Goal: Task Accomplishment & Management: Manage account settings

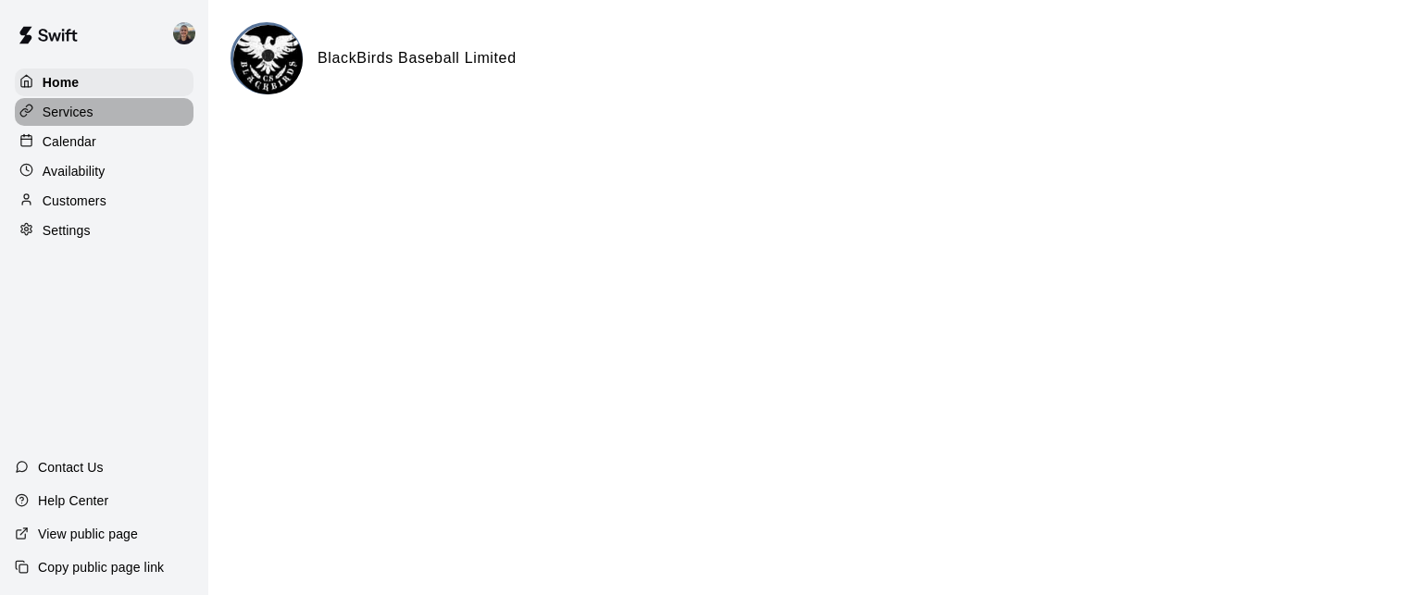
click at [73, 112] on p "Services" at bounding box center [68, 112] width 51 height 19
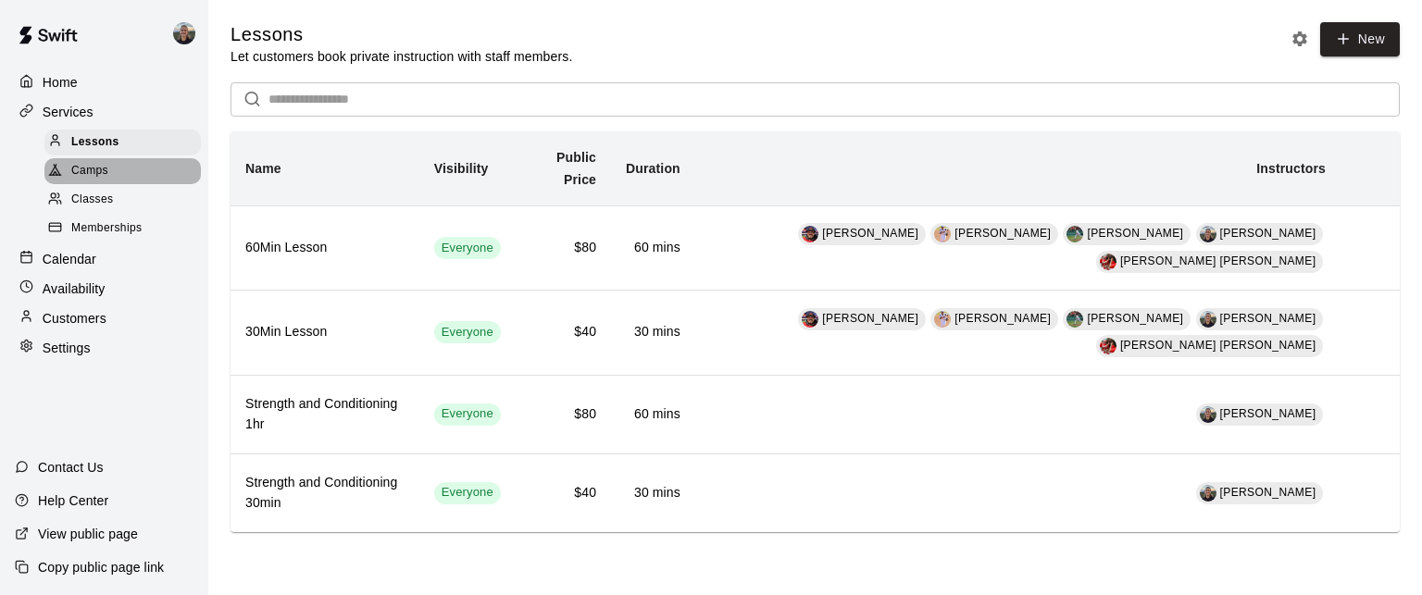
click at [107, 175] on span "Camps" at bounding box center [89, 171] width 37 height 19
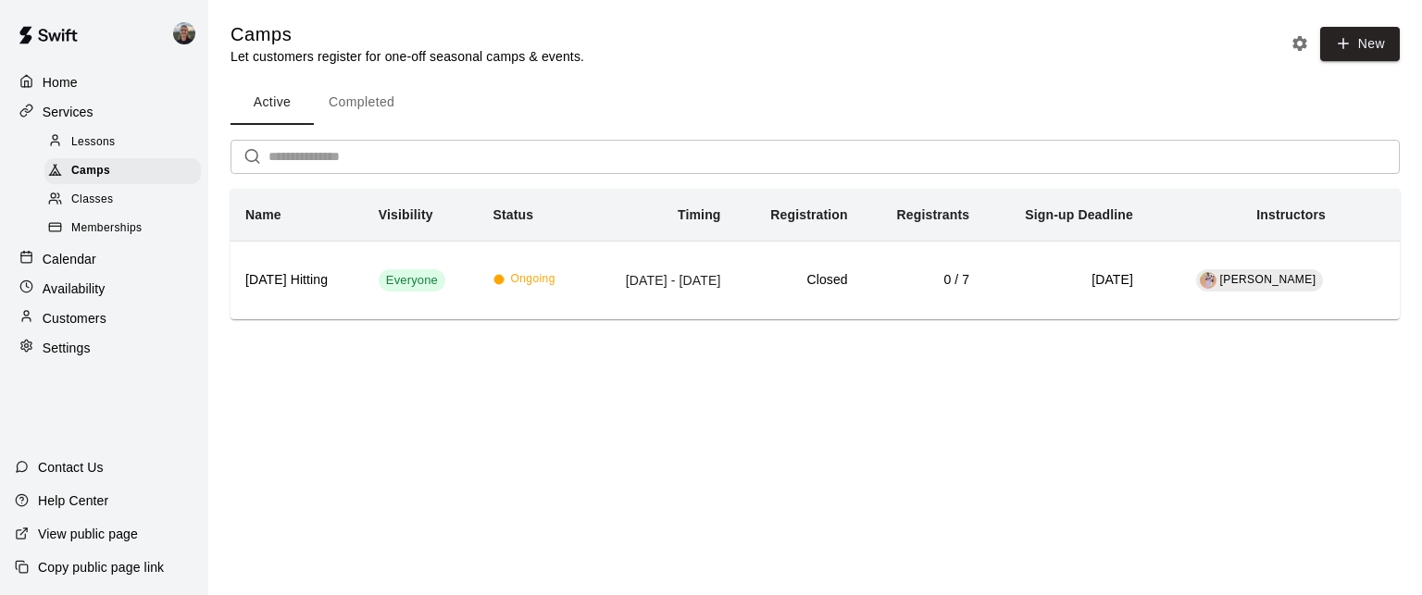
click at [105, 150] on span "Lessons" at bounding box center [93, 142] width 44 height 19
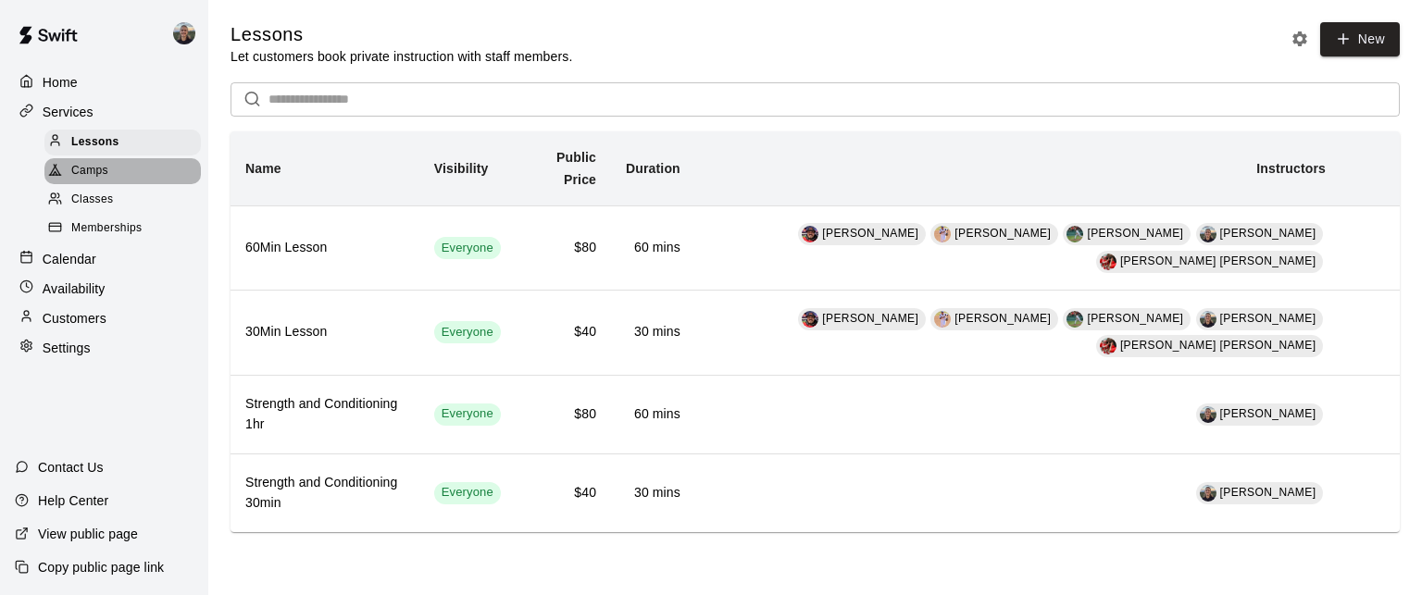
click at [115, 172] on div "Camps" at bounding box center [122, 171] width 156 height 26
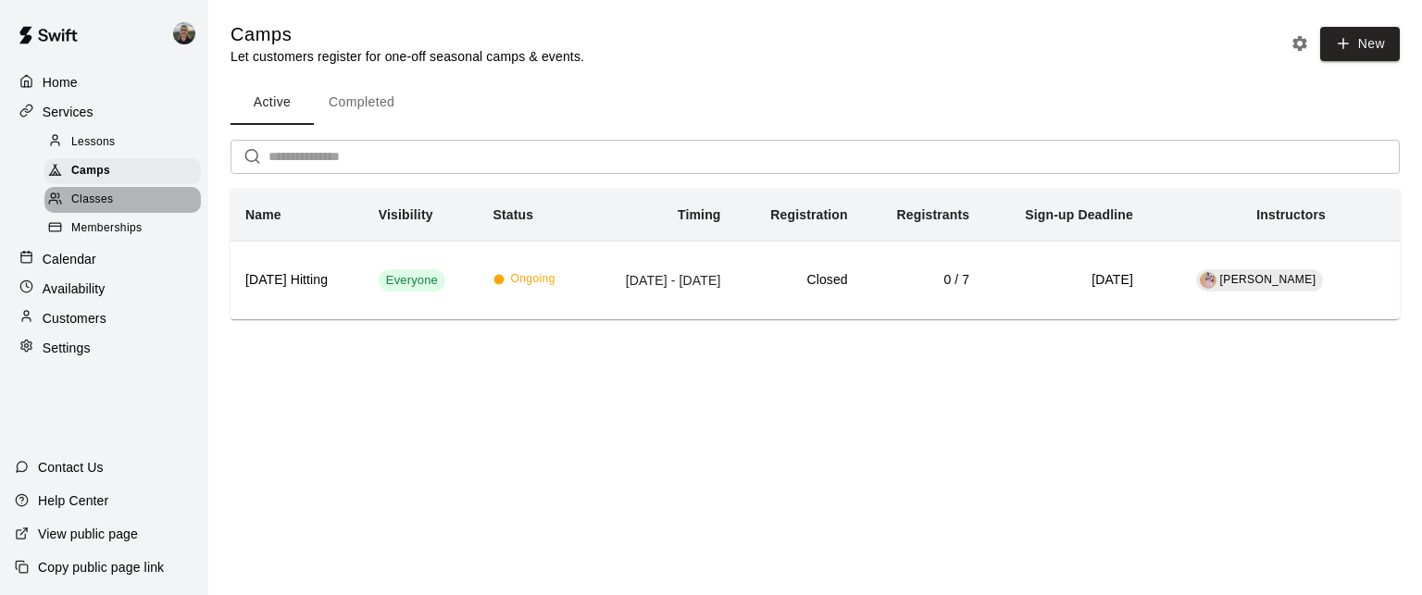
click at [114, 207] on div "Classes" at bounding box center [122, 200] width 156 height 26
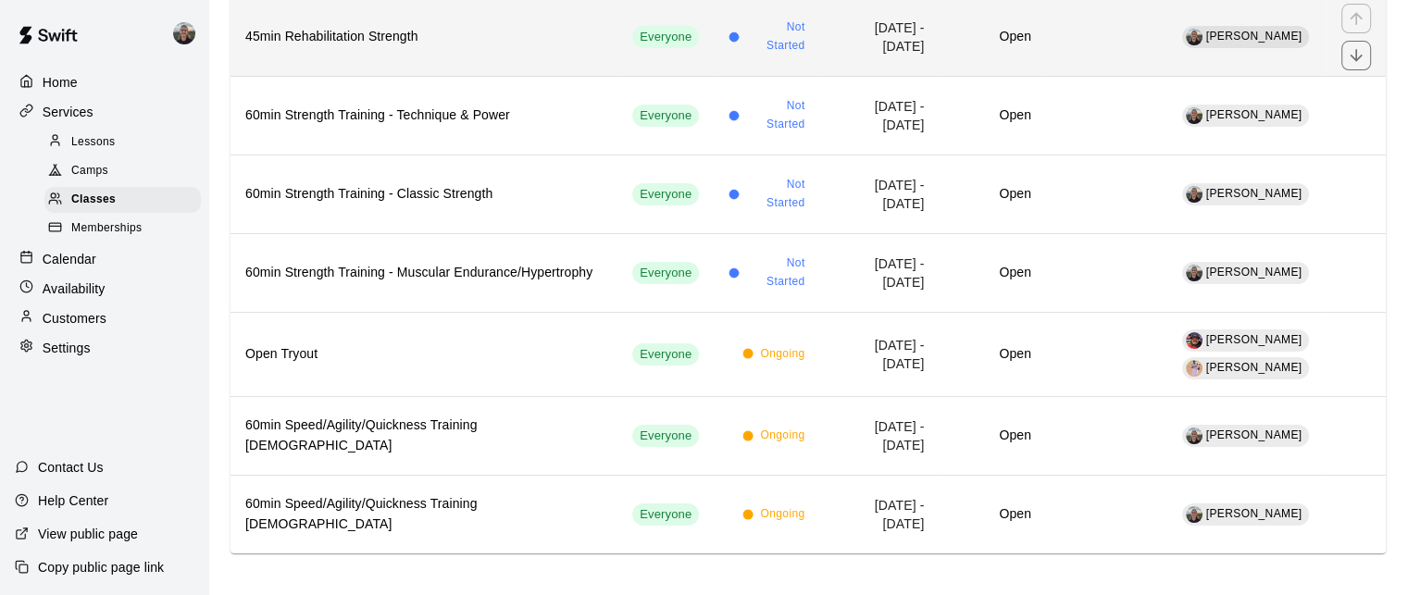
scroll to position [248, 0]
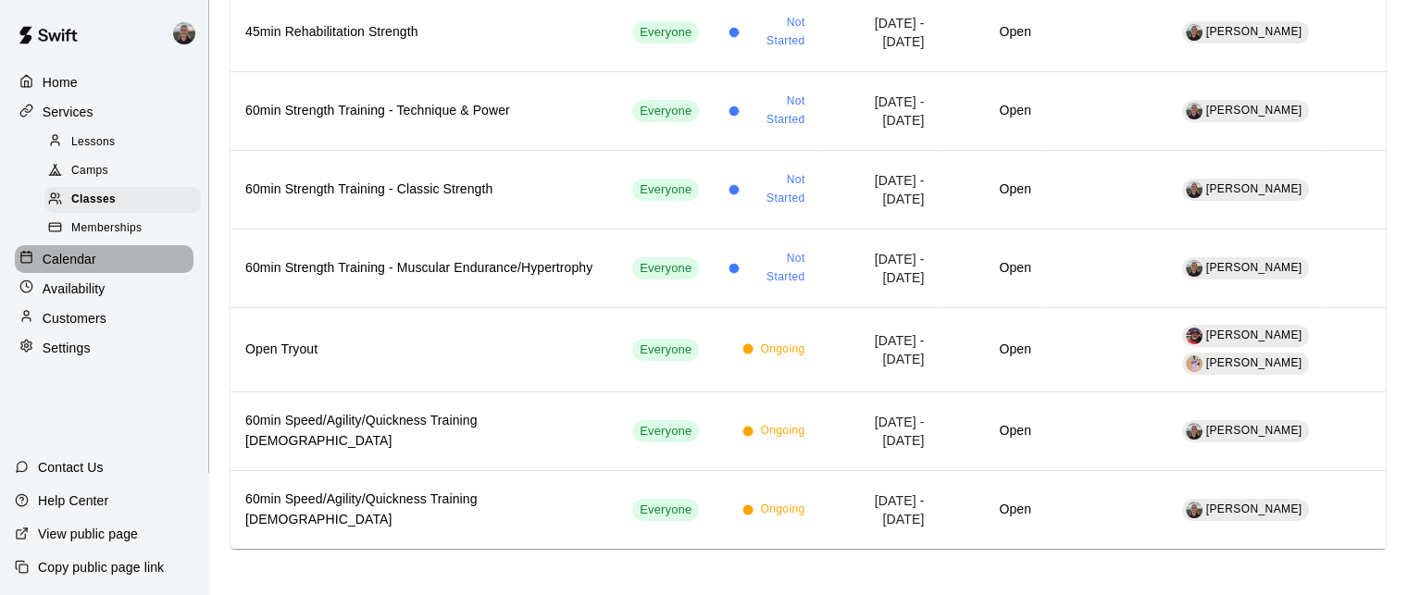
click at [140, 269] on div "Calendar" at bounding box center [104, 259] width 179 height 28
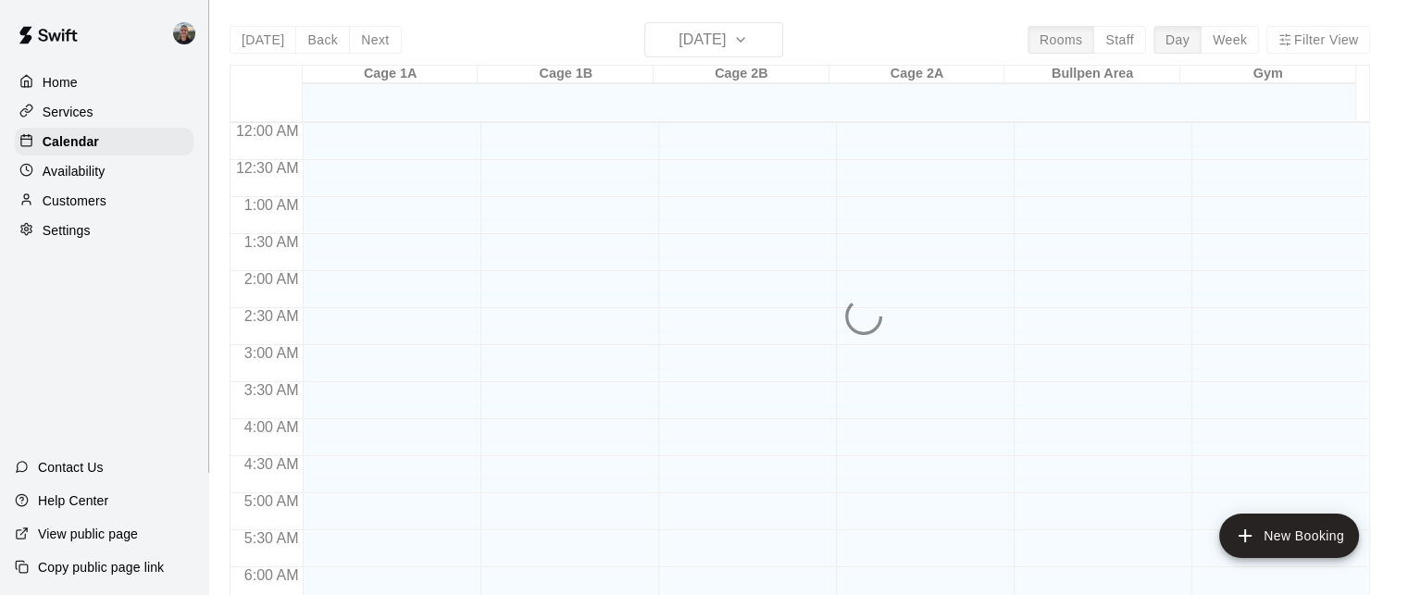
scroll to position [1226, 0]
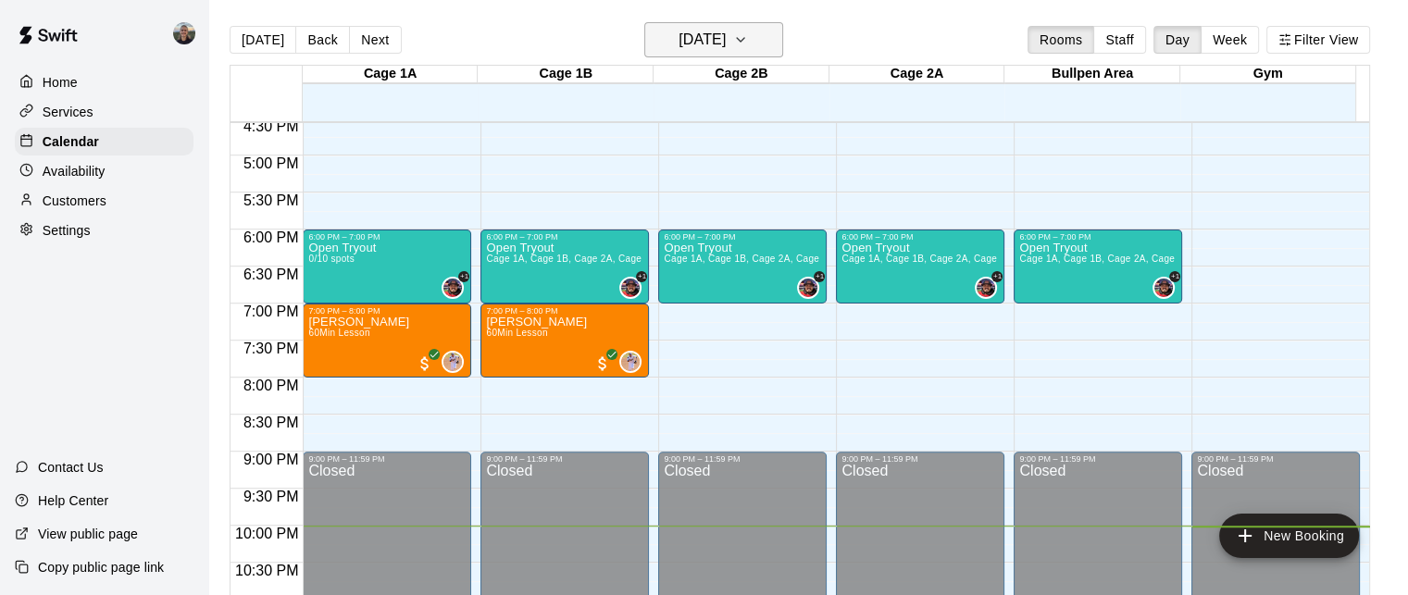
click at [678, 40] on h6 "[DATE]" at bounding box center [701, 40] width 47 height 26
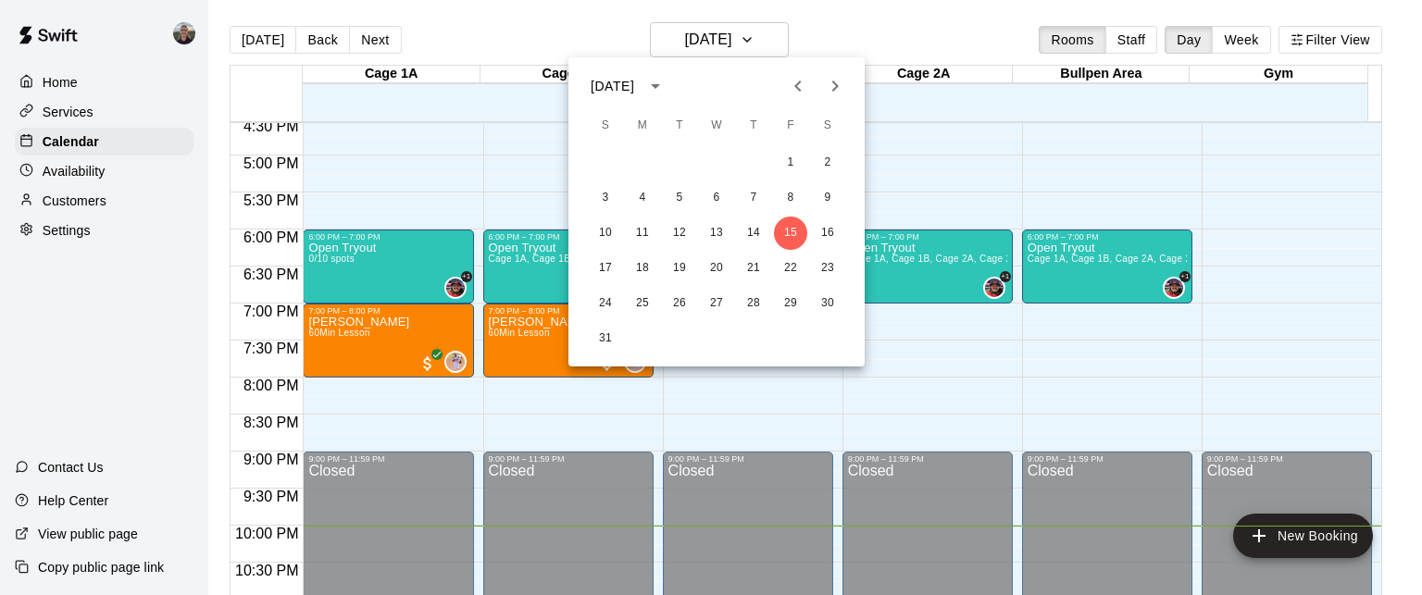
click at [844, 88] on icon "Next month" at bounding box center [835, 86] width 22 height 22
click at [640, 166] on button "1" at bounding box center [642, 162] width 33 height 33
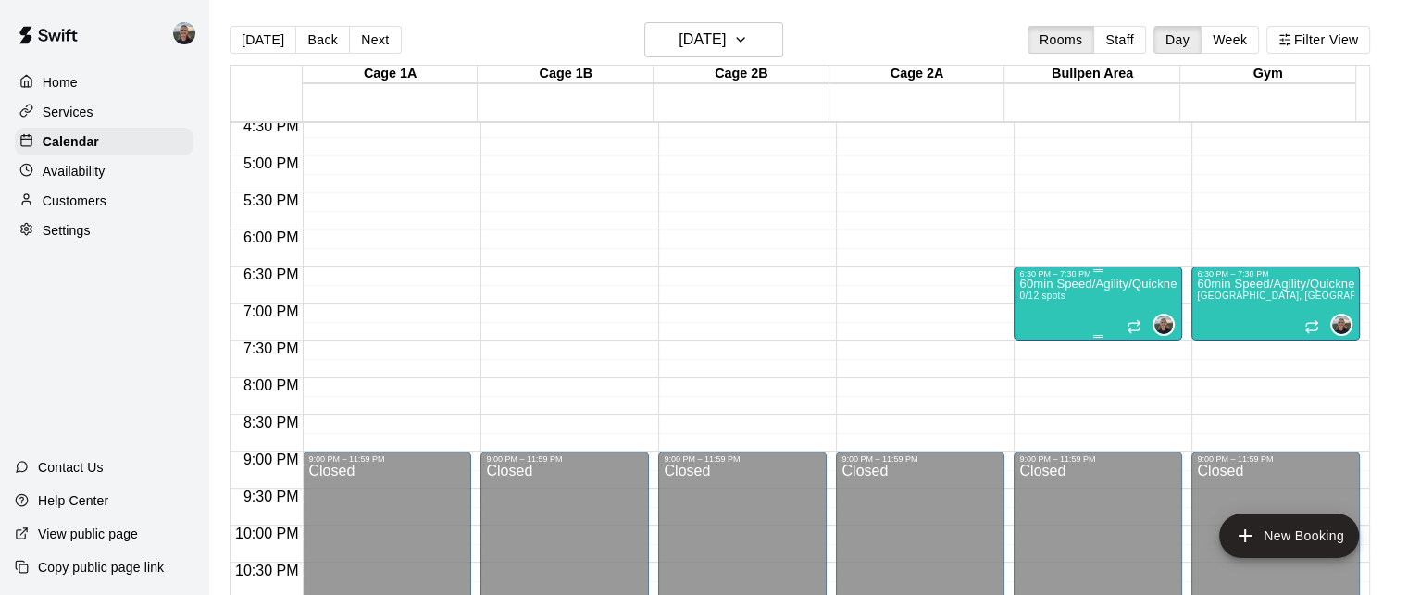
click at [1072, 284] on p "60min Speed/Agility/Quickness Training [DEMOGRAPHIC_DATA]" at bounding box center [1097, 284] width 157 height 0
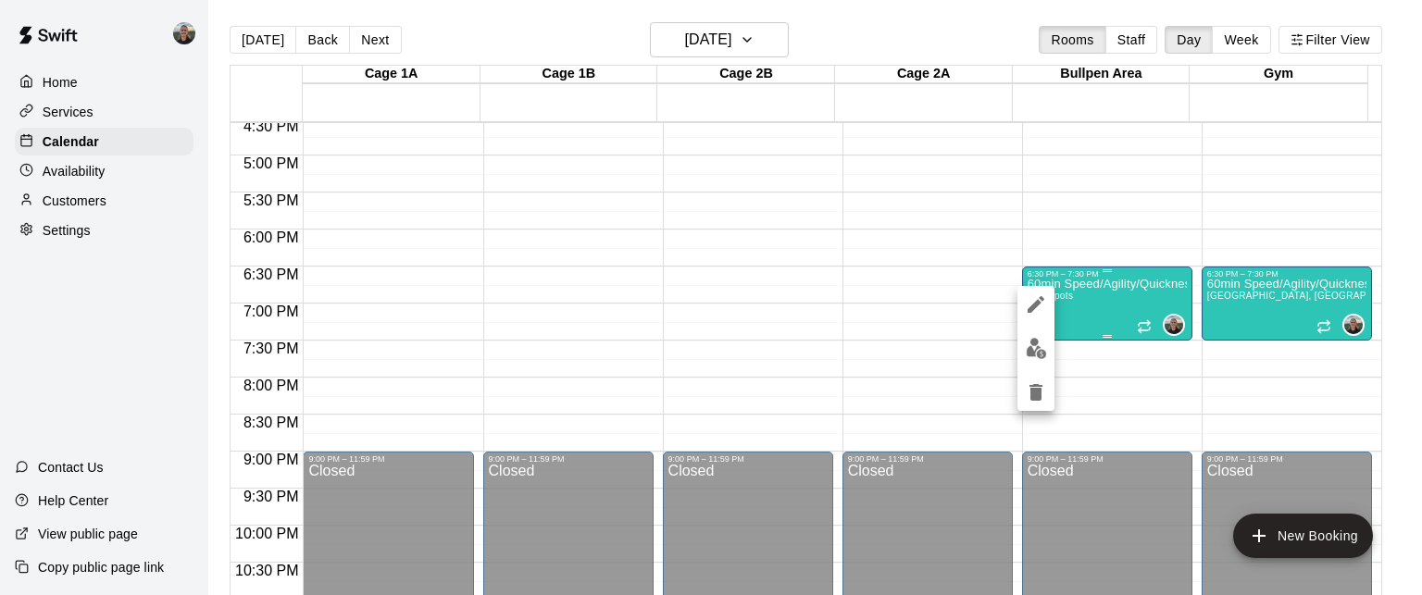
click at [1072, 288] on div at bounding box center [711, 297] width 1422 height 595
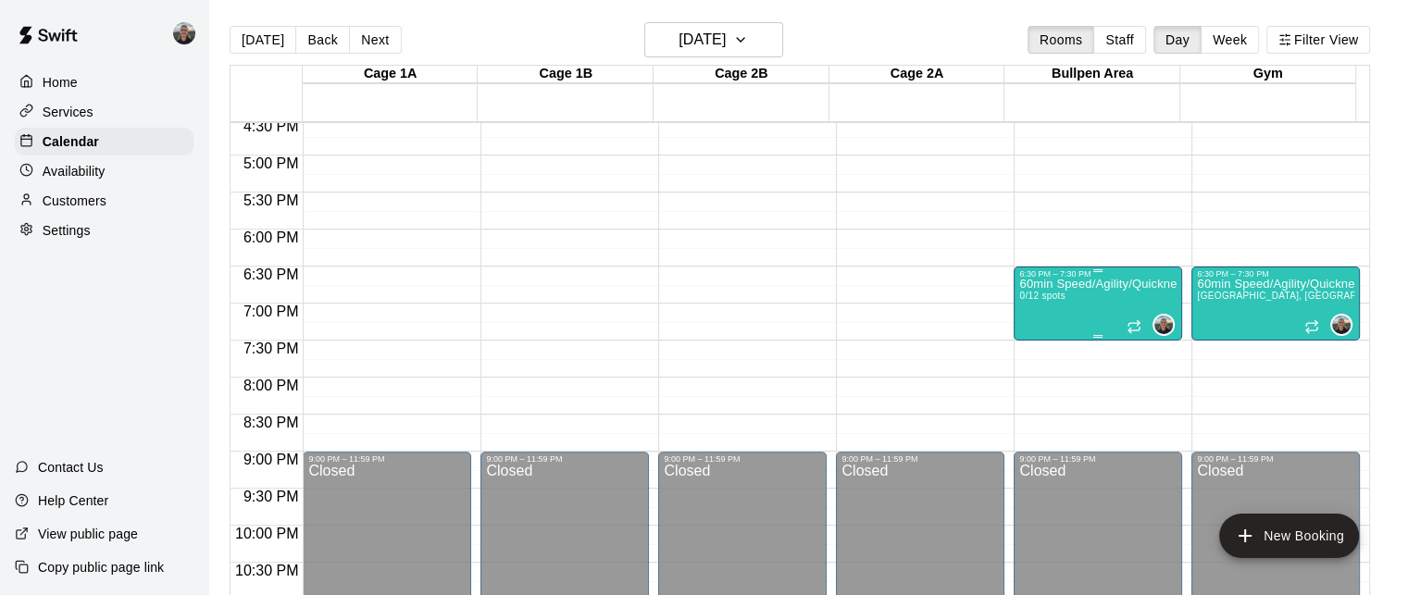
click at [1072, 284] on p "60min Speed/Agility/Quickness Training [DEMOGRAPHIC_DATA]" at bounding box center [1097, 284] width 157 height 0
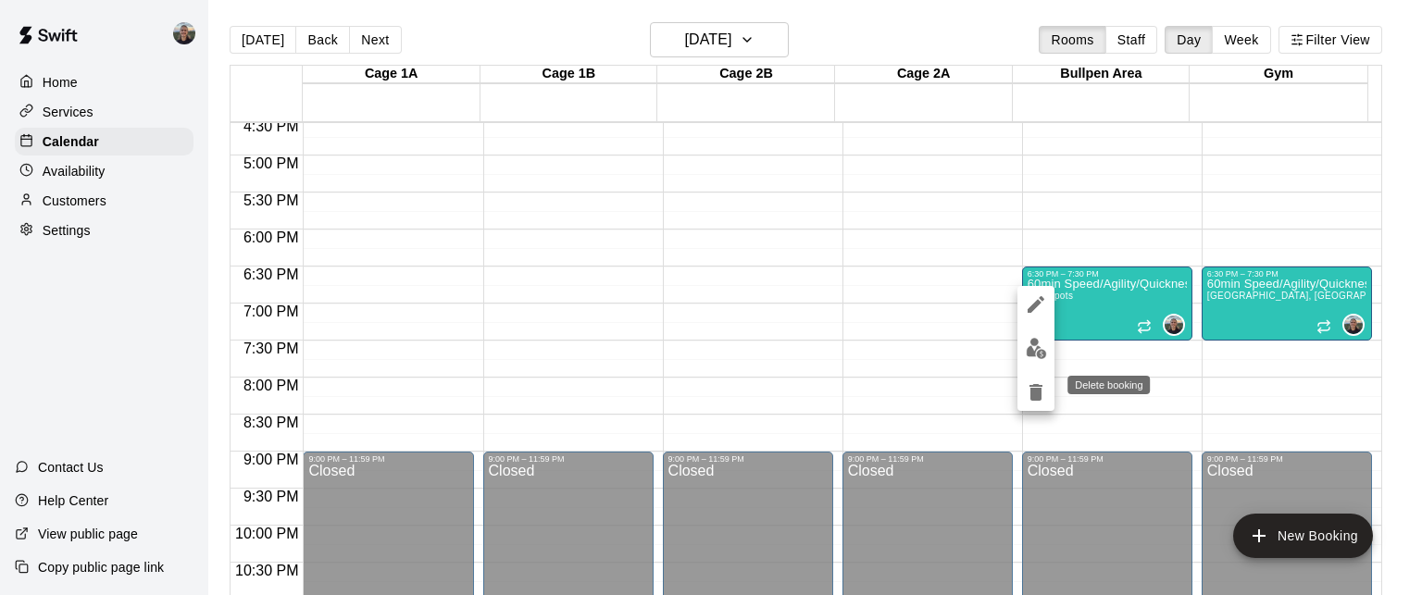
click at [1040, 391] on icon "delete" at bounding box center [1035, 392] width 13 height 17
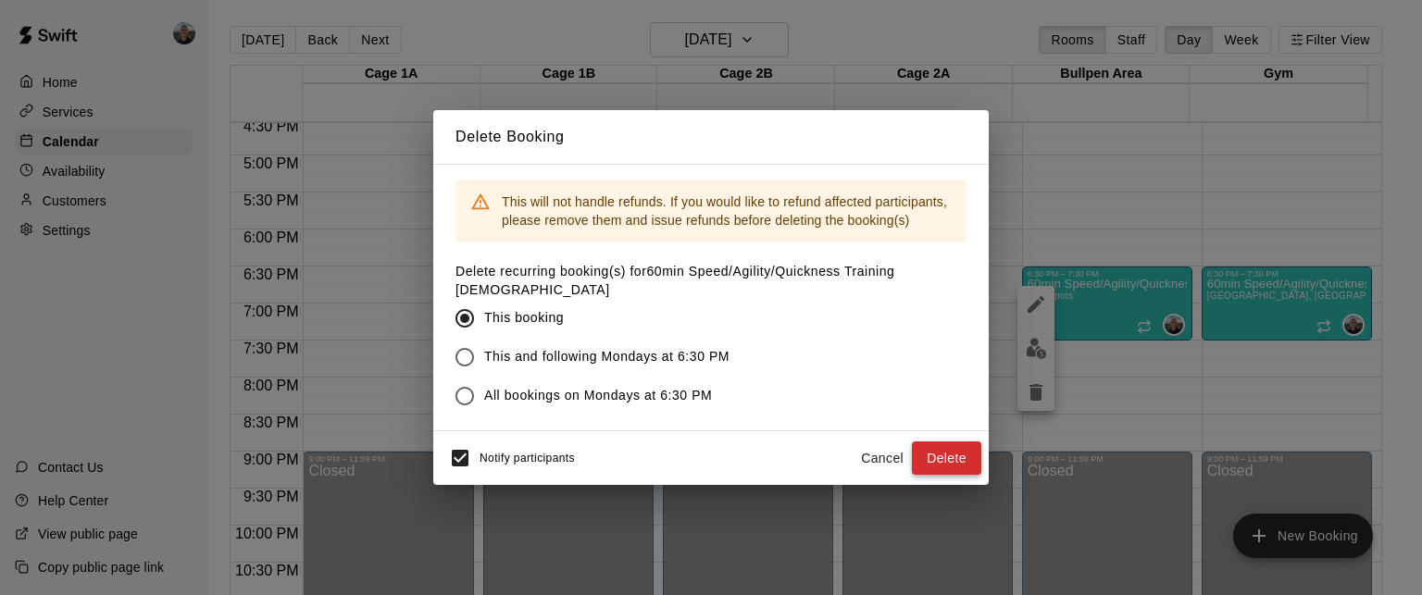
click at [937, 441] on button "Delete" at bounding box center [946, 458] width 69 height 34
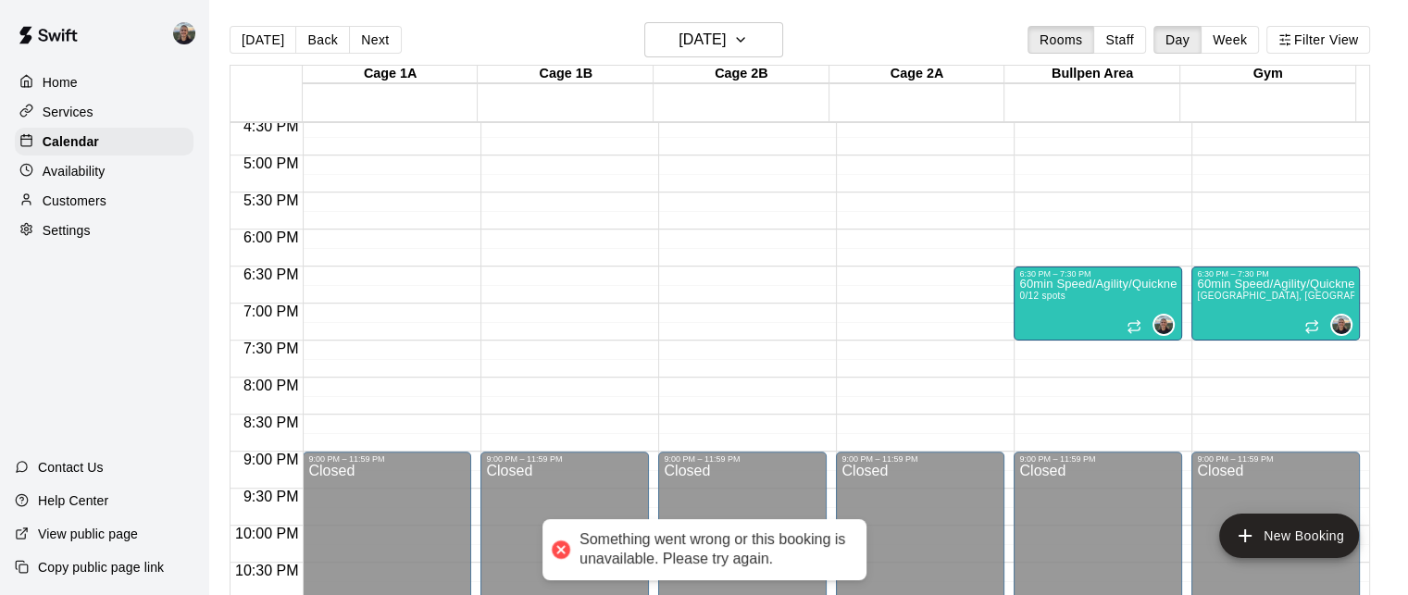
click at [1062, 306] on div "60min Speed/Agility/Quickness Training 12-14yo 0/12 spots" at bounding box center [1097, 576] width 157 height 595
click div
click at [1062, 306] on div "60min Speed/Agility/Quickness Training 12-14yo 0/12 spots" at bounding box center [1097, 576] width 157 height 595
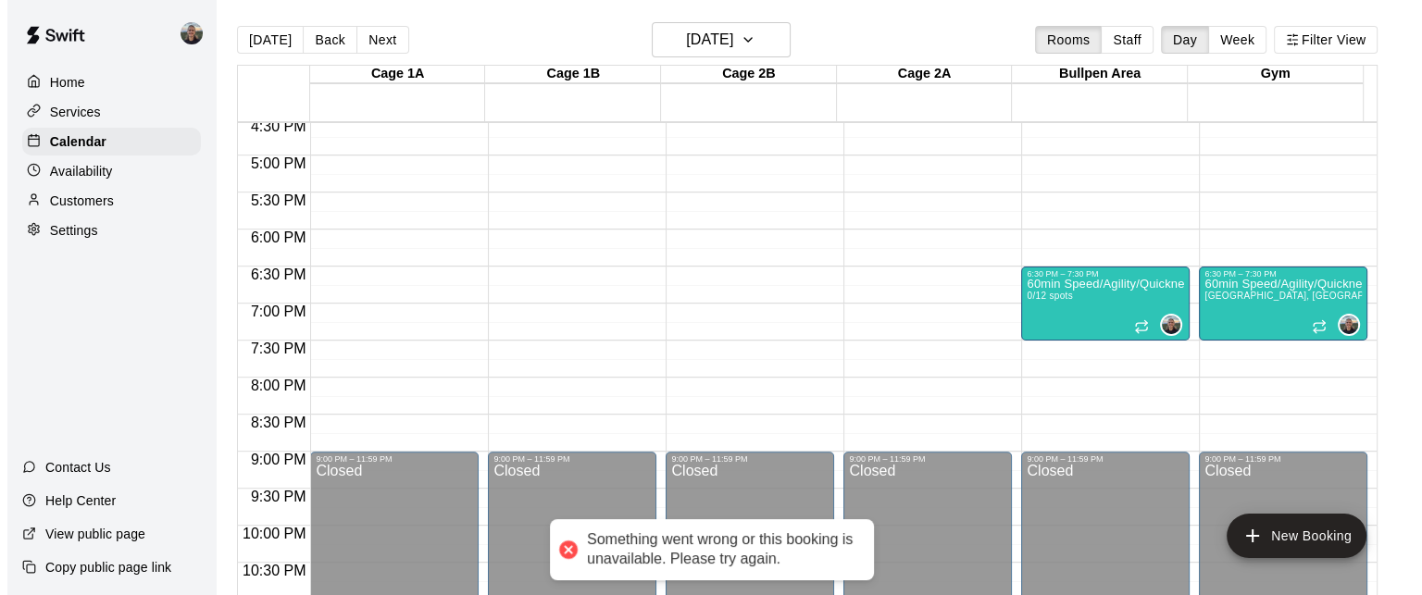
click icon "edit"
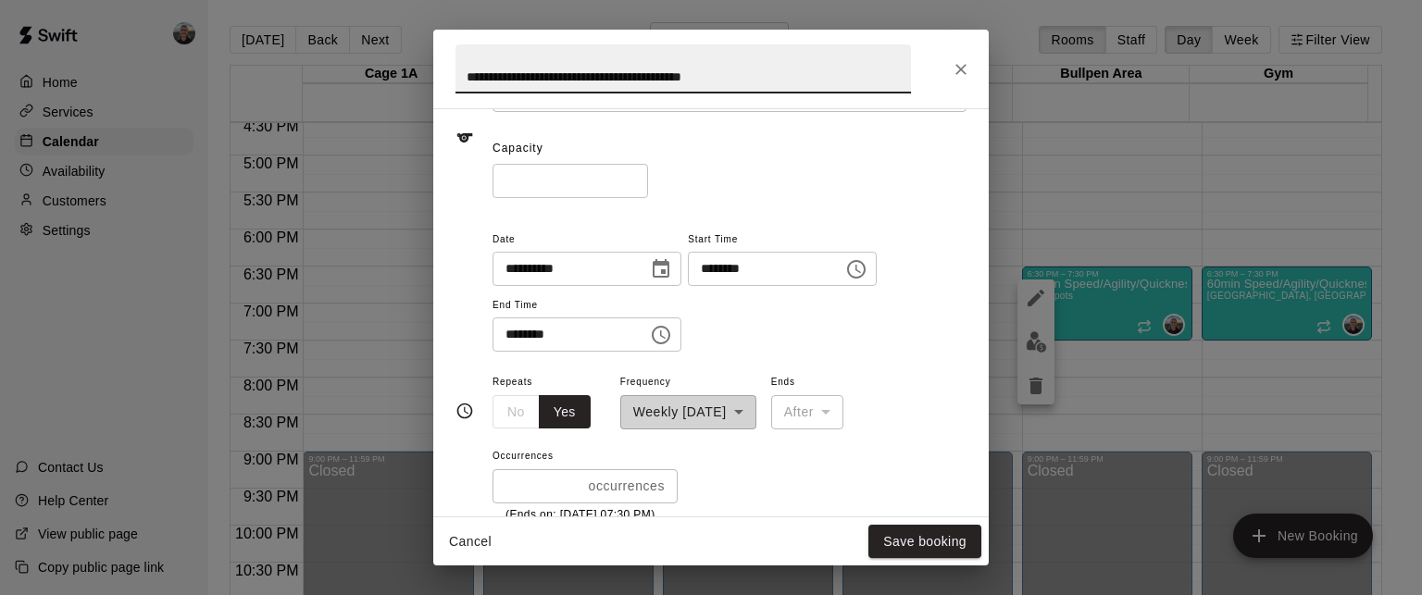
scroll to position [93, 0]
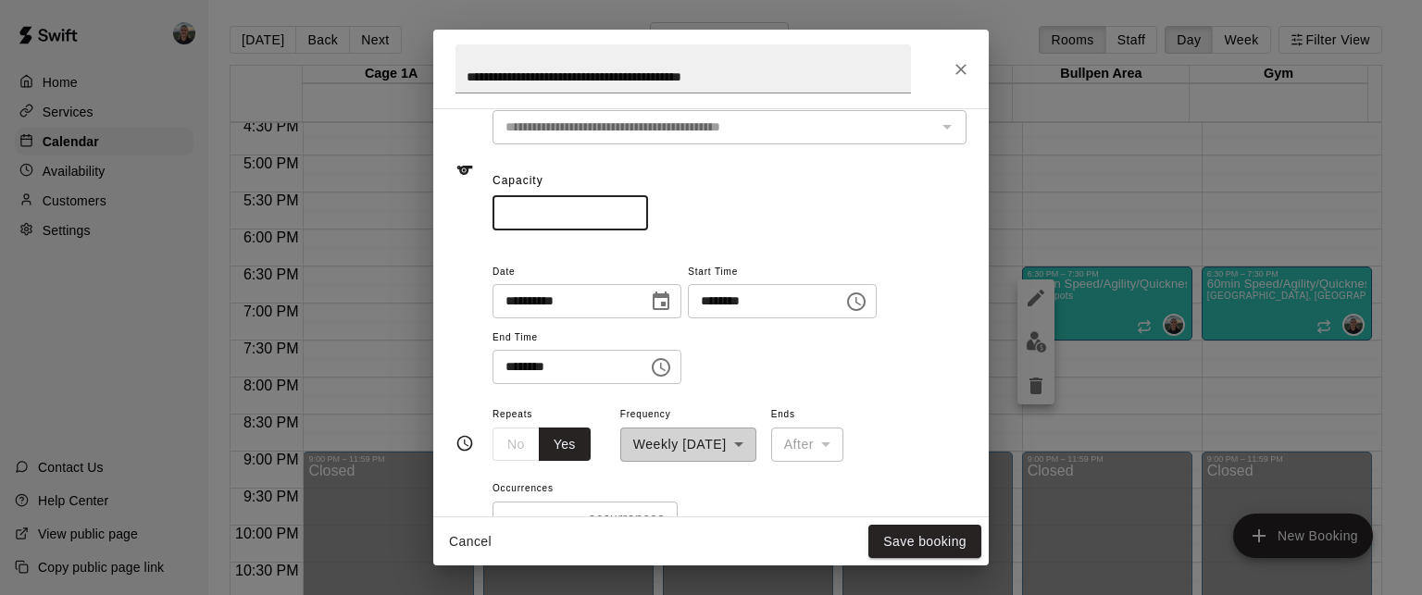
drag, startPoint x: 554, startPoint y: 211, endPoint x: 480, endPoint y: 214, distance: 74.1
click at [480, 214] on div "**********" at bounding box center [710, 170] width 511 height 120
click at [740, 203] on div "​" at bounding box center [729, 213] width 474 height 34
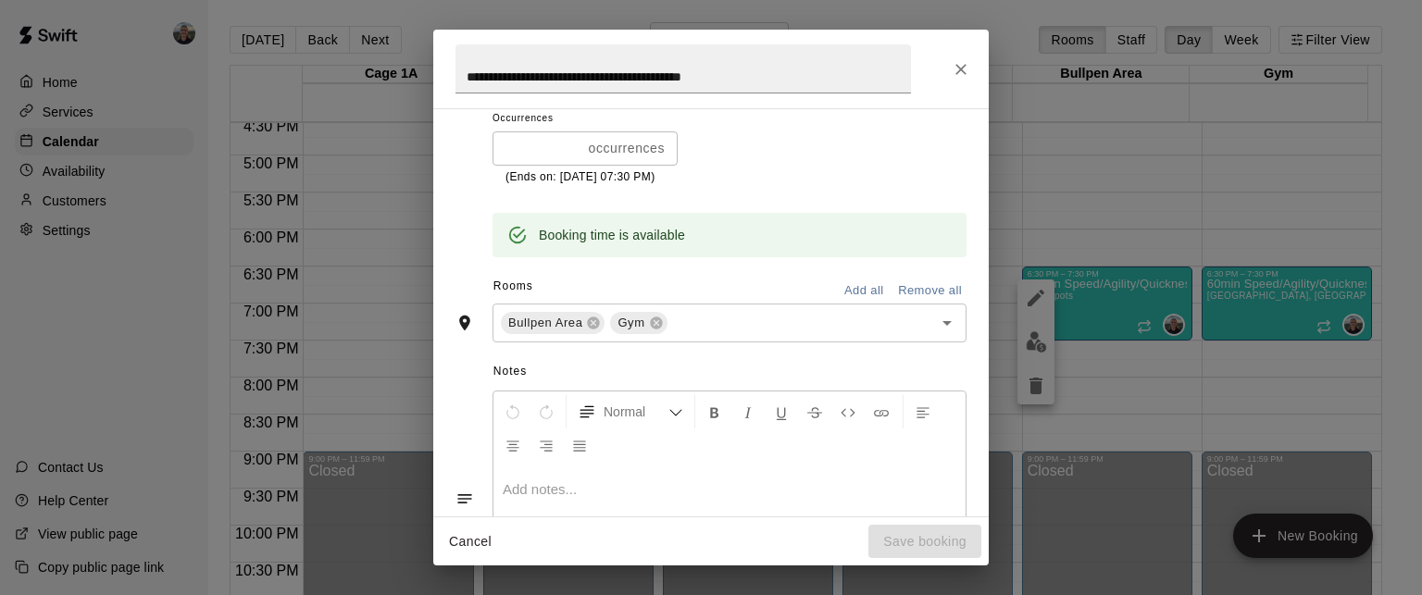
scroll to position [370, 0]
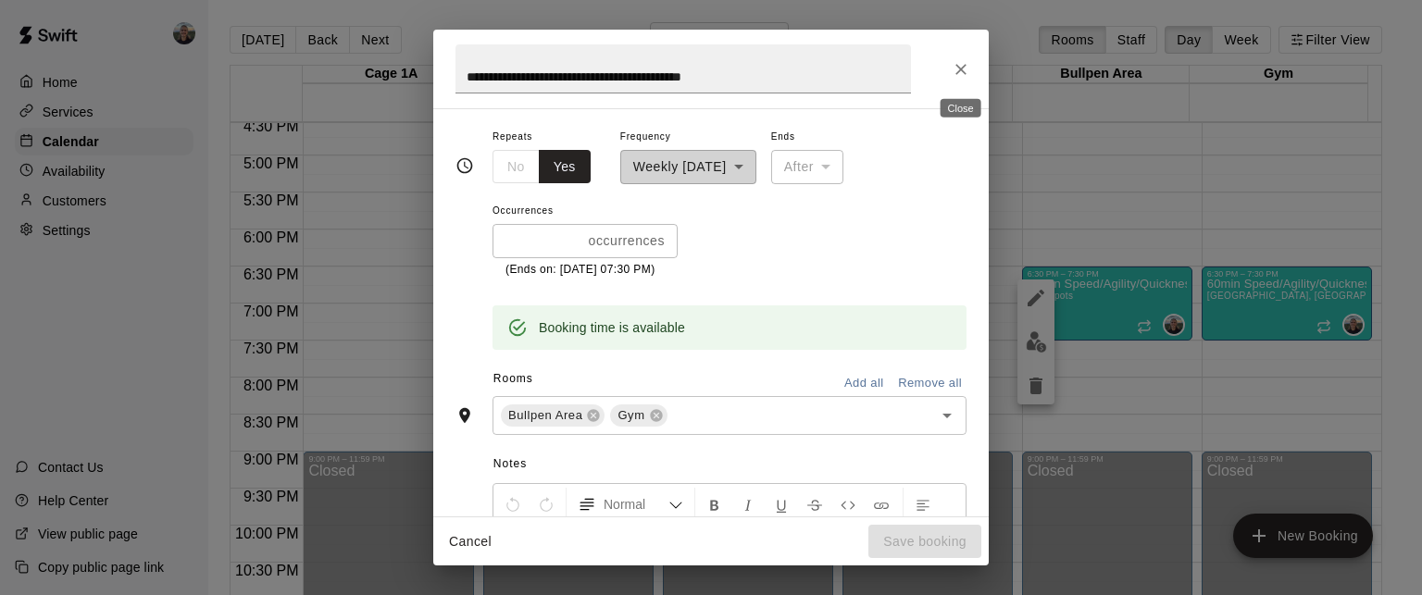
click at [959, 73] on icon "Close" at bounding box center [960, 69] width 19 height 19
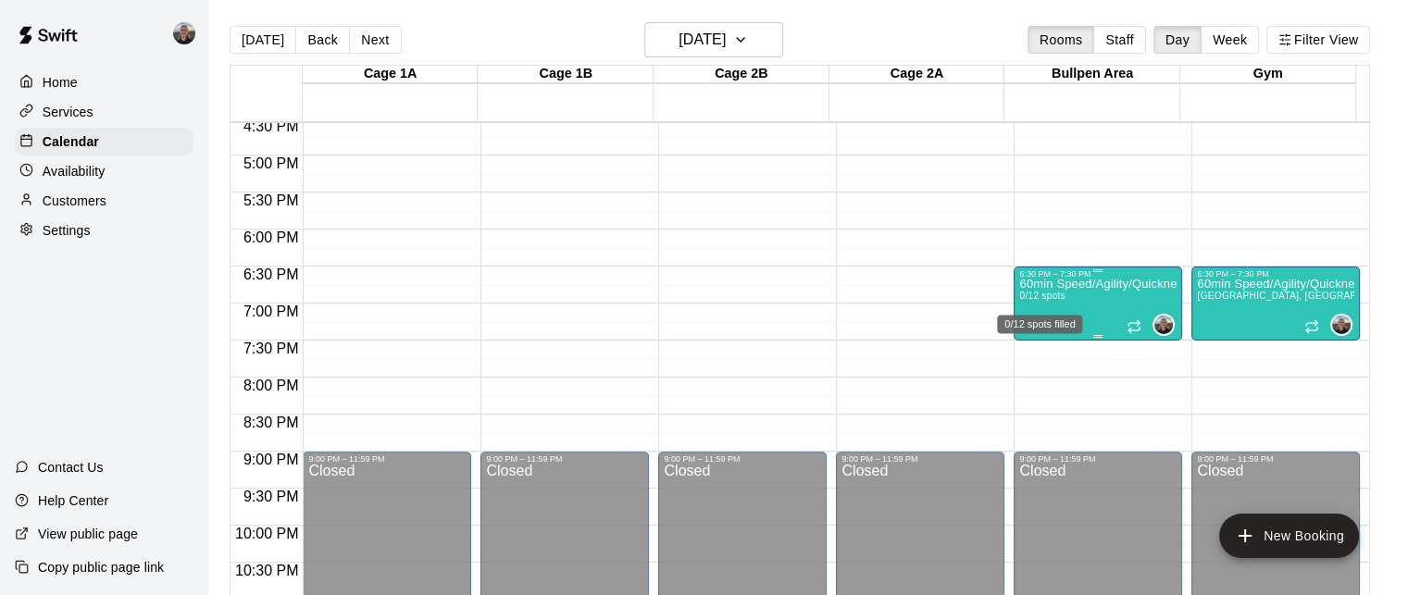
click at [1030, 298] on span "0/12 spots" at bounding box center [1041, 296] width 45 height 10
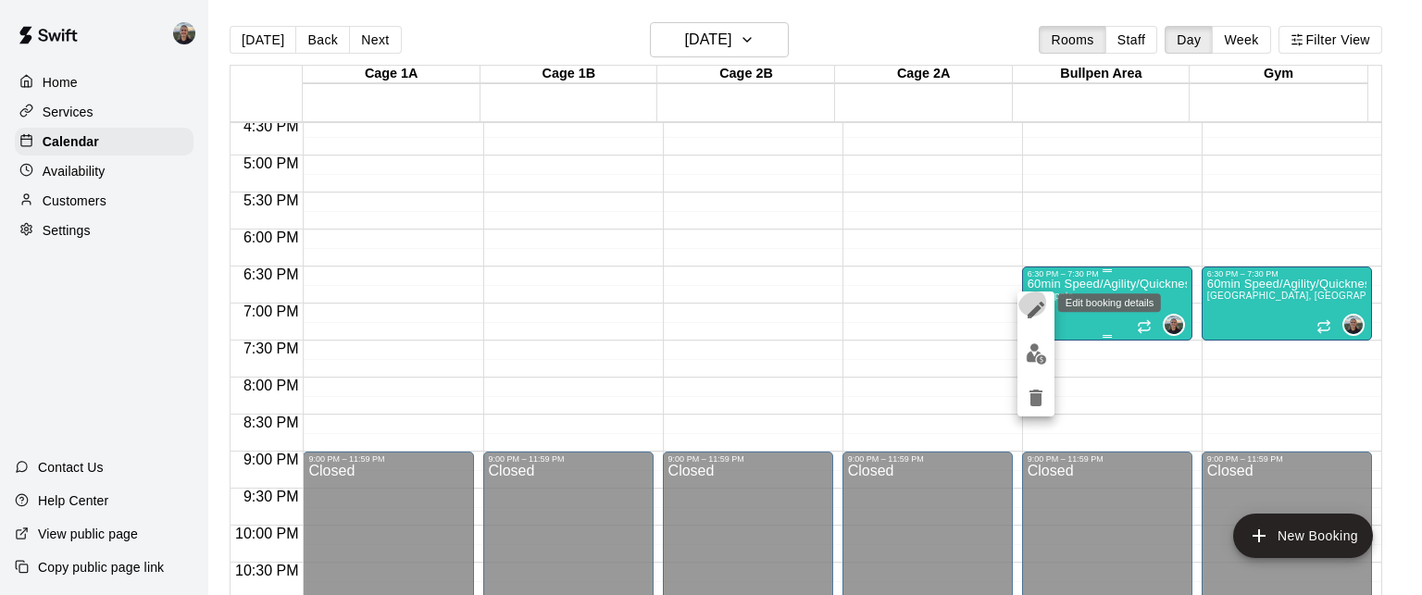
click at [1030, 299] on icon "edit" at bounding box center [1036, 310] width 22 height 22
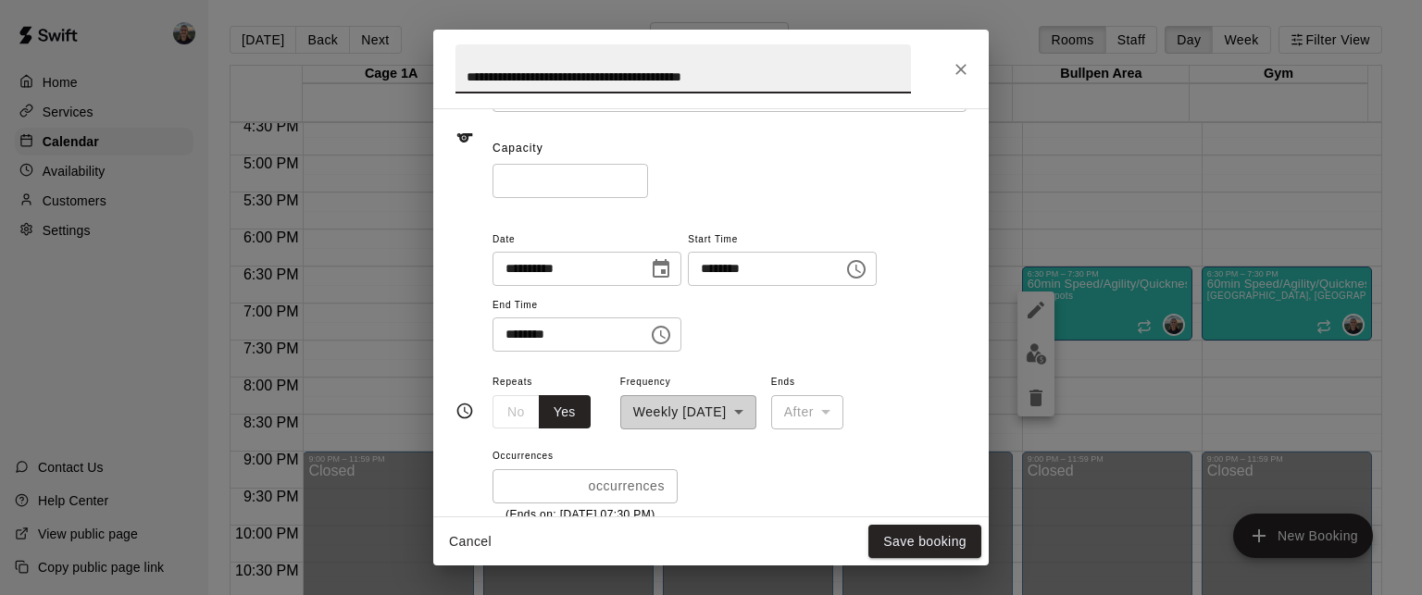
scroll to position [278, 0]
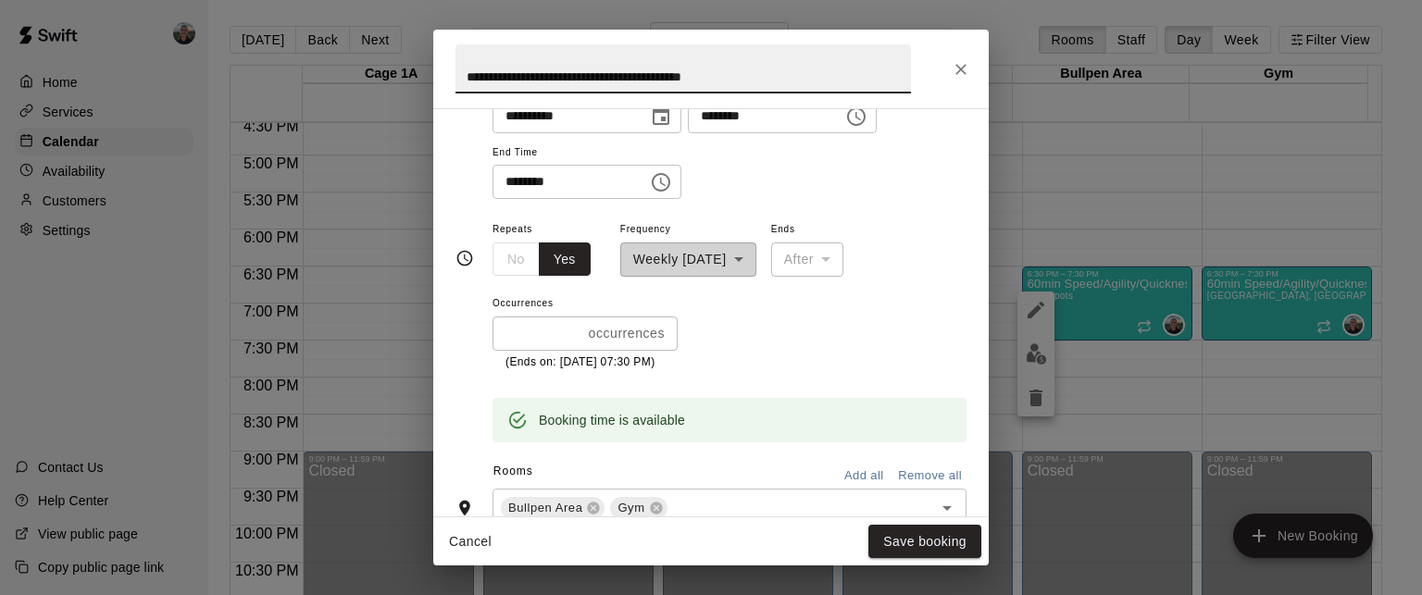
click at [563, 254] on button "Yes" at bounding box center [565, 259] width 52 height 34
click at [673, 247] on div "**********" at bounding box center [688, 246] width 136 height 59
click at [815, 259] on div "After" at bounding box center [807, 259] width 72 height 34
click at [677, 303] on span "Occurrences" at bounding box center [584, 304] width 185 height 25
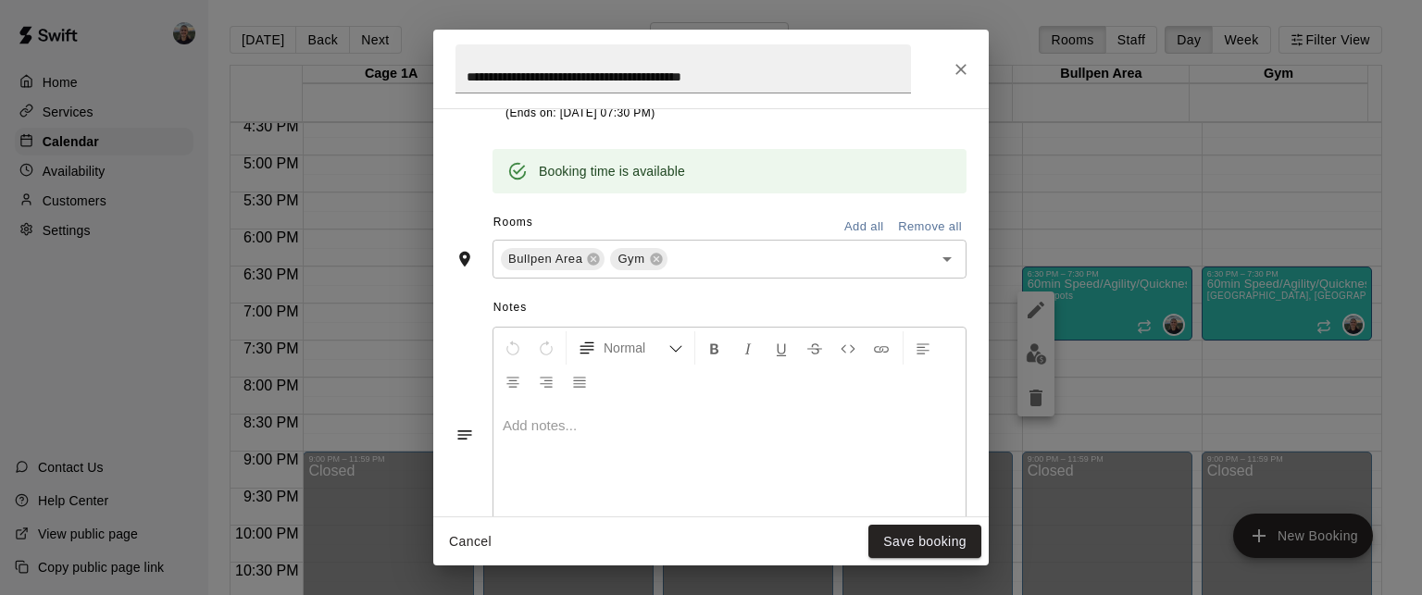
scroll to position [555, 0]
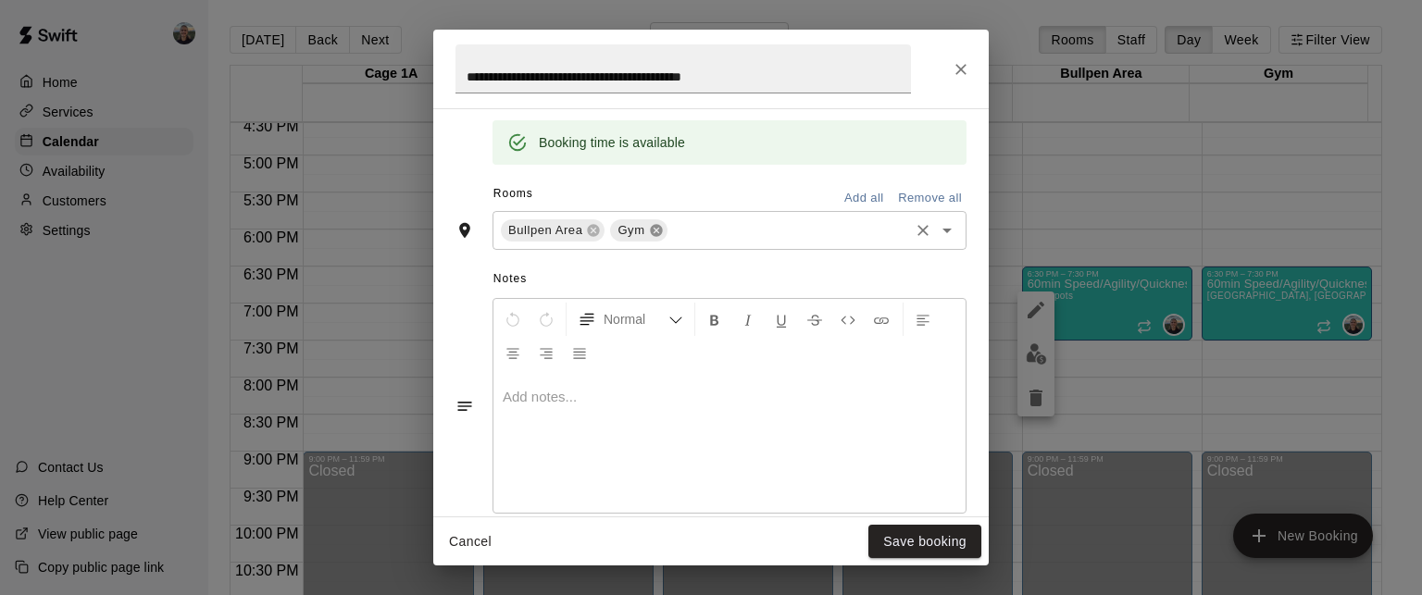
click at [657, 234] on icon at bounding box center [656, 230] width 12 height 12
click at [586, 231] on icon at bounding box center [593, 230] width 15 height 15
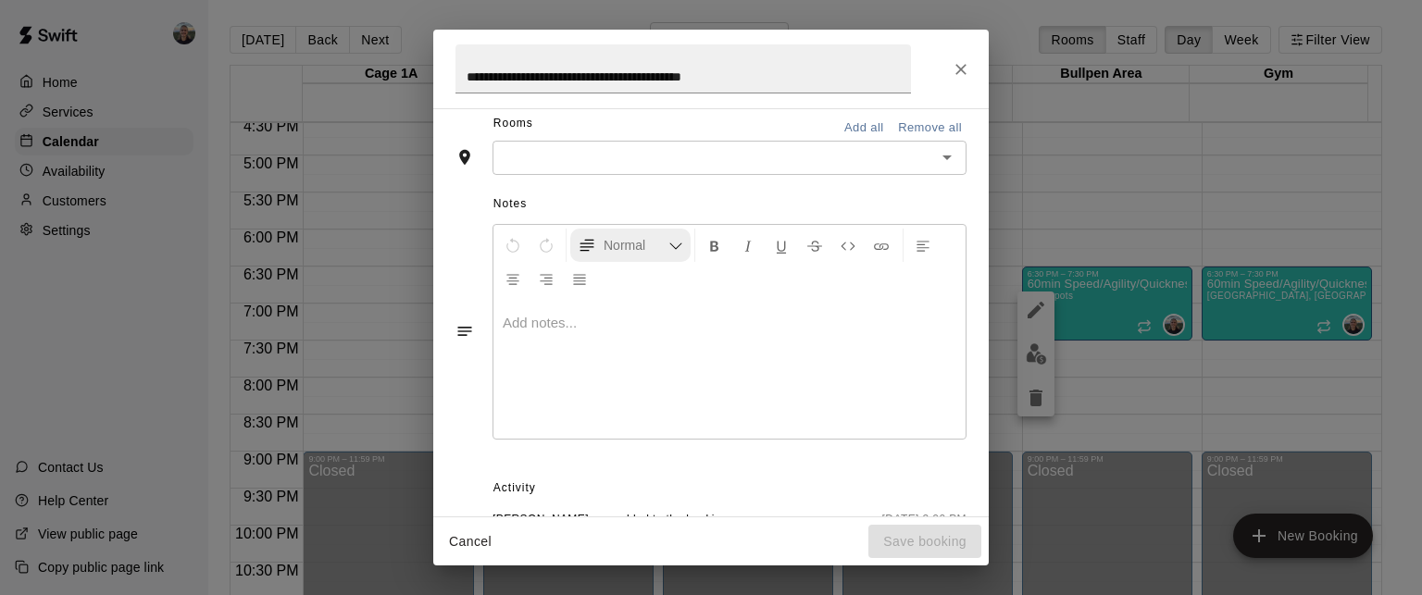
click at [588, 231] on button "Normal" at bounding box center [630, 245] width 120 height 33
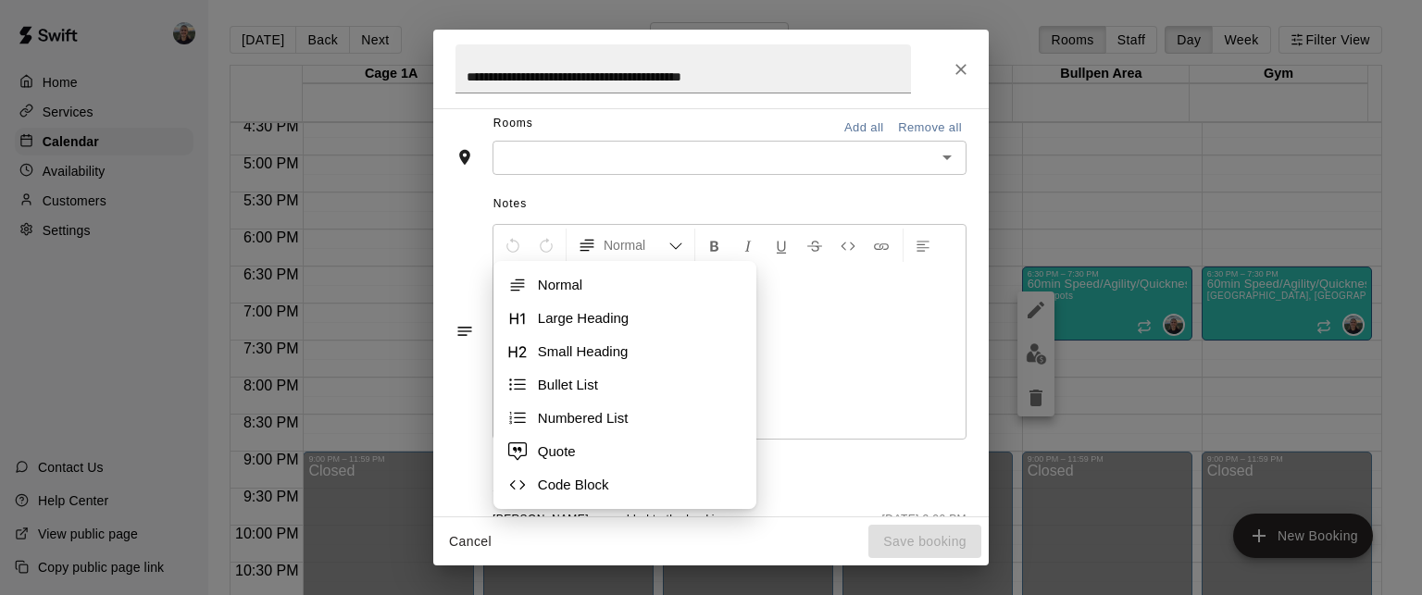
click at [594, 199] on span "Notes" at bounding box center [729, 205] width 473 height 30
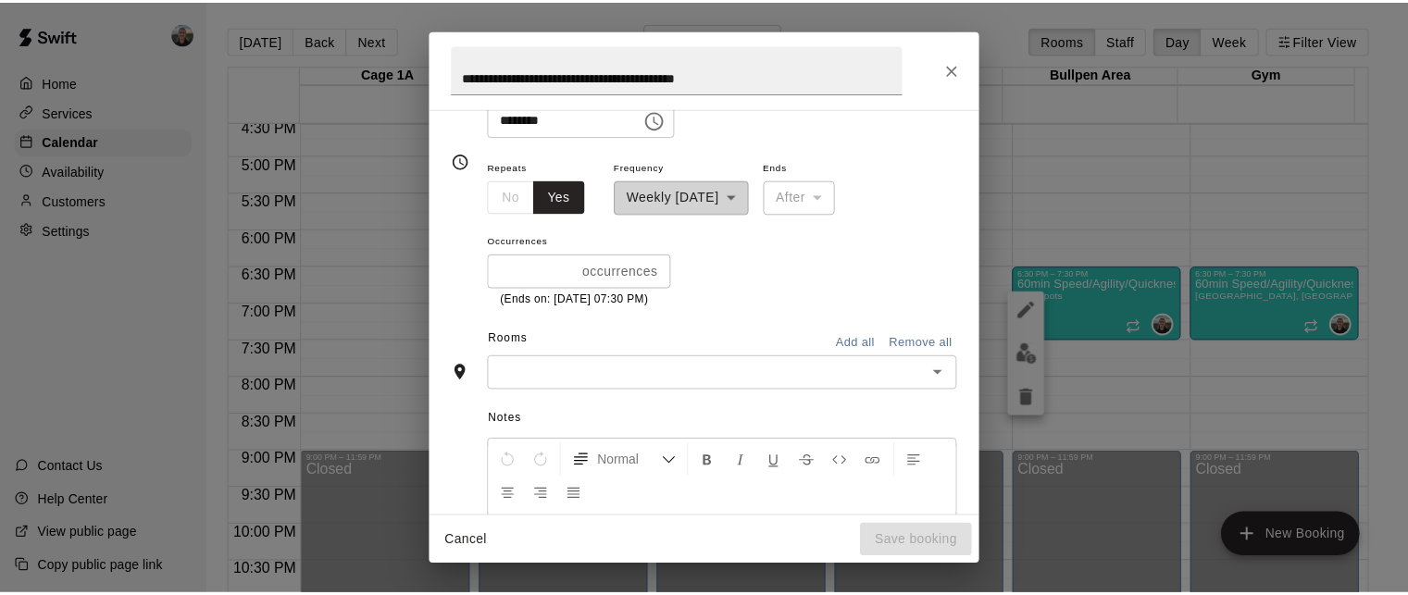
scroll to position [93, 0]
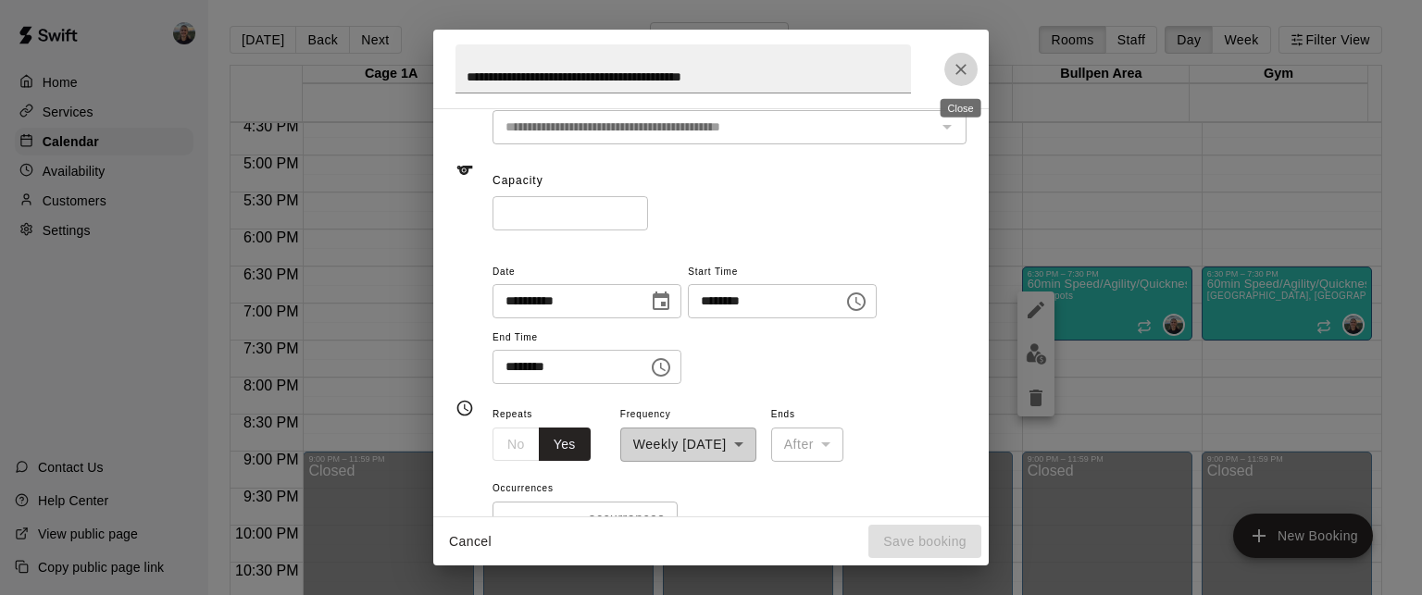
click at [959, 68] on icon "Close" at bounding box center [960, 69] width 19 height 19
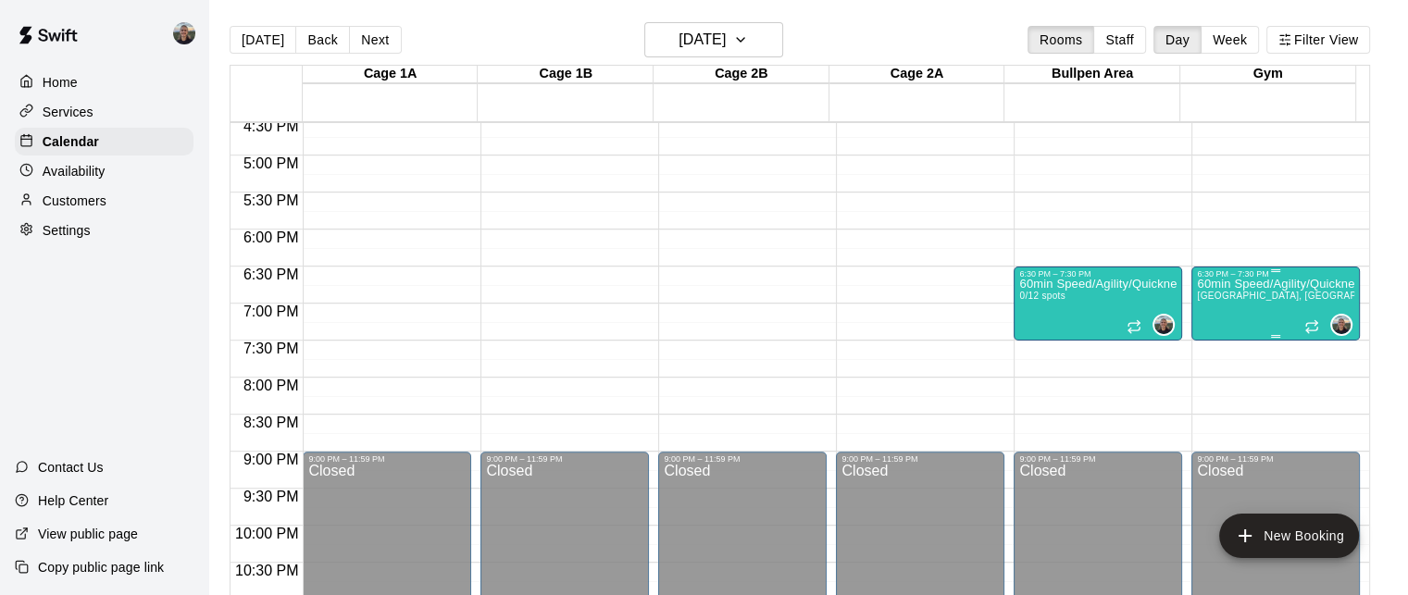
click at [1230, 303] on div "60min Speed/Agility/Quickness Training 12-14yo Bullpen Area, Gym 0/12 spots" at bounding box center [1275, 576] width 157 height 595
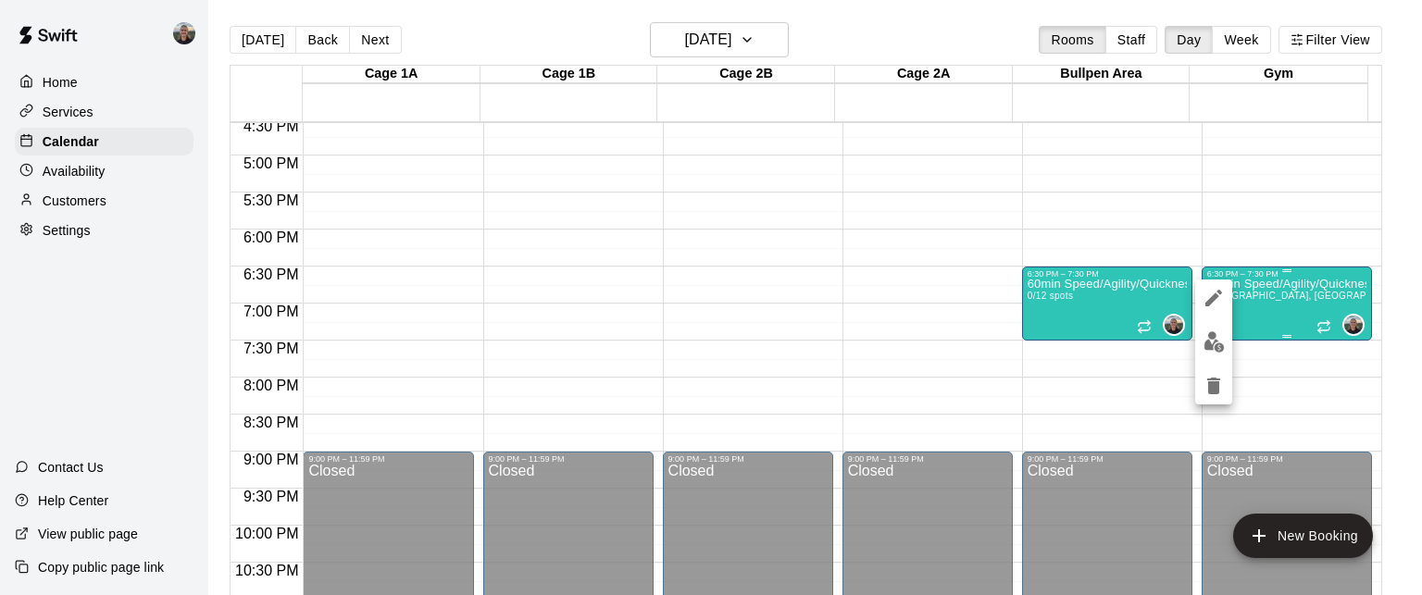
click at [1230, 303] on div at bounding box center [711, 297] width 1422 height 595
click at [1214, 386] on icon "delete" at bounding box center [1213, 386] width 13 height 17
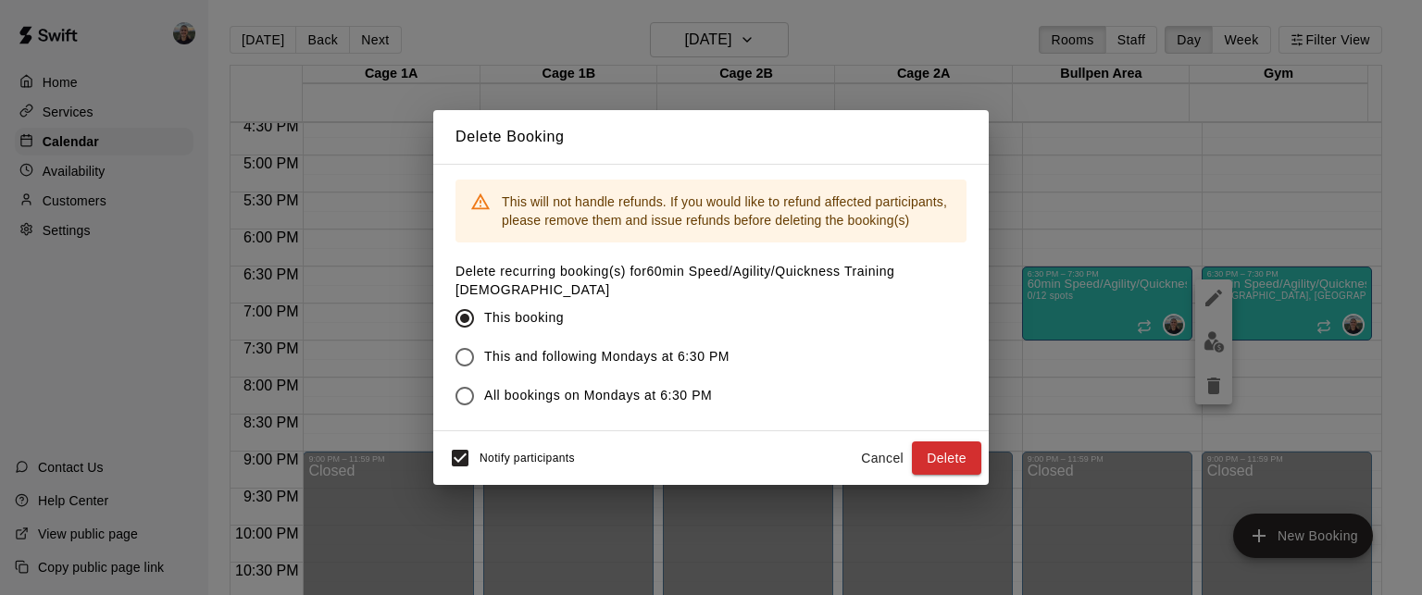
click at [666, 347] on span "This and following Mondays at 6:30 PM" at bounding box center [606, 356] width 245 height 19
click at [559, 439] on div "Notify participants" at bounding box center [508, 458] width 134 height 39
click at [553, 452] on span "Notify participants" at bounding box center [526, 458] width 95 height 13
click at [941, 445] on button "Delete" at bounding box center [946, 458] width 69 height 34
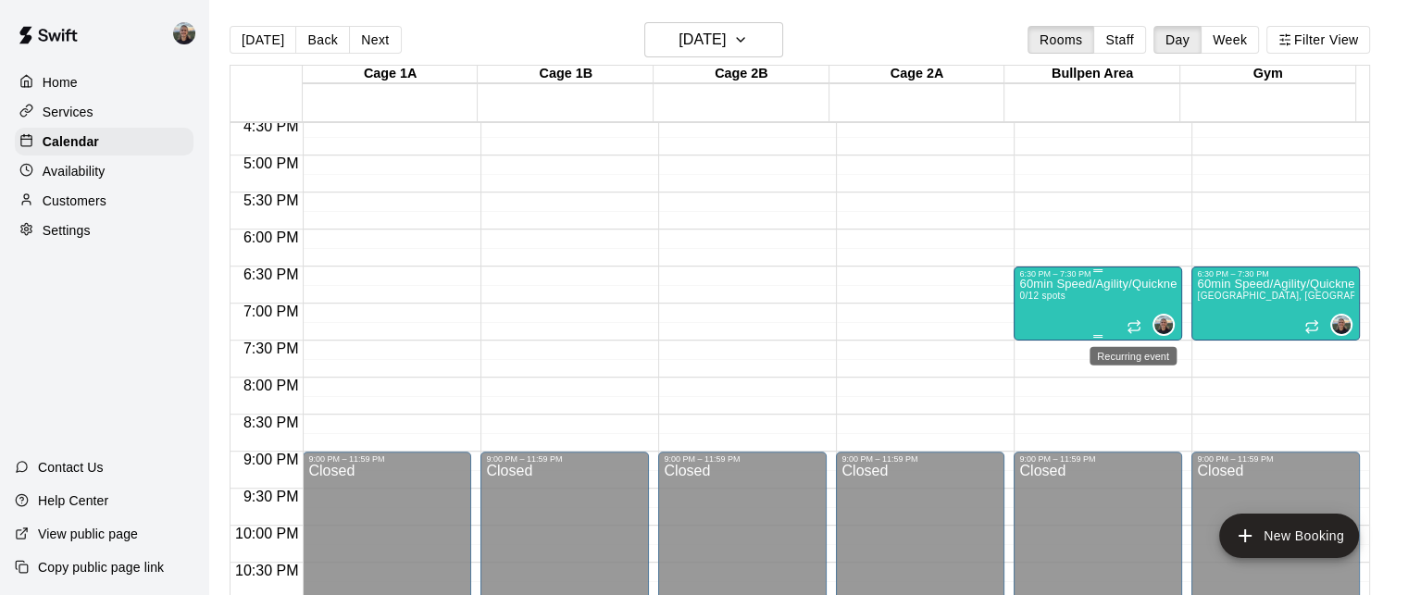
click at [1133, 324] on icon "Recurring event" at bounding box center [1133, 326] width 15 height 15
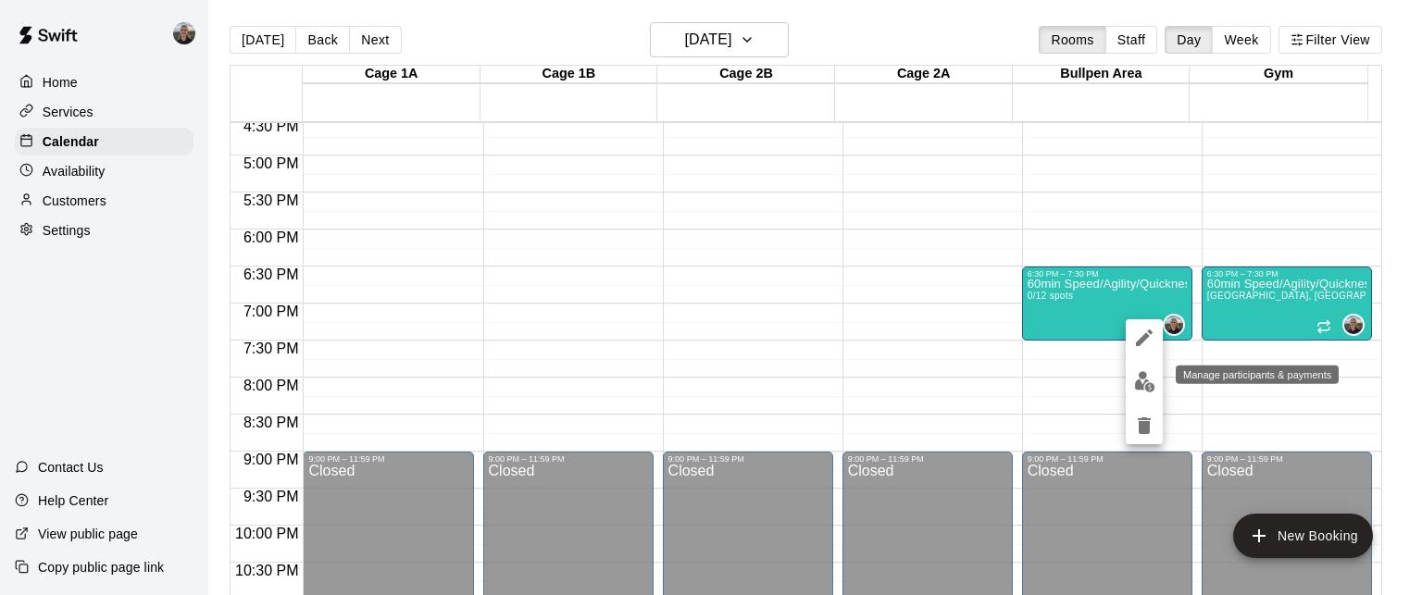
click at [1145, 373] on img "edit" at bounding box center [1144, 381] width 21 height 21
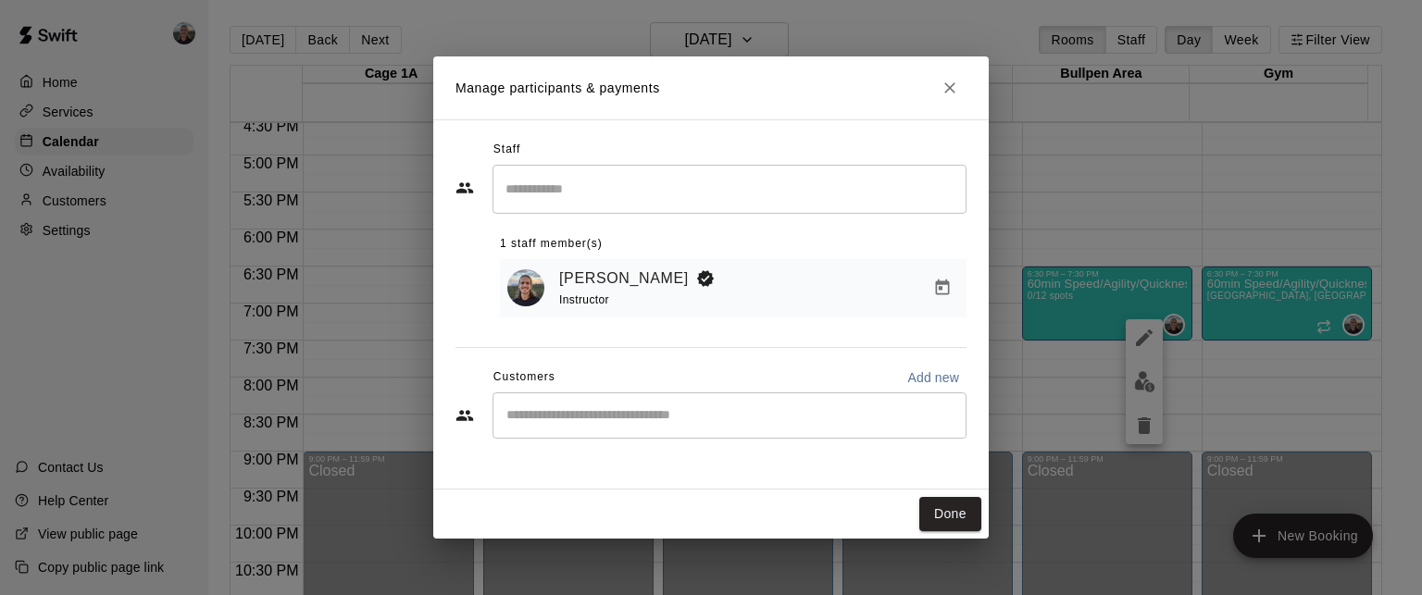
click at [950, 94] on icon "Close" at bounding box center [949, 88] width 19 height 19
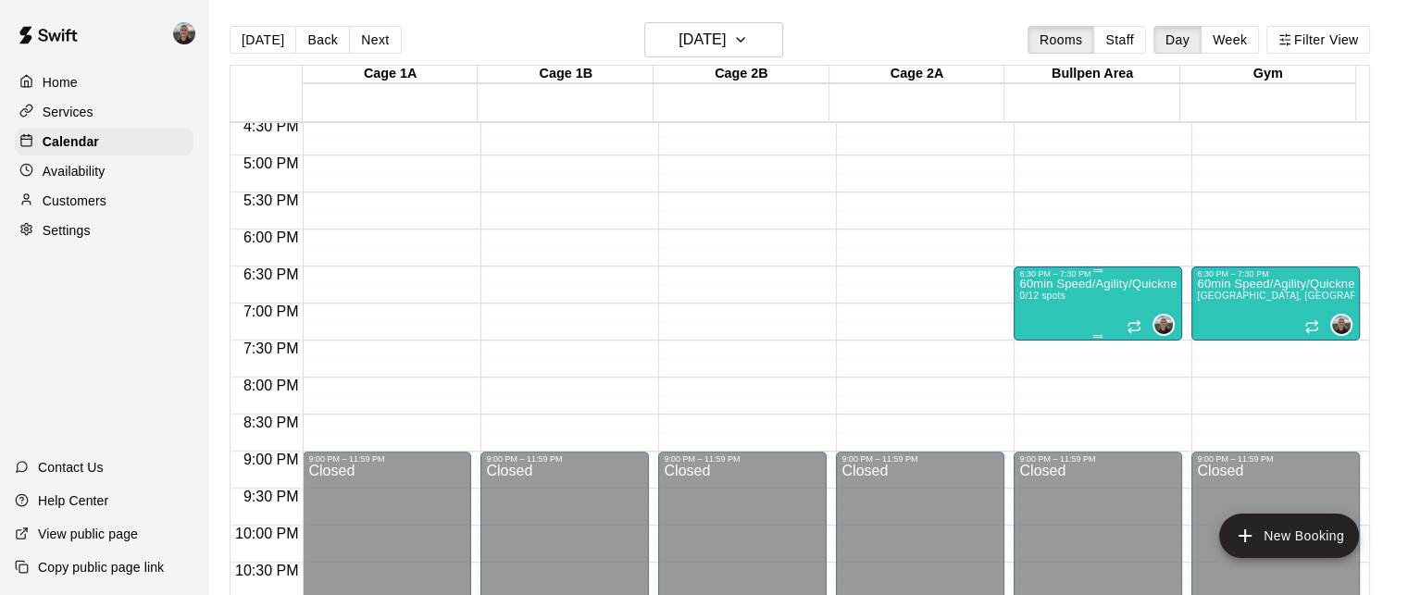
click at [1069, 310] on div "60min Speed/Agility/Quickness Training 12-14yo 0/12 spots" at bounding box center [1097, 576] width 157 height 595
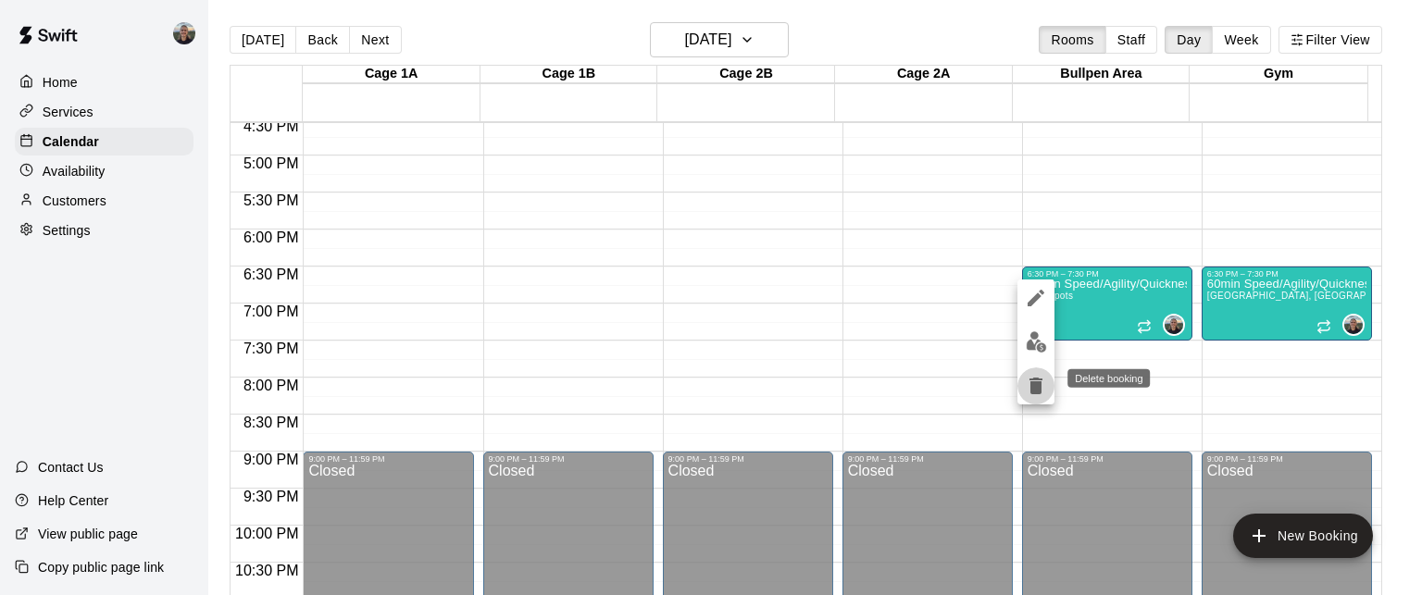
click at [1026, 388] on icon "delete" at bounding box center [1036, 386] width 22 height 22
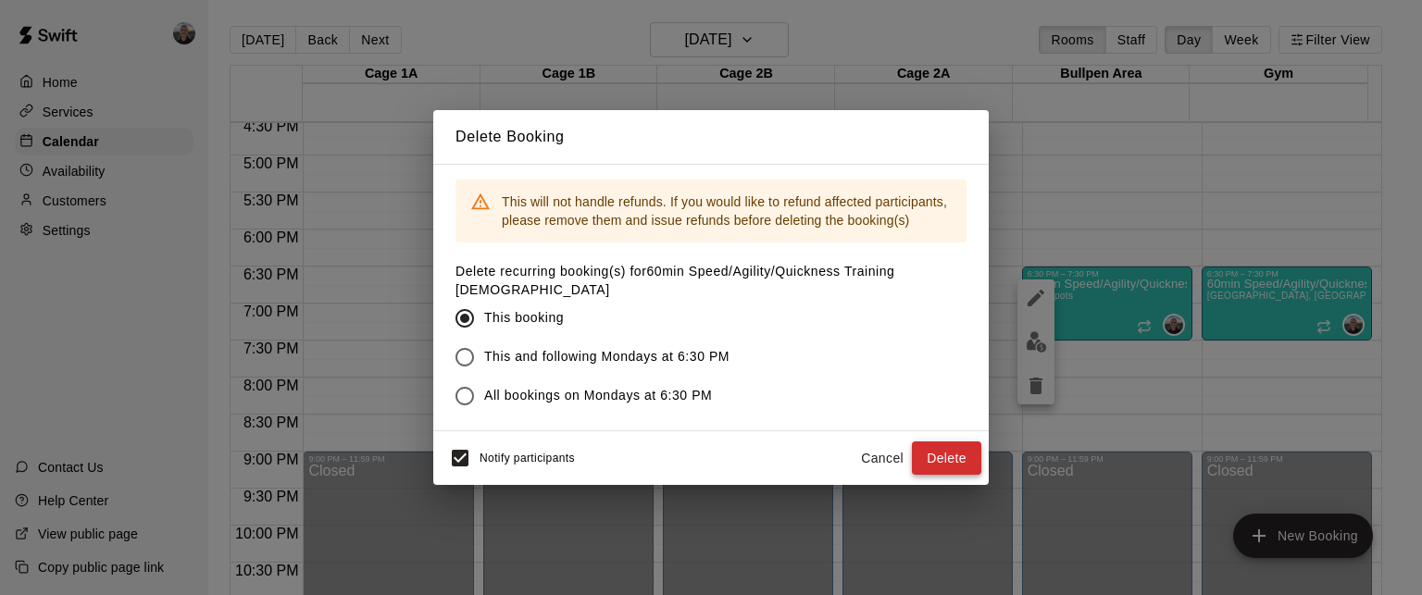
click at [952, 441] on button "Delete" at bounding box center [946, 458] width 69 height 34
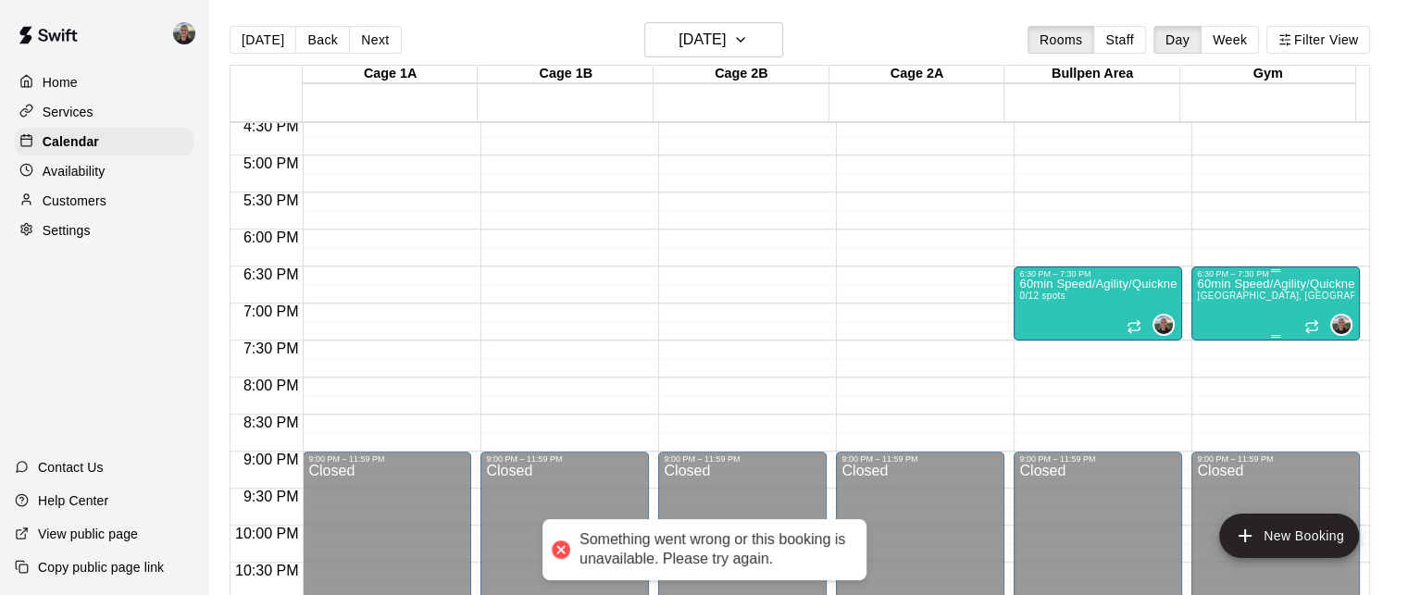
click at [1217, 291] on div "60min Speed/Agility/Quickness Training 12-14yo Bullpen Area, Gym 0/12 spots" at bounding box center [1275, 576] width 157 height 595
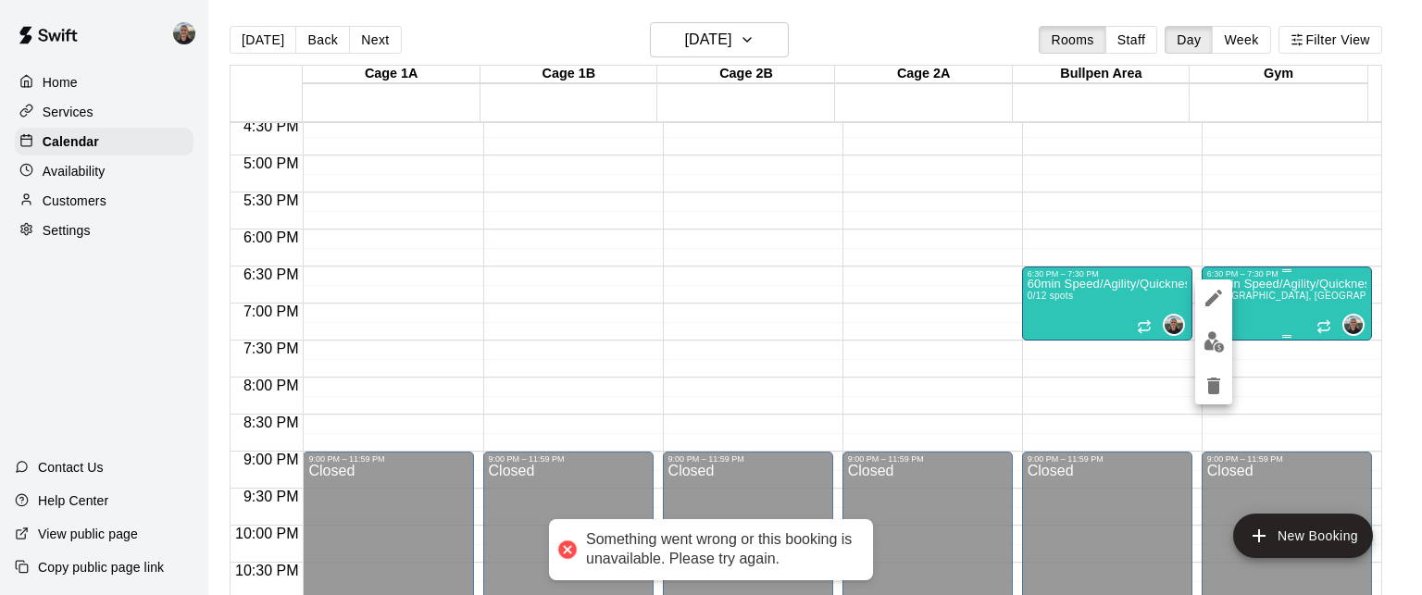
click at [1217, 291] on button "edit" at bounding box center [1213, 298] width 37 height 37
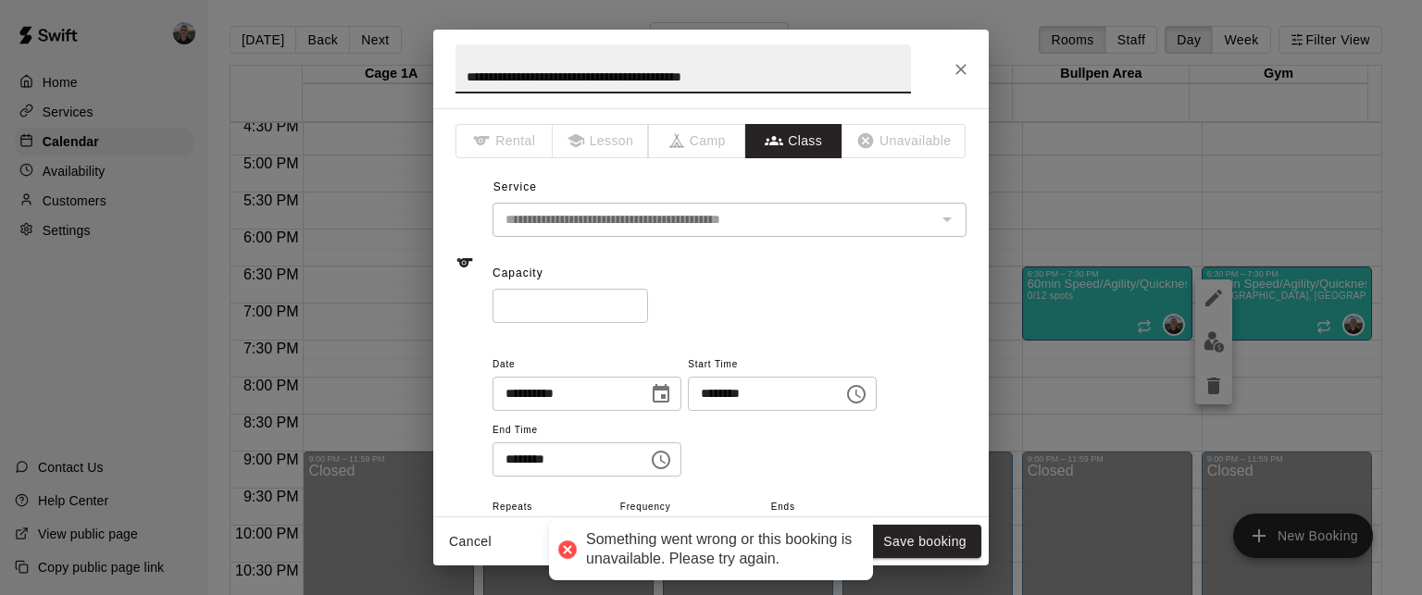
click at [955, 70] on button "Close" at bounding box center [960, 69] width 33 height 33
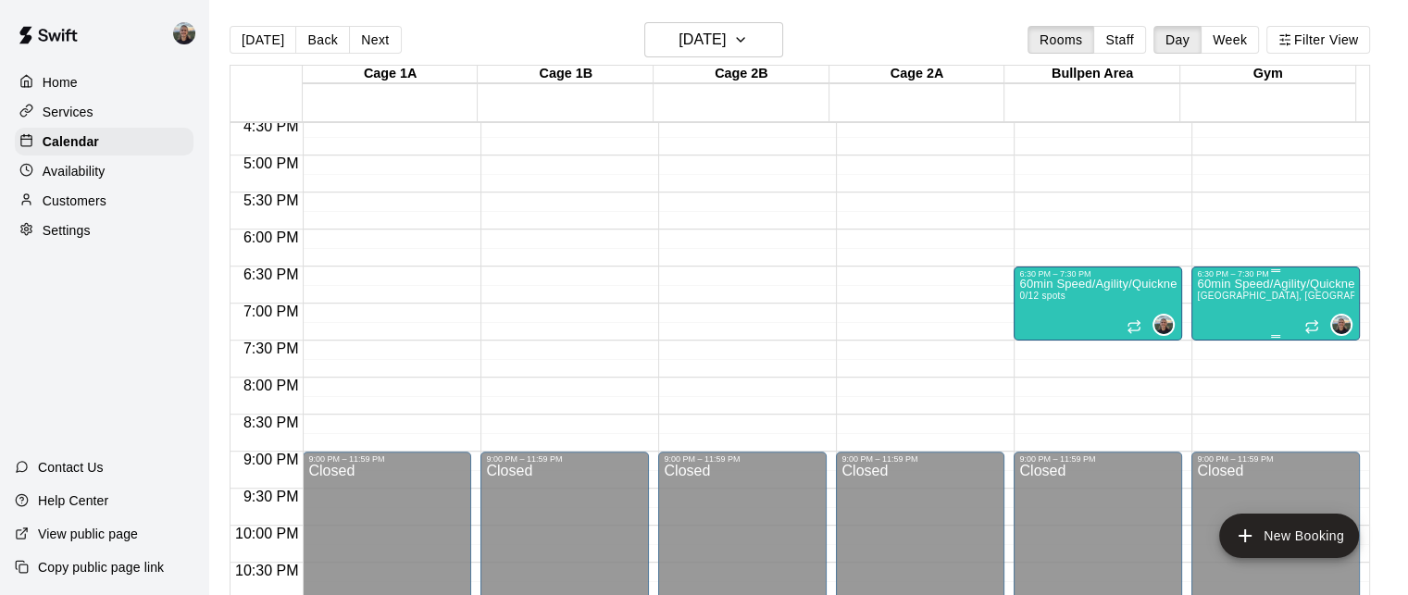
click at [1220, 284] on p "60min Speed/Agility/Quickness Training [DEMOGRAPHIC_DATA]" at bounding box center [1275, 284] width 157 height 0
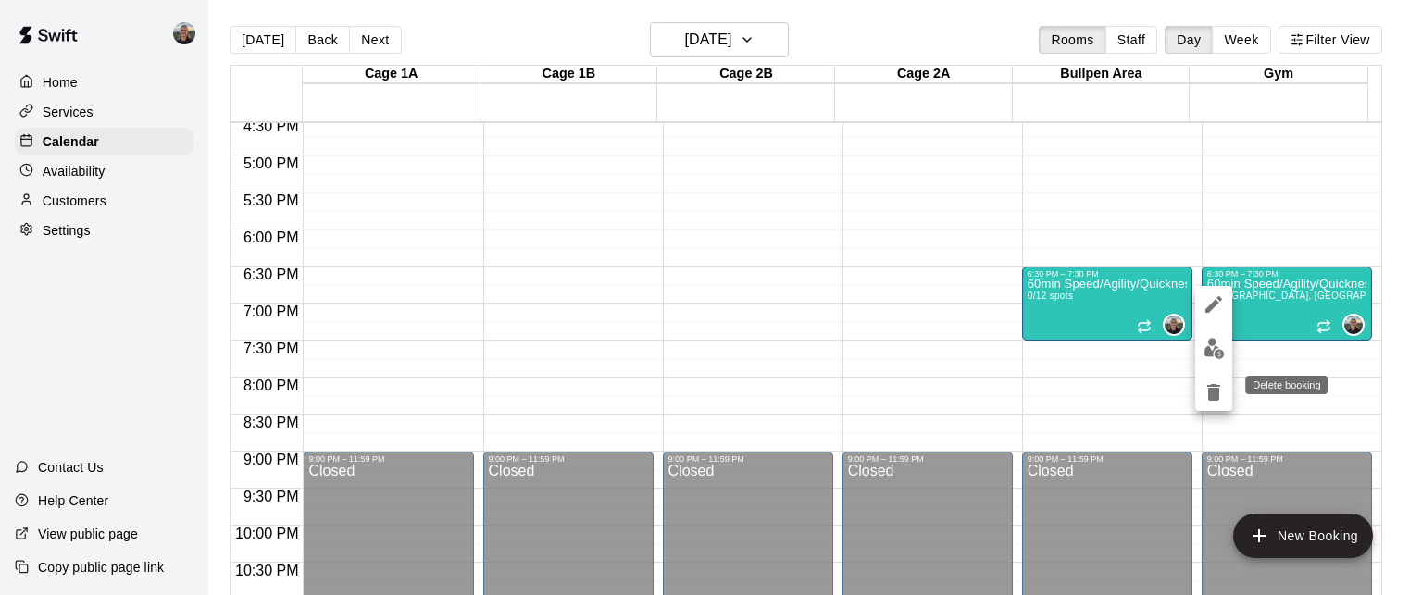
click at [1213, 398] on icon "delete" at bounding box center [1213, 392] width 13 height 17
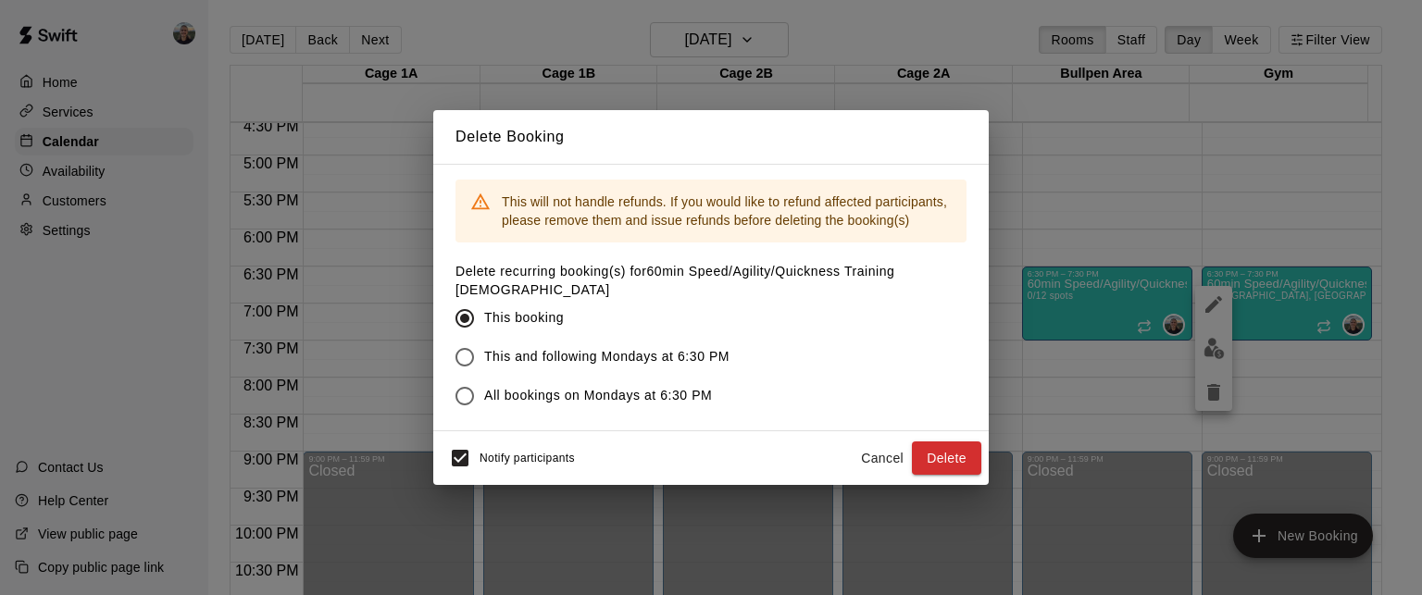
click at [947, 444] on button "Delete" at bounding box center [946, 458] width 69 height 34
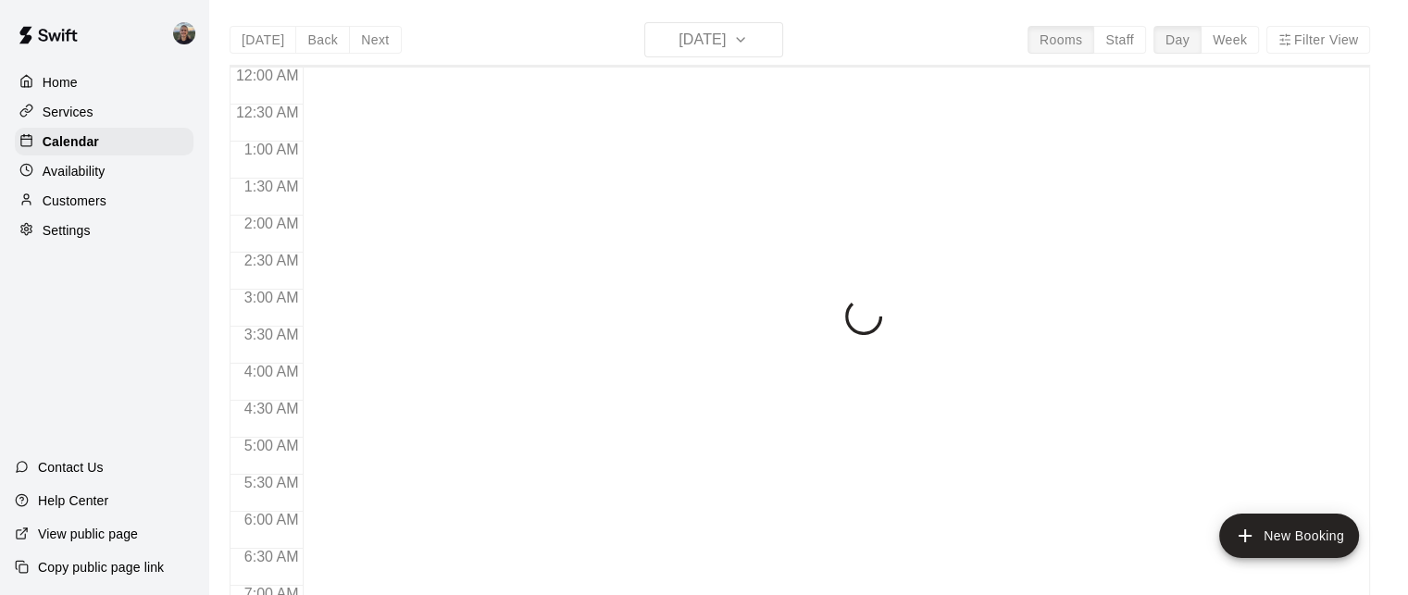
scroll to position [1226, 0]
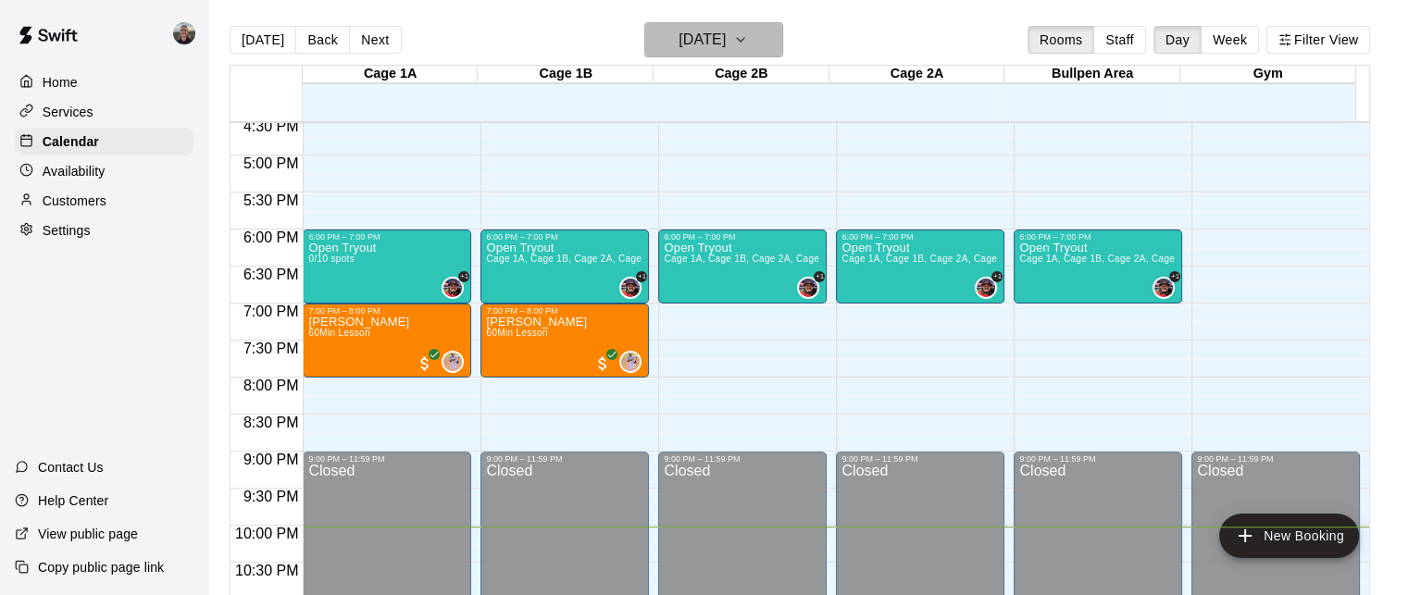
click at [726, 40] on h6 "[DATE]" at bounding box center [701, 40] width 47 height 26
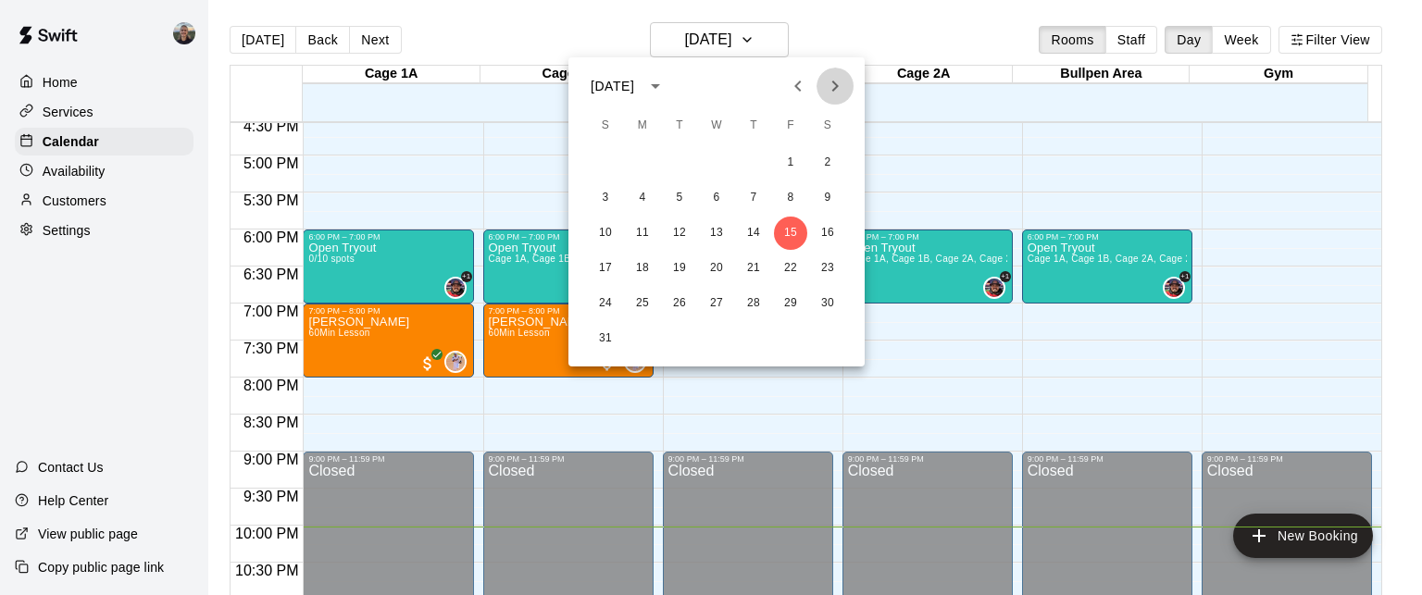
click at [838, 87] on icon "Next month" at bounding box center [835, 86] width 22 height 22
click at [641, 161] on button "1" at bounding box center [642, 162] width 33 height 33
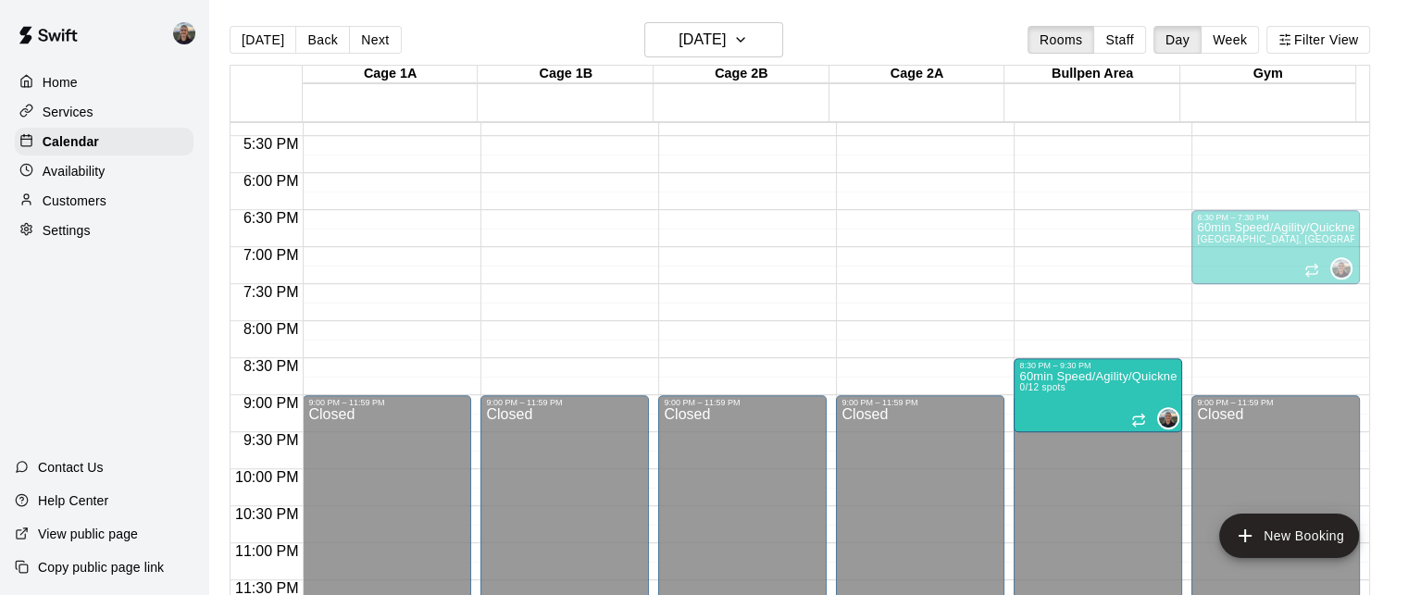
scroll to position [30, 0]
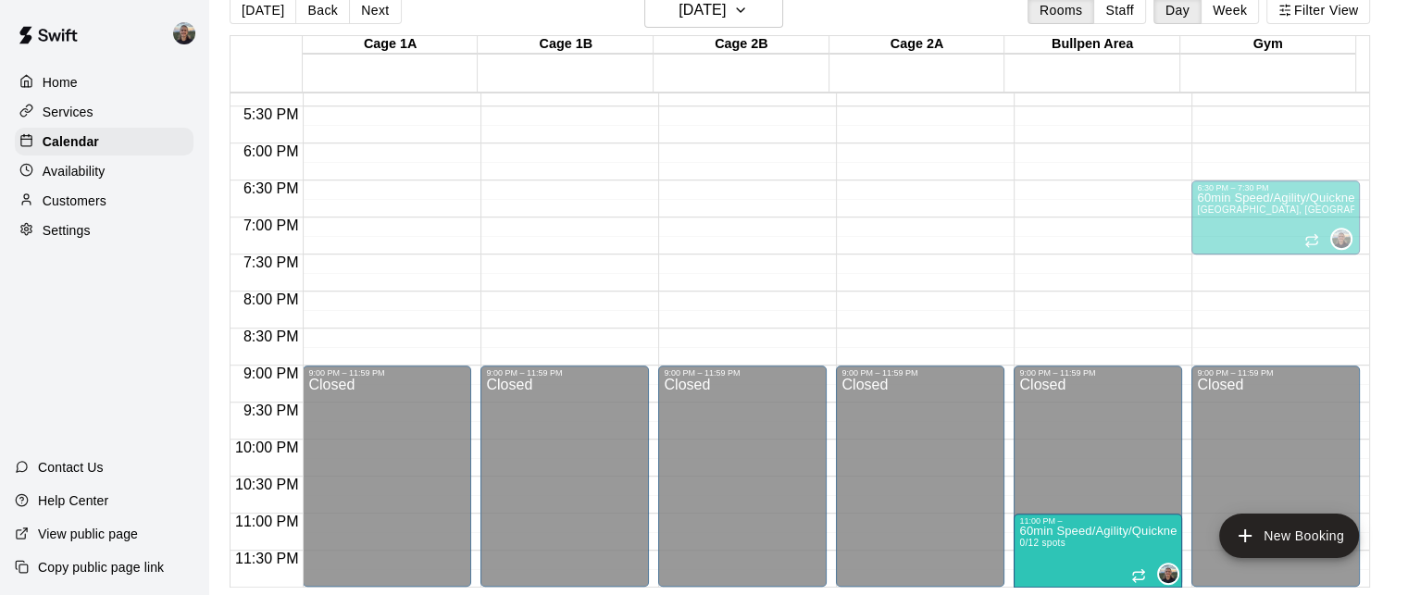
drag, startPoint x: 1066, startPoint y: 237, endPoint x: 1085, endPoint y: 556, distance: 319.8
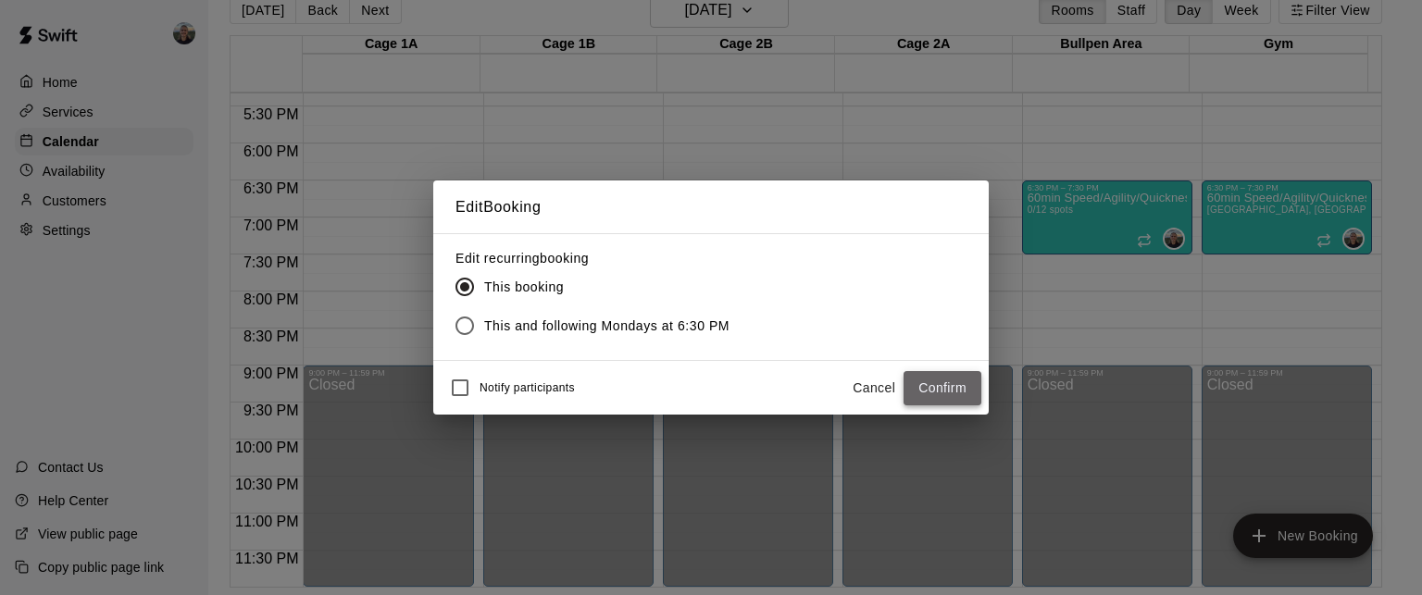
click at [938, 391] on button "Confirm" at bounding box center [942, 388] width 78 height 34
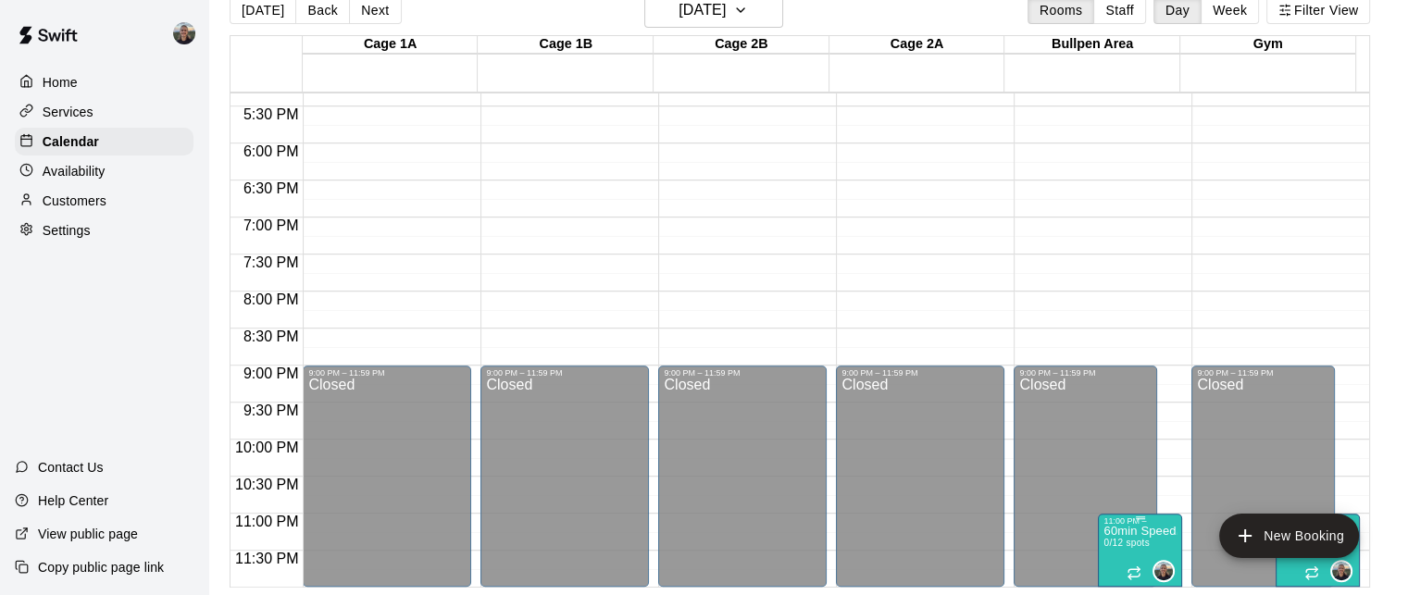
click at [1121, 540] on span "0/12 spots" at bounding box center [1125, 543] width 45 height 10
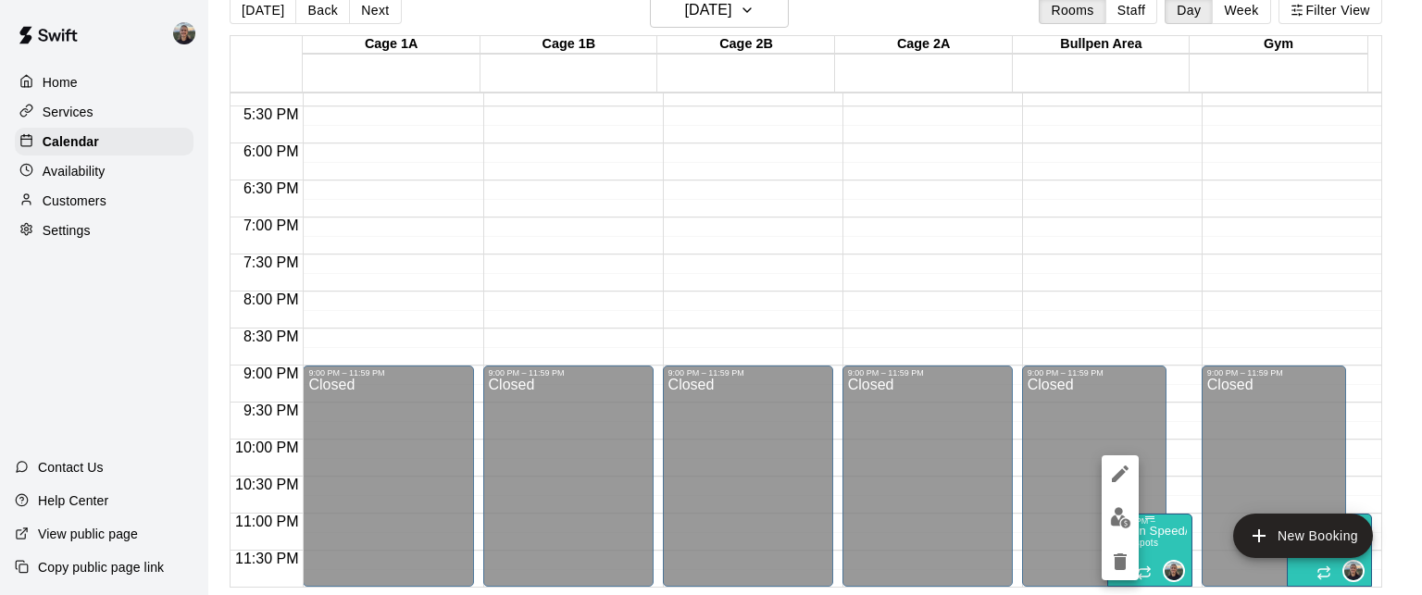
click at [1121, 540] on div at bounding box center [1119, 517] width 37 height 125
click at [1113, 562] on icon "delete" at bounding box center [1120, 562] width 22 height 22
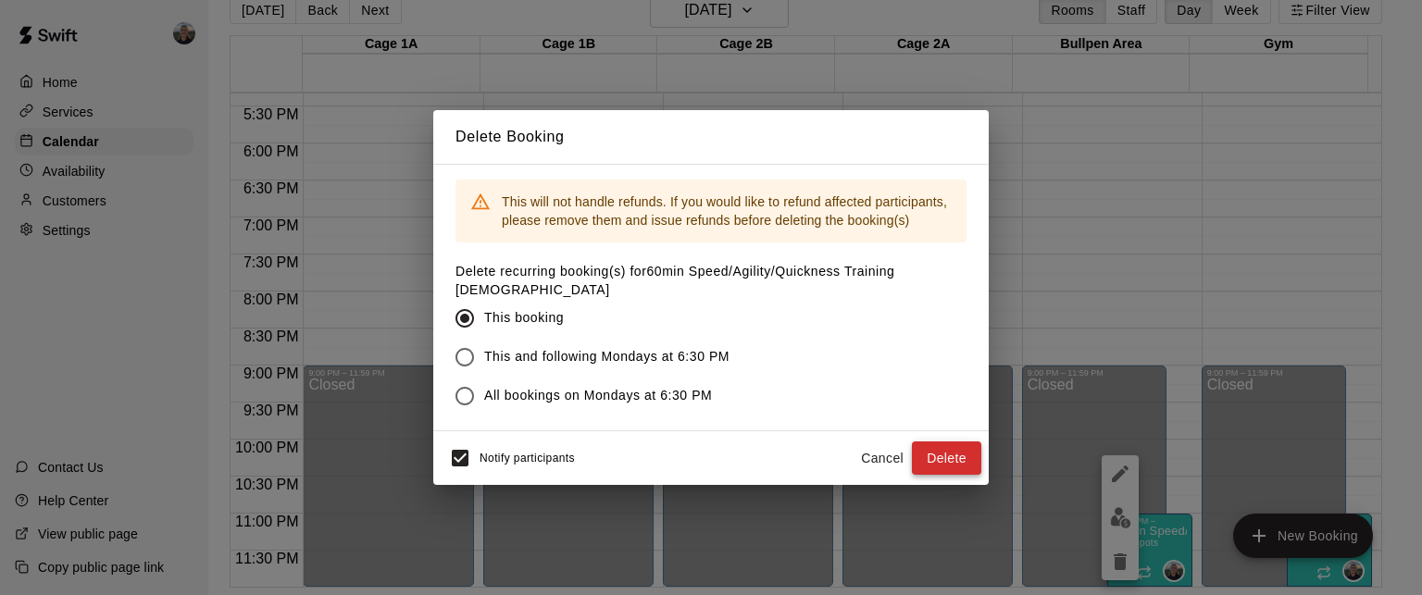
click at [929, 450] on button "Delete" at bounding box center [946, 458] width 69 height 34
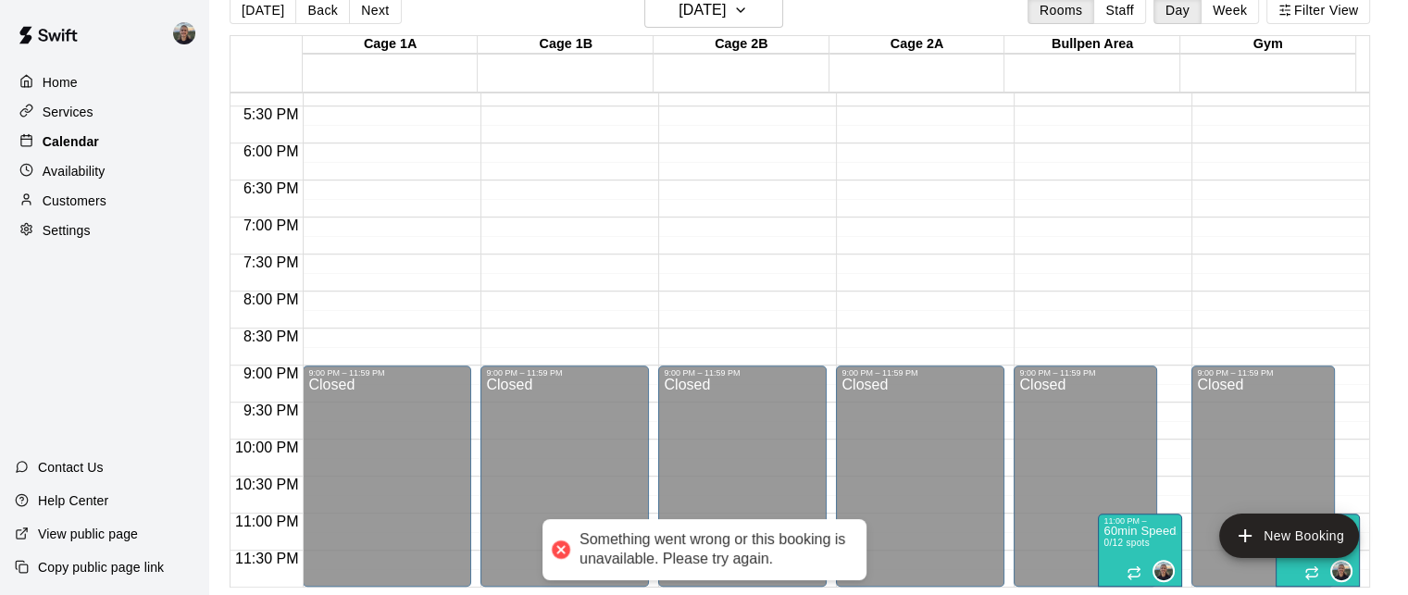
click at [108, 155] on div "Calendar" at bounding box center [104, 142] width 179 height 28
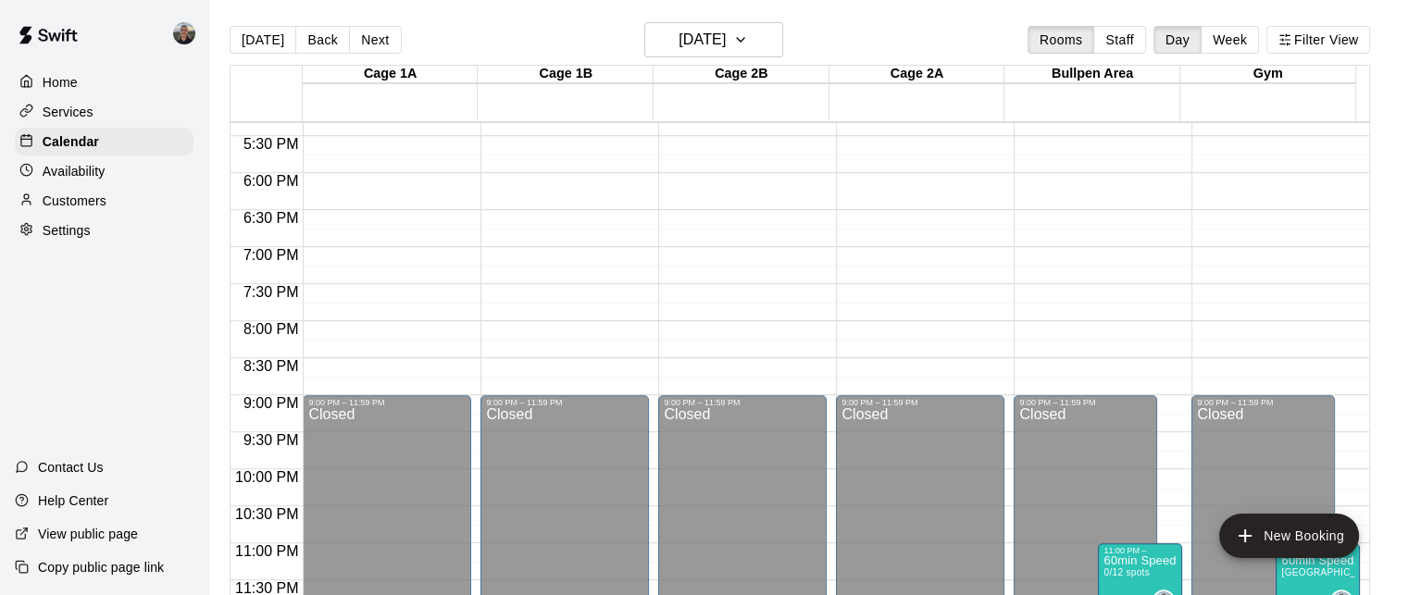
click at [75, 113] on p "Services" at bounding box center [68, 112] width 51 height 19
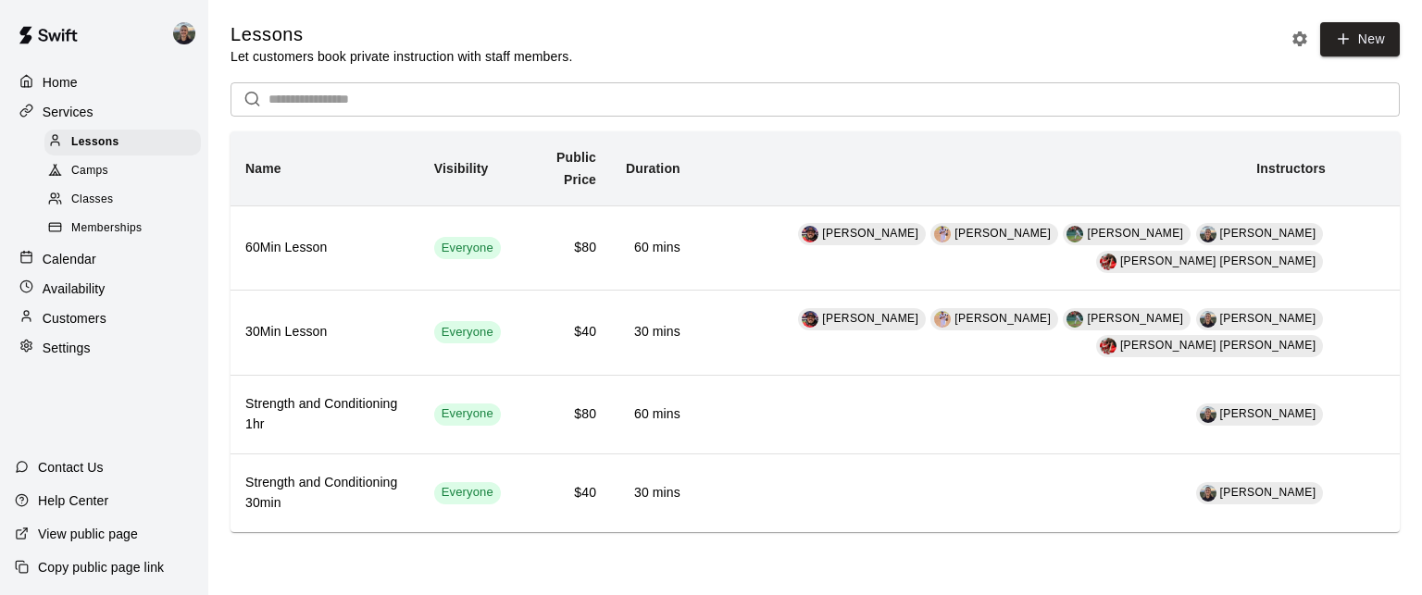
click at [111, 170] on div "Camps" at bounding box center [122, 171] width 156 height 26
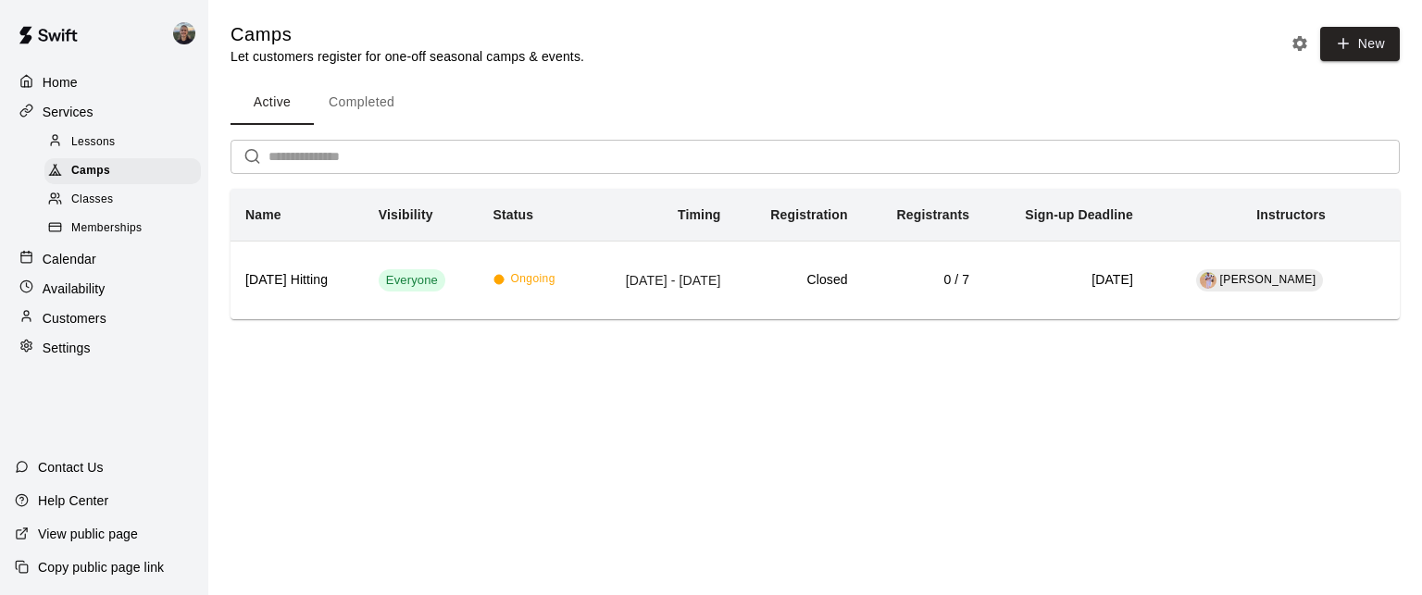
click at [117, 202] on div "Classes" at bounding box center [122, 200] width 156 height 26
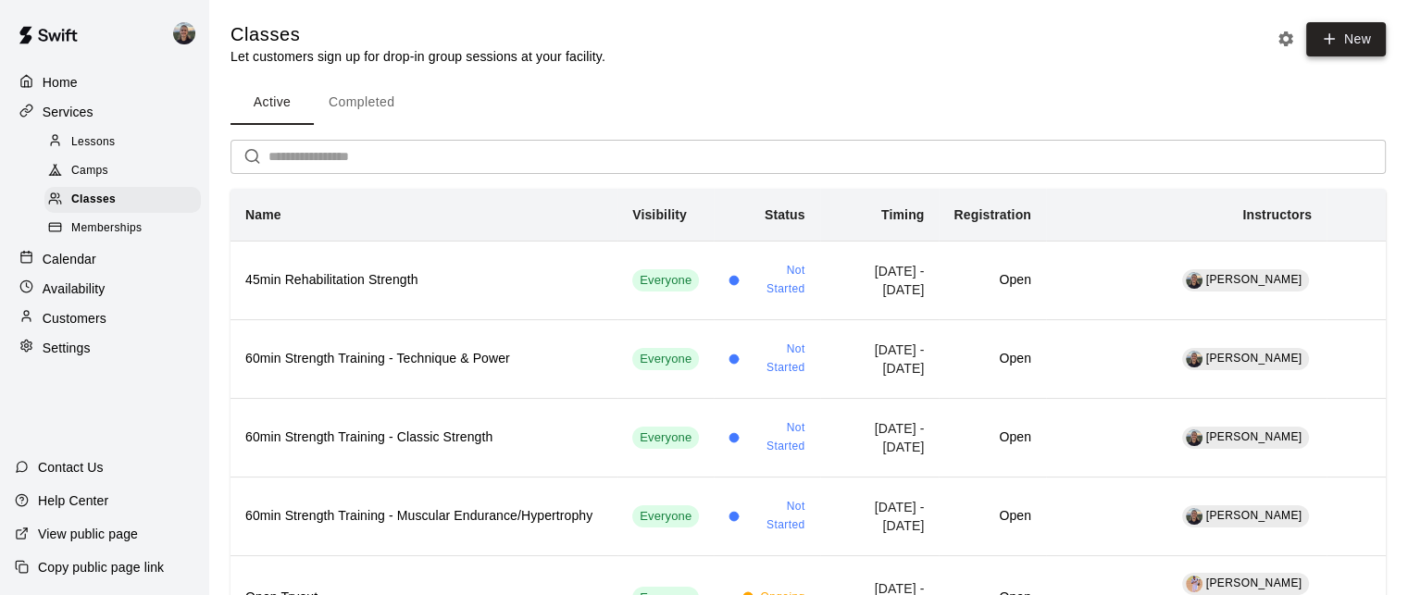
click at [1336, 41] on icon "button" at bounding box center [1329, 39] width 17 height 17
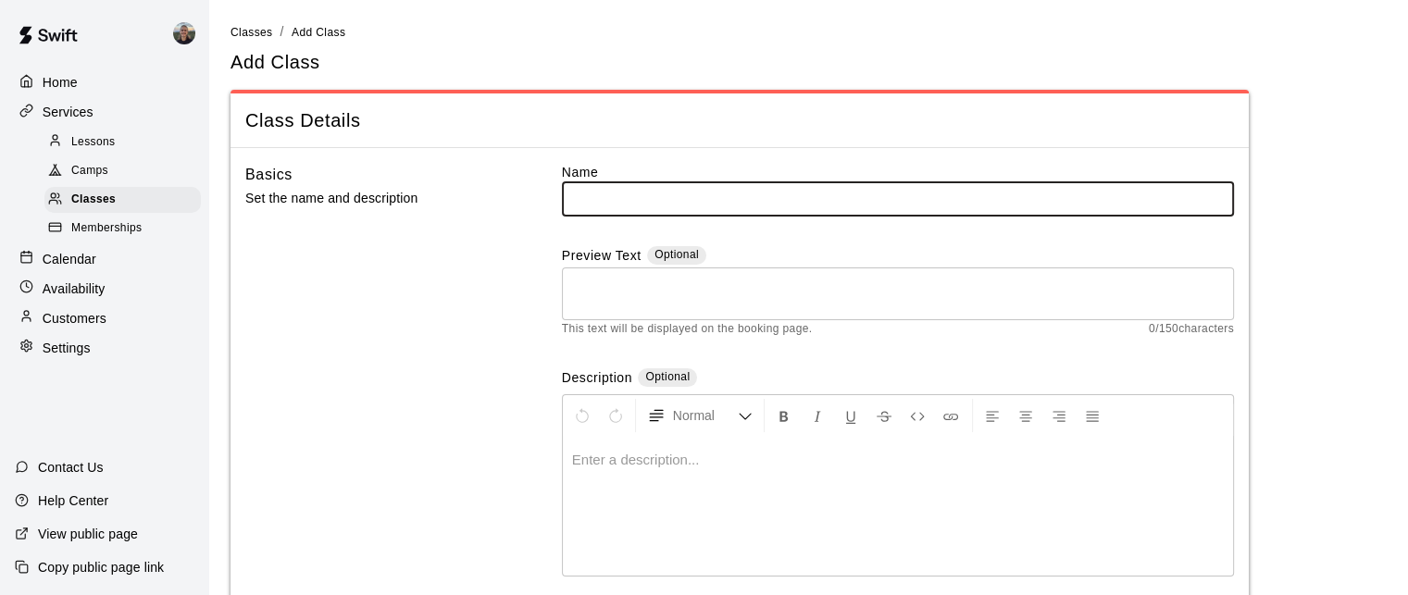
click at [739, 193] on input "text" at bounding box center [898, 198] width 672 height 34
type input "*"
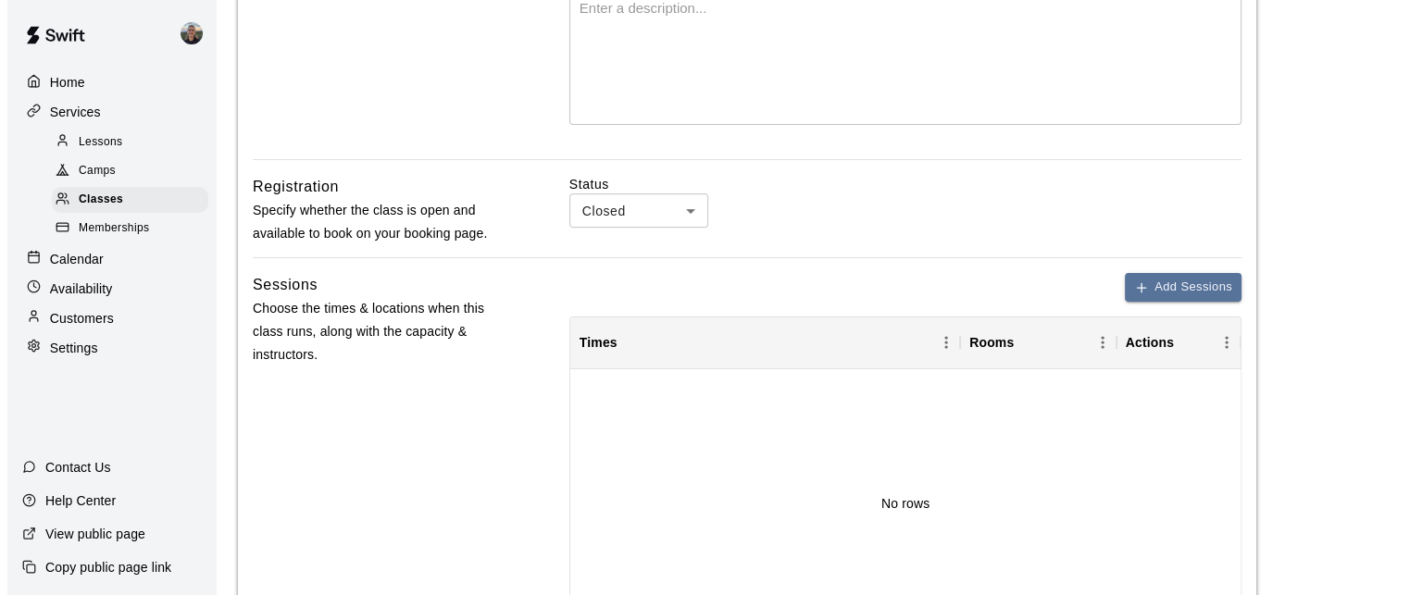
scroll to position [555, 0]
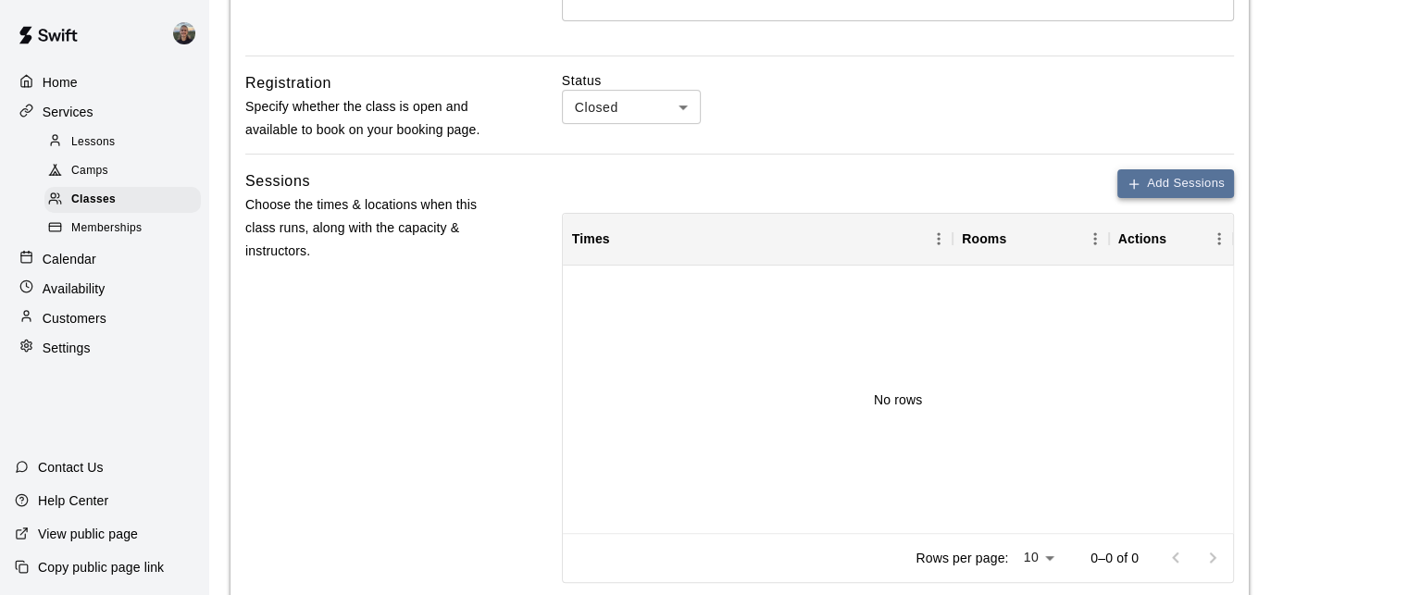
click at [1147, 181] on button "Add Sessions" at bounding box center [1175, 183] width 117 height 29
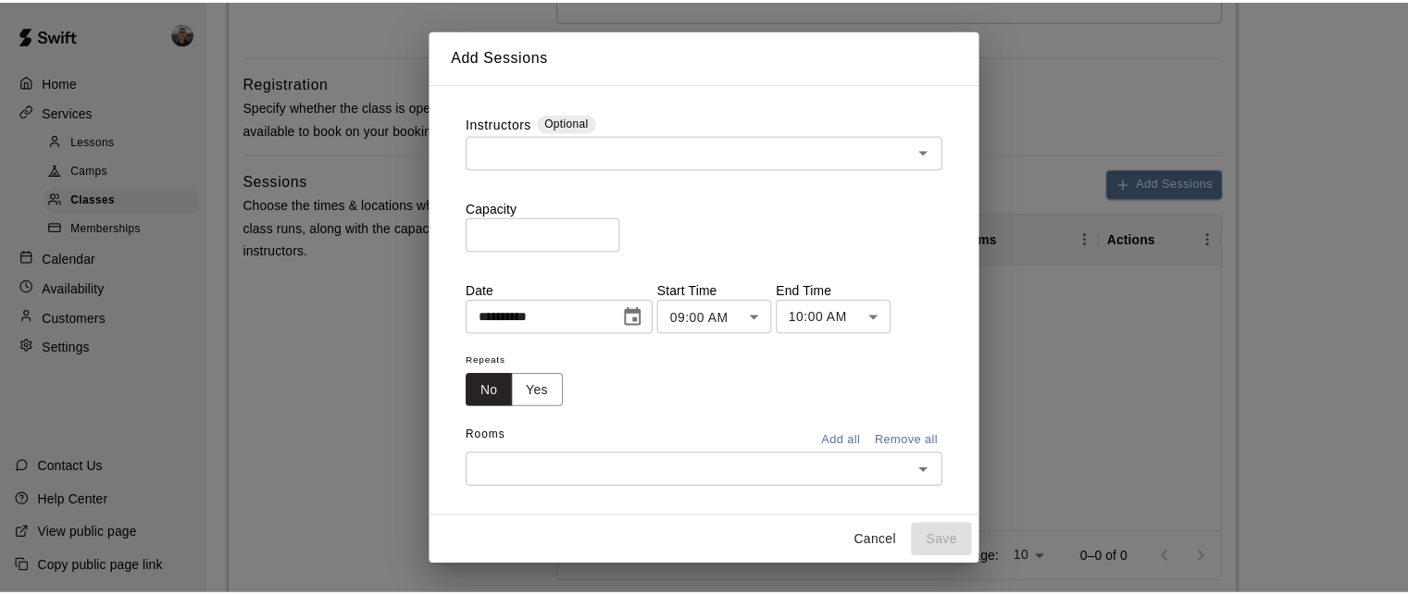
scroll to position [22, 0]
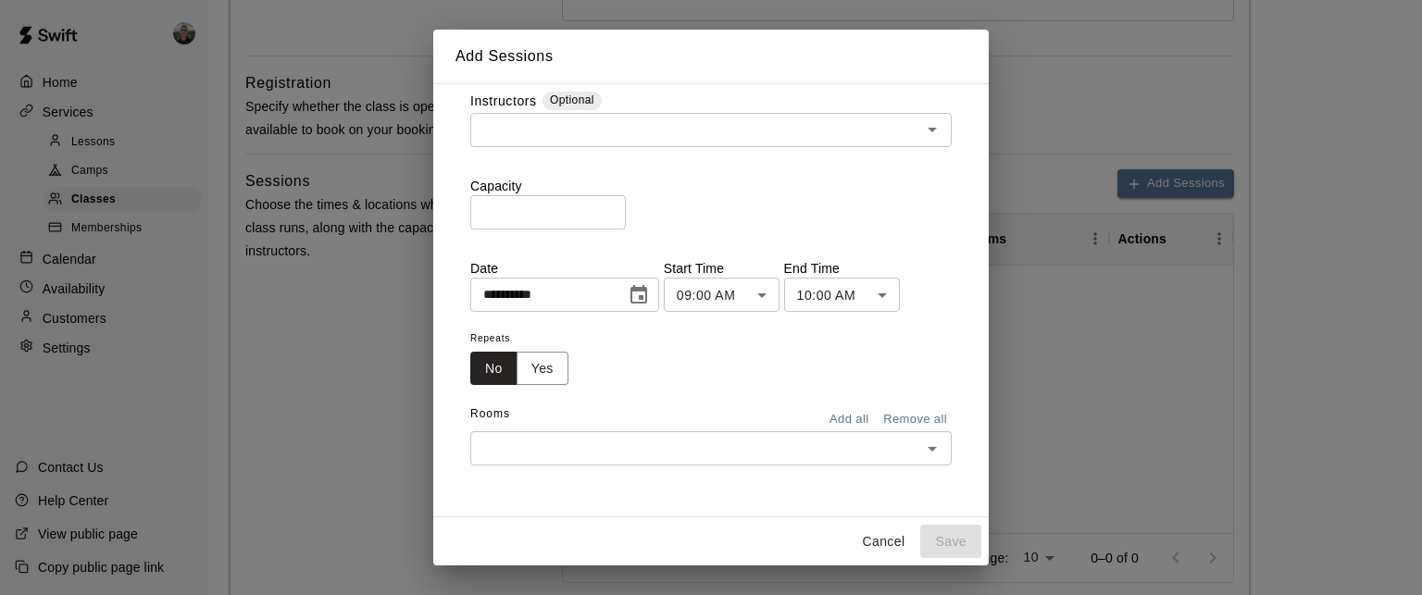
click at [1037, 81] on div "**********" at bounding box center [711, 297] width 1422 height 595
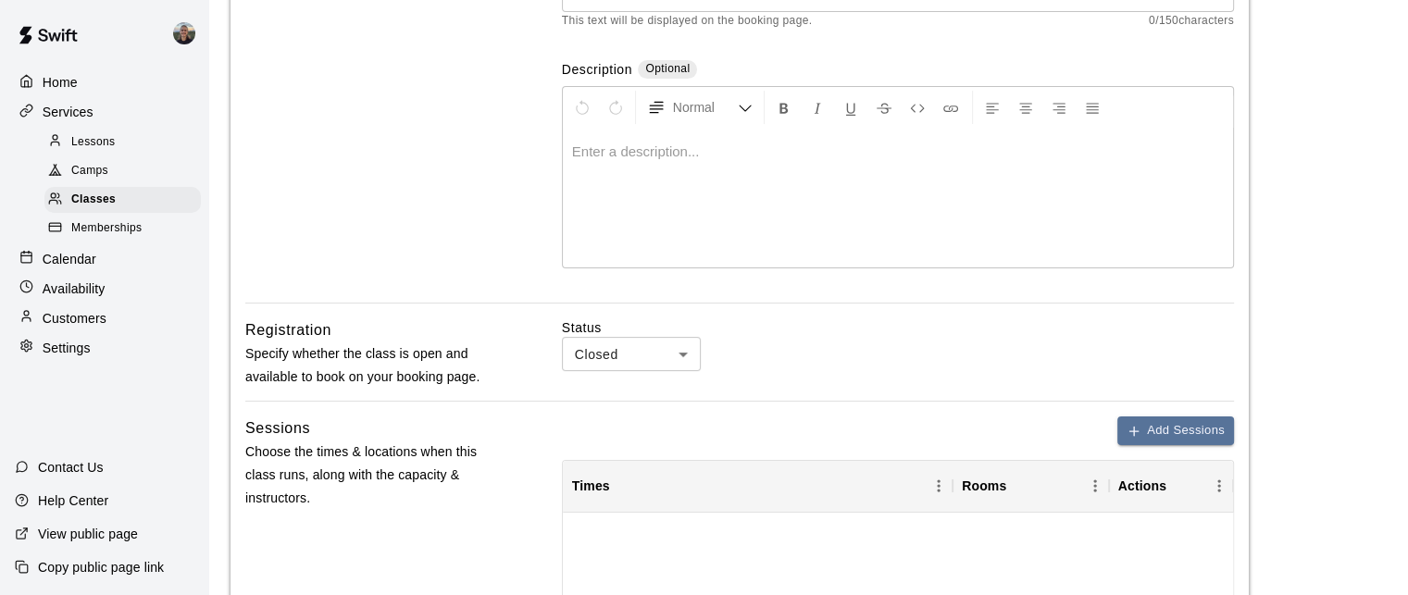
scroll to position [0, 0]
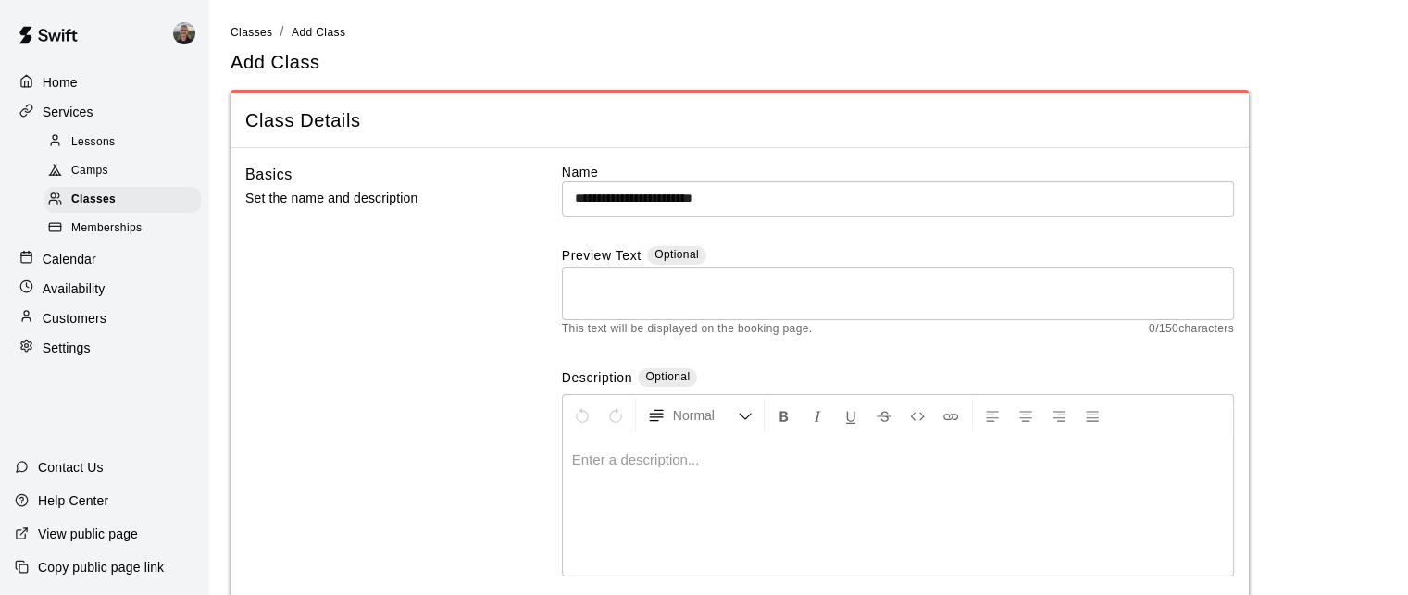
click at [817, 195] on input "**********" at bounding box center [898, 198] width 672 height 34
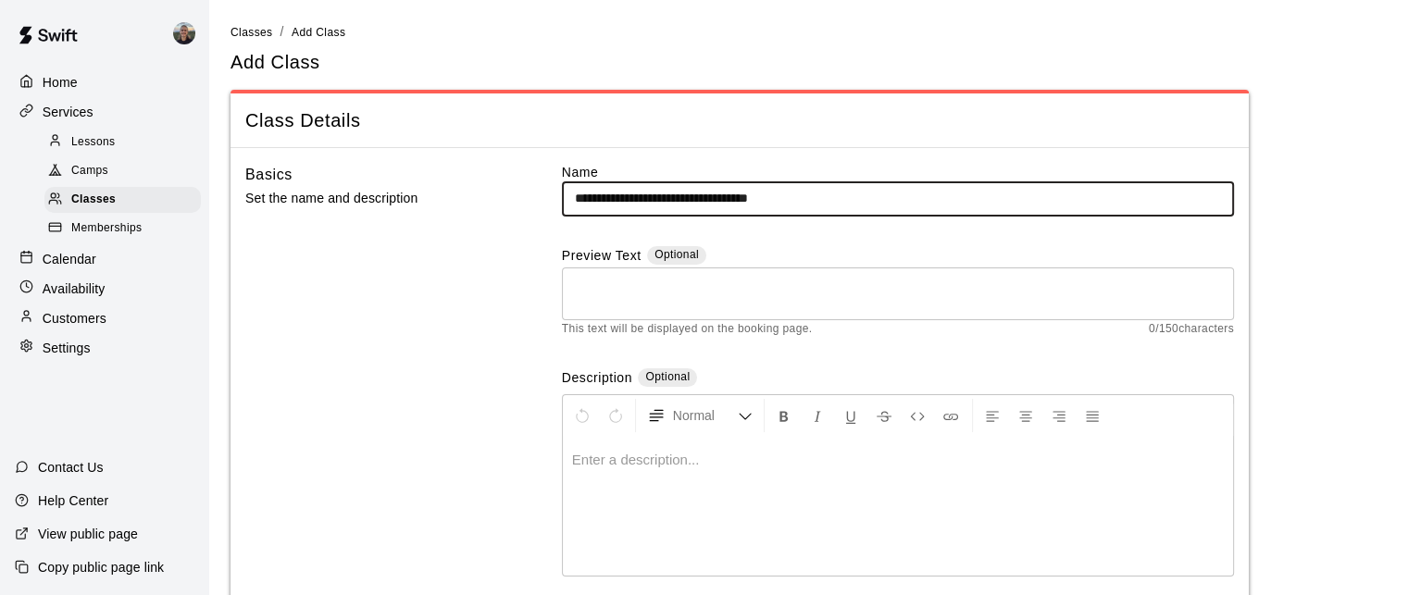
type input "**********"
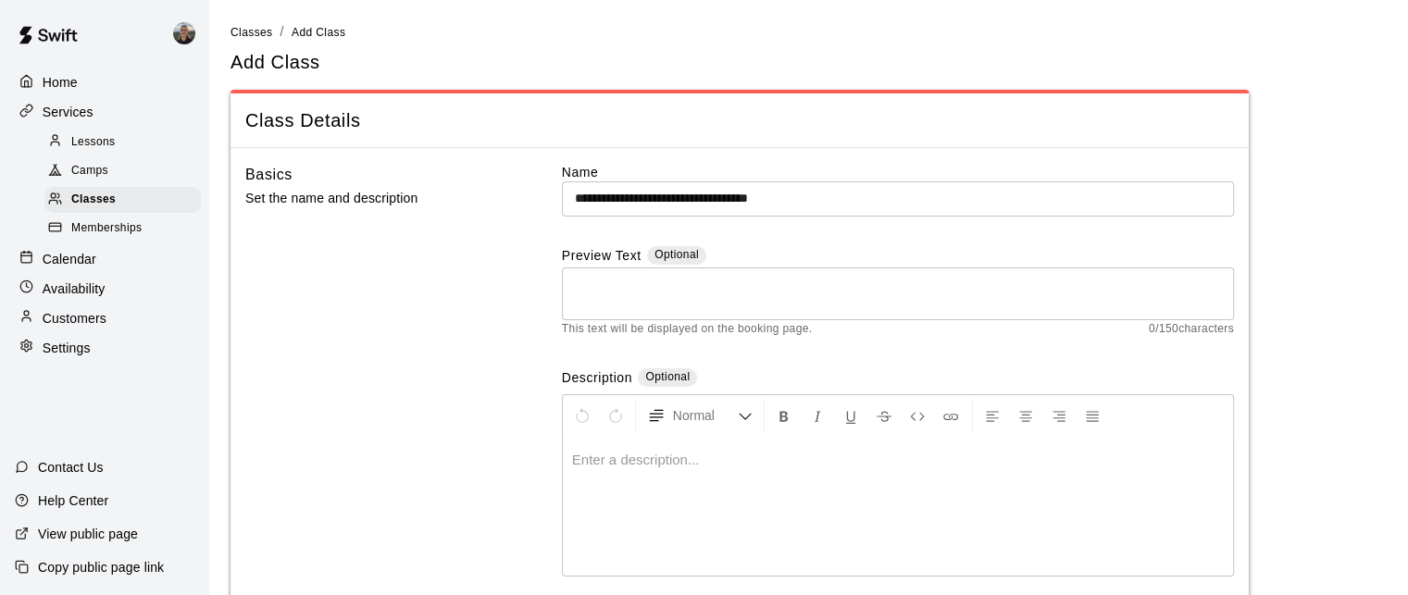
click at [788, 292] on textarea at bounding box center [898, 293] width 646 height 37
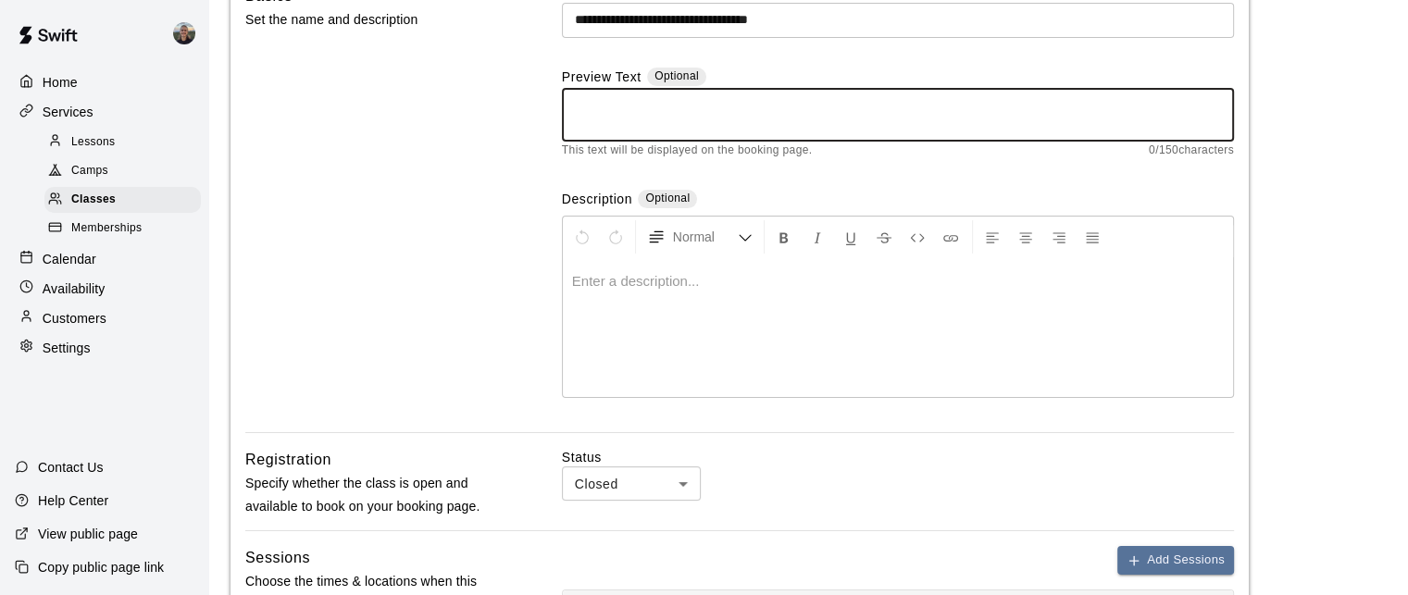
scroll to position [185, 0]
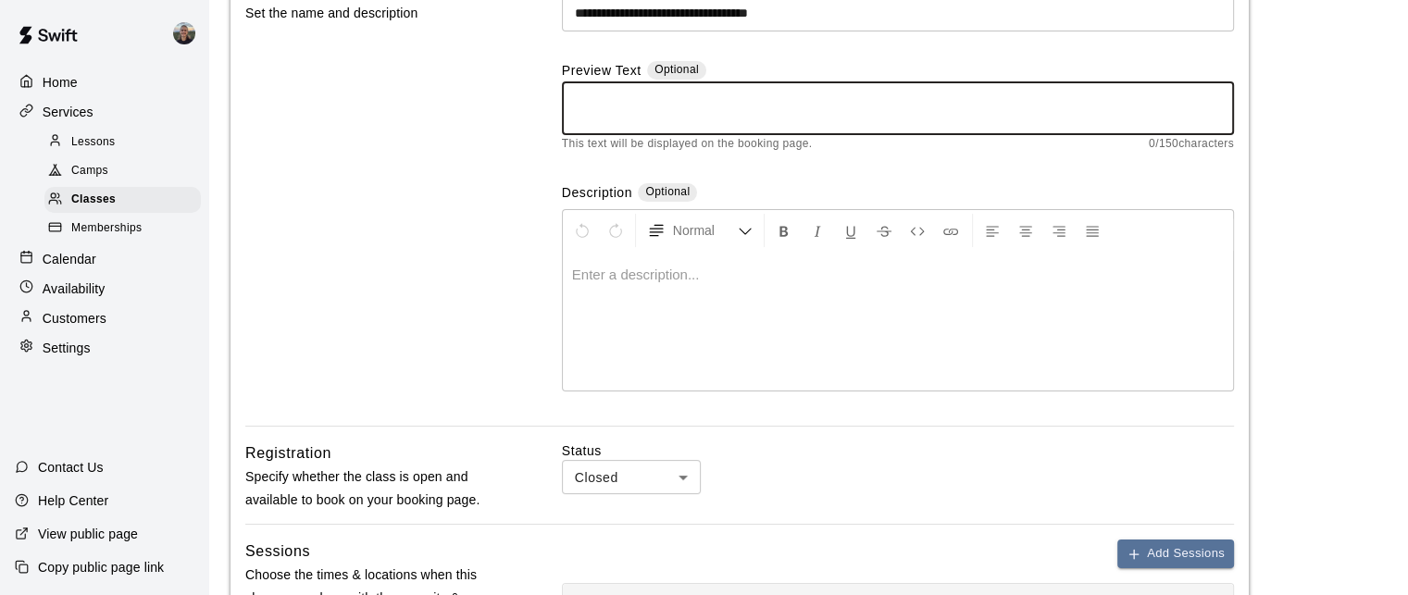
click at [761, 279] on p at bounding box center [898, 275] width 652 height 19
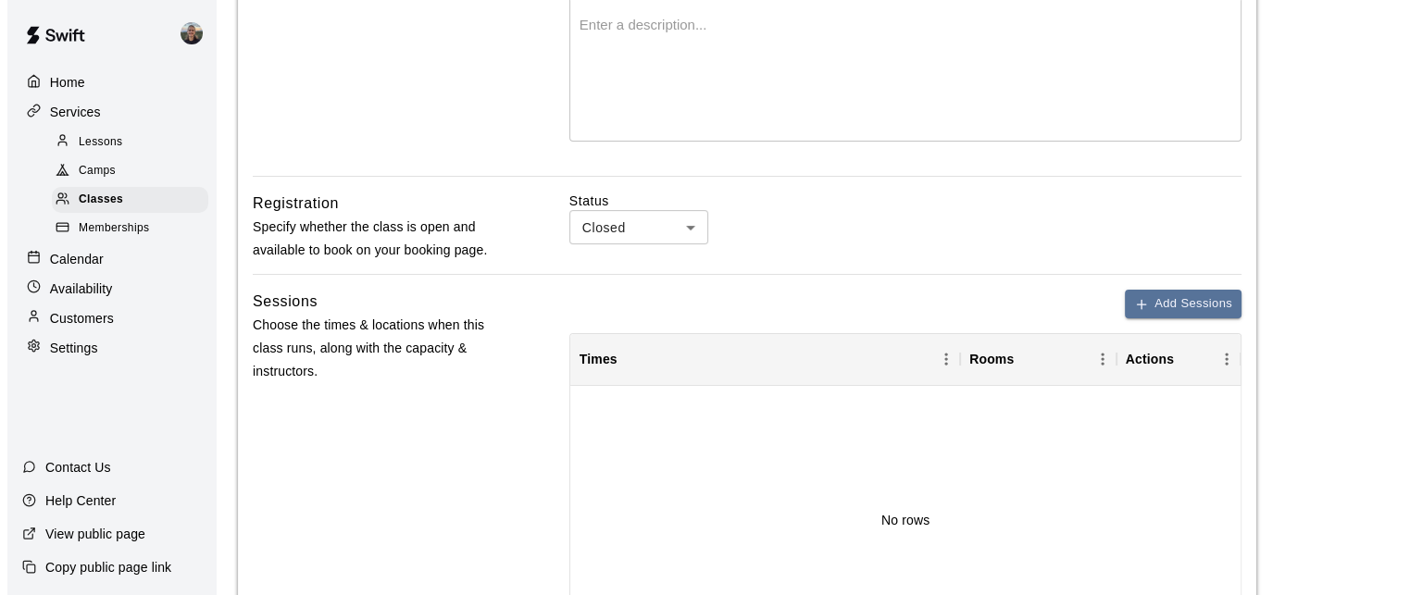
scroll to position [463, 0]
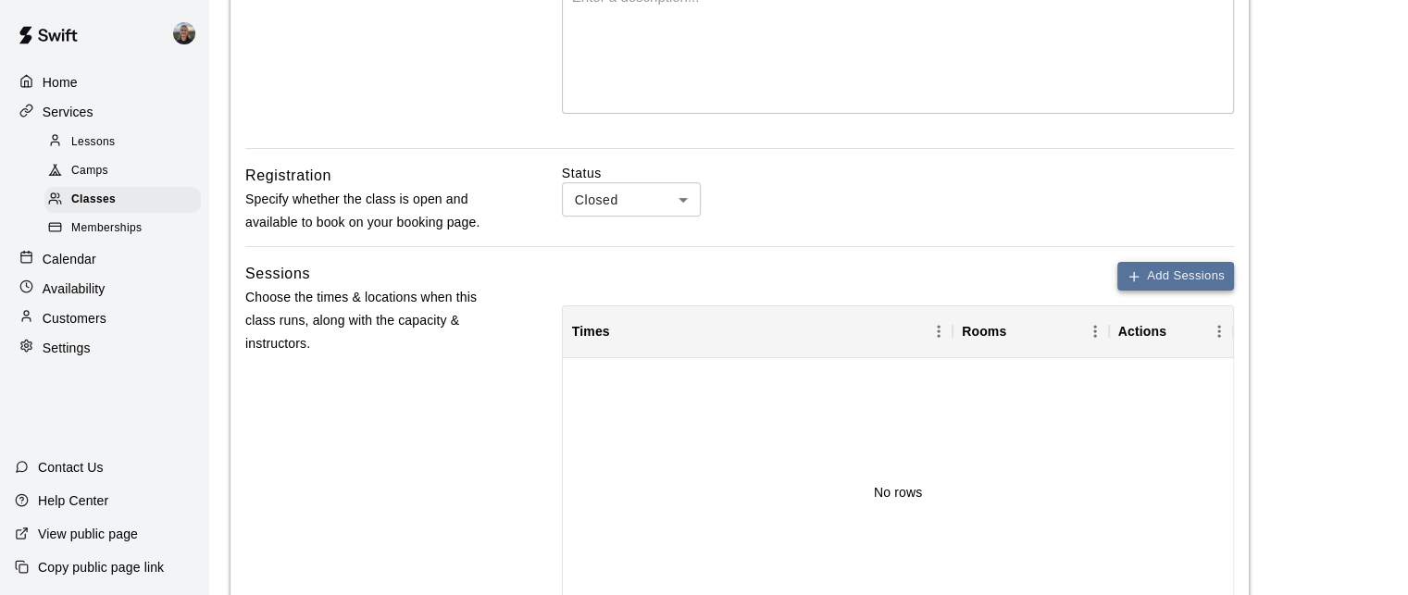
click at [1151, 269] on button "Add Sessions" at bounding box center [1175, 276] width 117 height 29
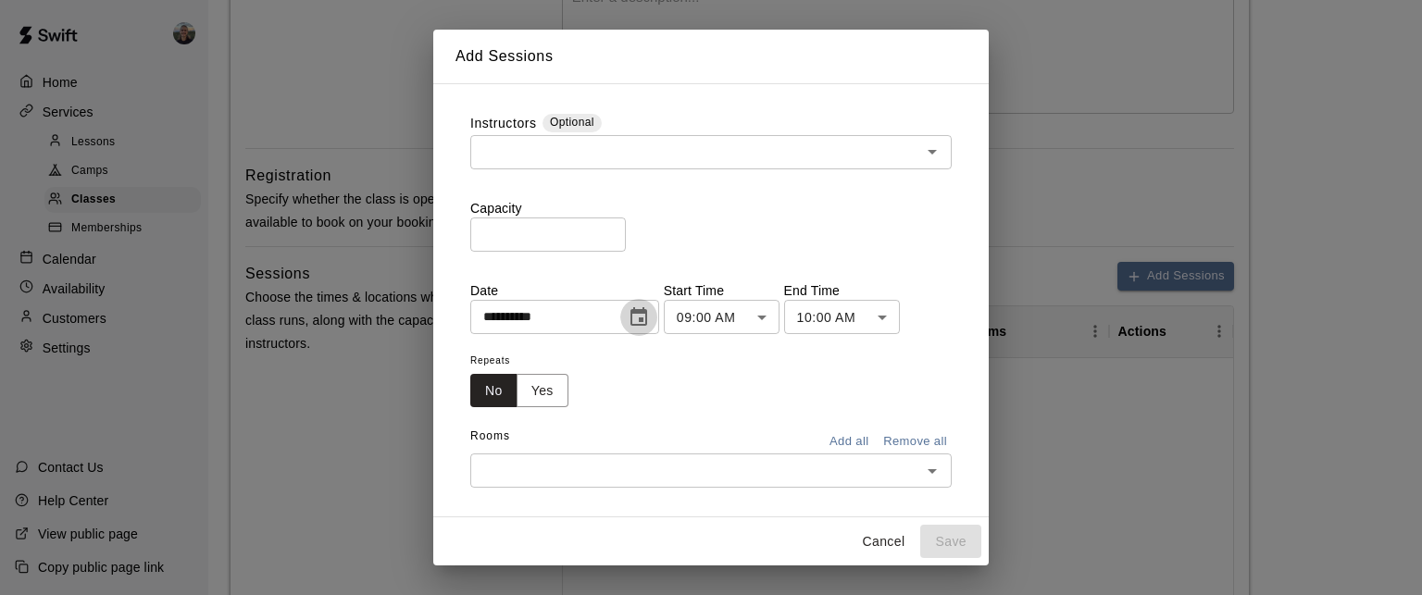
click at [647, 310] on icon "Choose date, selected date is Aug 15, 2025" at bounding box center [638, 316] width 17 height 19
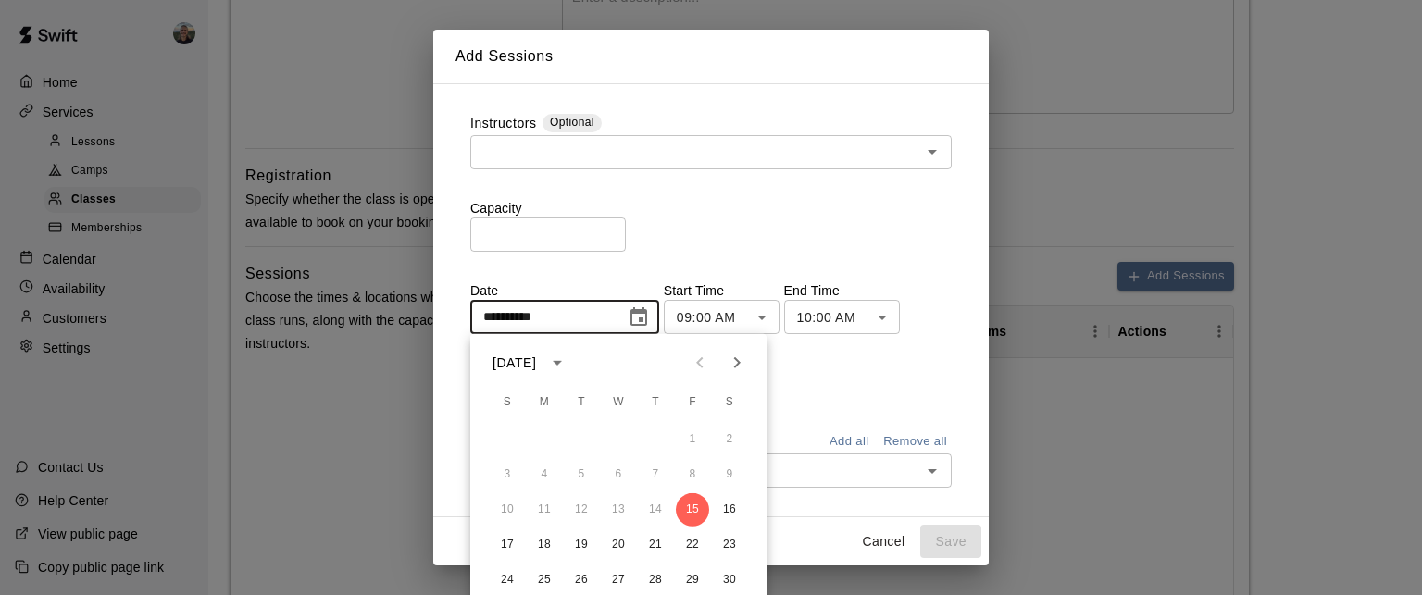
click at [737, 351] on button "Next month" at bounding box center [736, 362] width 37 height 37
click at [544, 470] on button "8" at bounding box center [544, 474] width 33 height 33
type input "**********"
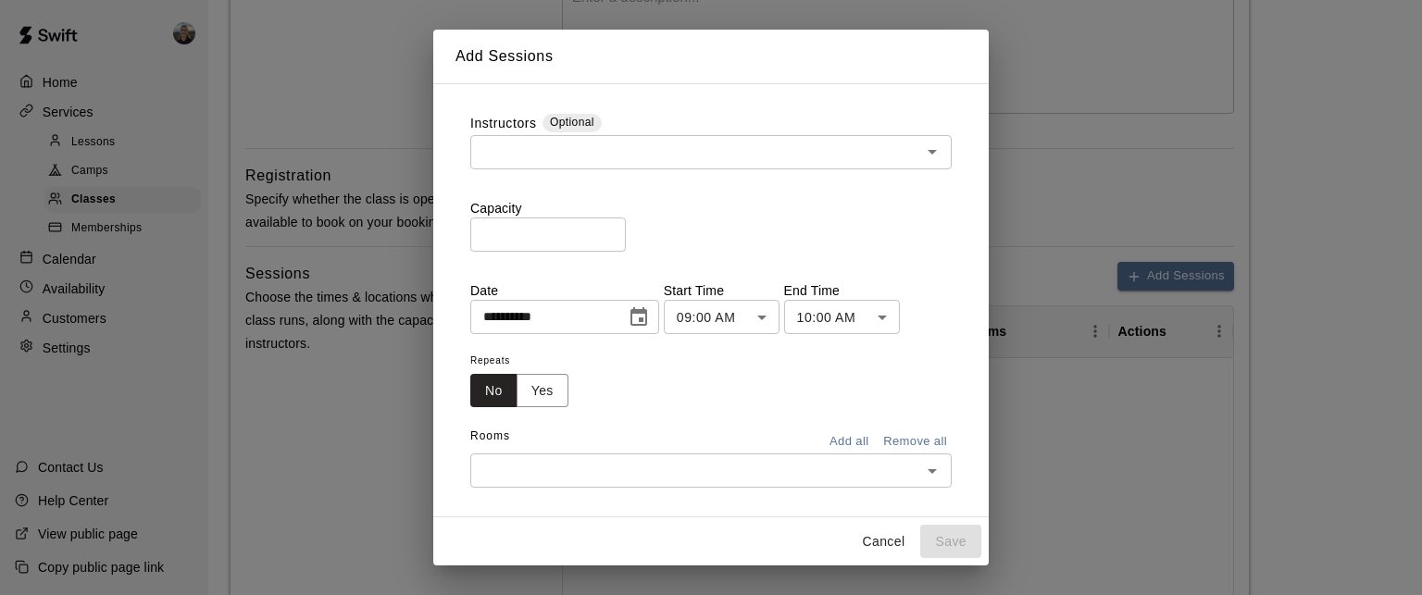
click at [798, 321] on body "**********" at bounding box center [711, 299] width 1422 height 1525
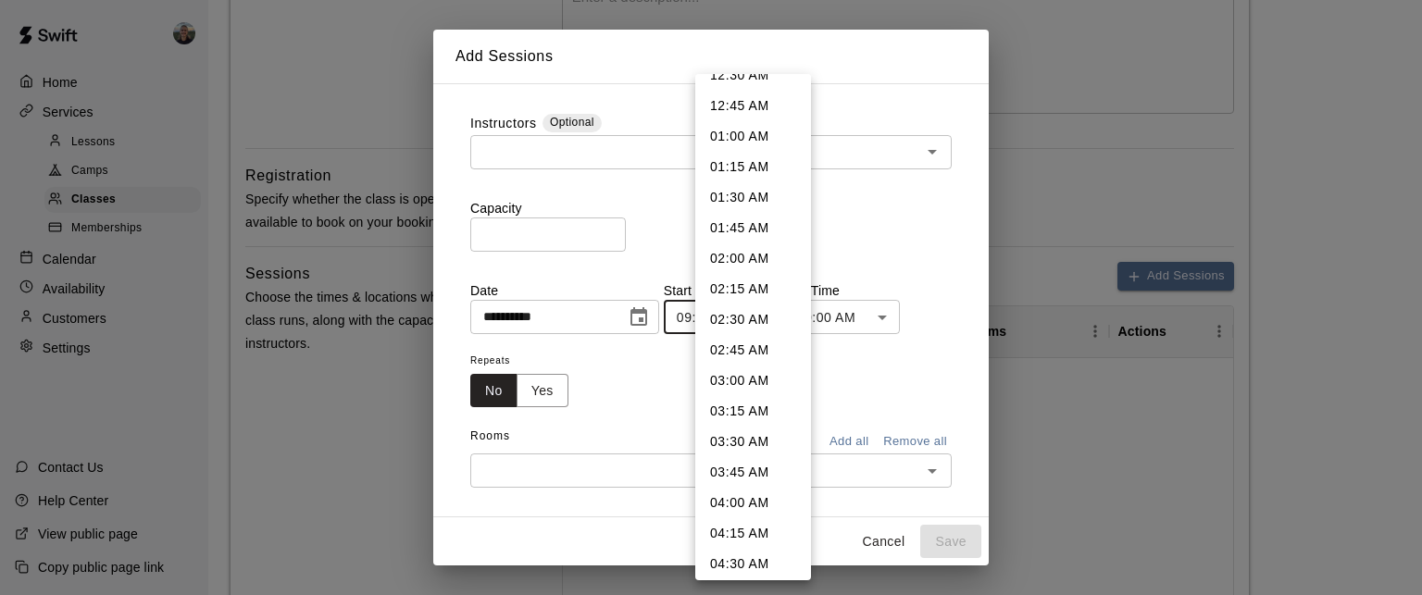
scroll to position [0, 0]
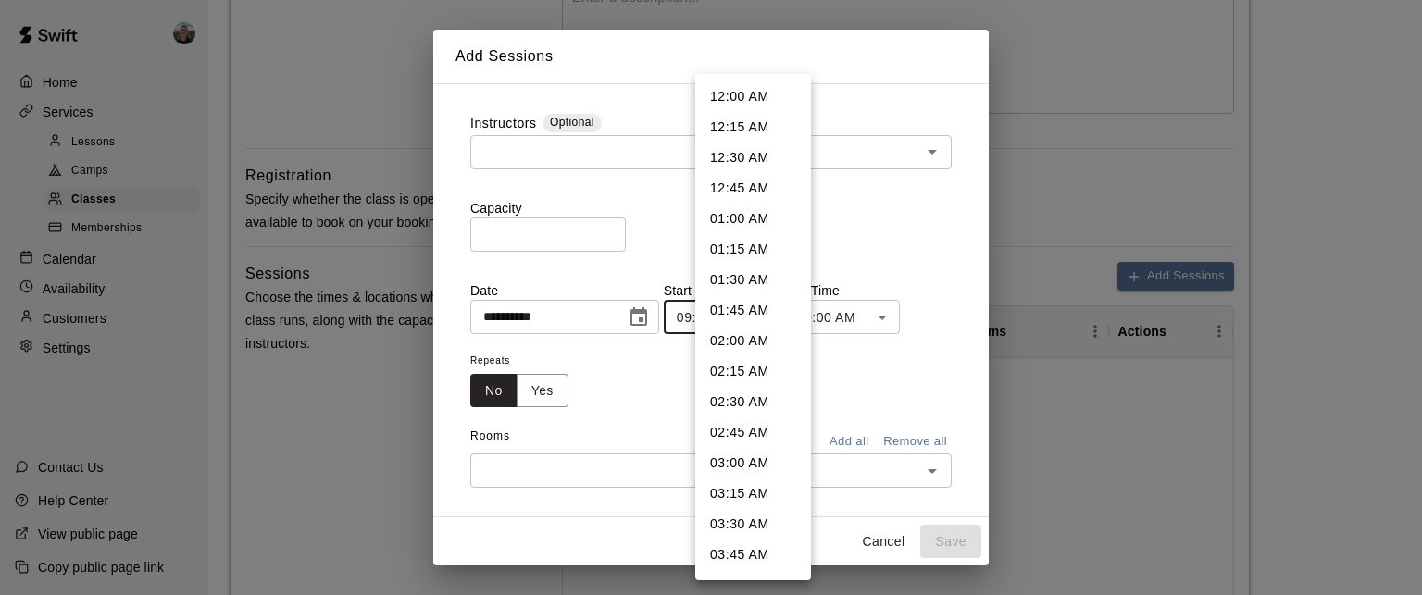
click at [585, 224] on div at bounding box center [711, 297] width 1422 height 595
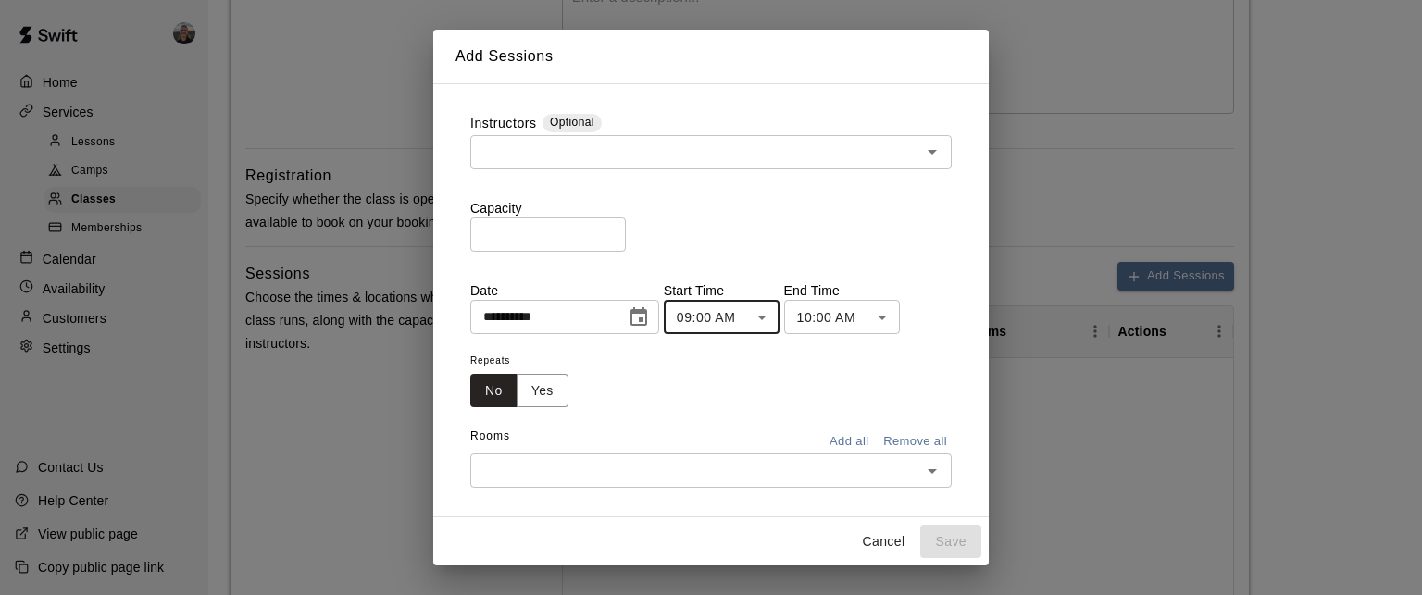
click at [531, 232] on div "12:00 AM 12:15 AM 12:30 AM 12:45 AM 01:00 AM 01:15 AM 01:30 AM 01:45 AM 02:00 A…" at bounding box center [711, 297] width 1422 height 595
drag, startPoint x: 515, startPoint y: 232, endPoint x: 475, endPoint y: 237, distance: 40.1
click at [475, 237] on input "*" at bounding box center [547, 234] width 155 height 34
type input "**"
click at [702, 230] on div "Capacity ** ​" at bounding box center [710, 225] width 481 height 53
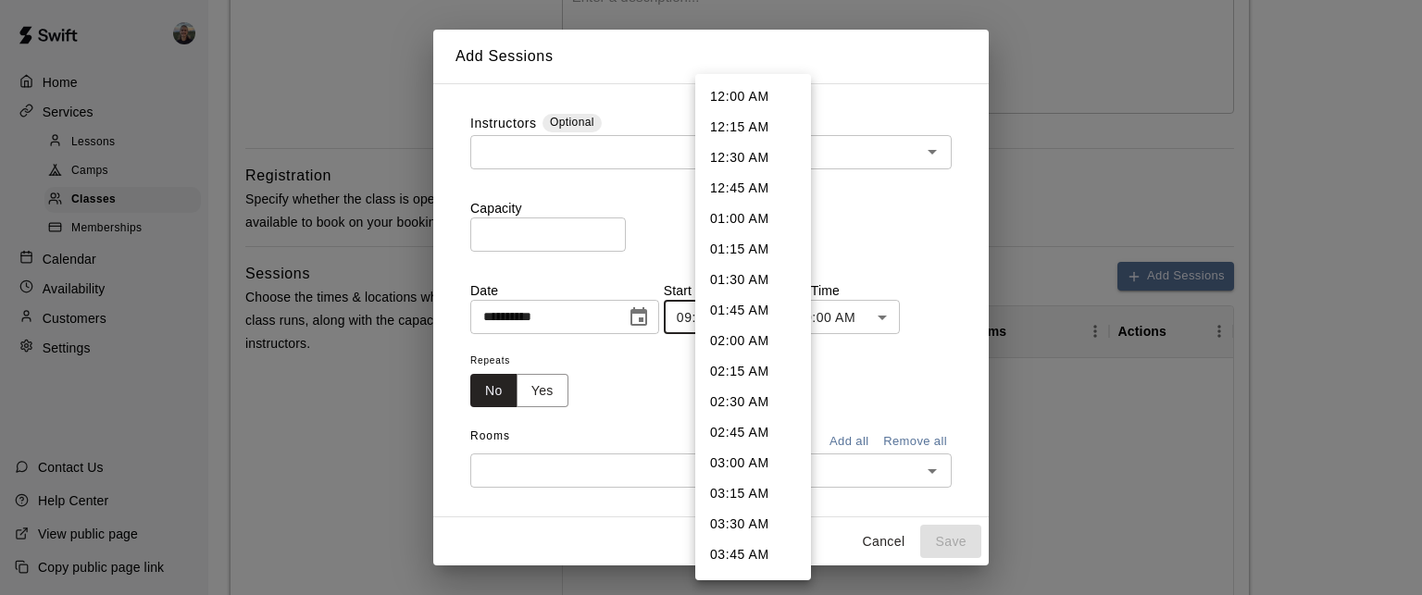
click at [787, 317] on body "**********" at bounding box center [711, 299] width 1422 height 1525
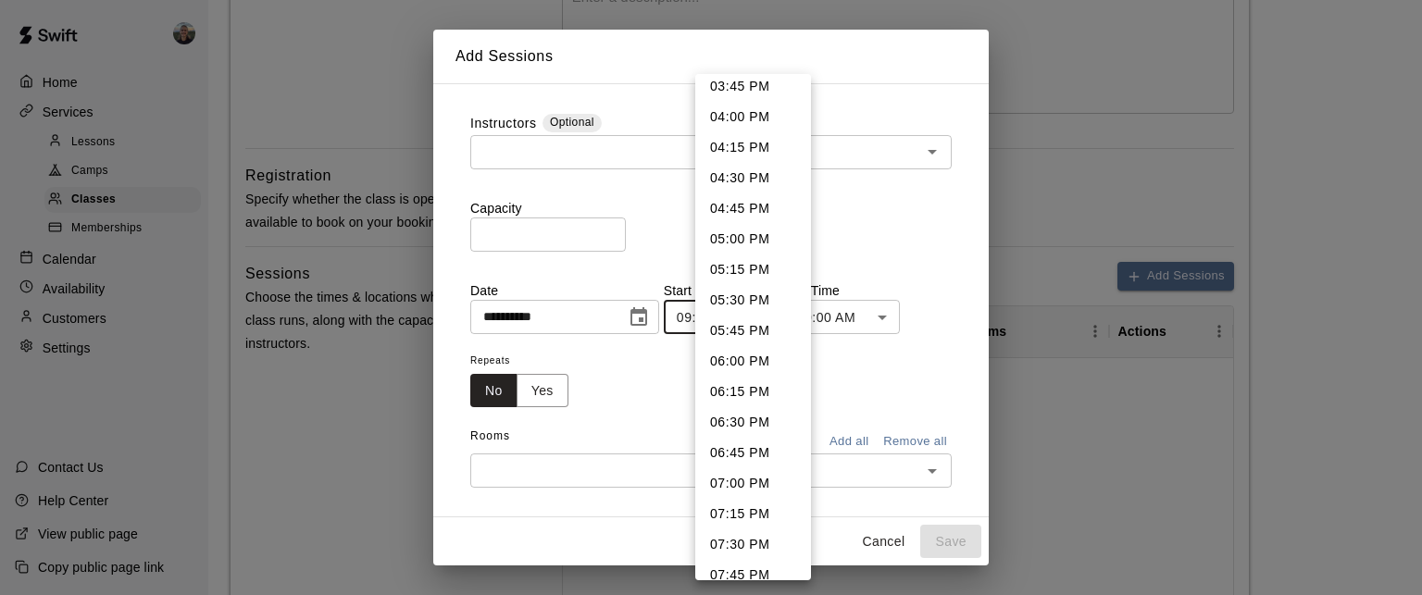
scroll to position [1887, 0]
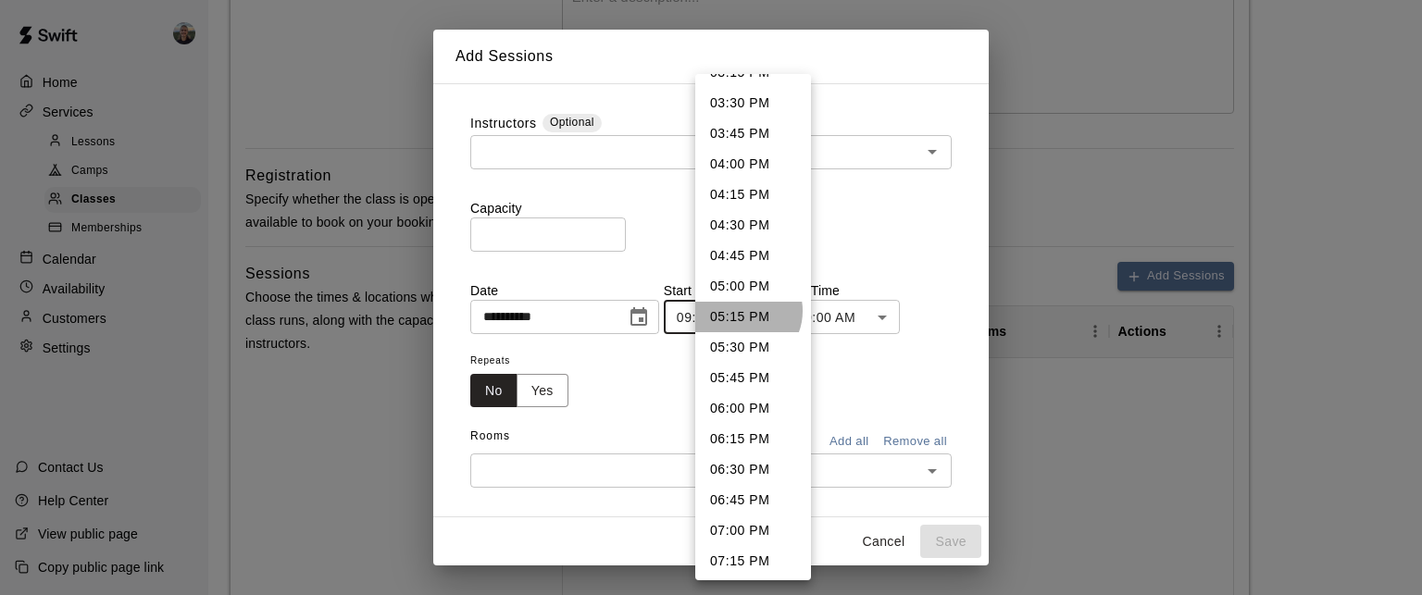
click at [742, 311] on li "05:15 PM" at bounding box center [753, 317] width 116 height 31
type input "********"
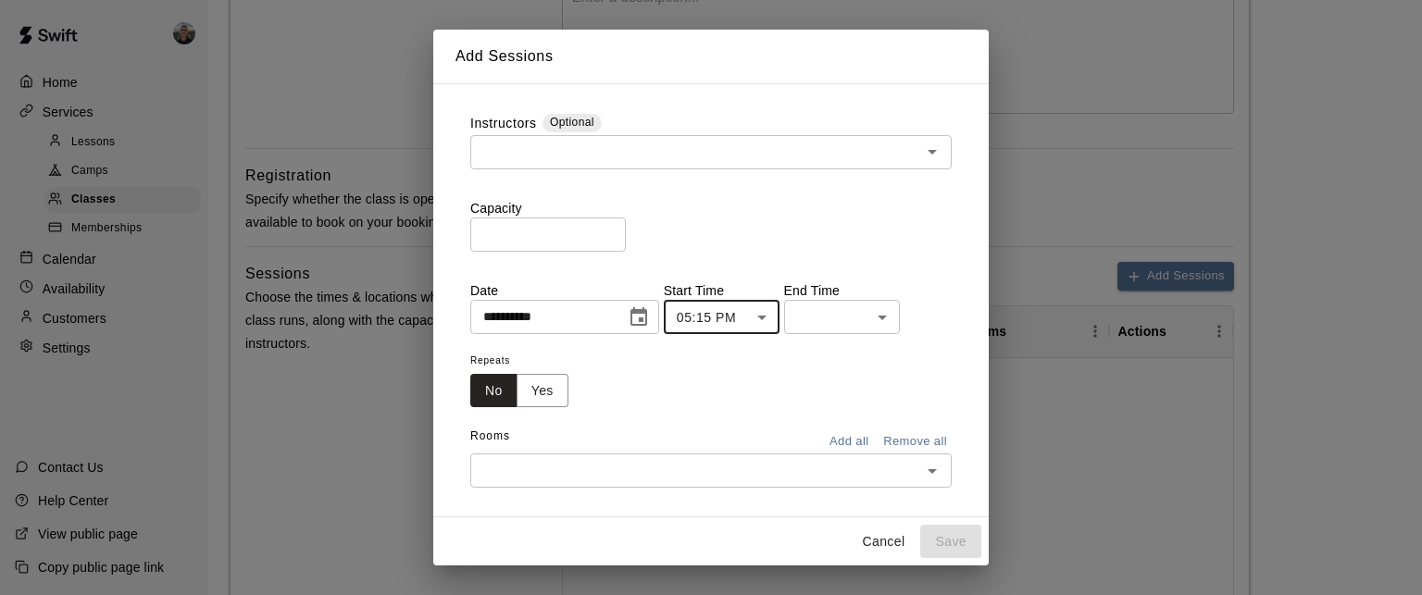
click at [855, 311] on body "**********" at bounding box center [711, 299] width 1422 height 1525
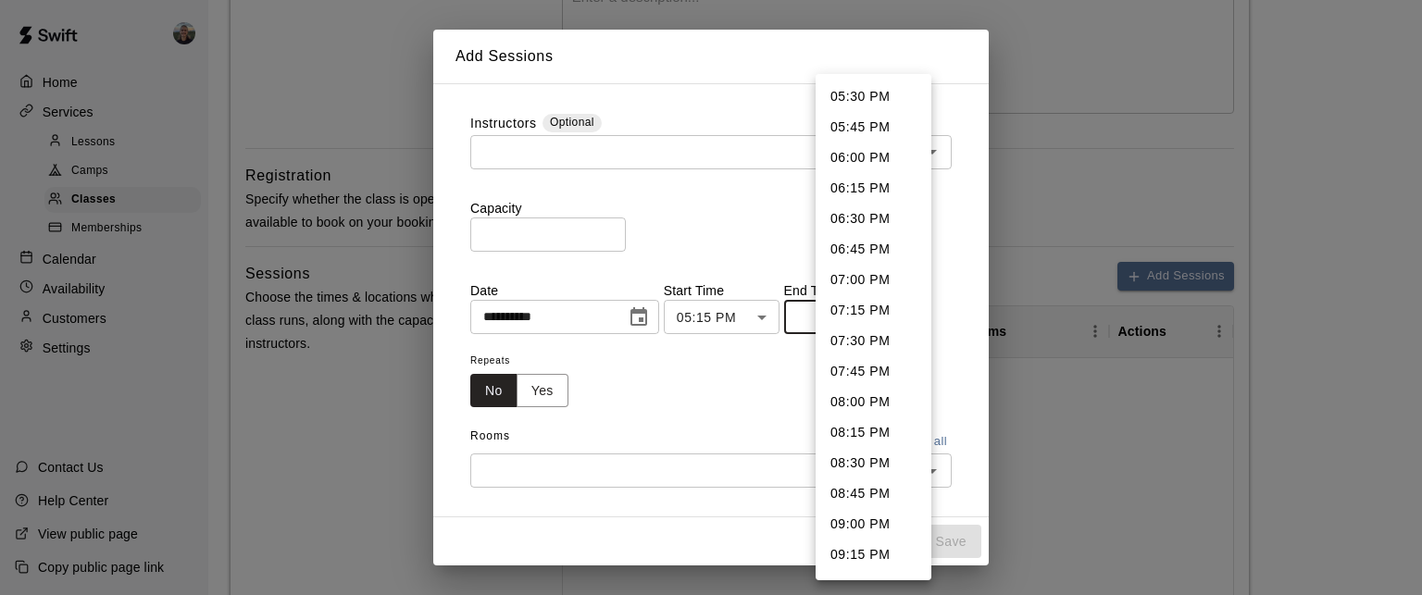
click at [862, 215] on li "06:30 PM" at bounding box center [873, 219] width 116 height 31
type input "********"
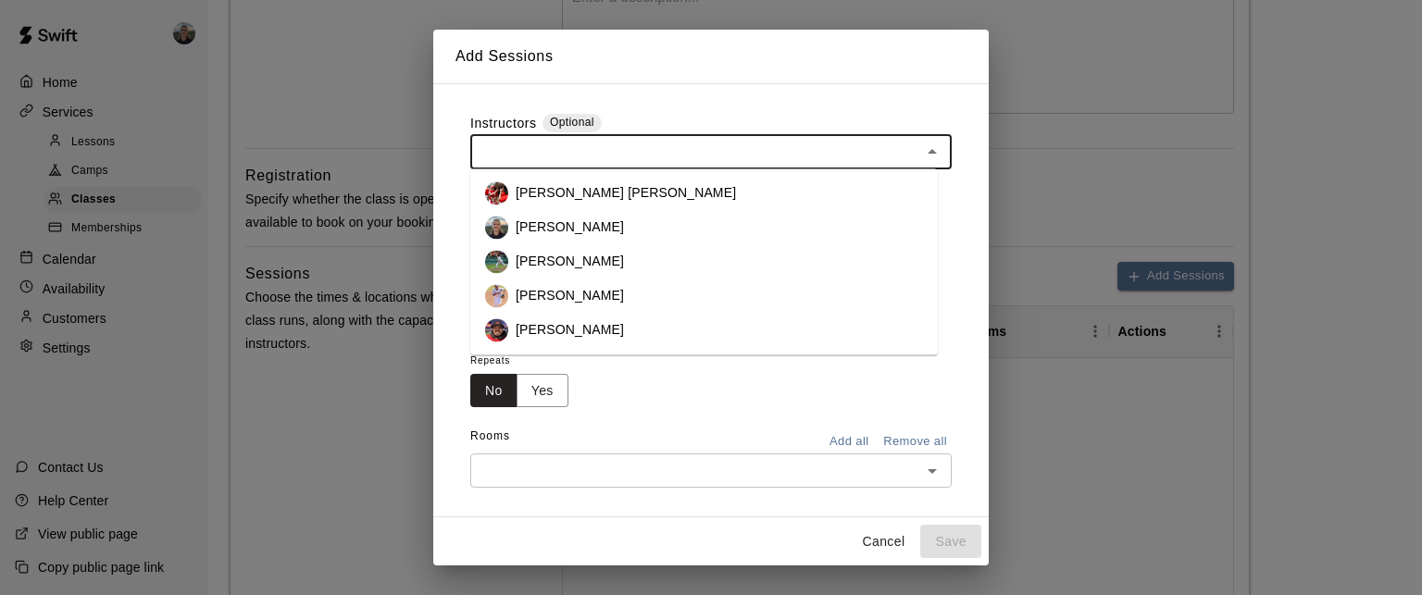
click at [606, 158] on input "text" at bounding box center [696, 152] width 440 height 23
click at [564, 220] on p "[PERSON_NAME]" at bounding box center [570, 227] width 108 height 19
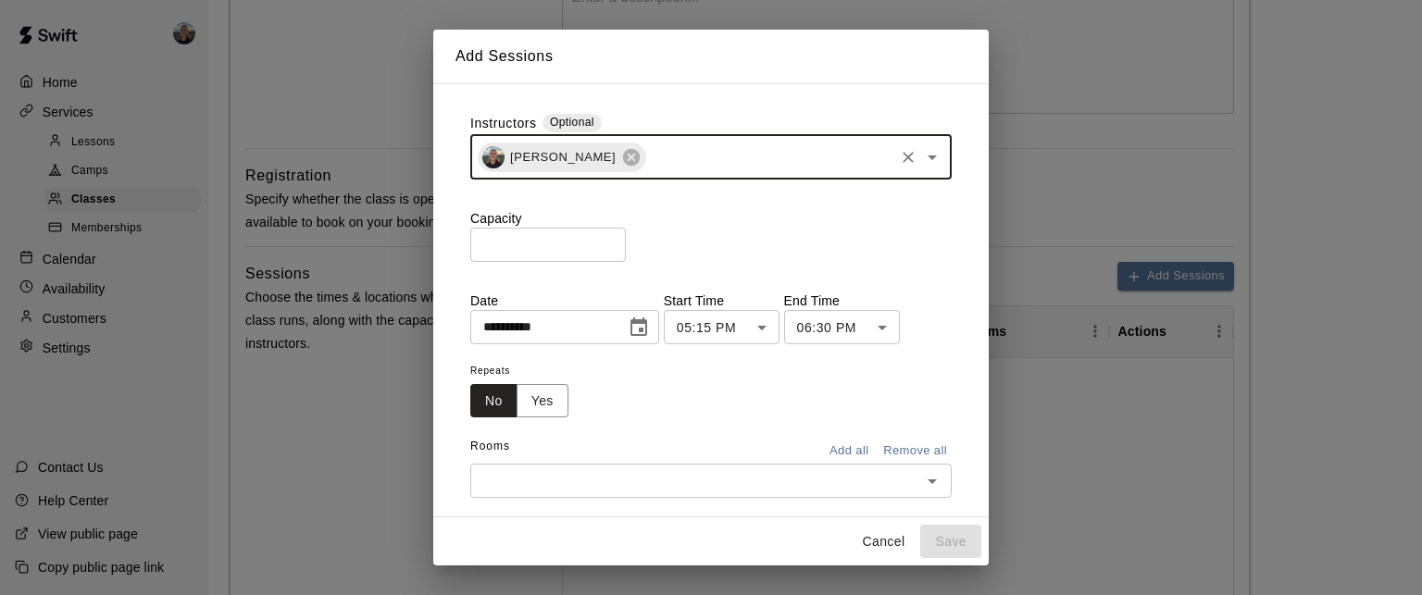
scroll to position [33, 0]
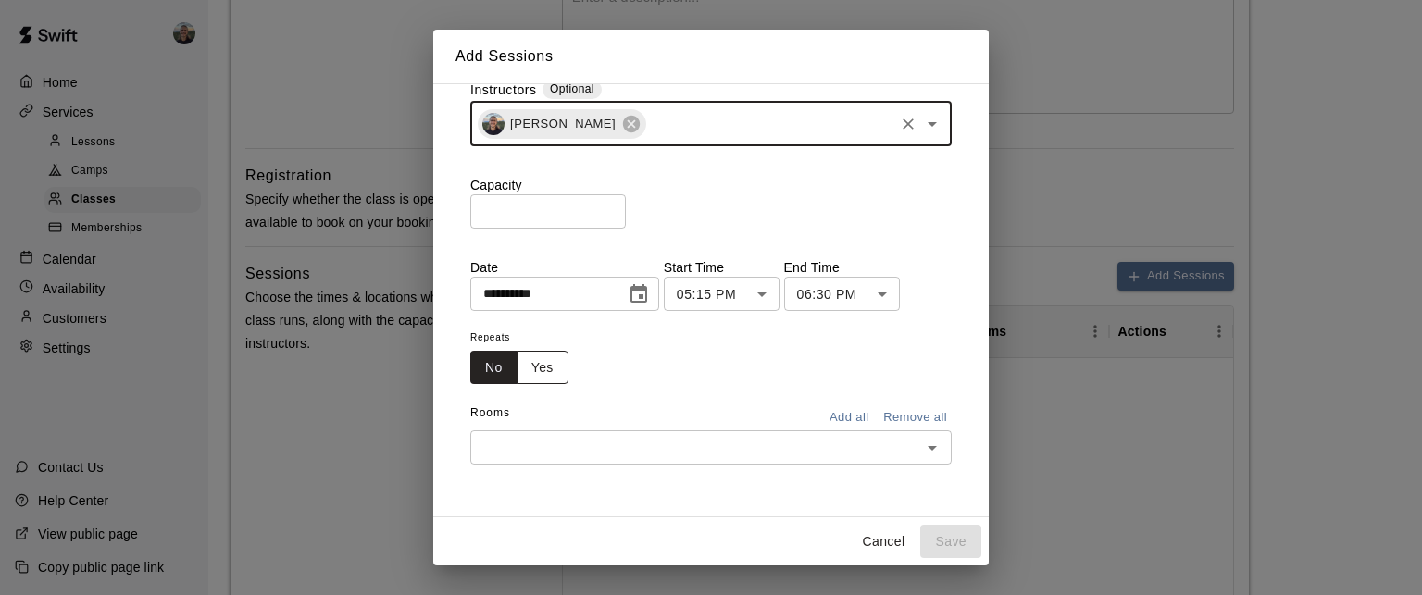
click at [552, 356] on button "Yes" at bounding box center [542, 368] width 52 height 34
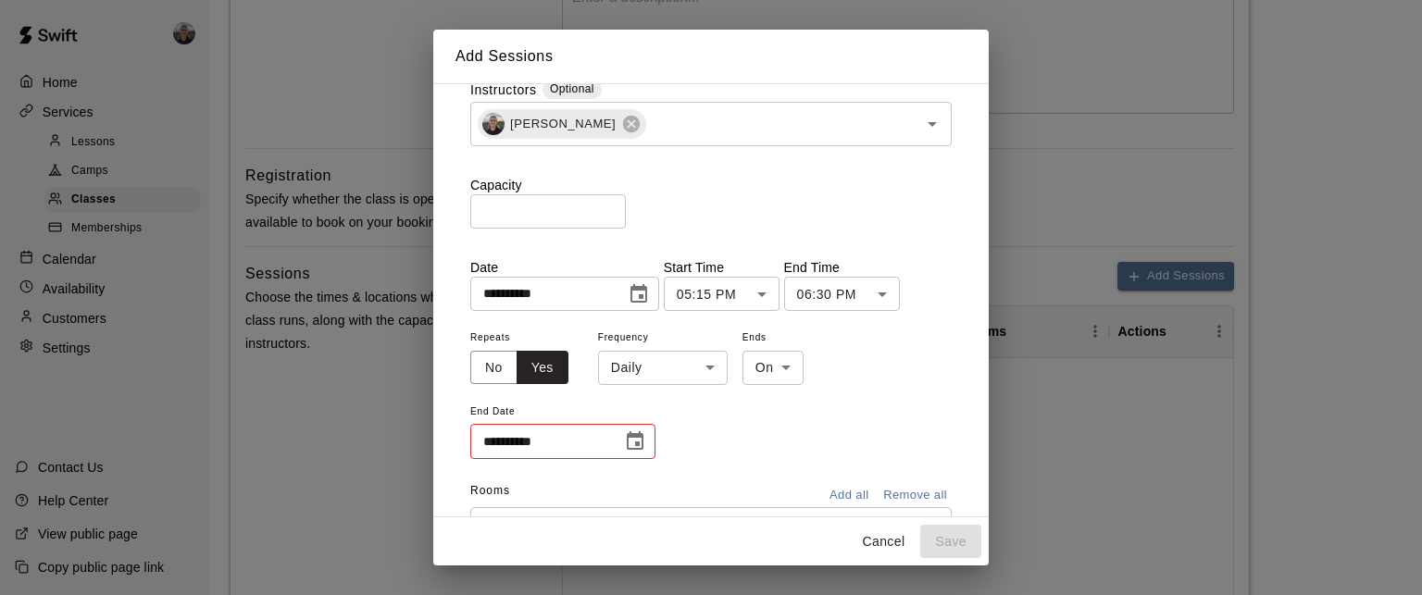
click at [678, 367] on body "**********" at bounding box center [711, 299] width 1422 height 1525
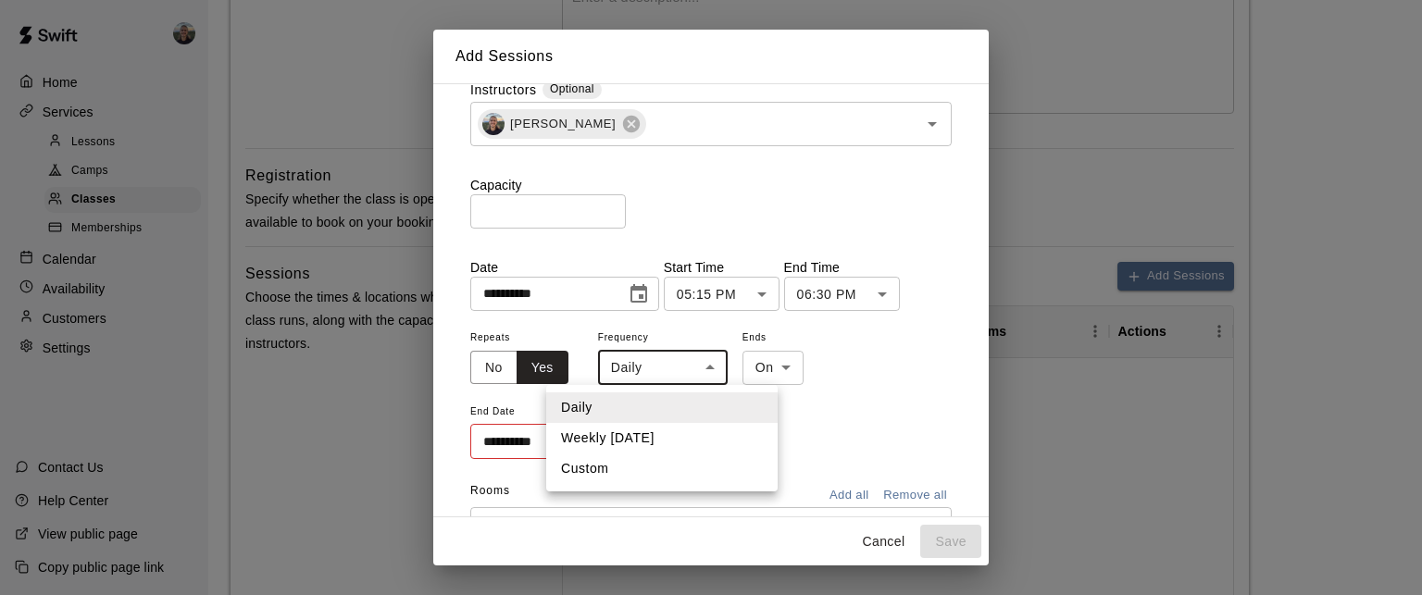
click at [647, 427] on li "Weekly [DATE]" at bounding box center [661, 438] width 231 height 31
type input "******"
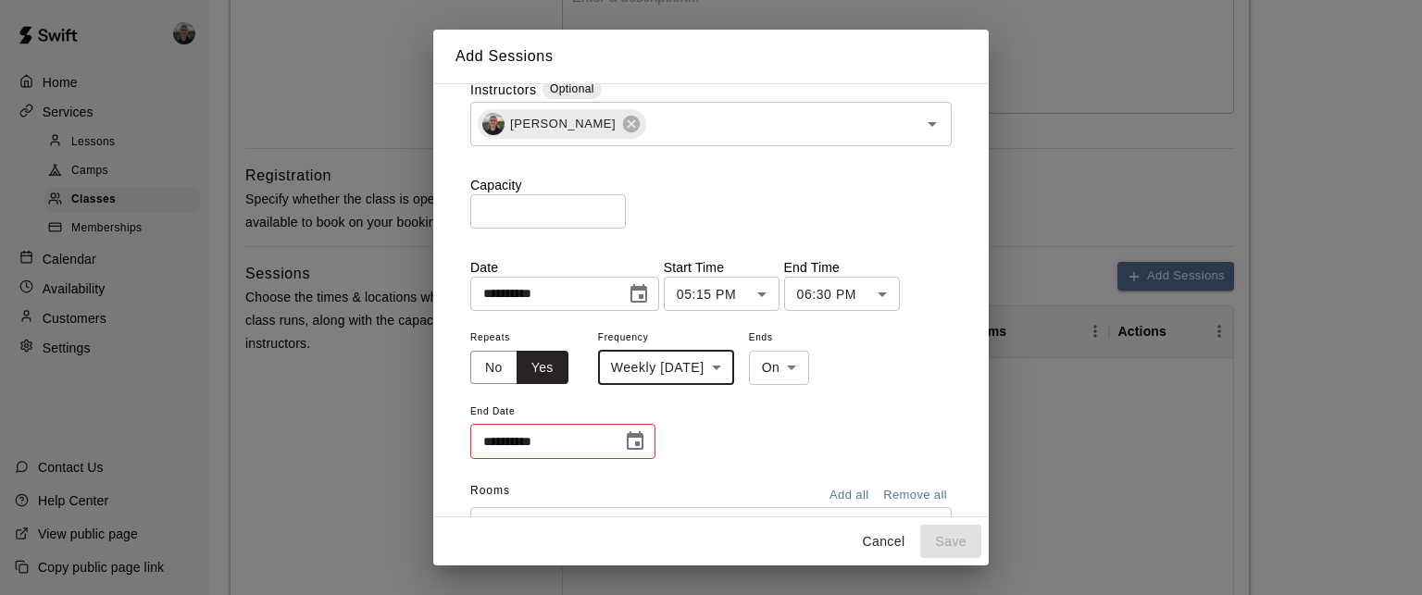
click at [804, 369] on body "**********" at bounding box center [711, 299] width 1422 height 1525
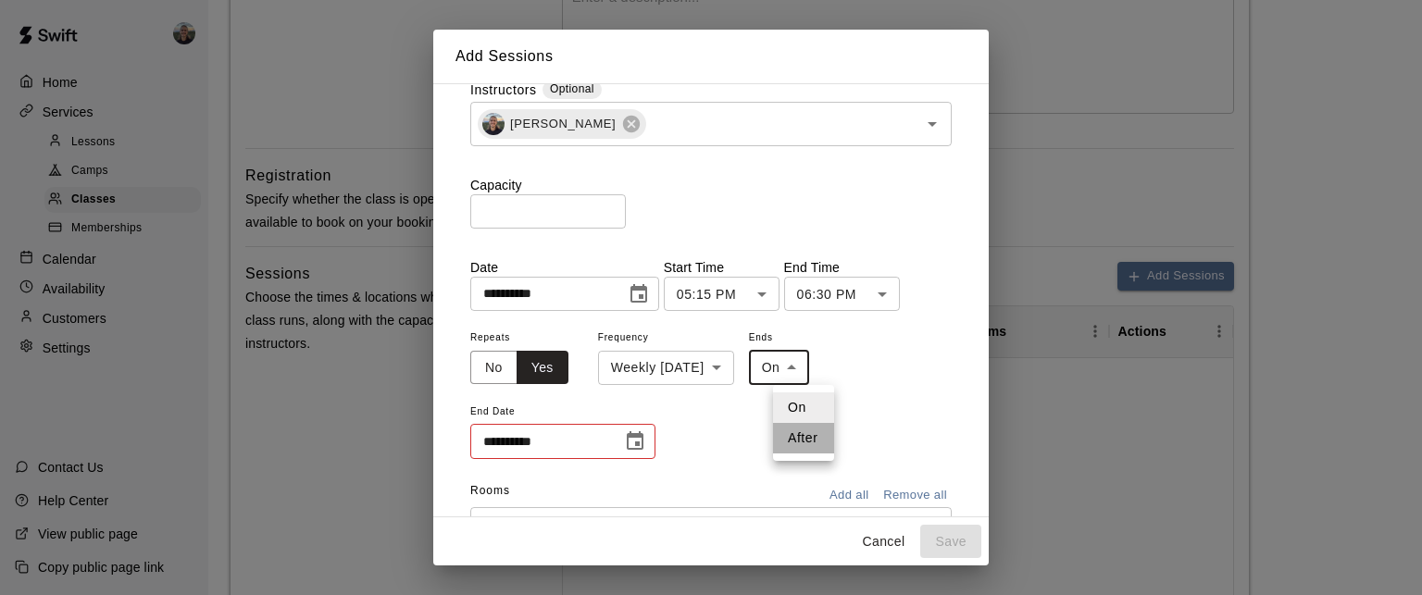
click at [797, 443] on li "After" at bounding box center [803, 438] width 61 height 31
type input "*****"
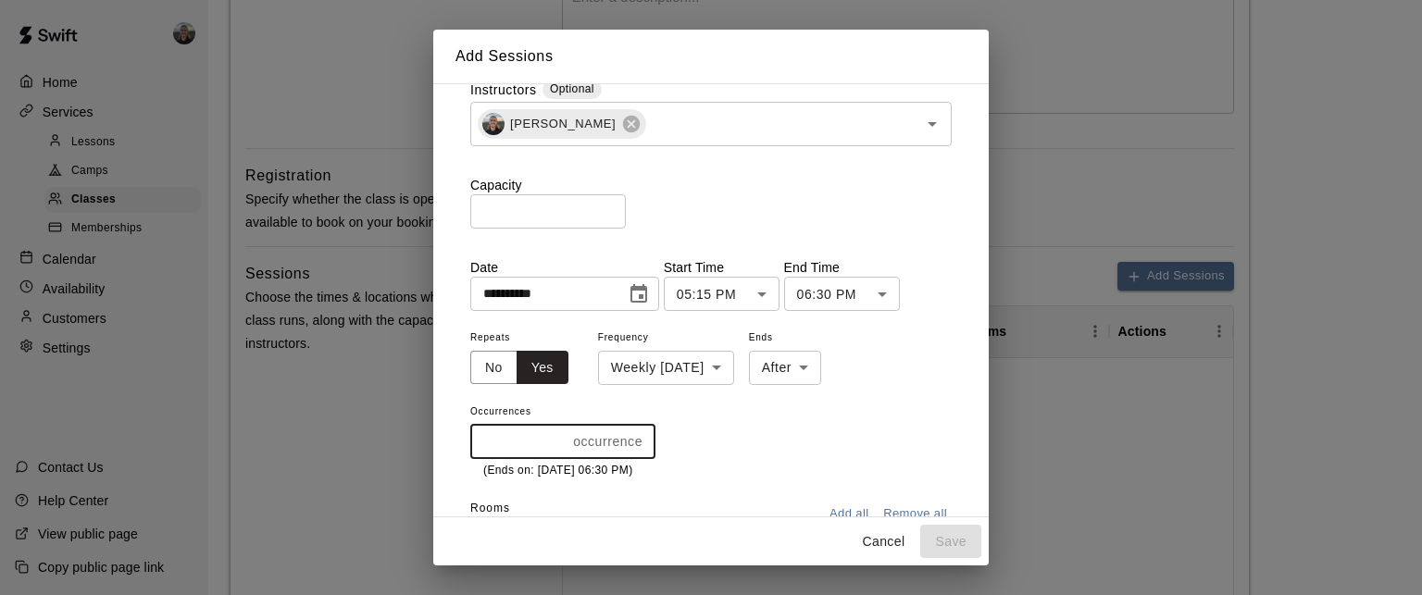
drag, startPoint x: 534, startPoint y: 448, endPoint x: 472, endPoint y: 452, distance: 62.1
click at [472, 452] on input "*" at bounding box center [517, 441] width 95 height 34
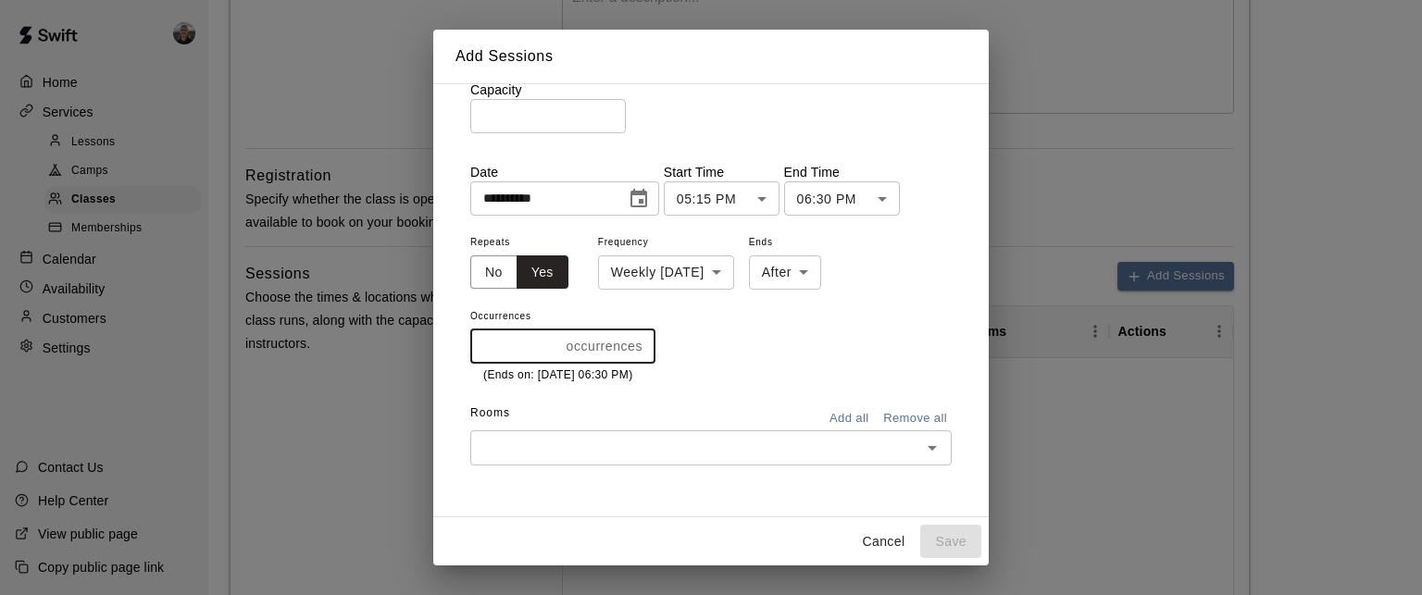
scroll to position [130, 0]
type input "*"
click at [615, 446] on input "text" at bounding box center [696, 446] width 440 height 23
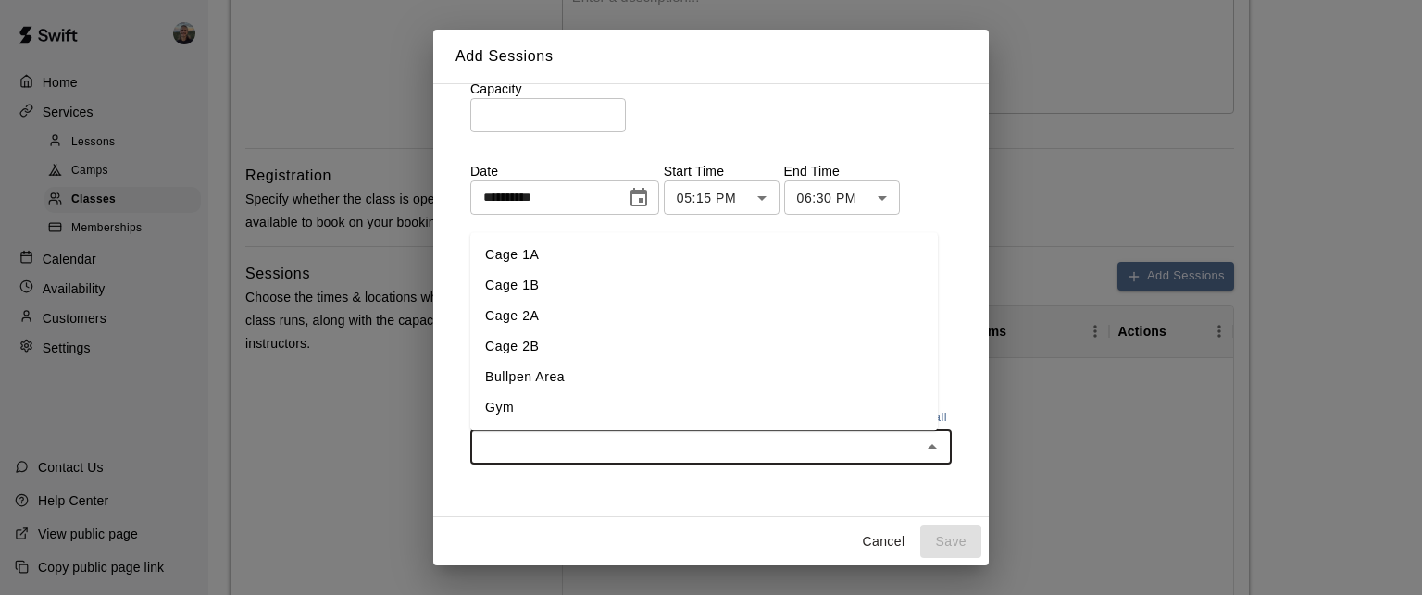
click at [555, 406] on li "Gym" at bounding box center [703, 407] width 467 height 31
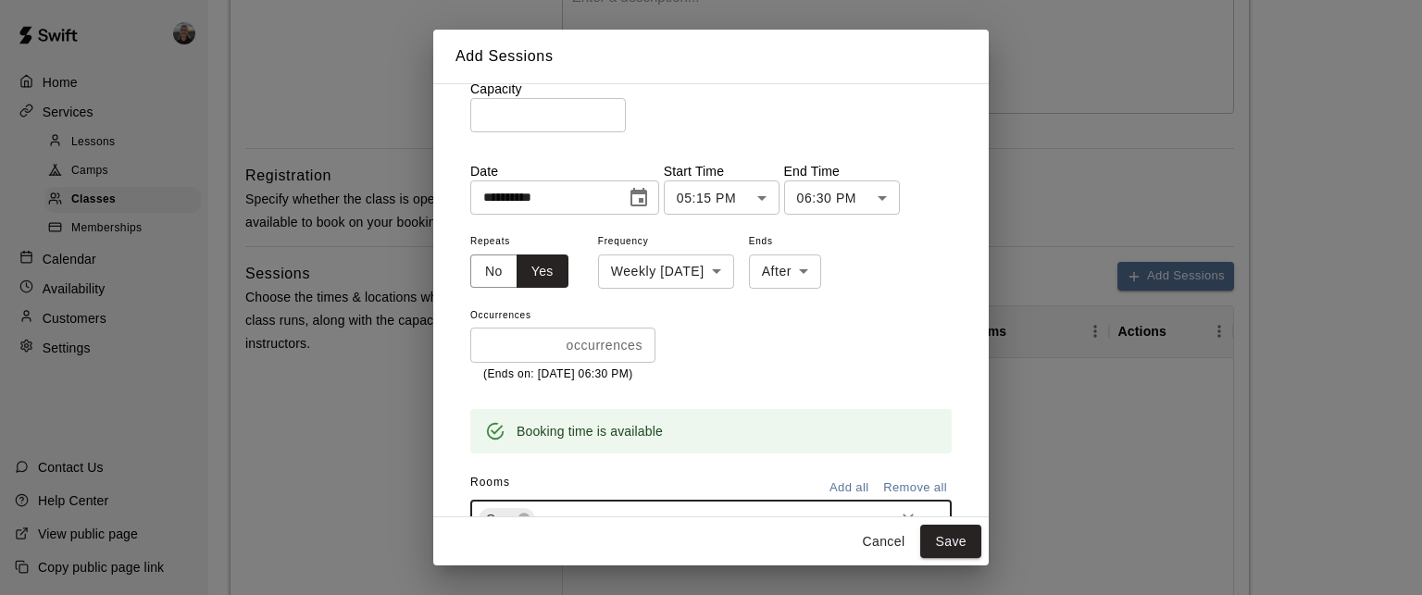
click at [601, 495] on div "Rooms Add all Remove all" at bounding box center [710, 483] width 481 height 31
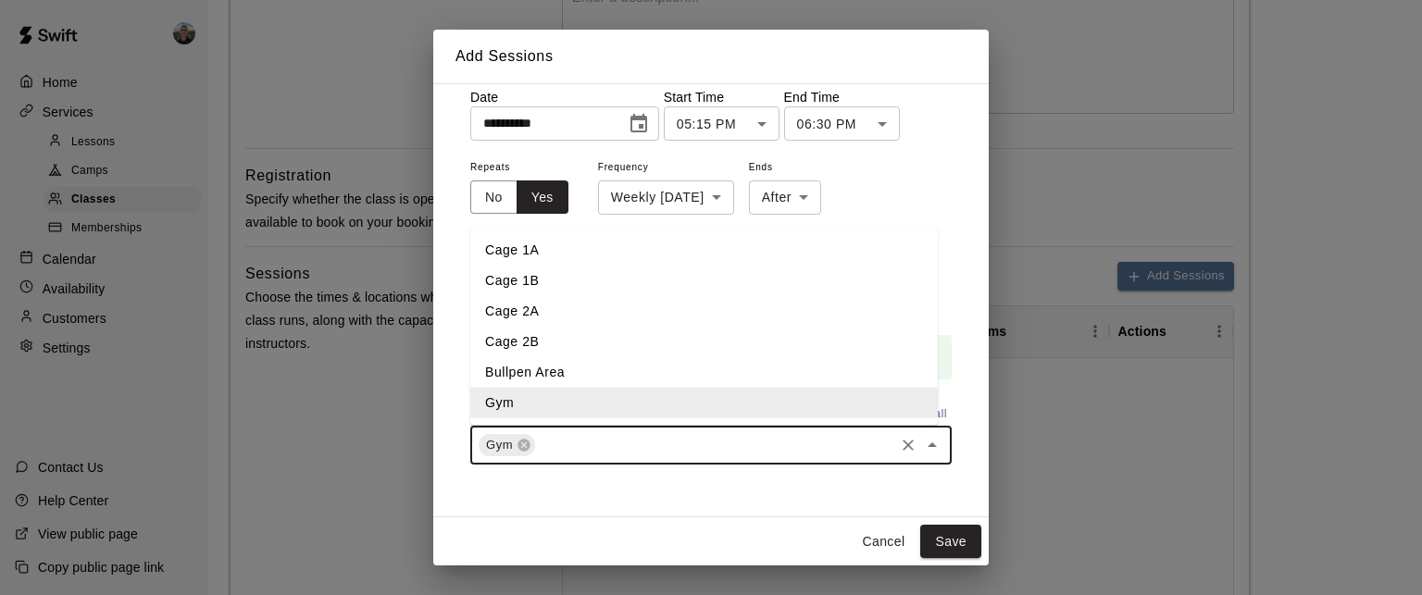
click at [589, 450] on input "text" at bounding box center [715, 445] width 354 height 23
click at [555, 369] on li "Bullpen Area" at bounding box center [703, 372] width 467 height 31
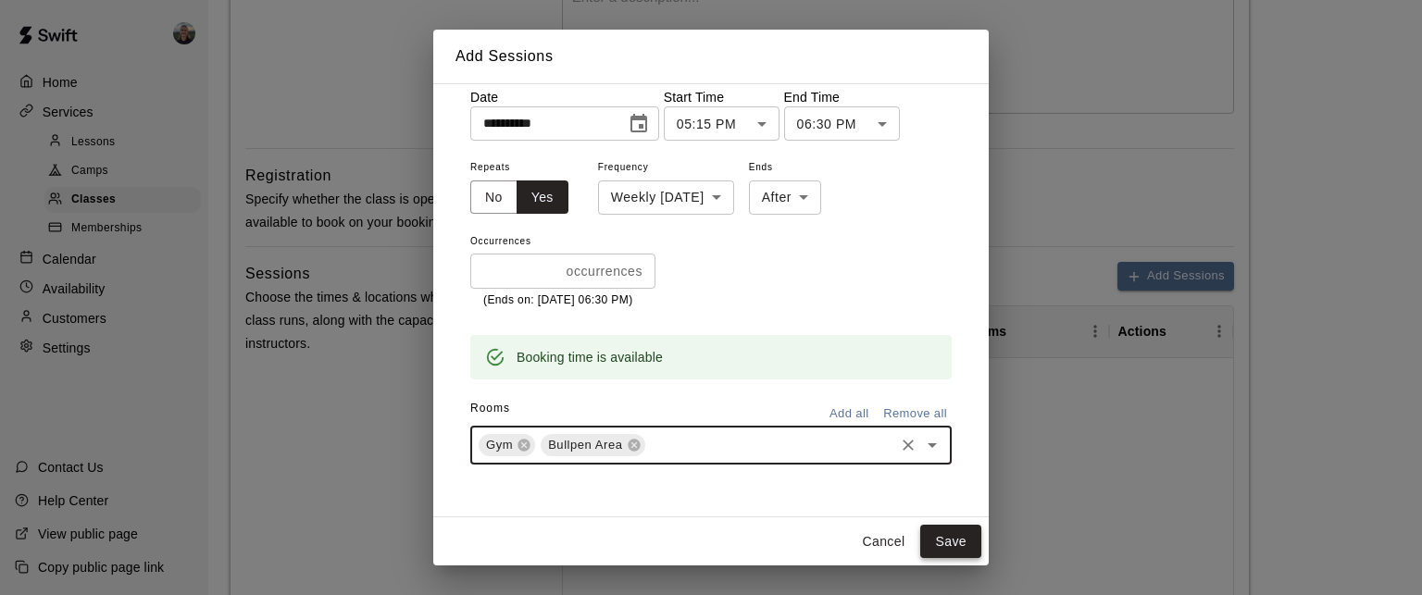
click at [948, 540] on button "Save" at bounding box center [950, 542] width 61 height 34
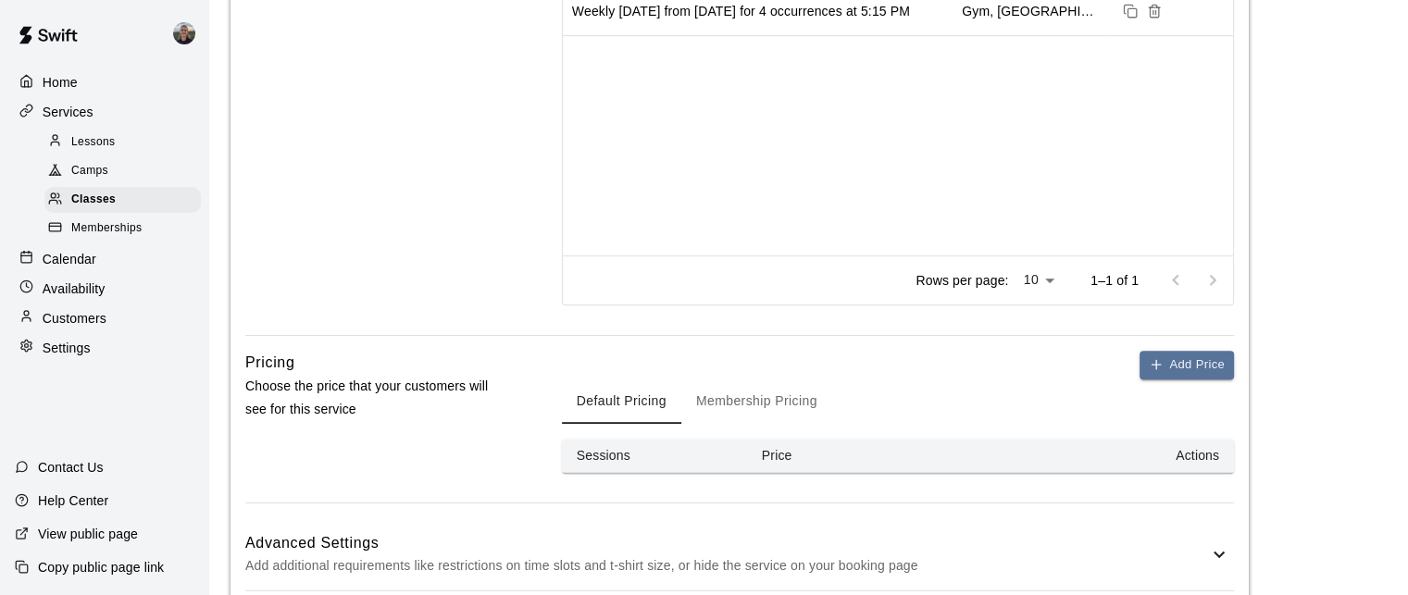
scroll to position [927, 0]
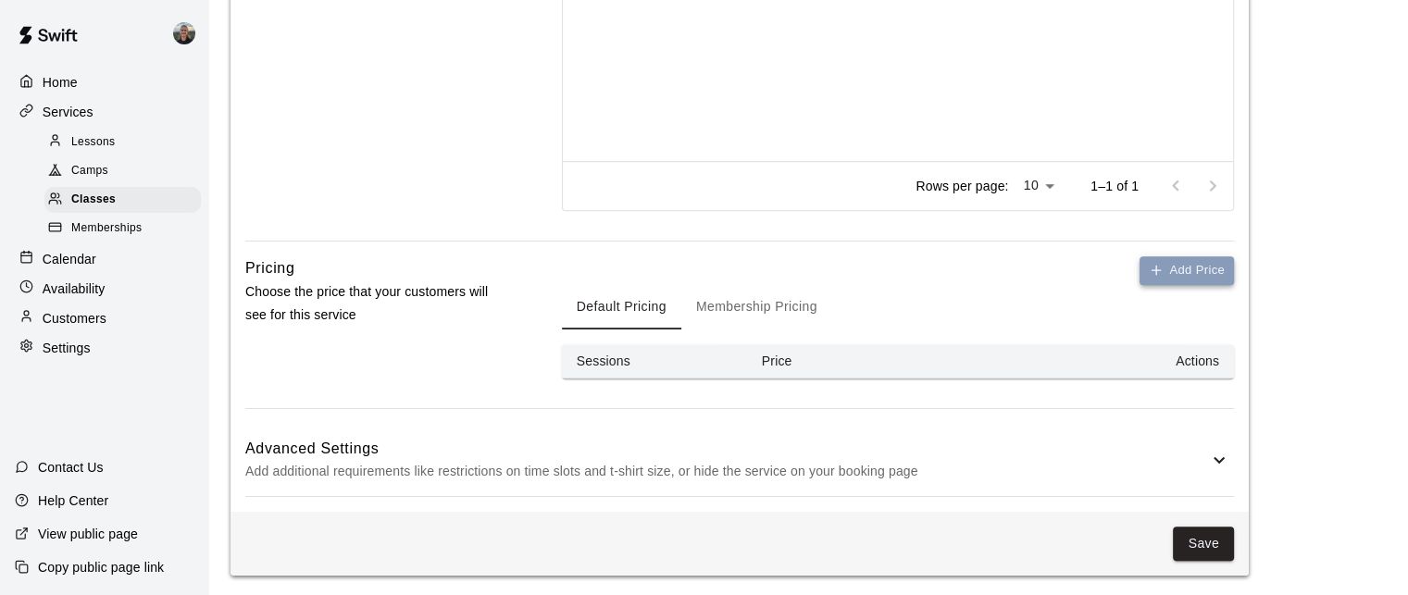
click at [1177, 269] on button "Add Price" at bounding box center [1186, 270] width 94 height 29
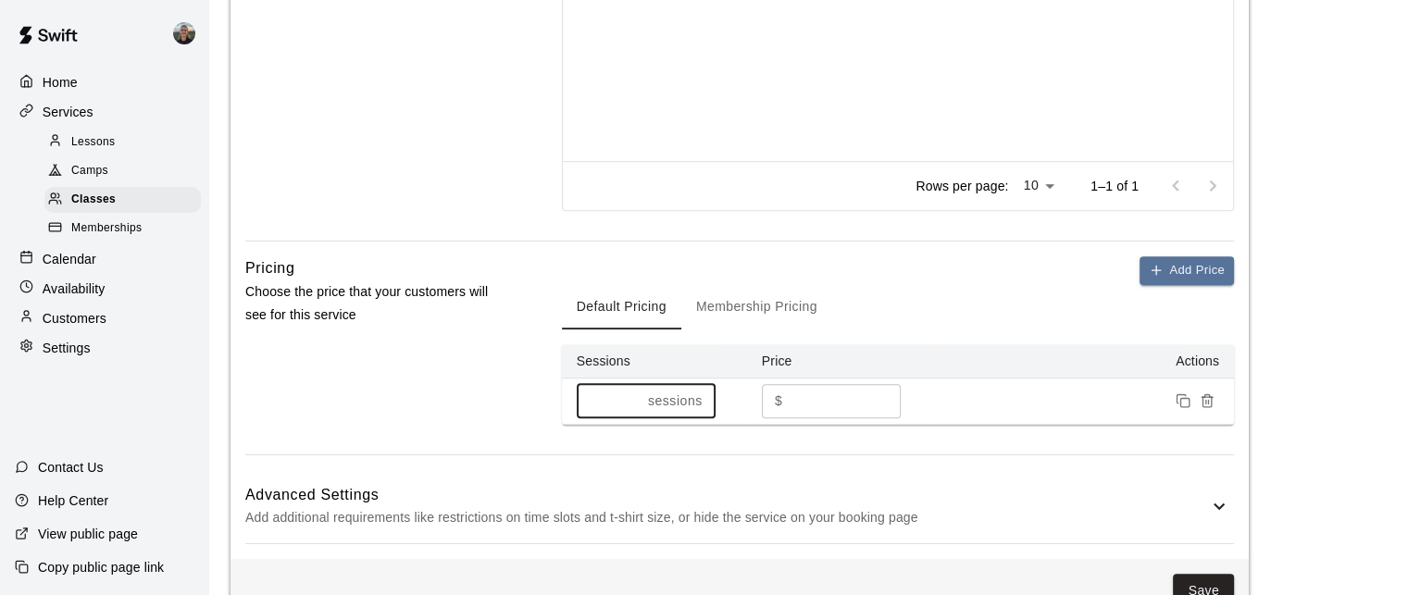
click at [638, 394] on input "*" at bounding box center [609, 401] width 64 height 34
click at [631, 391] on input "*" at bounding box center [609, 401] width 64 height 34
type input "*"
click at [631, 391] on input "*" at bounding box center [609, 401] width 64 height 34
drag, startPoint x: 807, startPoint y: 397, endPoint x: 775, endPoint y: 404, distance: 33.0
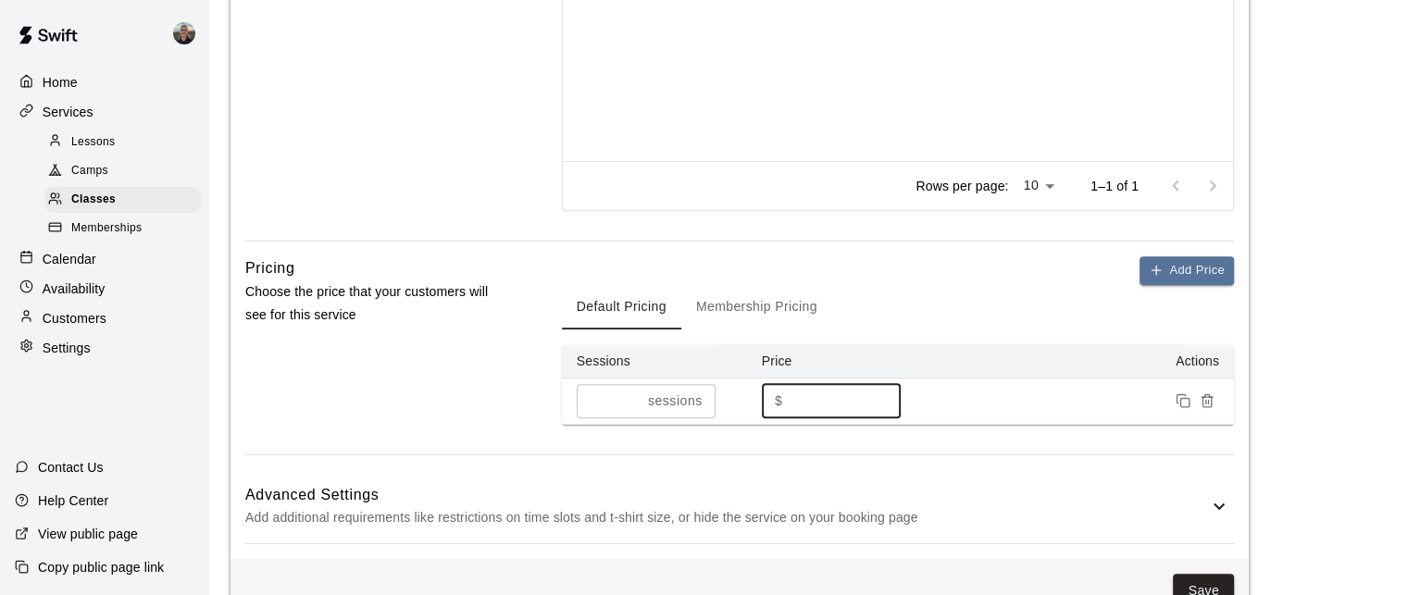
click at [775, 404] on div "$ * ​" at bounding box center [831, 401] width 139 height 34
type input "**"
click at [865, 363] on th "Price" at bounding box center [839, 361] width 185 height 34
click at [752, 310] on button "Membership Pricing" at bounding box center [756, 307] width 151 height 44
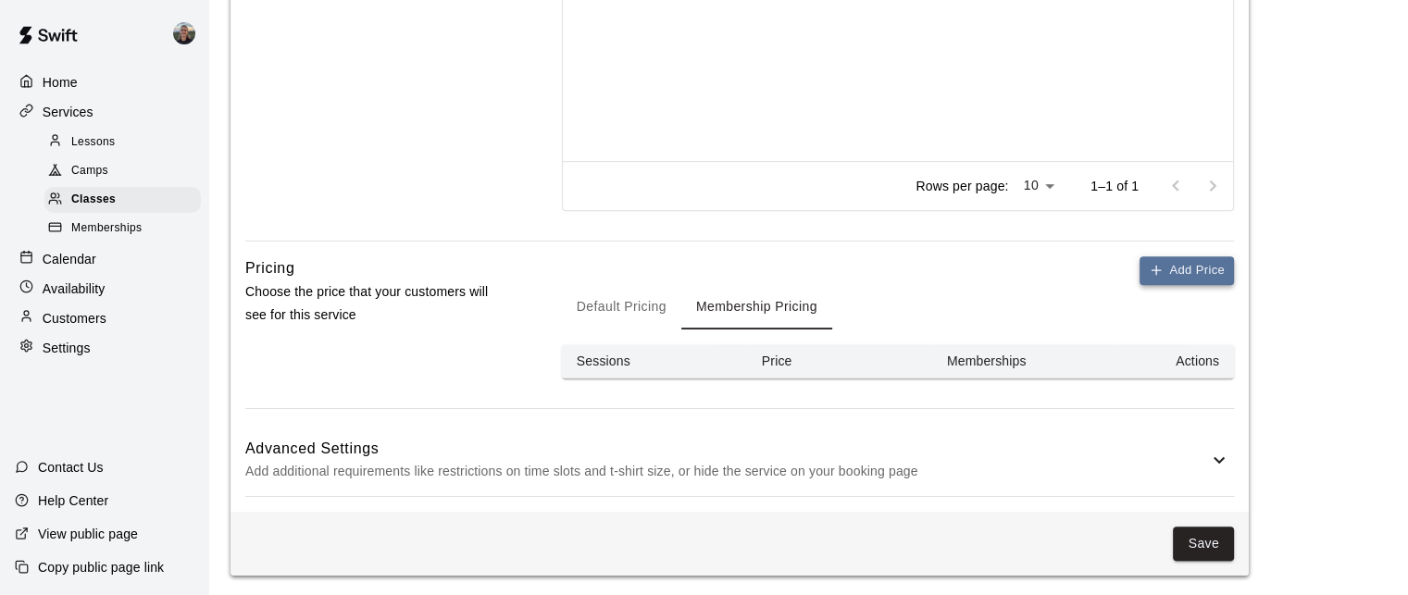
click at [1146, 265] on button "Add Price" at bounding box center [1186, 270] width 94 height 29
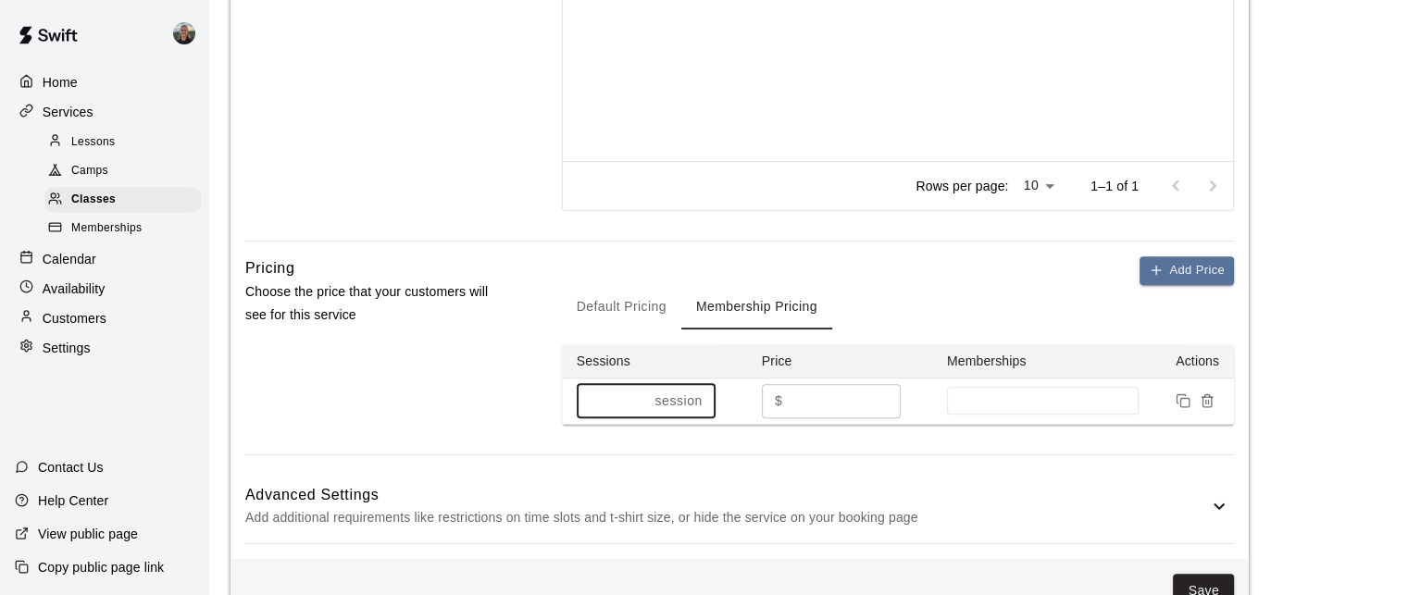
drag, startPoint x: 616, startPoint y: 401, endPoint x: 578, endPoint y: 406, distance: 39.3
click at [578, 406] on input "*" at bounding box center [612, 401] width 71 height 34
type input "*"
drag, startPoint x: 807, startPoint y: 399, endPoint x: 772, endPoint y: 401, distance: 35.2
click at [772, 401] on div "$ * ​" at bounding box center [831, 401] width 139 height 34
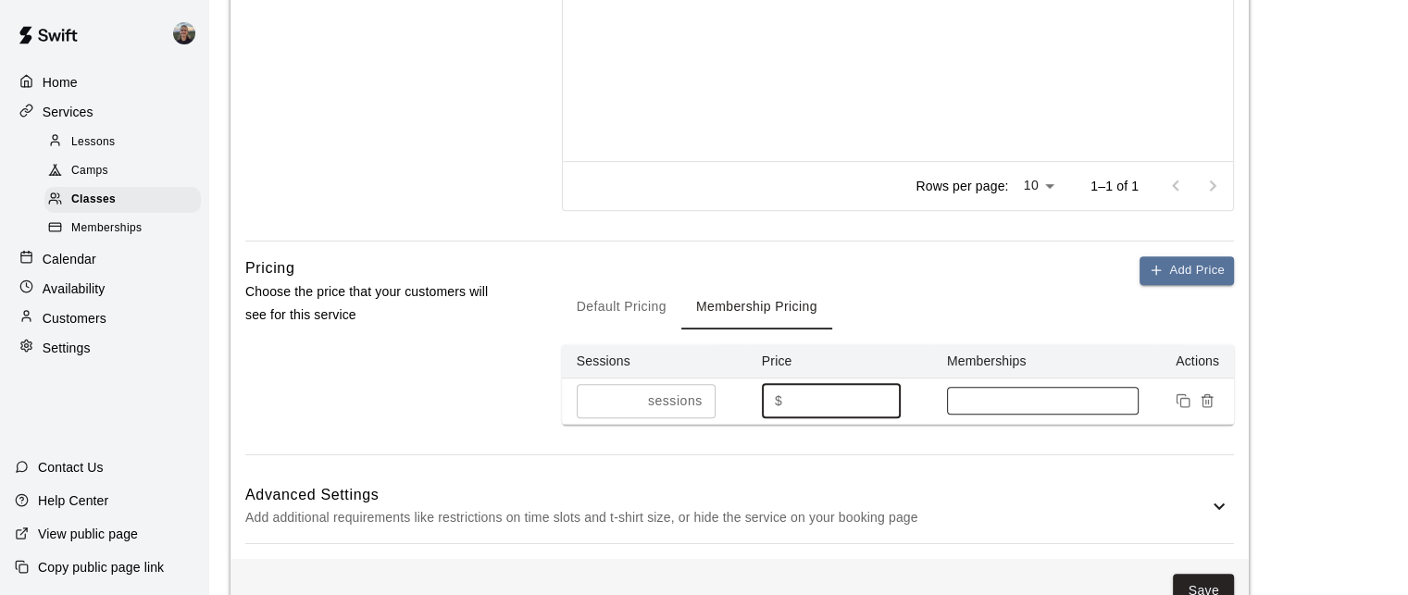
type input "**"
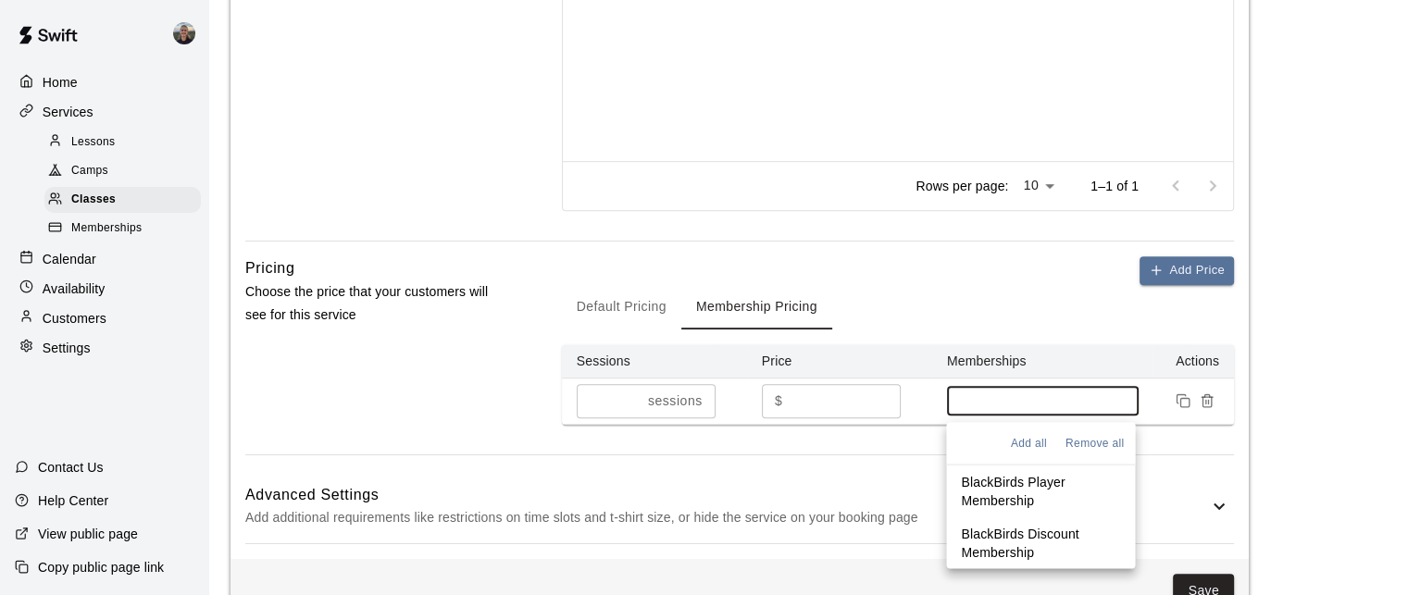
click at [984, 395] on input at bounding box center [1043, 400] width 174 height 15
click at [1025, 534] on p "BlackBirds Discount Membership" at bounding box center [1040, 542] width 159 height 37
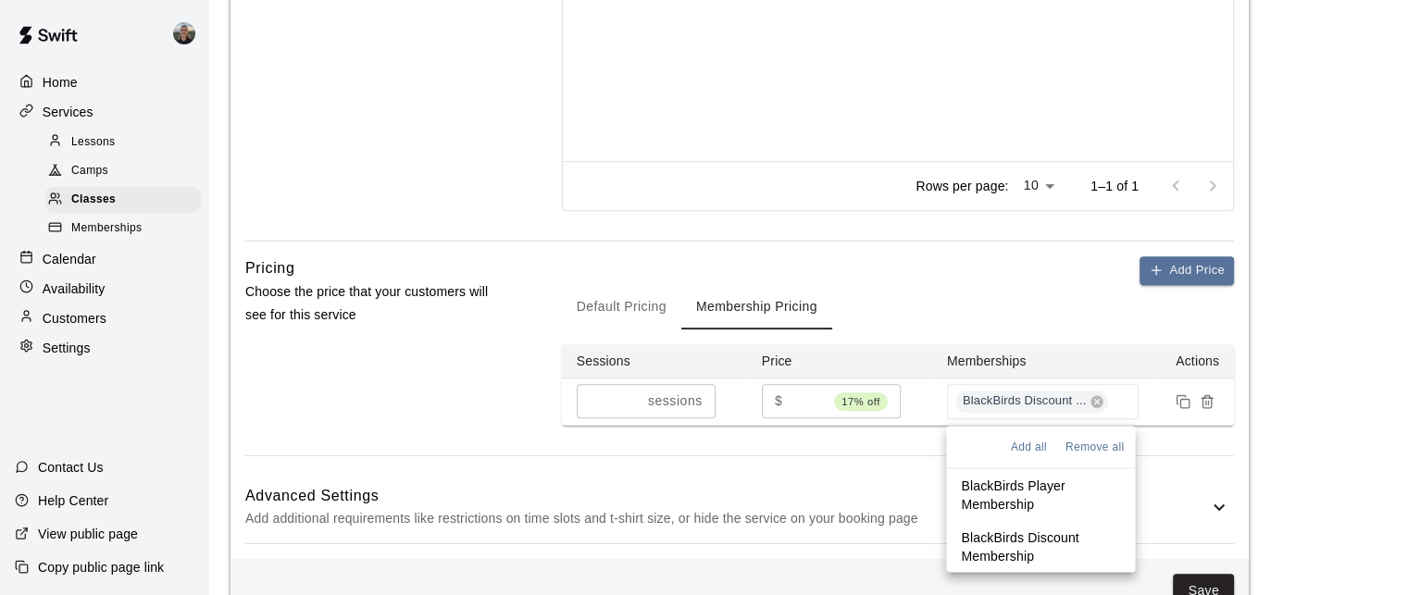
click at [918, 307] on div "Default Pricing Membership Pricing" at bounding box center [898, 307] width 672 height 44
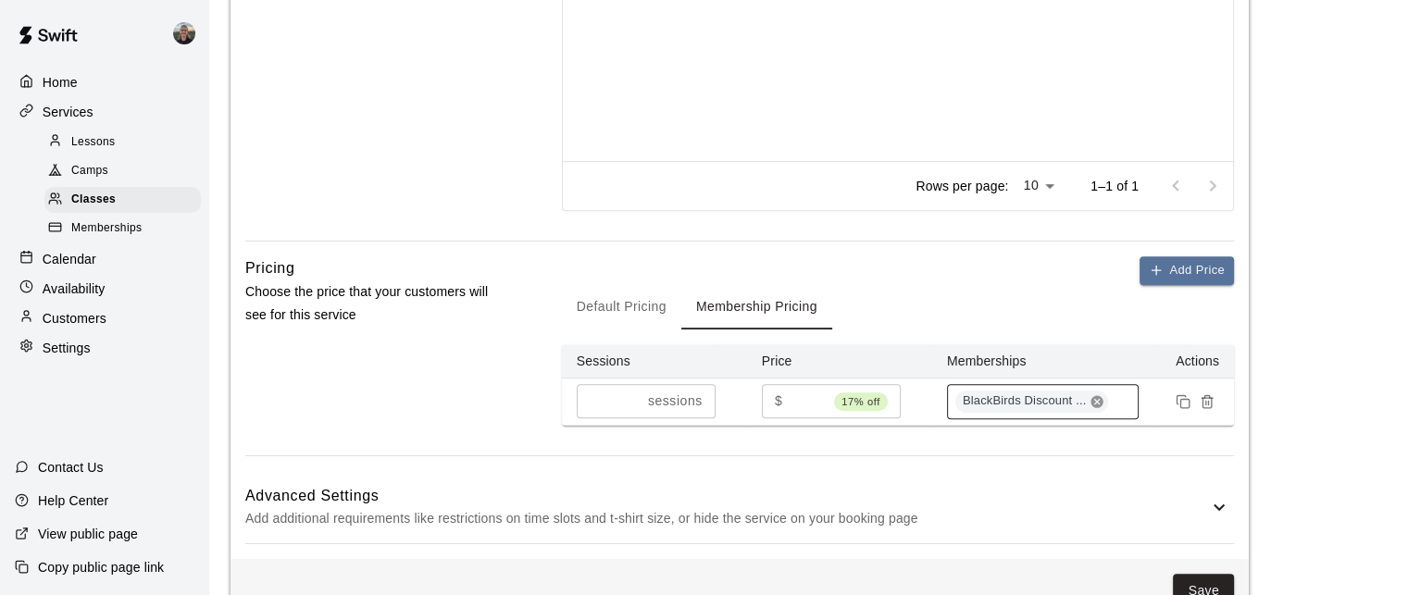
click at [1098, 397] on icon at bounding box center [1096, 401] width 15 height 15
click at [1050, 395] on input at bounding box center [1043, 400] width 174 height 15
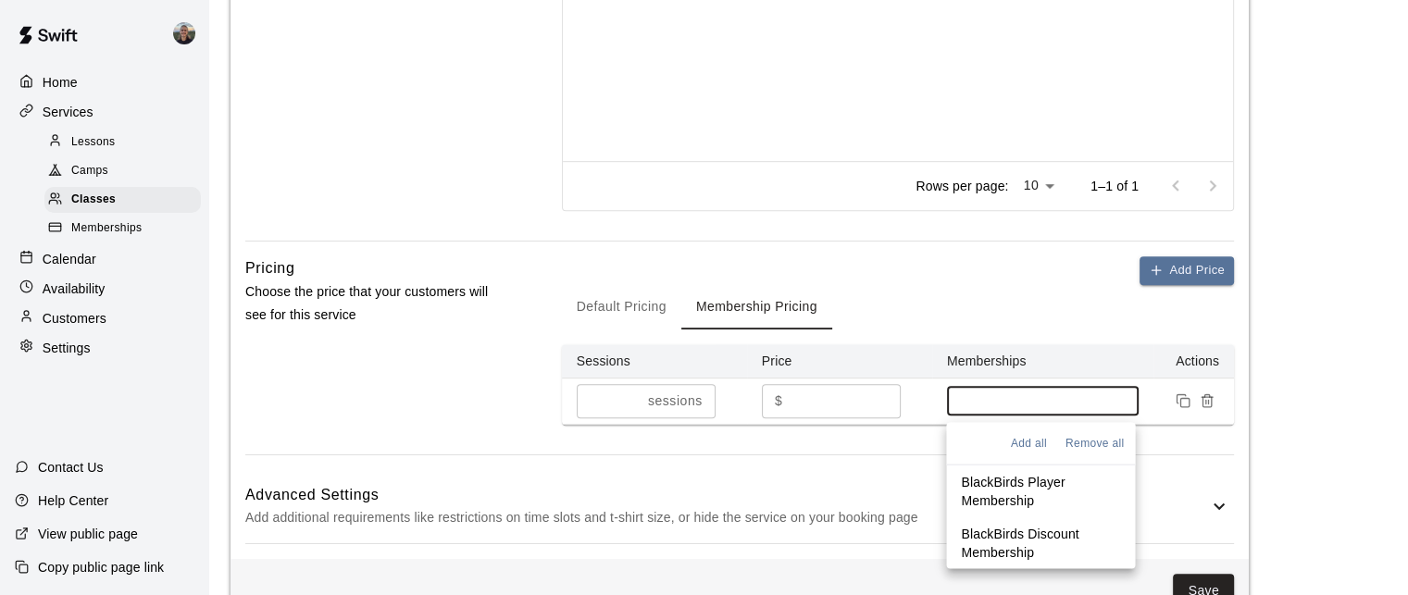
click at [1011, 547] on p "BlackBirds Discount Membership" at bounding box center [1040, 542] width 159 height 37
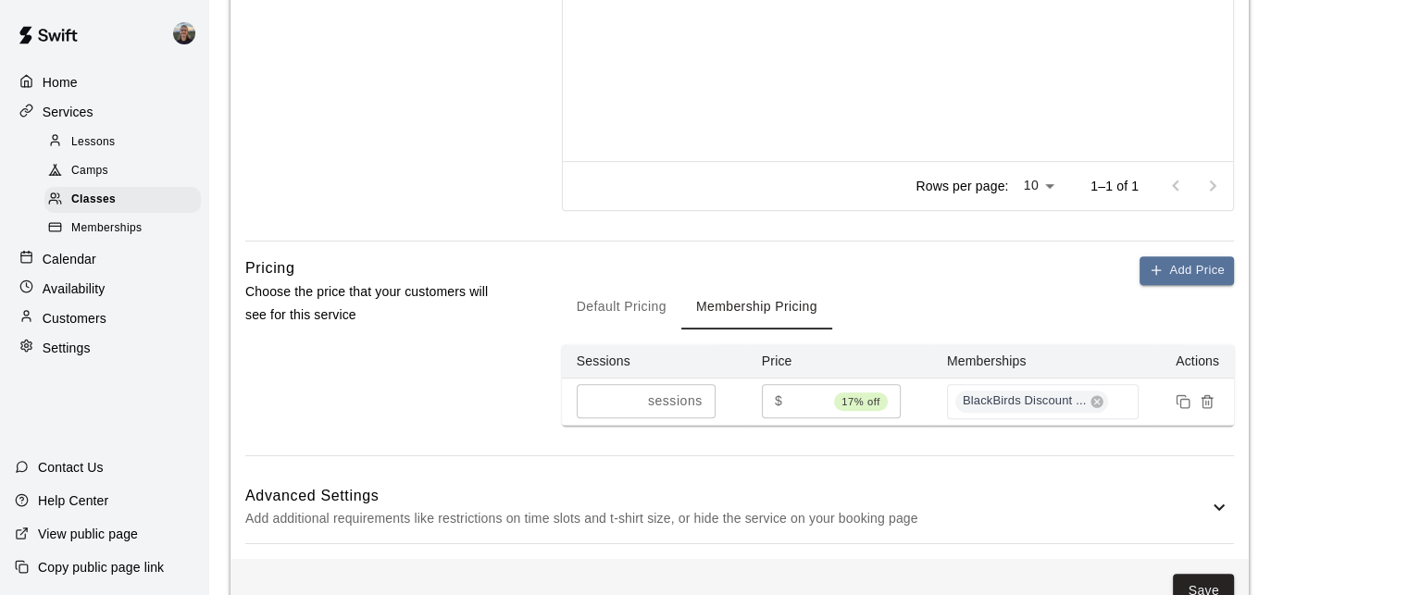
click at [905, 311] on div "Default Pricing Membership Pricing" at bounding box center [898, 307] width 672 height 44
click at [1207, 399] on icon "Remove price" at bounding box center [1206, 401] width 15 height 15
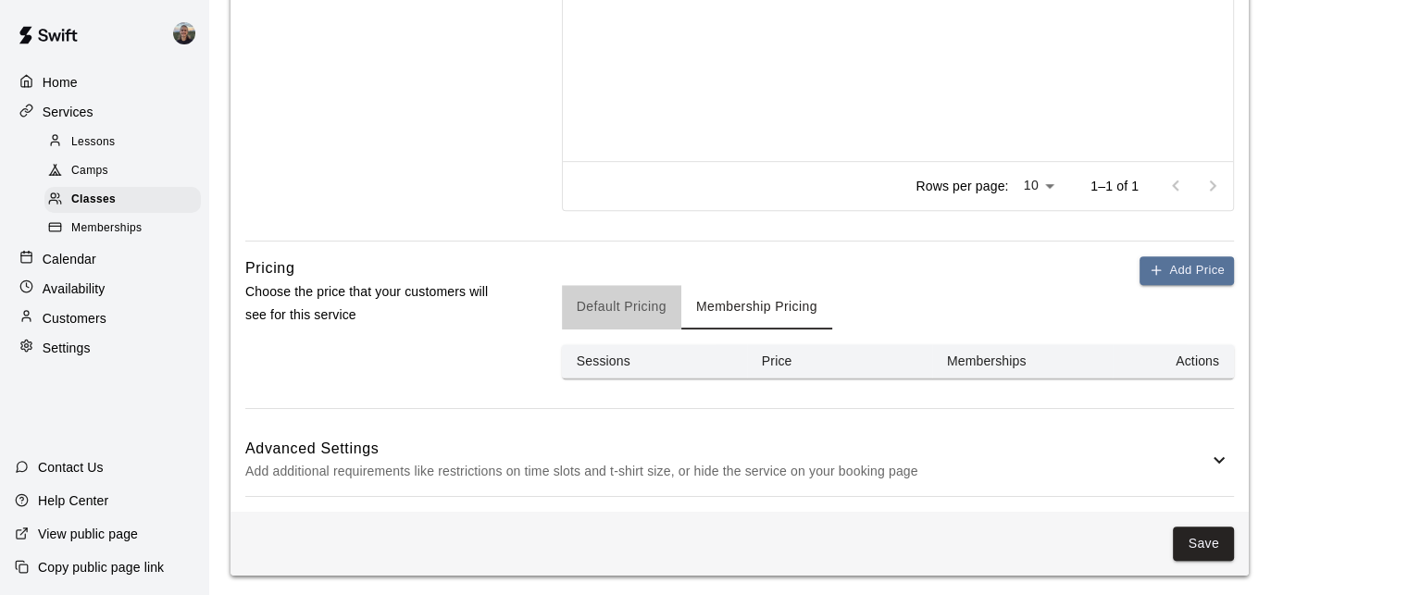
click at [655, 310] on button "Default Pricing" at bounding box center [621, 307] width 119 height 44
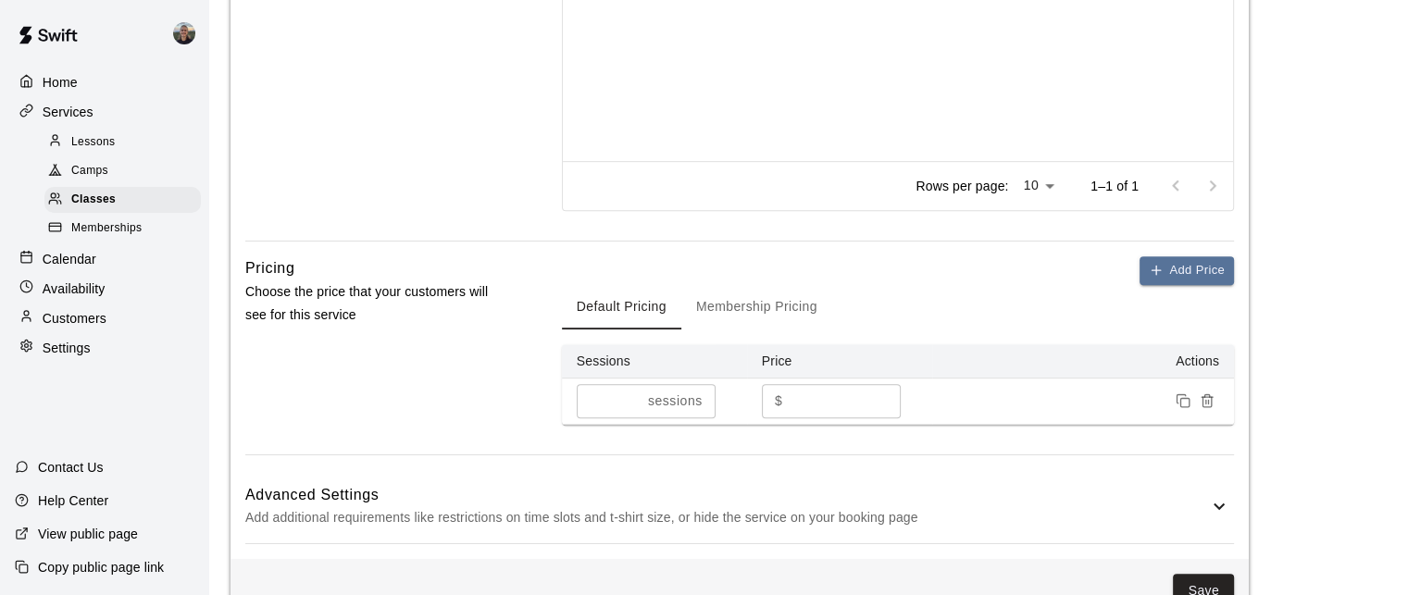
scroll to position [974, 0]
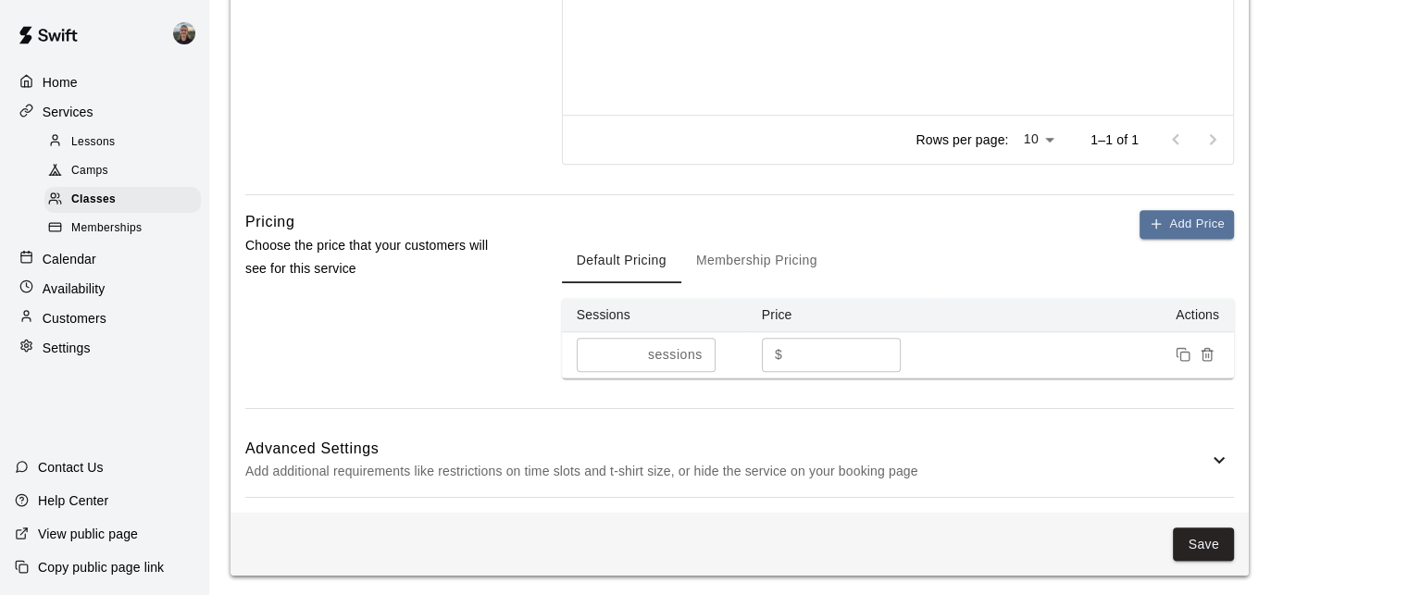
click at [767, 258] on button "Membership Pricing" at bounding box center [756, 261] width 151 height 44
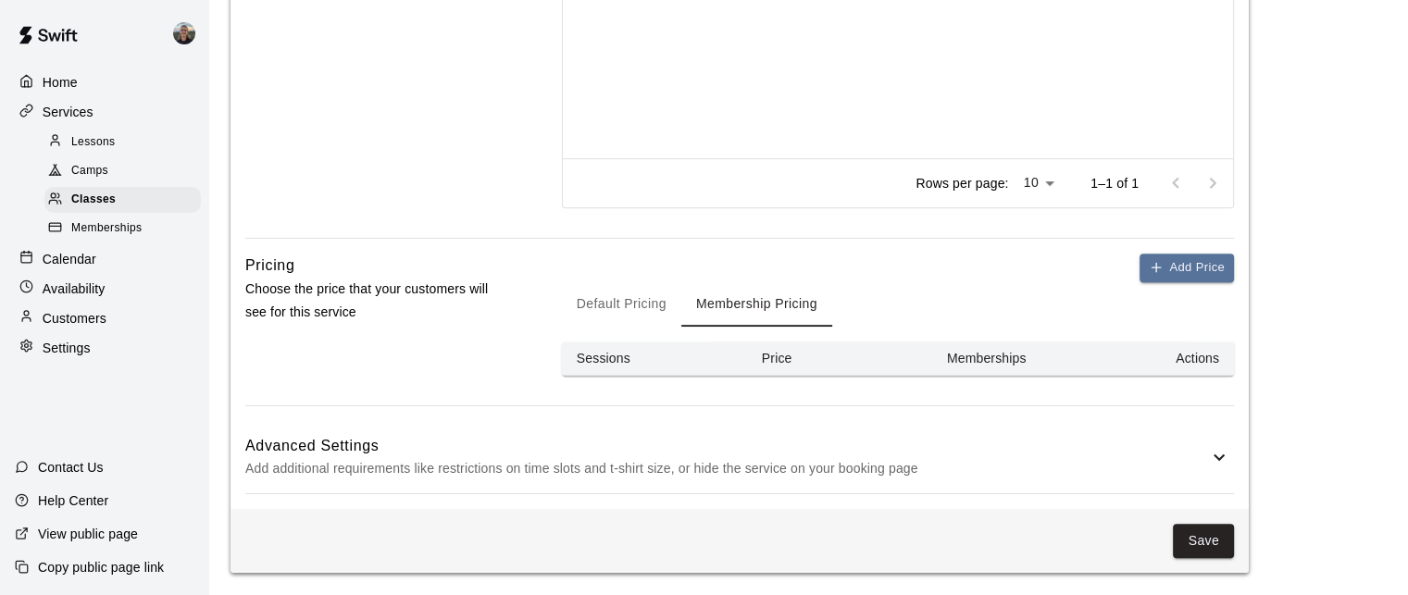
scroll to position [927, 0]
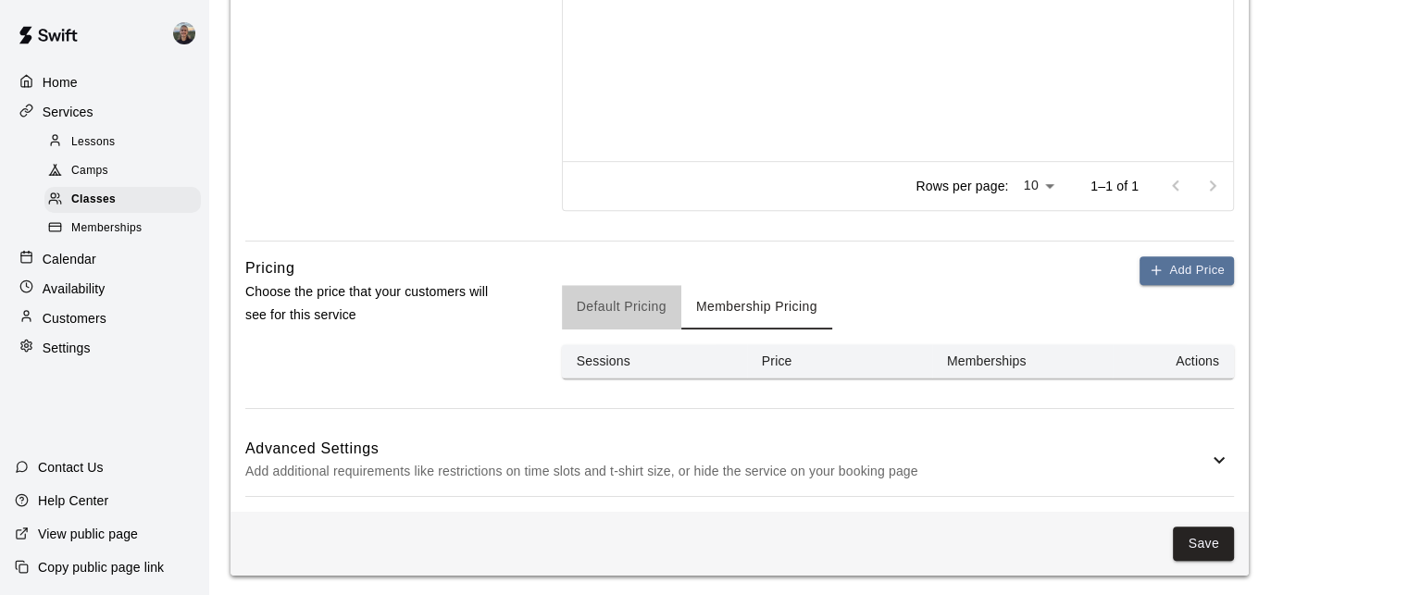
click at [623, 307] on button "Default Pricing" at bounding box center [621, 307] width 119 height 44
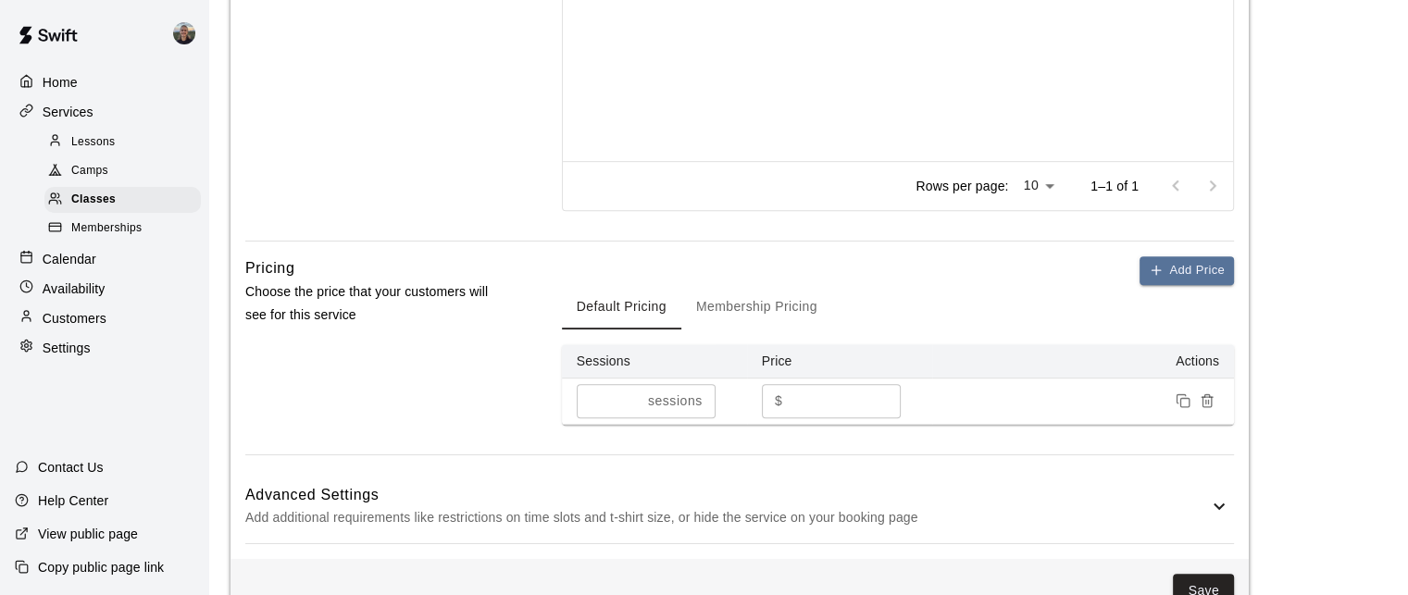
scroll to position [974, 0]
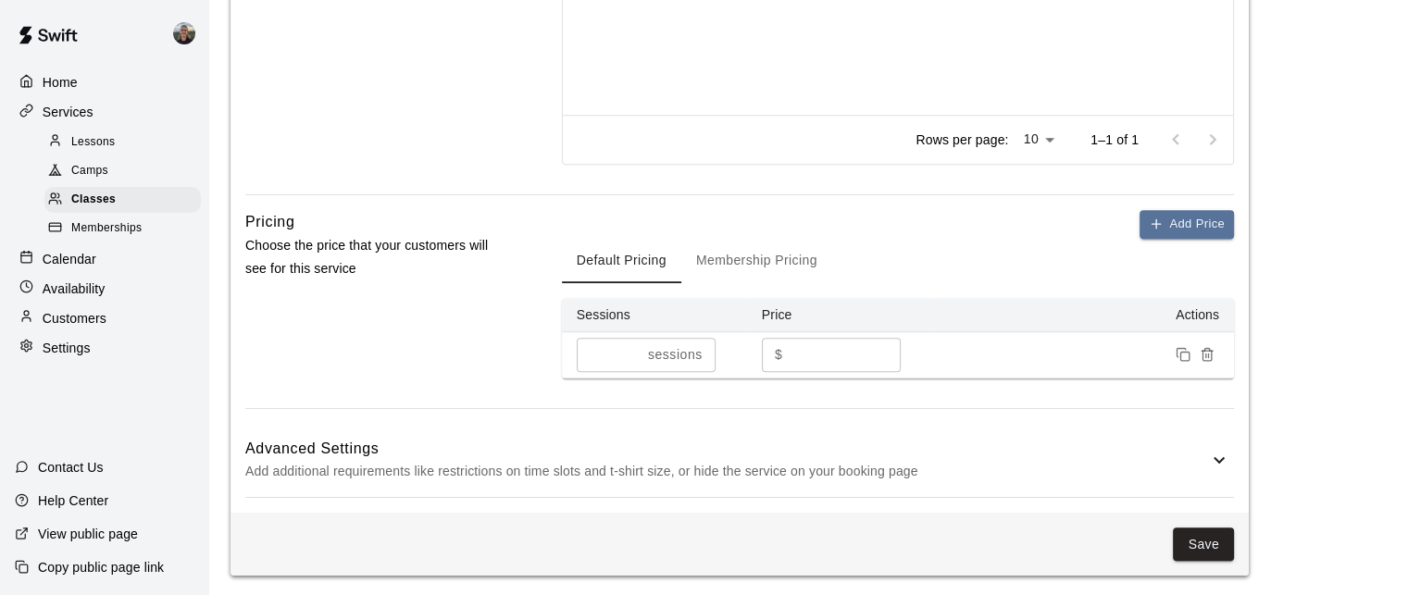
click at [1070, 447] on h6 "Advanced Settings" at bounding box center [726, 449] width 963 height 24
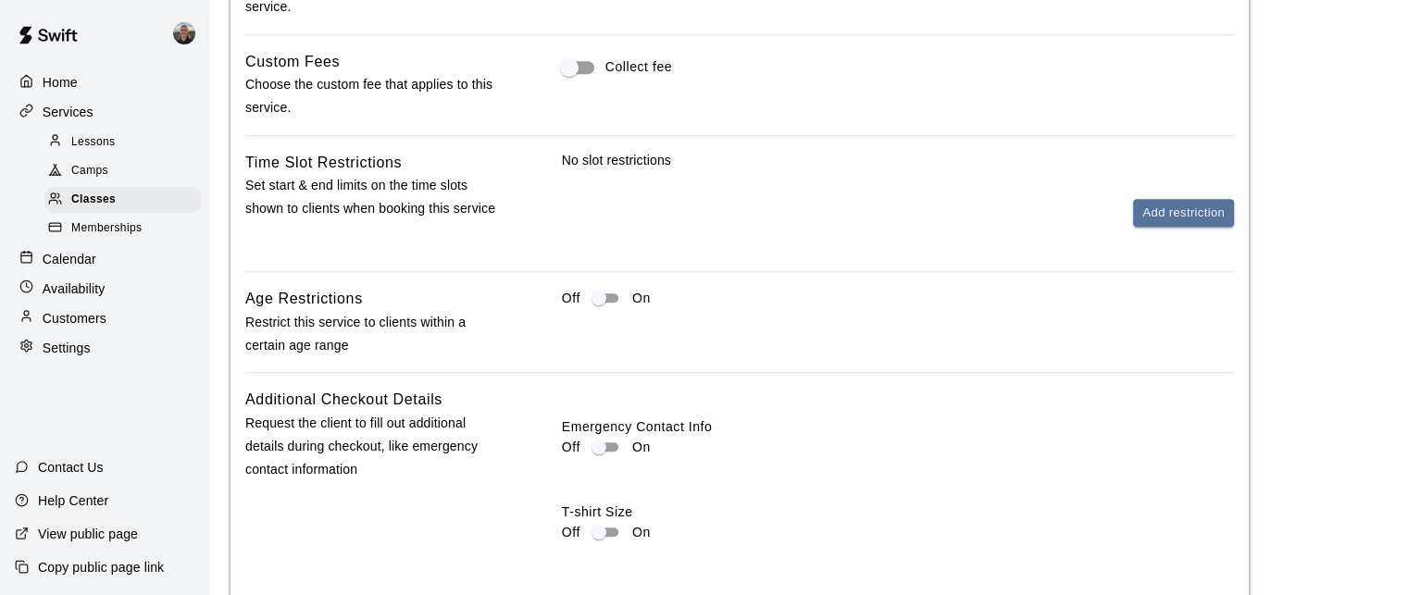
scroll to position [1714, 0]
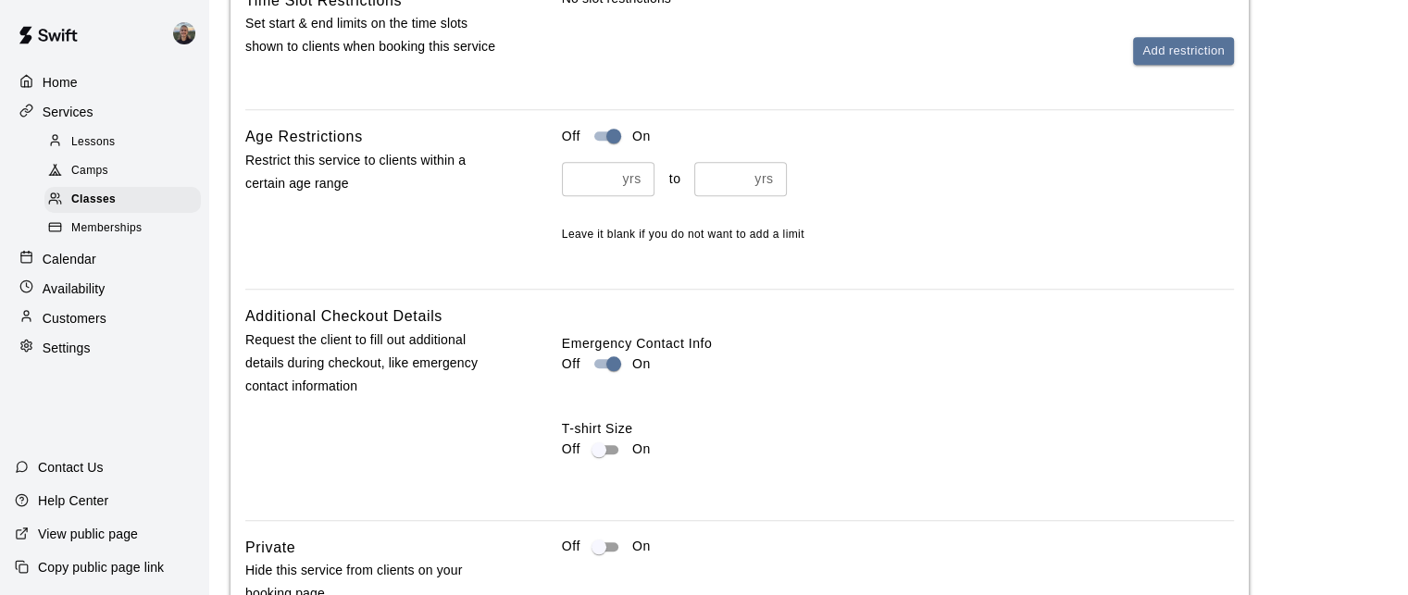
click at [576, 169] on input "number" at bounding box center [589, 179] width 54 height 34
type input "*"
click at [718, 171] on input "number" at bounding box center [721, 179] width 54 height 34
type input "**"
click at [938, 168] on div "* yrs ​ to ** yrs ​" at bounding box center [898, 179] width 672 height 34
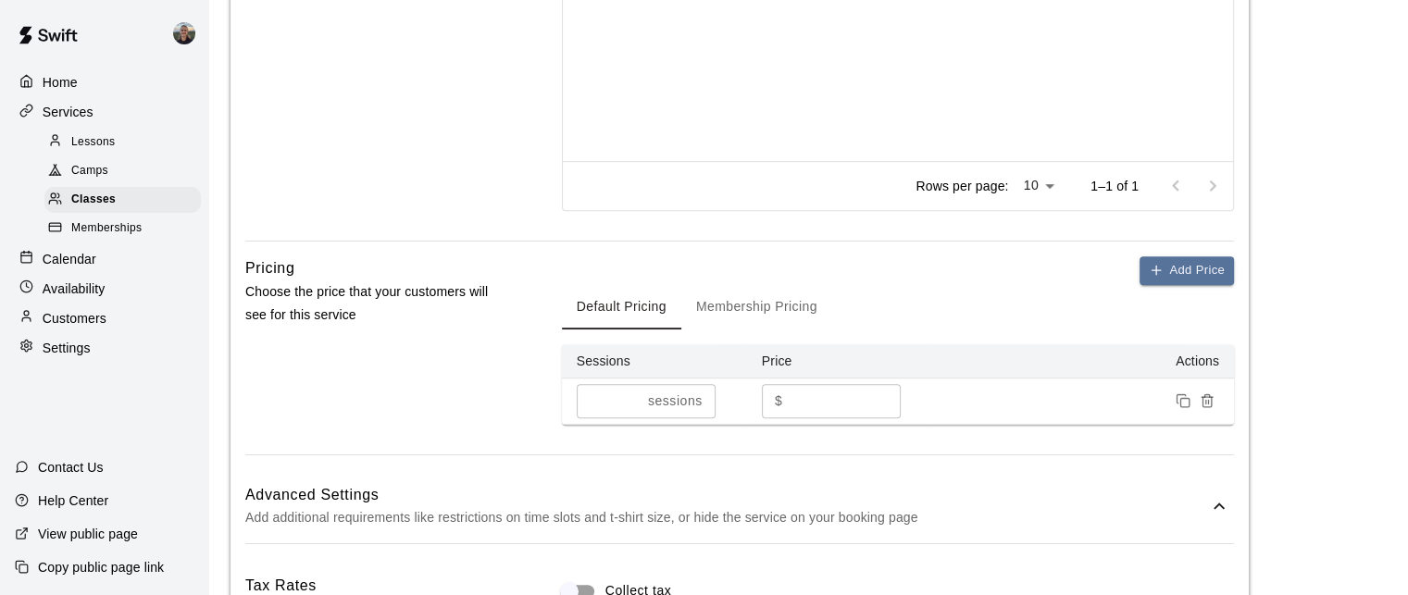
scroll to position [926, 0]
click at [822, 392] on input "**" at bounding box center [844, 403] width 111 height 34
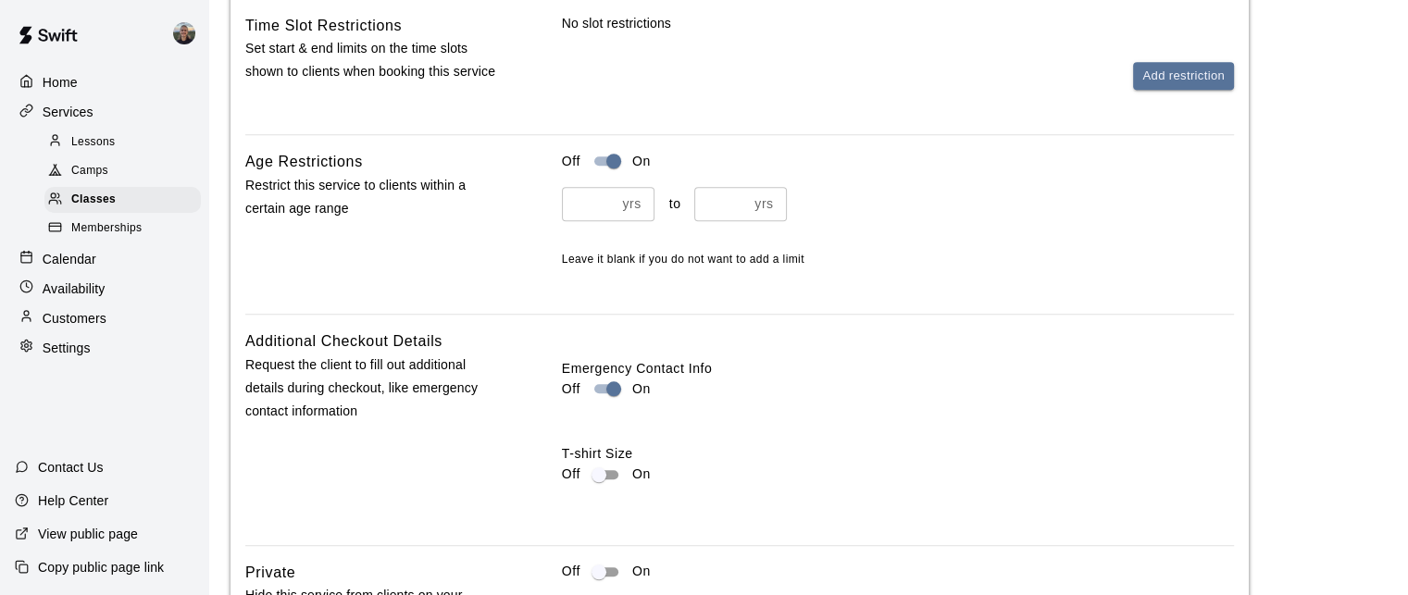
scroll to position [1851, 0]
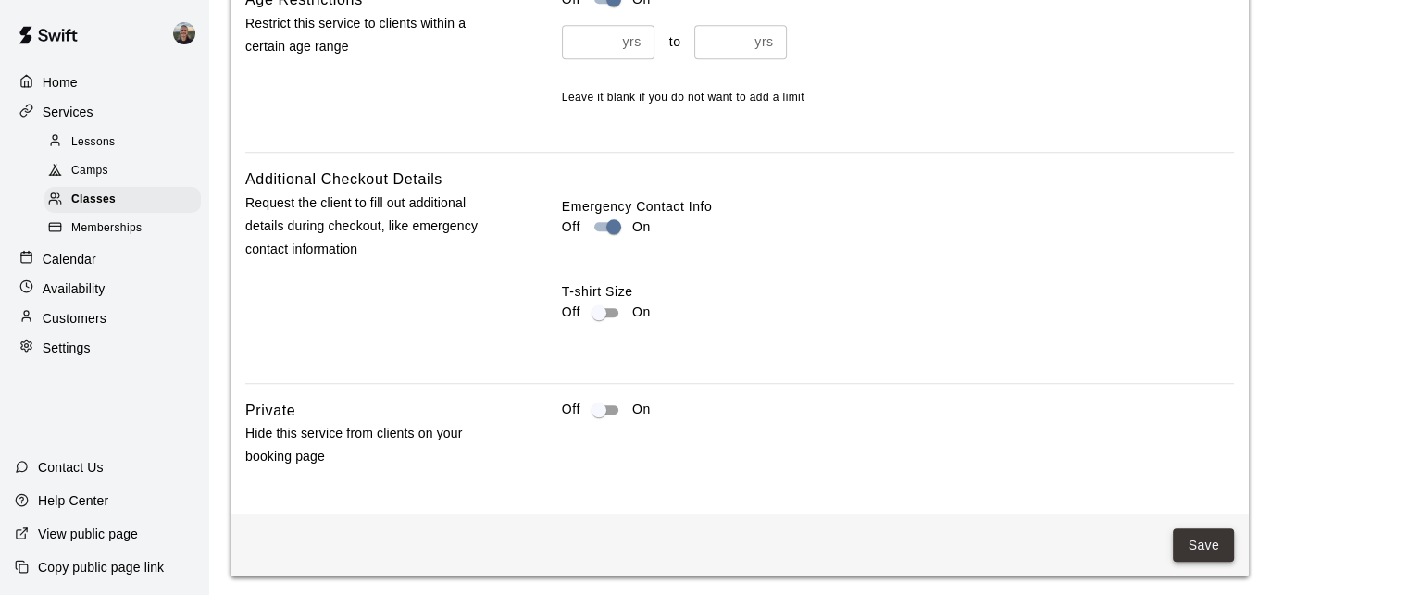
click at [1185, 540] on button "Save" at bounding box center [1203, 545] width 61 height 34
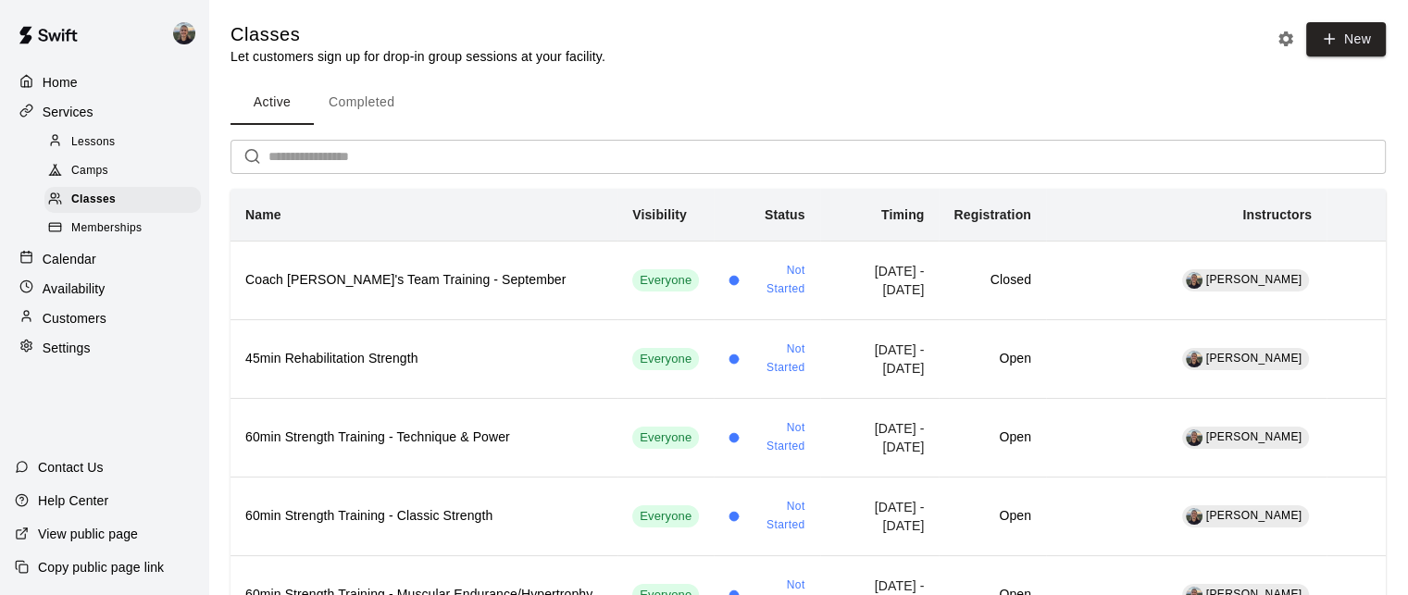
click at [714, 106] on div "Active Completed" at bounding box center [807, 103] width 1155 height 44
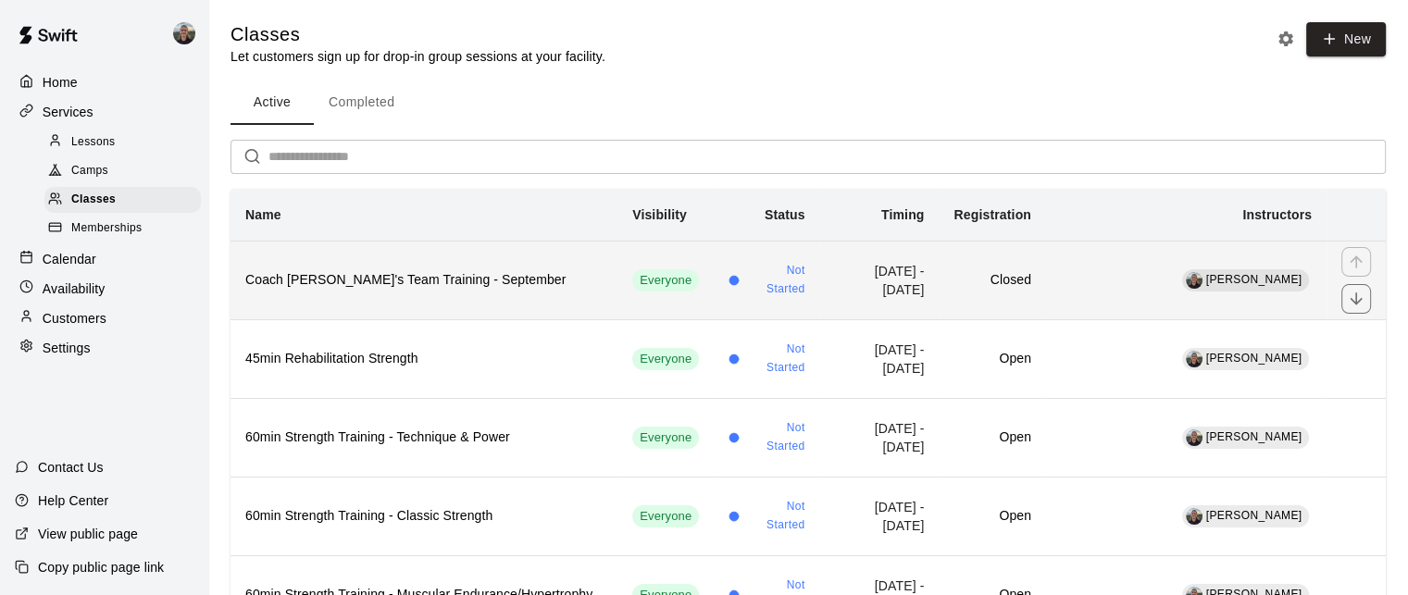
click at [939, 296] on td "[DATE] - [DATE]" at bounding box center [879, 280] width 119 height 79
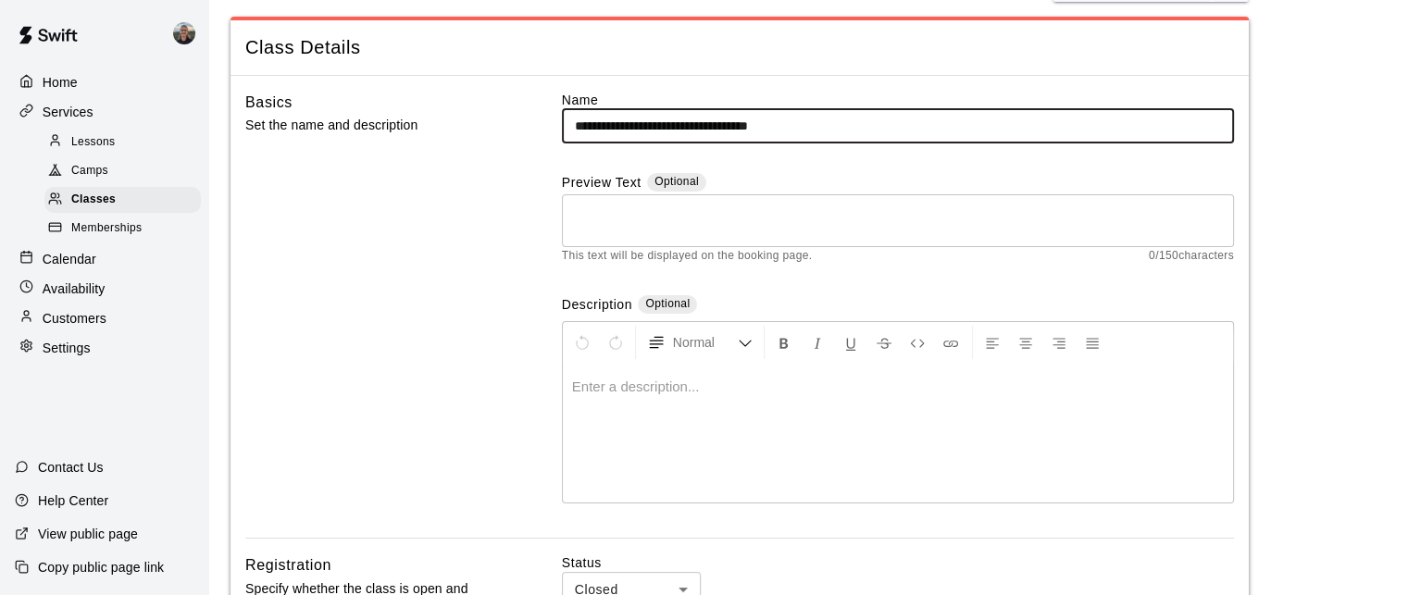
scroll to position [555, 0]
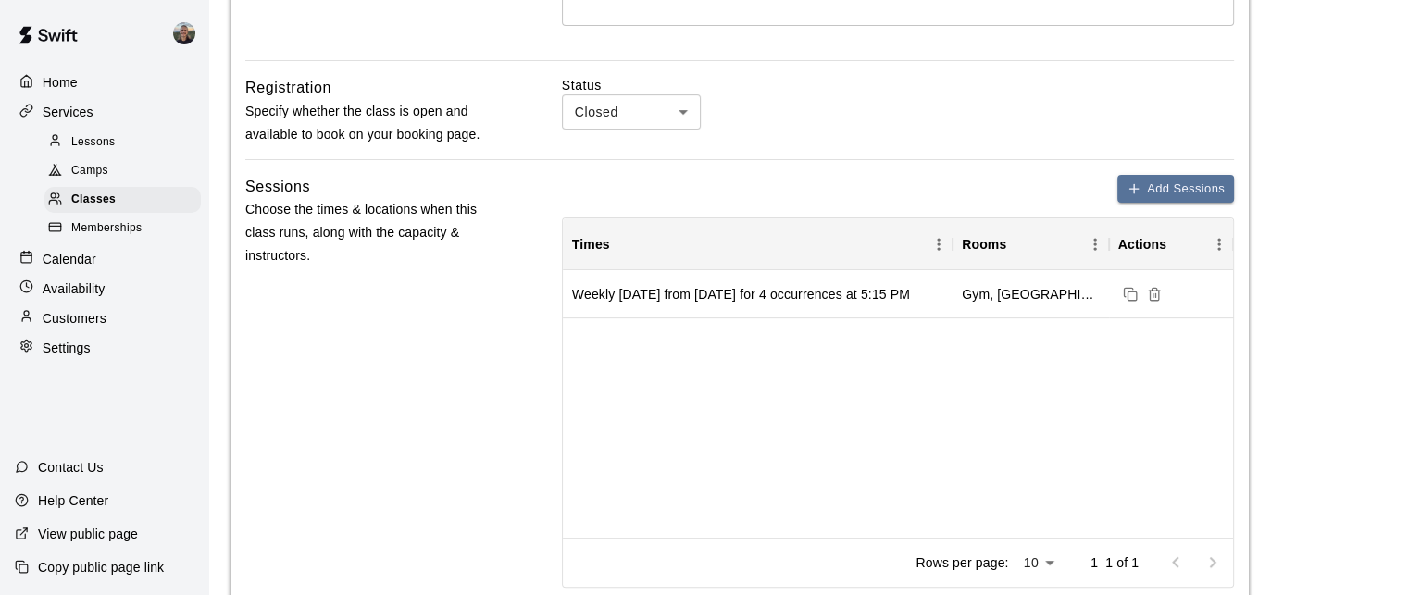
click at [629, 106] on body "**********" at bounding box center [704, 409] width 1408 height 1928
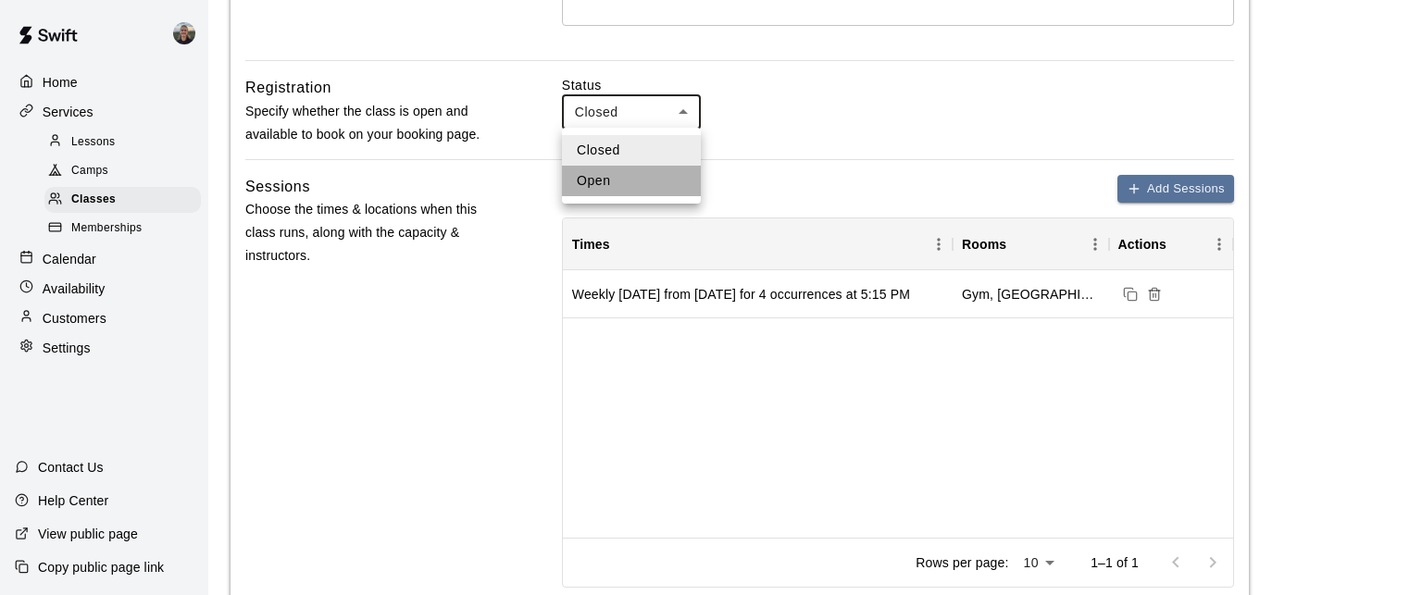
click at [632, 174] on li "Open" at bounding box center [631, 181] width 139 height 31
type input "****"
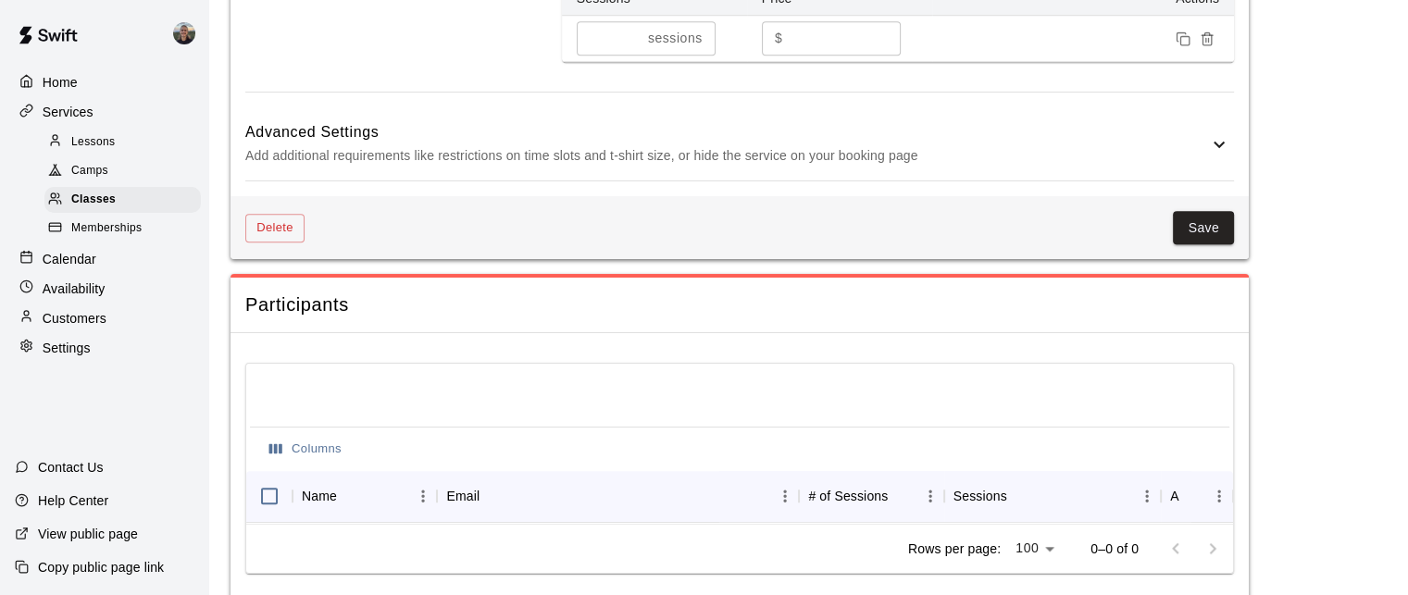
scroll to position [1343, 0]
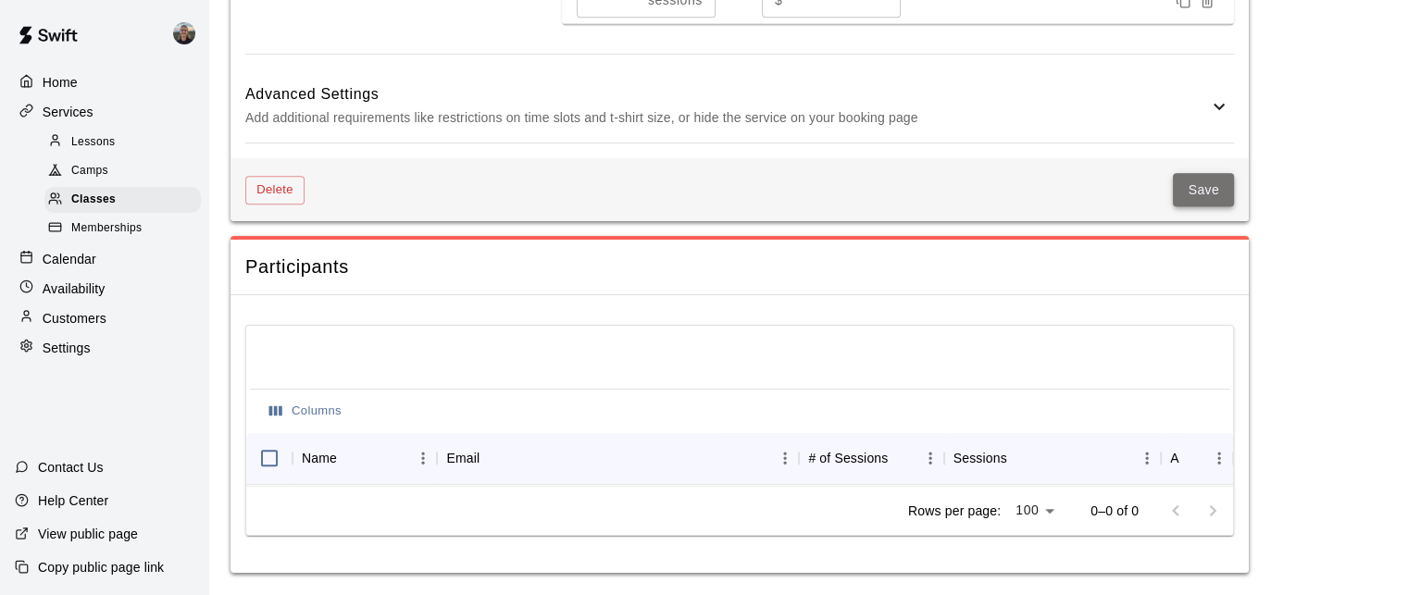
click at [1192, 180] on button "Save" at bounding box center [1203, 190] width 61 height 34
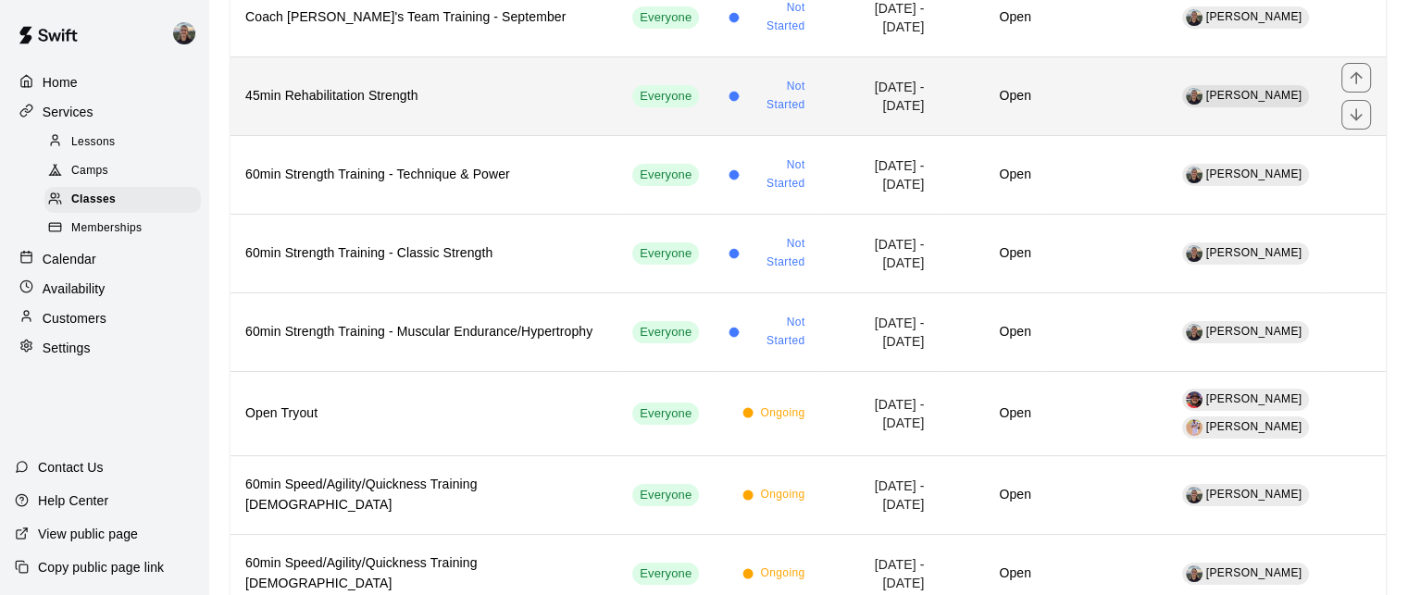
scroll to position [278, 0]
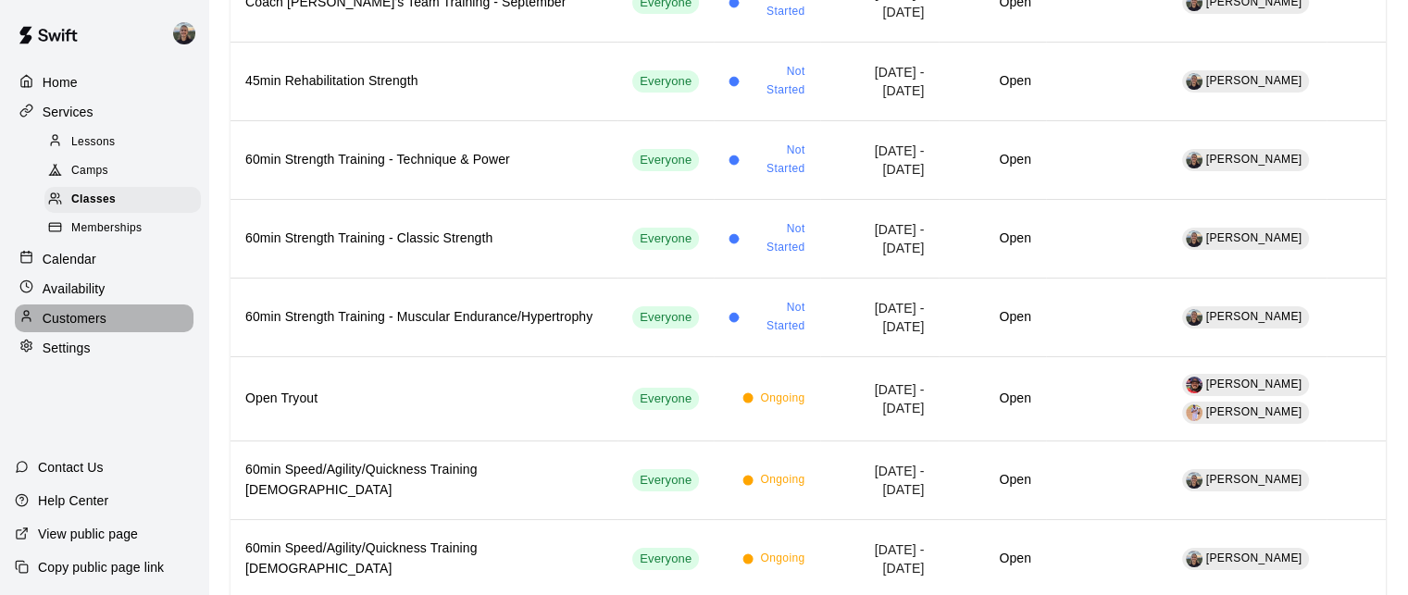
click at [112, 332] on div "Customers" at bounding box center [104, 318] width 179 height 28
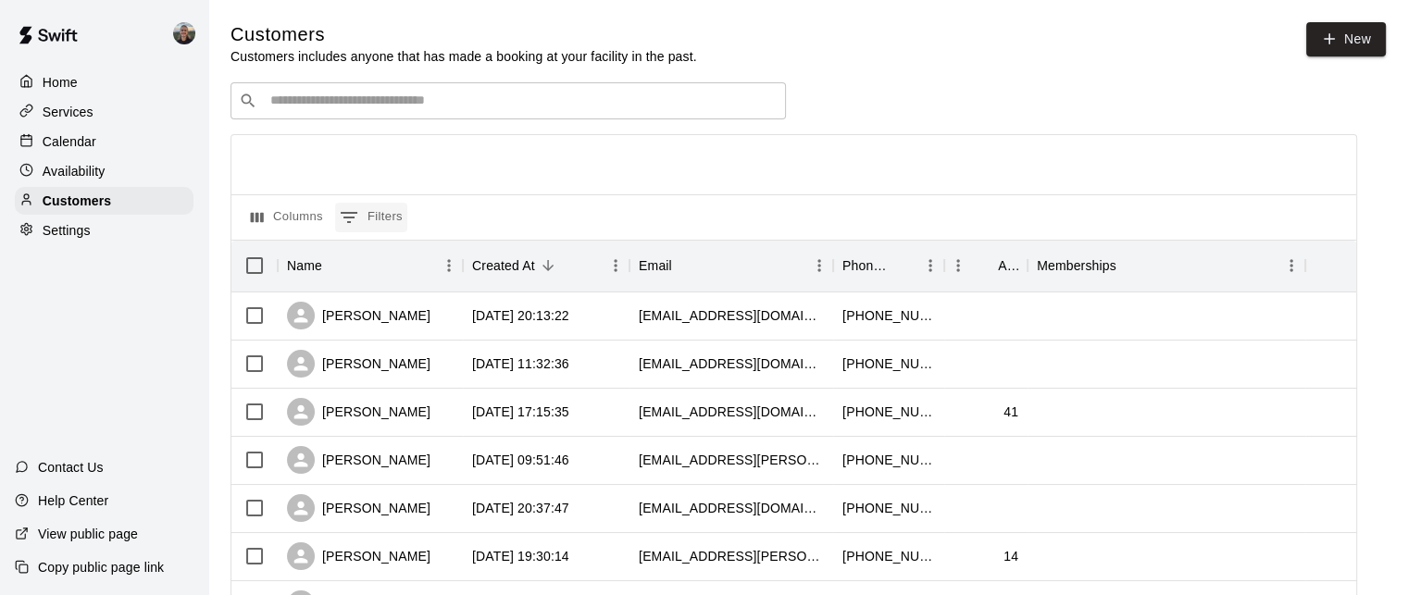
click at [375, 219] on button "0 Filters" at bounding box center [371, 218] width 72 height 30
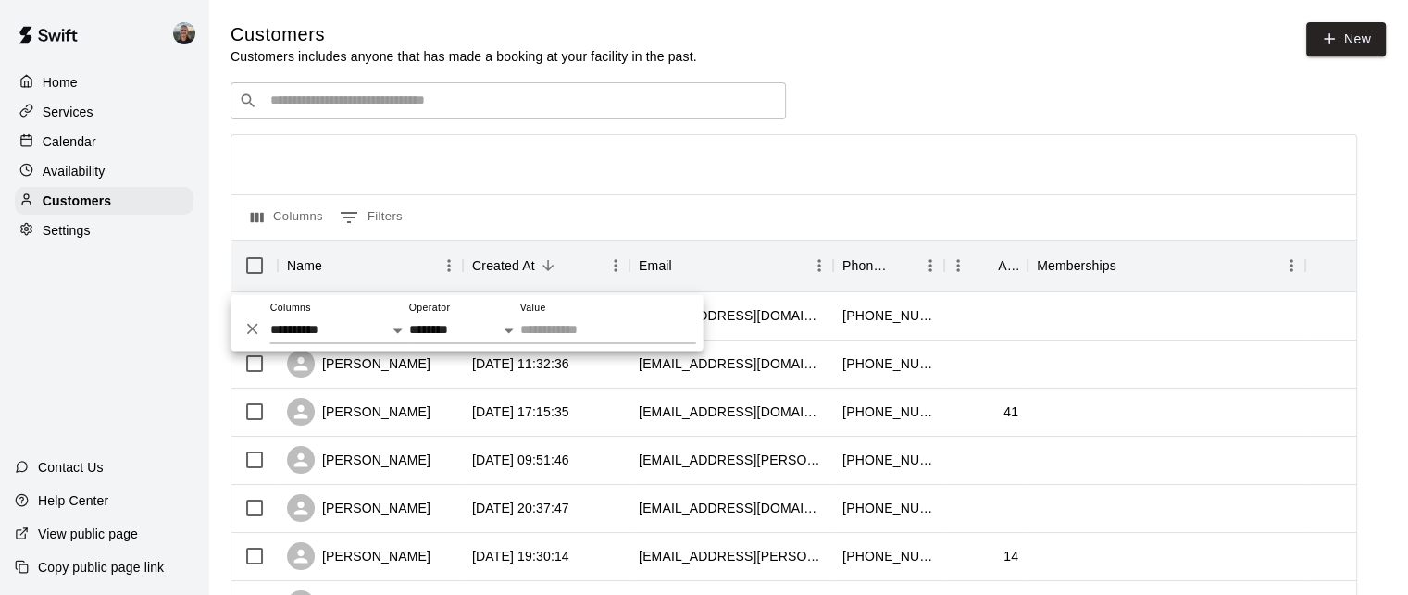
click at [500, 194] on div at bounding box center [793, 164] width 1124 height 59
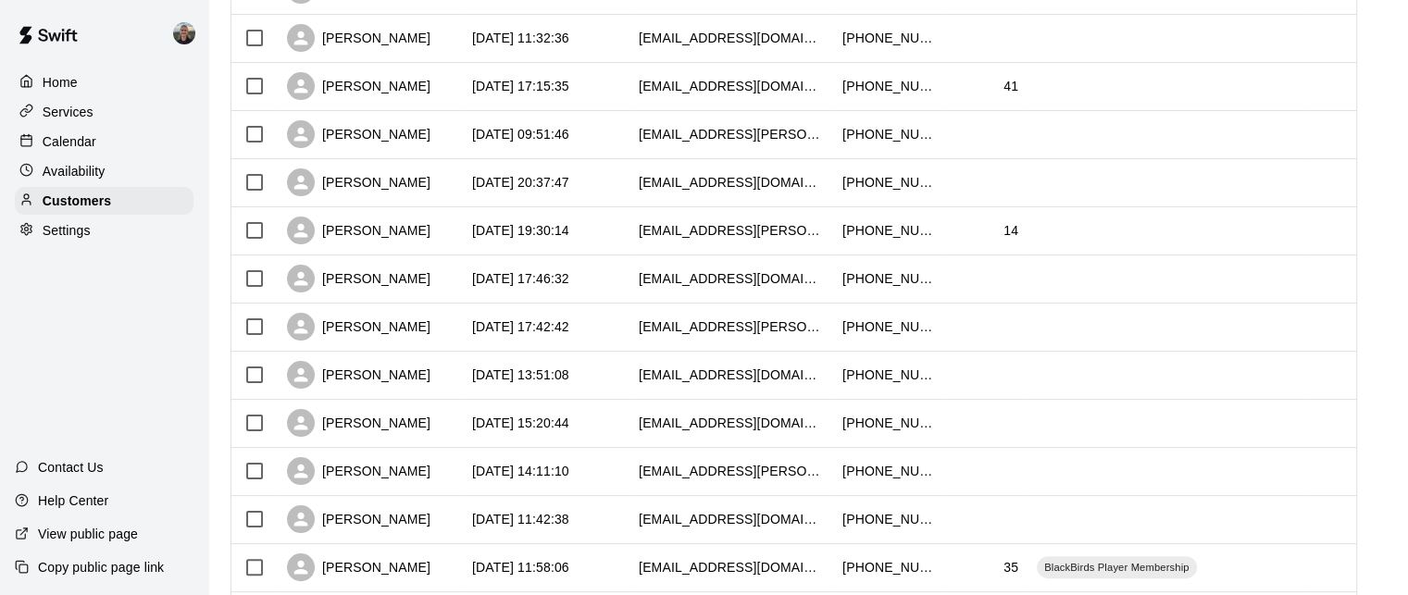
scroll to position [78, 0]
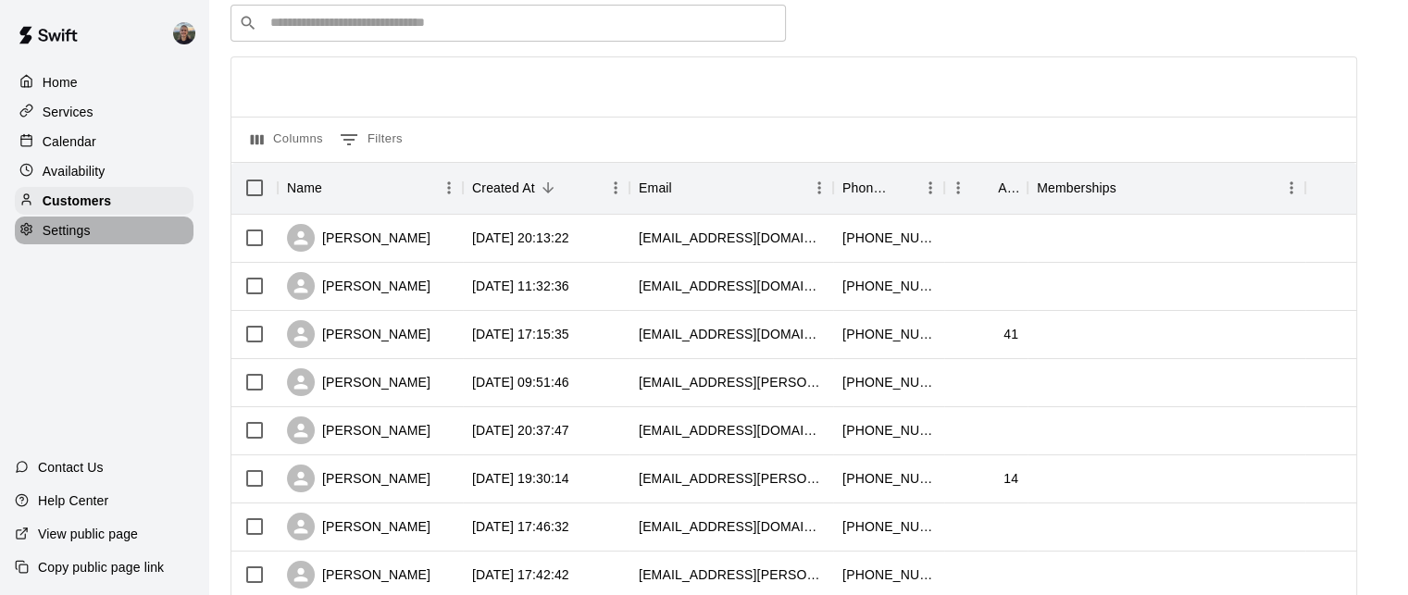
click at [84, 232] on p "Settings" at bounding box center [67, 230] width 48 height 19
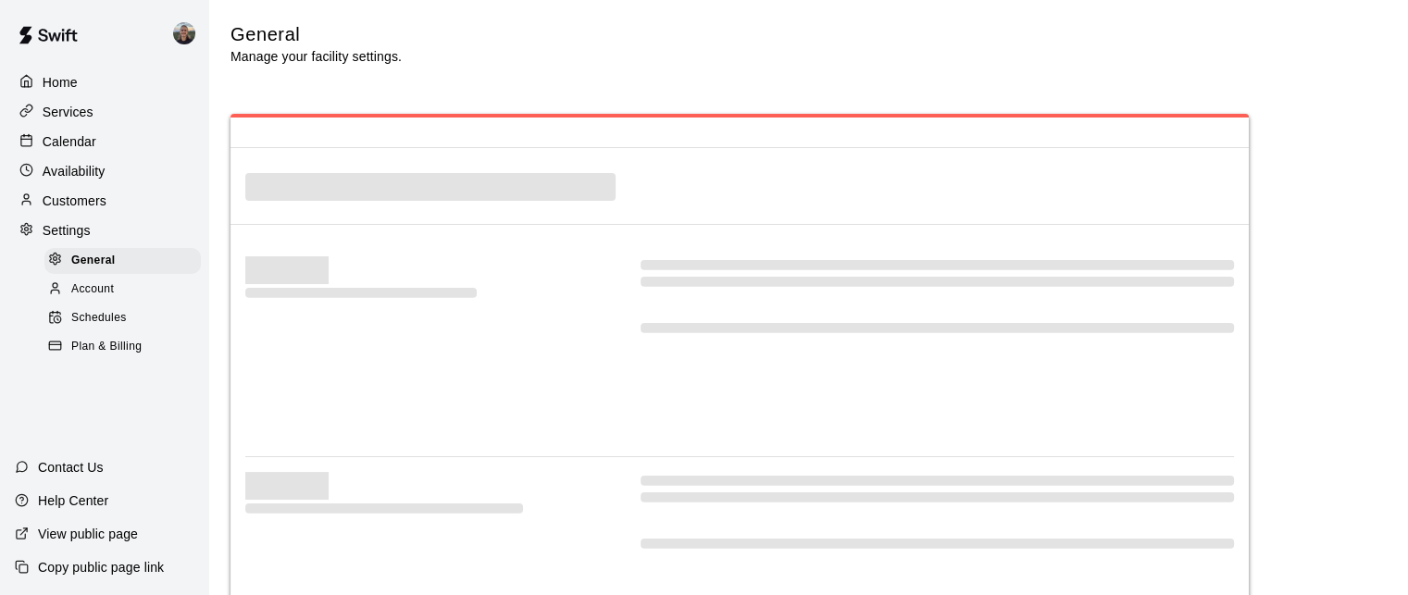
select select "**"
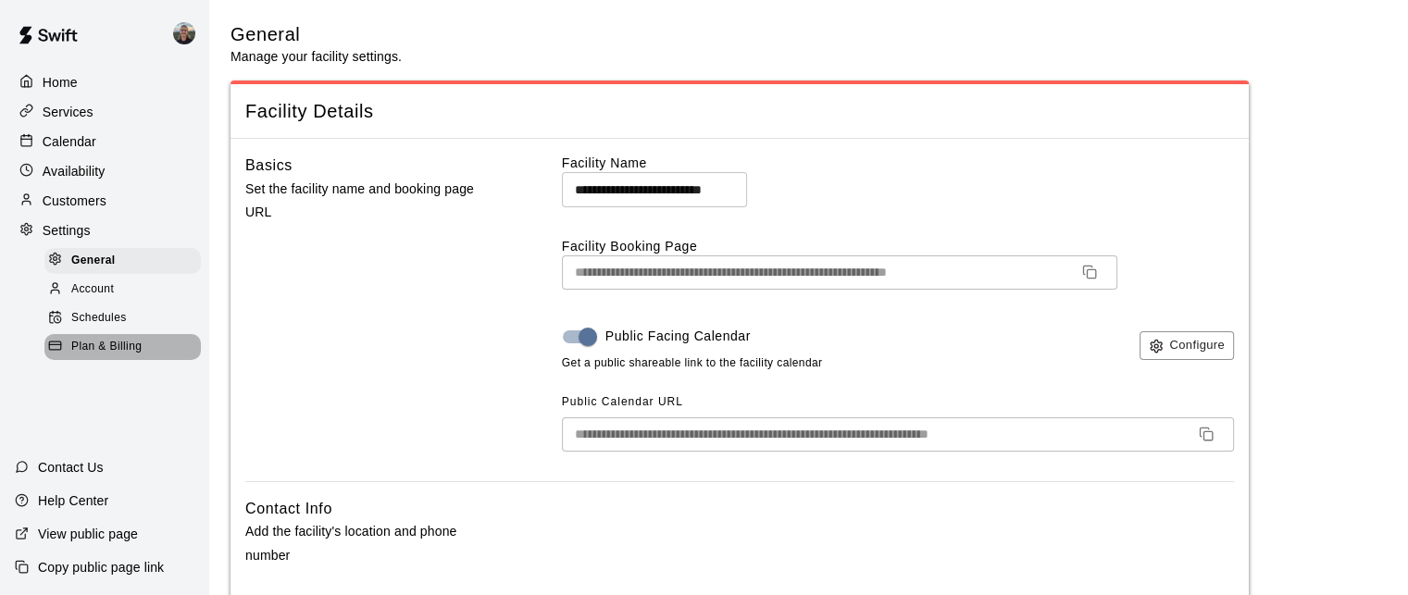
click at [115, 356] on span "Plan & Billing" at bounding box center [106, 347] width 70 height 19
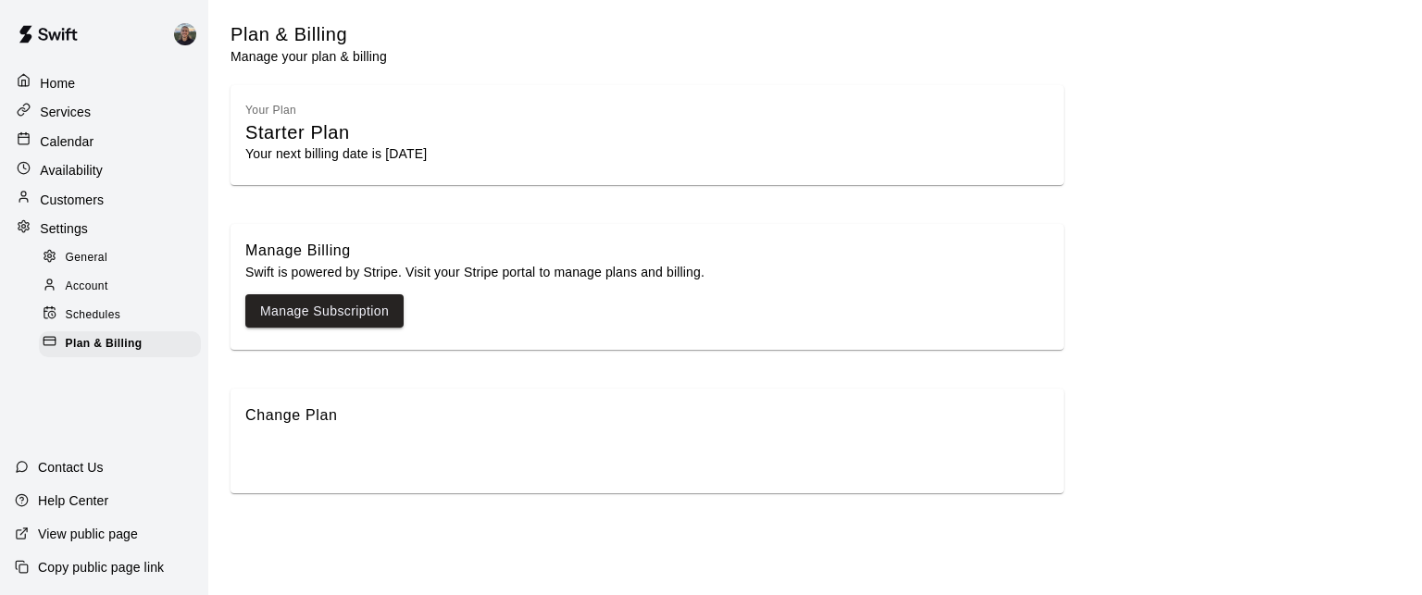
click at [74, 172] on p "Availability" at bounding box center [71, 170] width 63 height 19
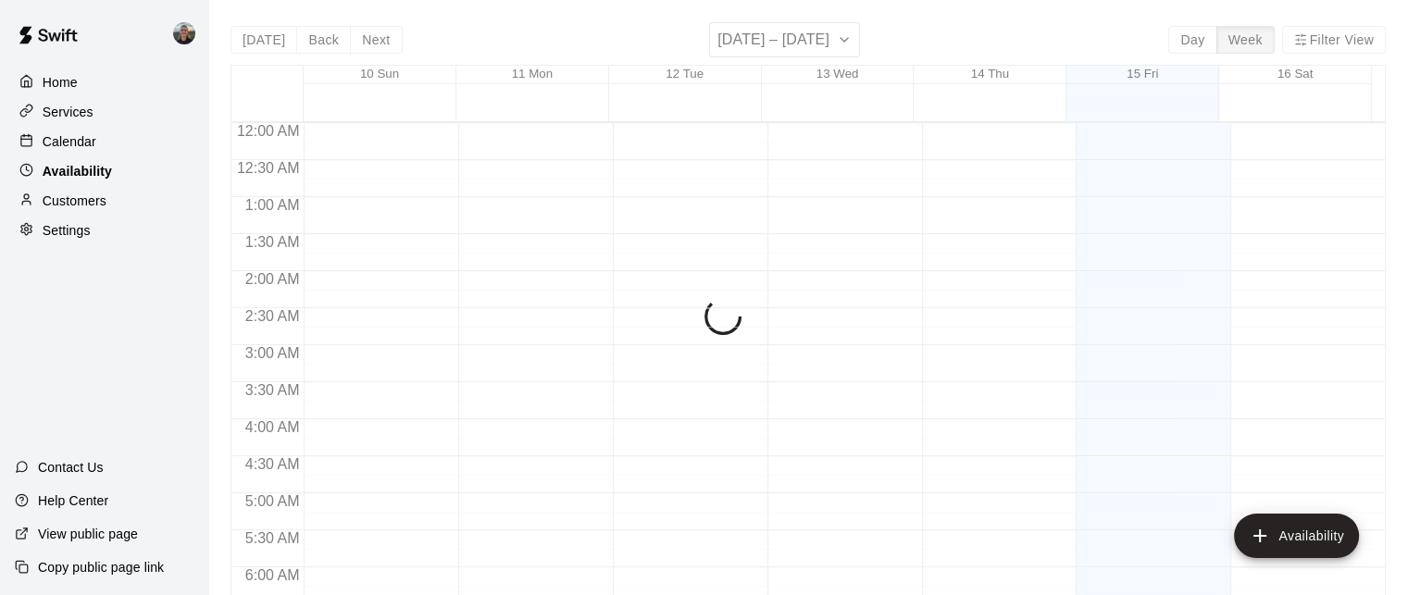
scroll to position [1282, 0]
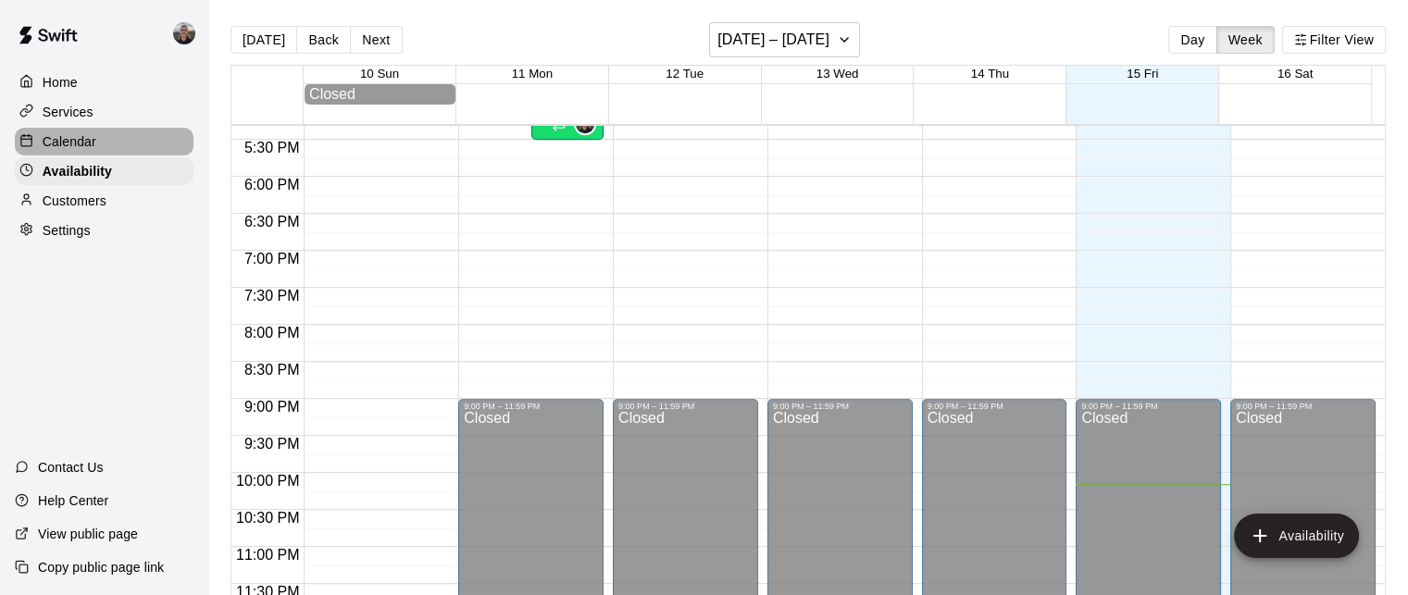
click at [80, 144] on p "Calendar" at bounding box center [70, 141] width 54 height 19
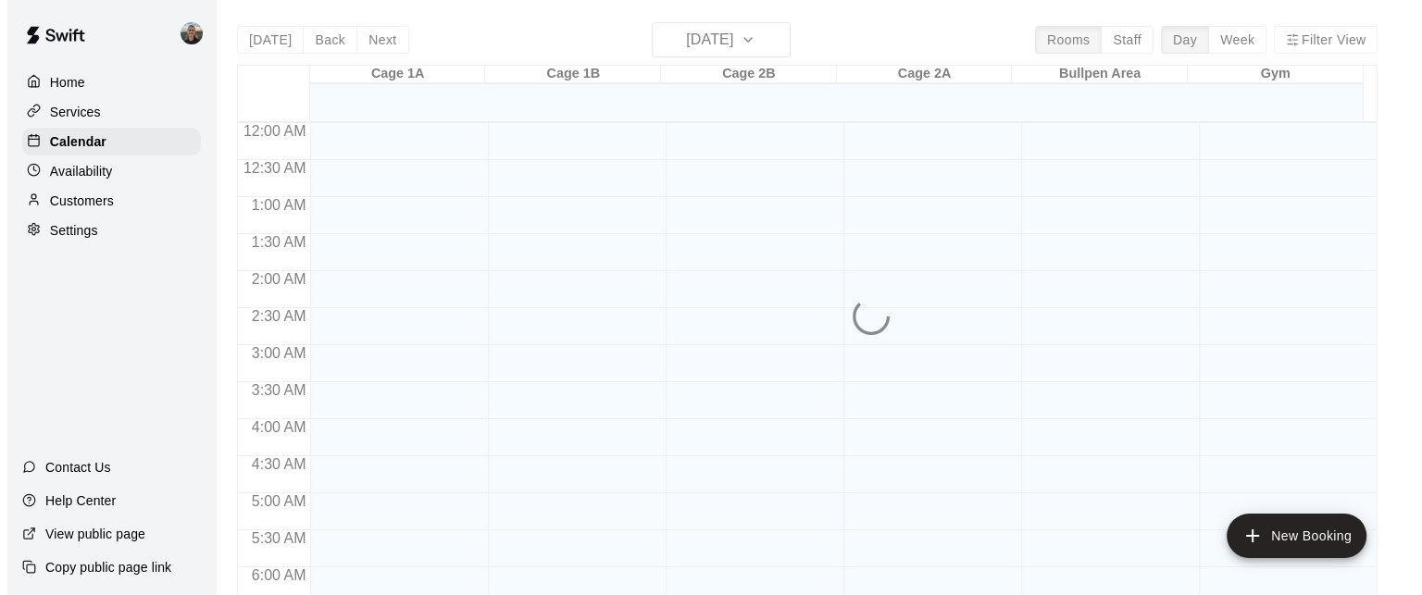
scroll to position [1226, 0]
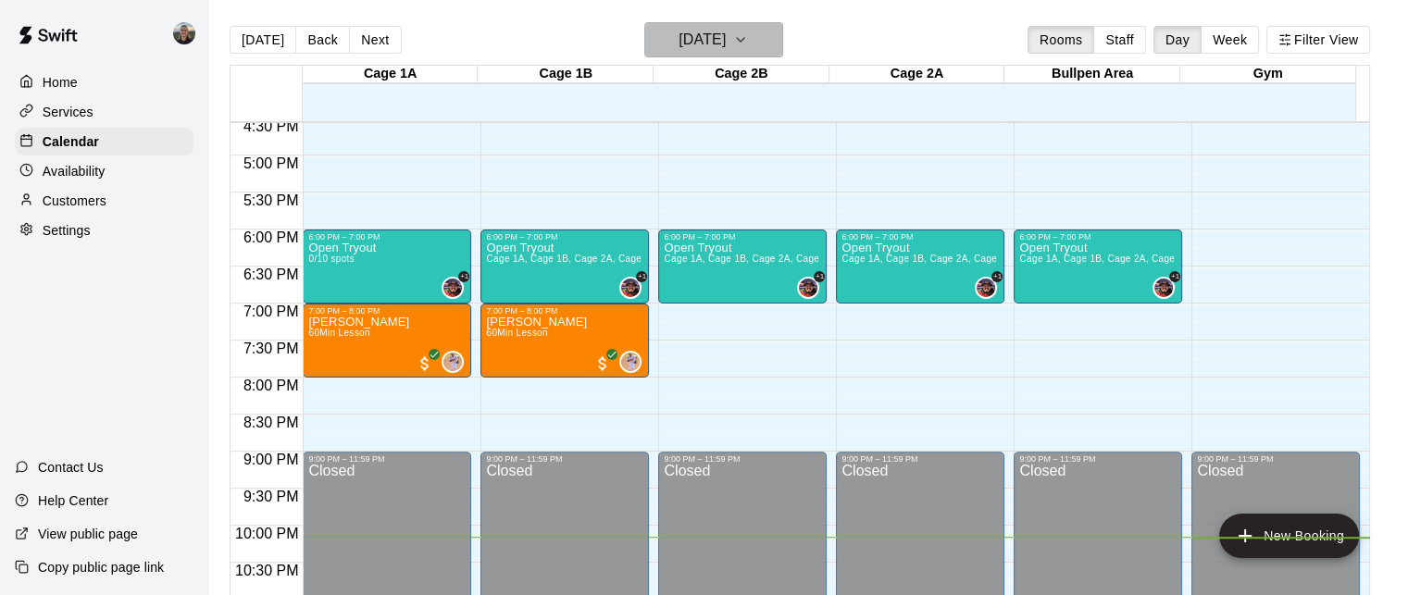
click at [701, 43] on h6 "[DATE]" at bounding box center [701, 40] width 47 height 26
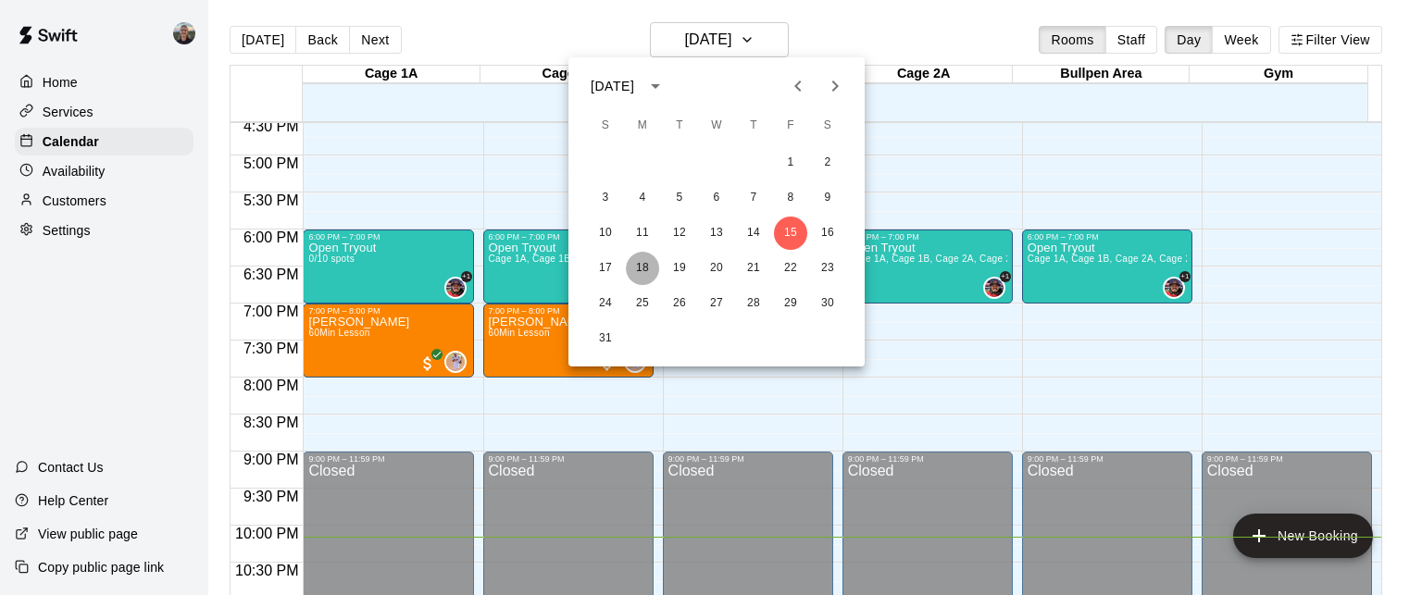
click at [649, 269] on button "18" at bounding box center [642, 268] width 33 height 33
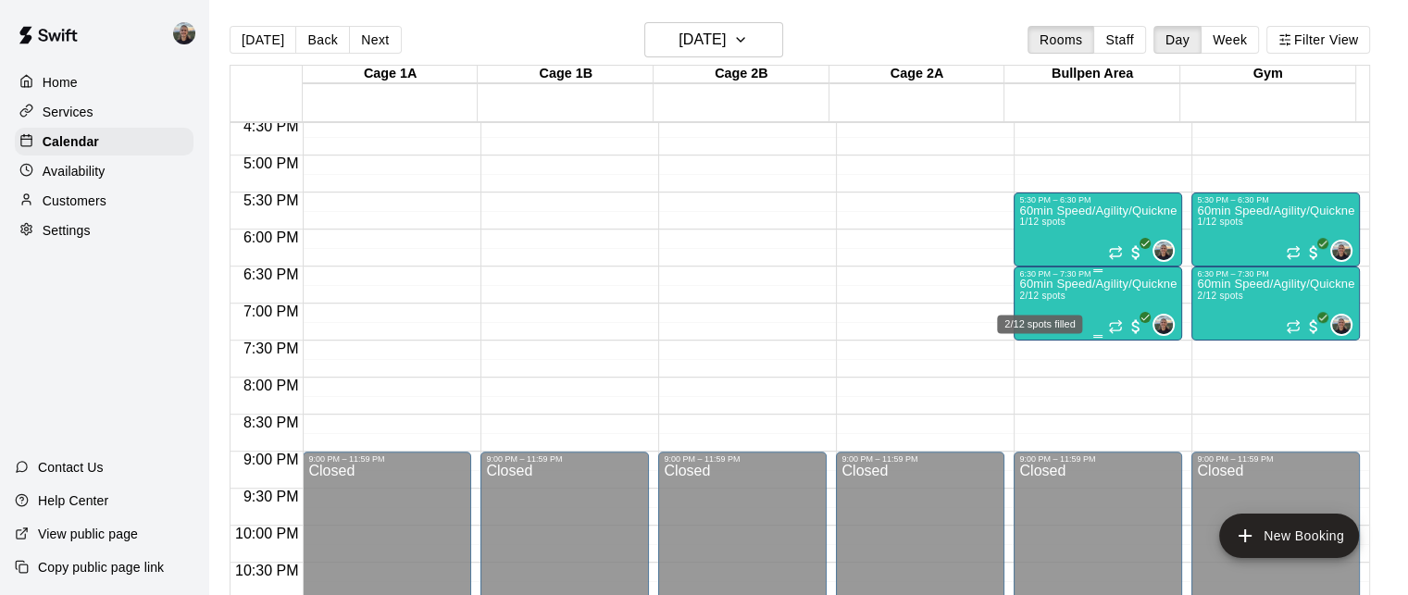
click at [1039, 302] on body "Home Services Calendar Availability Customers Settings Contact Us Help Center V…" at bounding box center [704, 312] width 1408 height 625
click at [1039, 302] on div "2/12 spots filled" at bounding box center [1039, 318] width 89 height 33
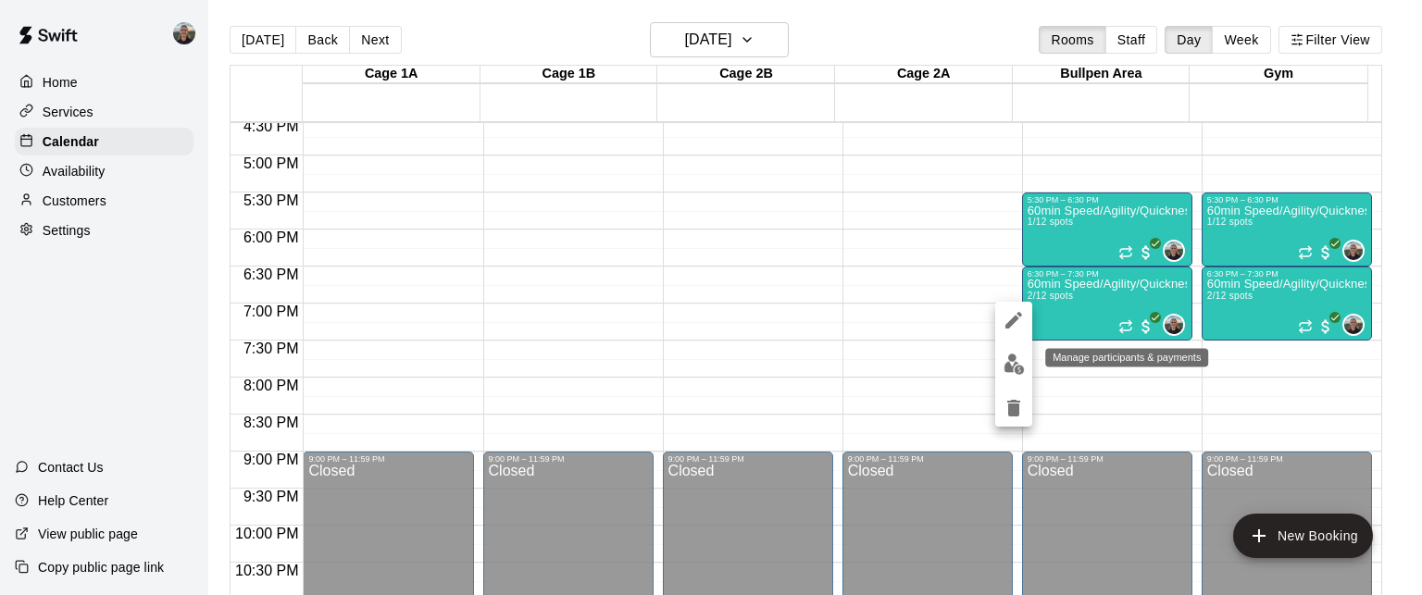
click at [1018, 364] on img "edit" at bounding box center [1013, 364] width 21 height 21
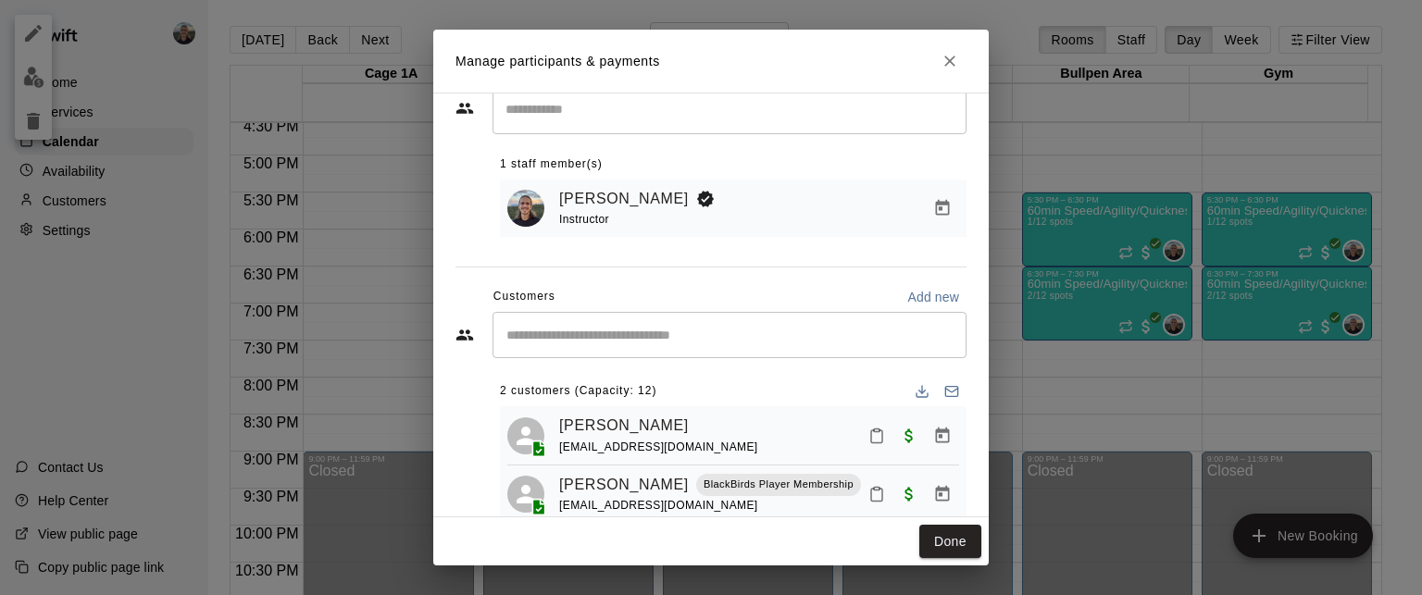
scroll to position [105, 0]
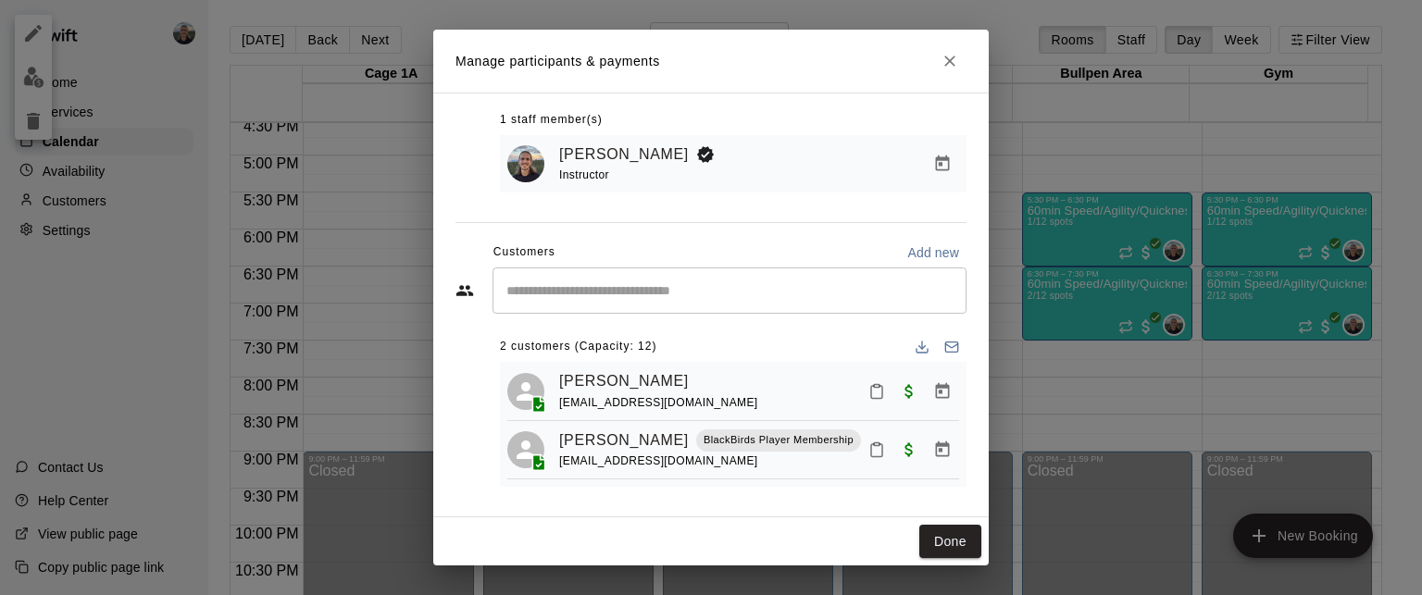
click at [943, 66] on icon "Close" at bounding box center [949, 61] width 19 height 19
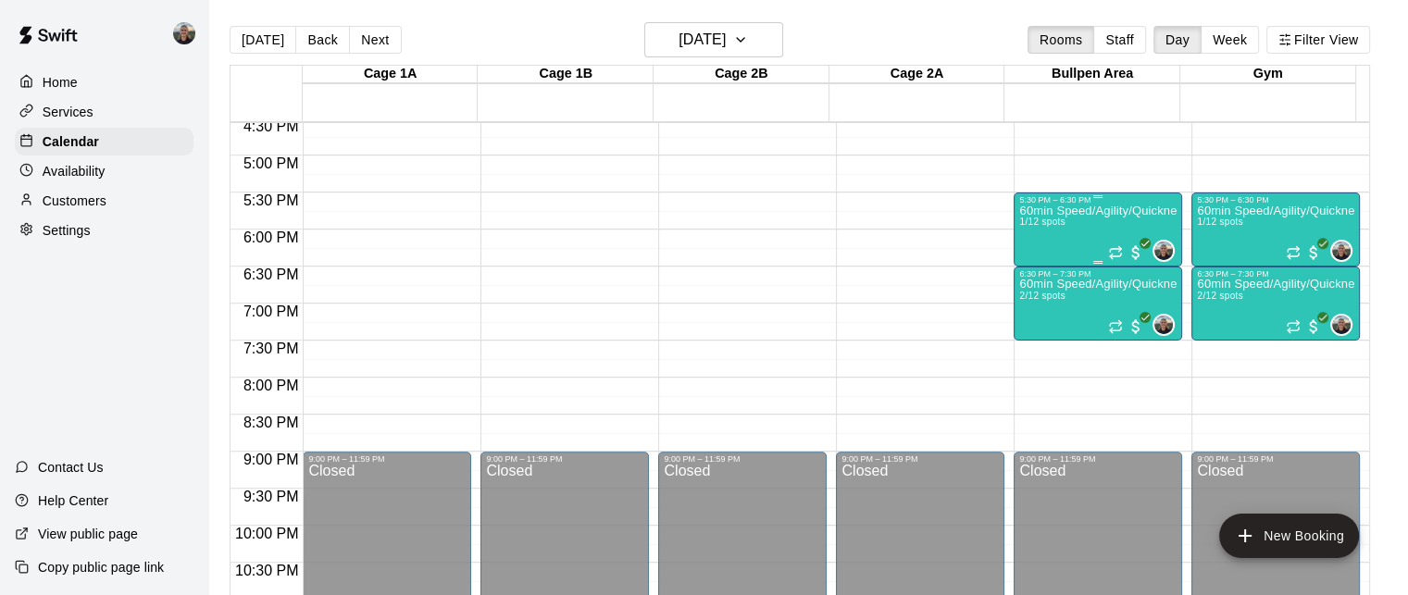
click at [1050, 240] on div "60min Speed/Agility/Quickness Training [DEMOGRAPHIC_DATA] 1/12 spots" at bounding box center [1097, 502] width 157 height 595
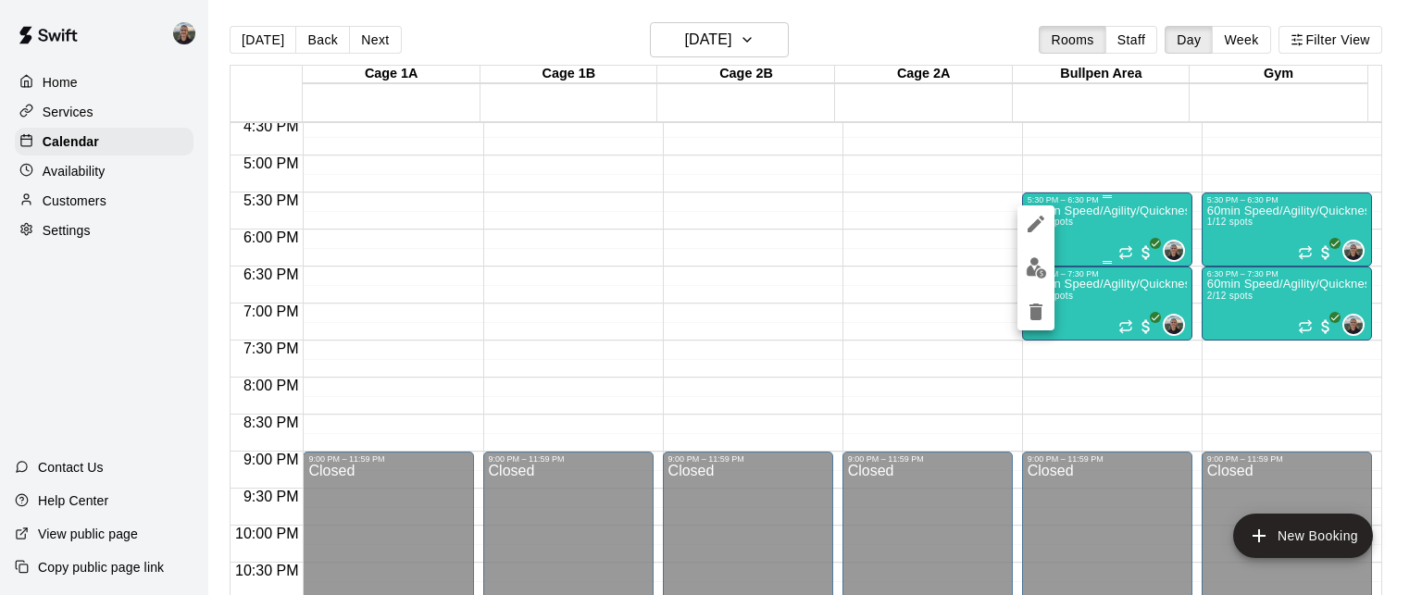
click at [1050, 240] on div at bounding box center [711, 297] width 1422 height 595
click at [1033, 262] on img "edit" at bounding box center [1035, 267] width 21 height 21
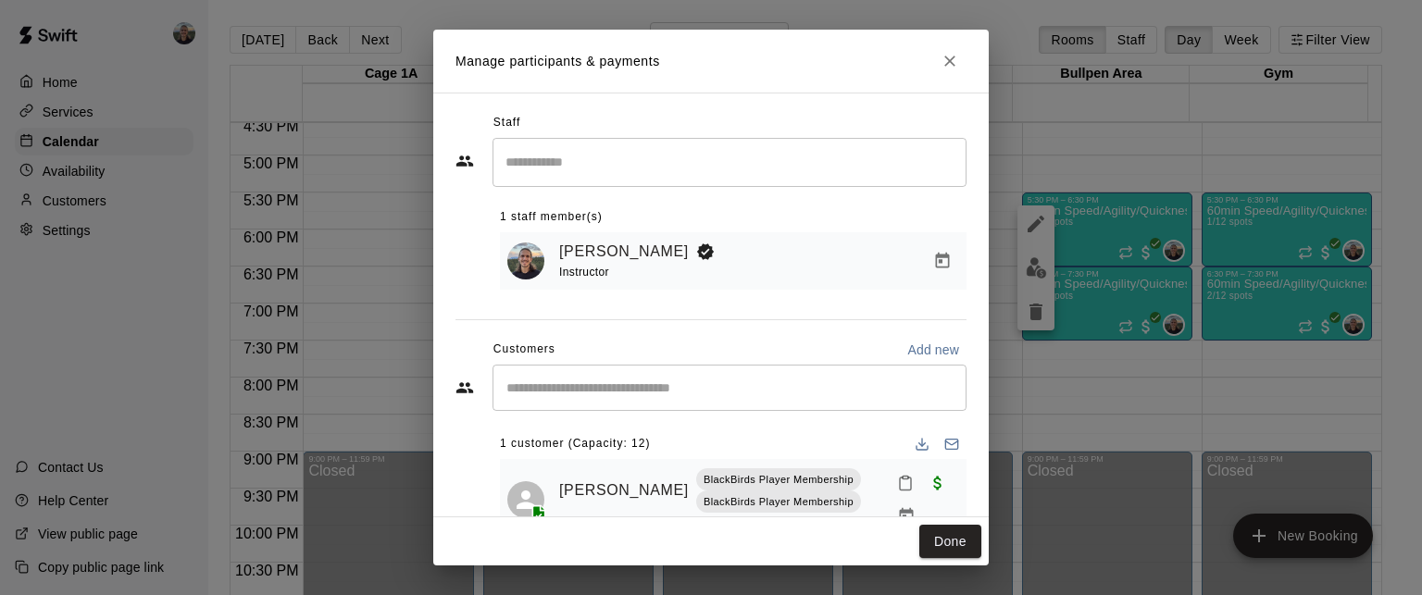
scroll to position [59, 0]
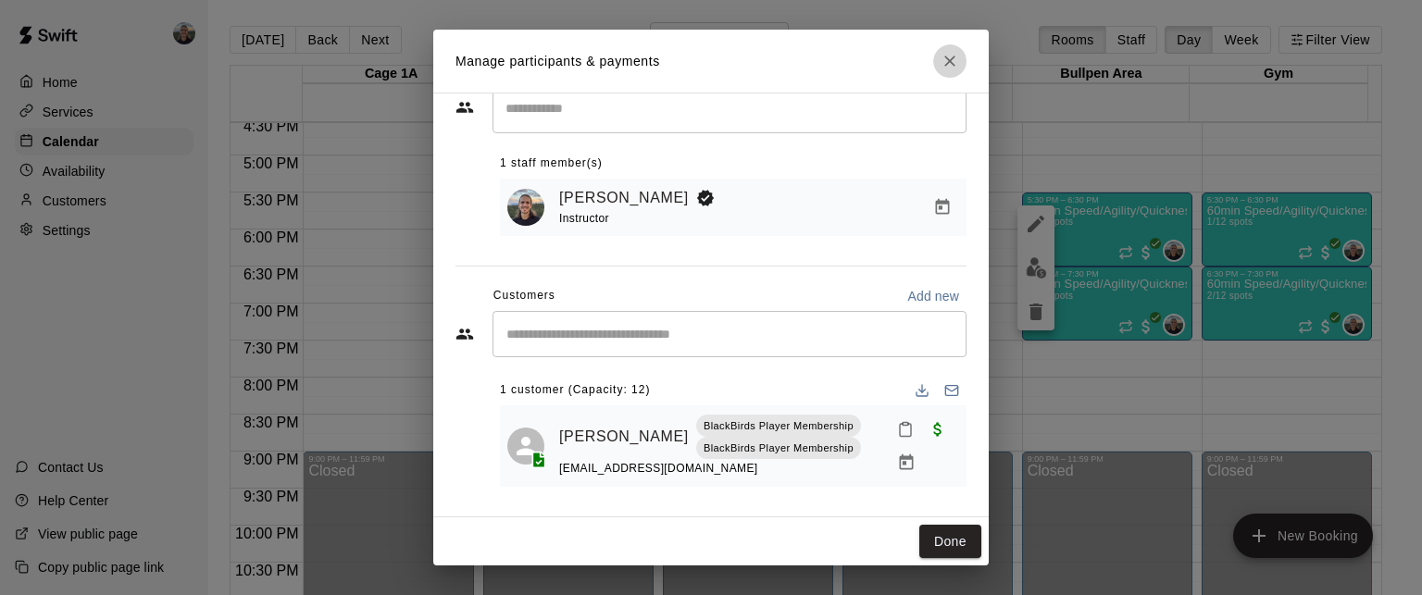
click at [948, 69] on icon "Close" at bounding box center [949, 61] width 19 height 19
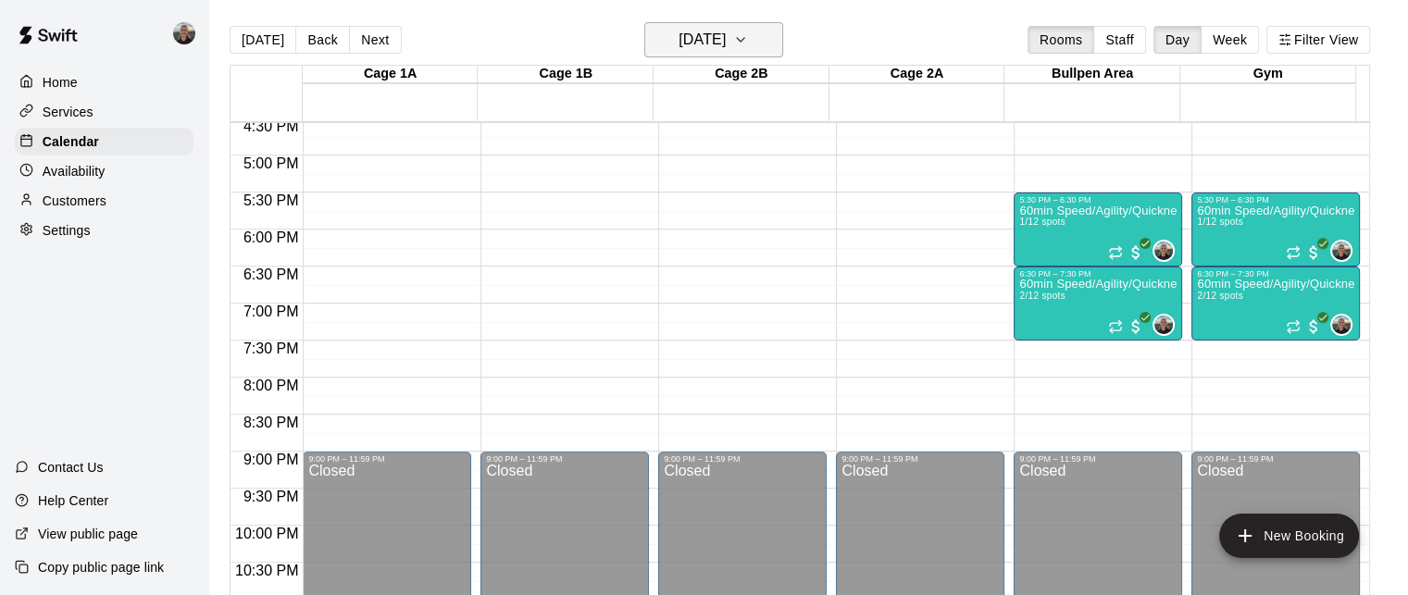
click at [684, 47] on h6 "[DATE]" at bounding box center [701, 40] width 47 height 26
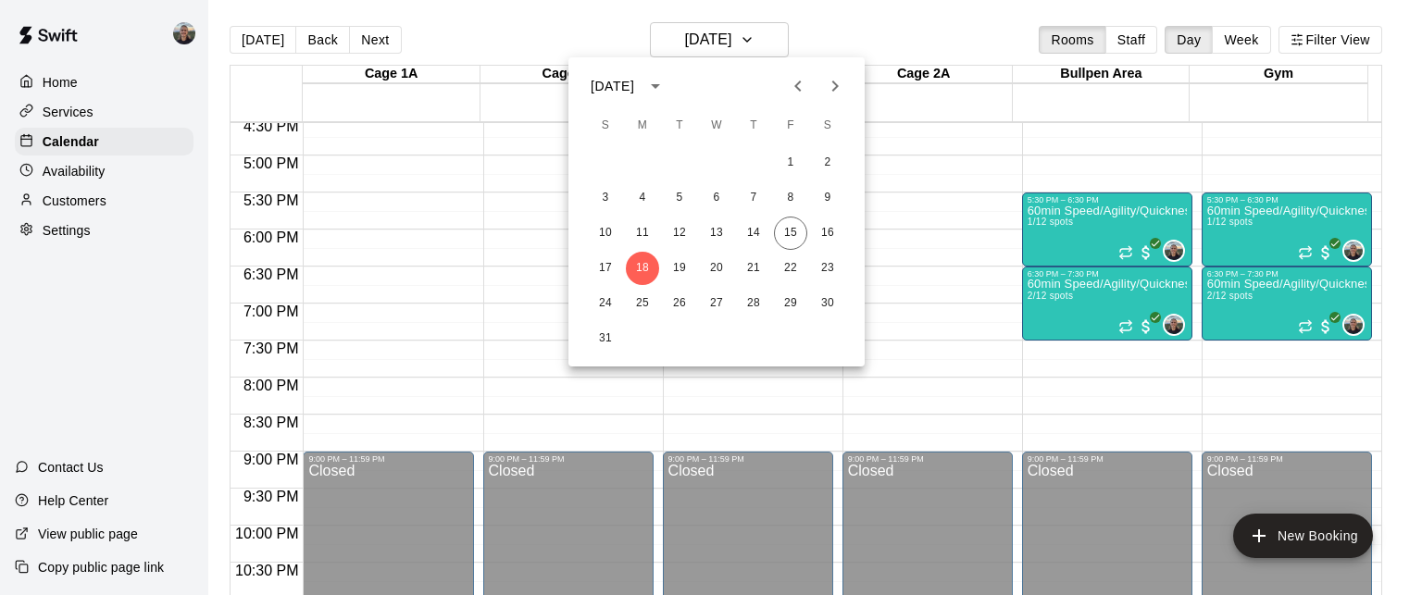
click at [1056, 294] on div at bounding box center [711, 297] width 1422 height 595
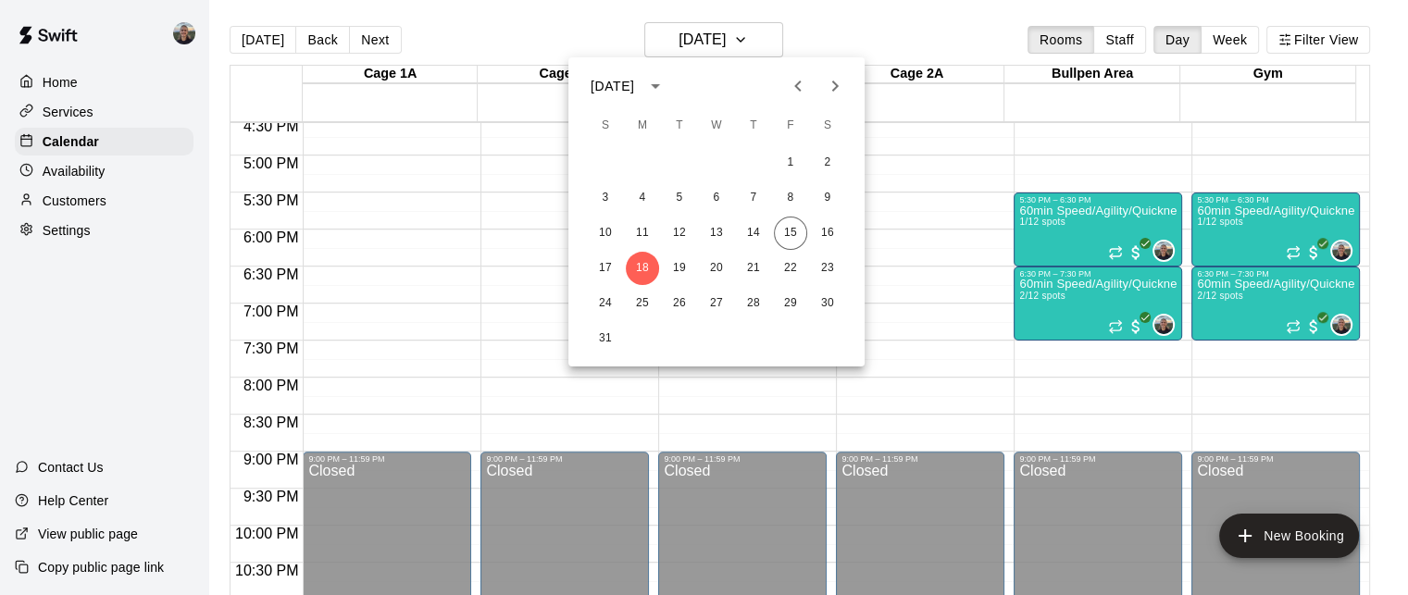
click at [1056, 294] on div at bounding box center [704, 297] width 1408 height 595
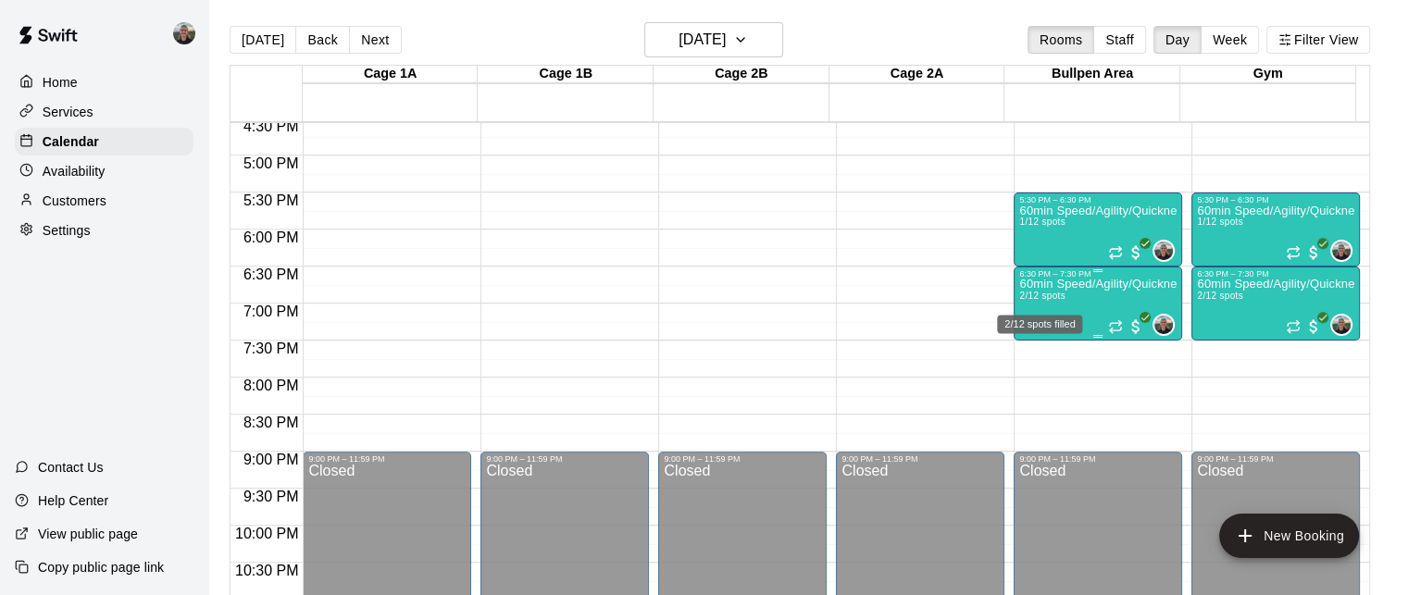
click at [1043, 296] on span "2/12 spots" at bounding box center [1041, 296] width 45 height 10
click at [1043, 296] on button "edit" at bounding box center [1035, 310] width 37 height 37
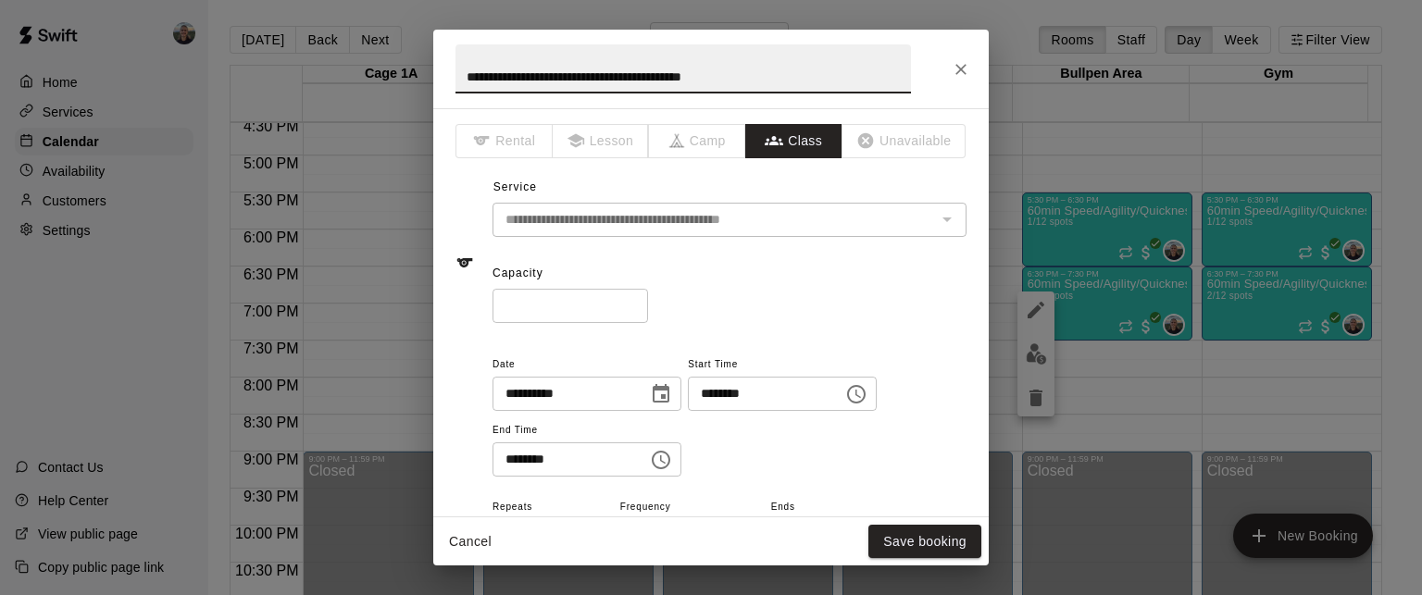
click at [963, 75] on icon "Close" at bounding box center [960, 69] width 19 height 19
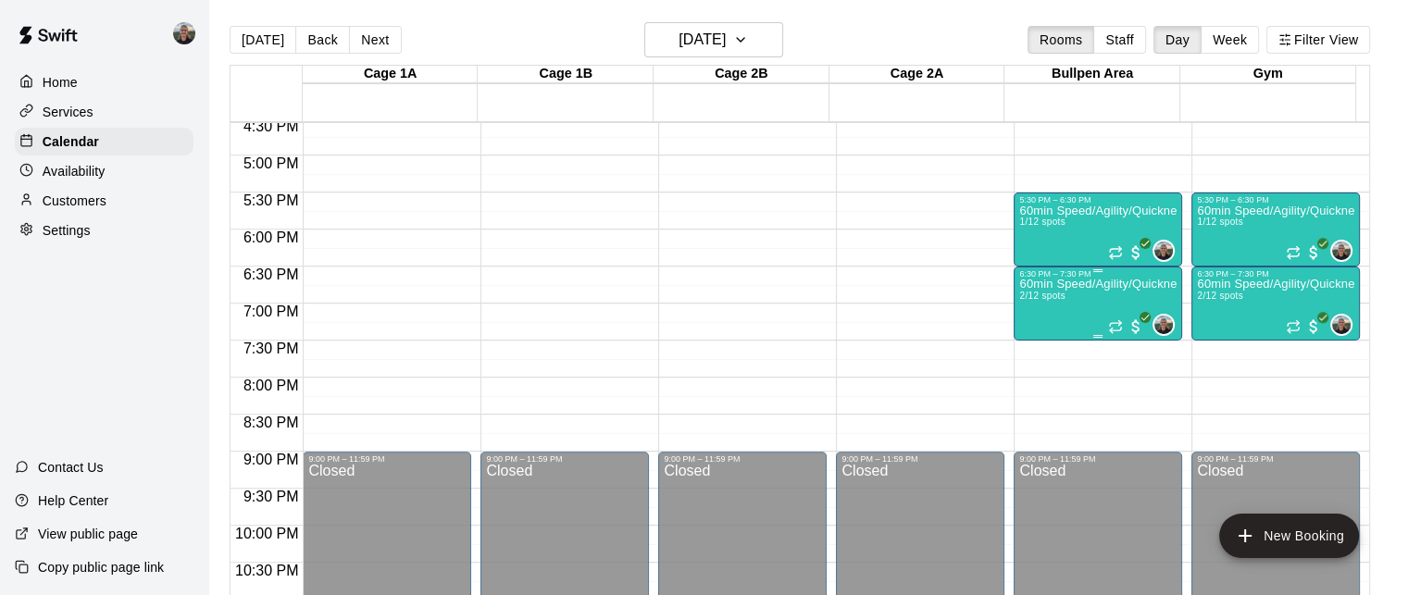
click at [1059, 284] on p "60min Speed/Agility/Quickness Training [DEMOGRAPHIC_DATA]" at bounding box center [1097, 284] width 157 height 0
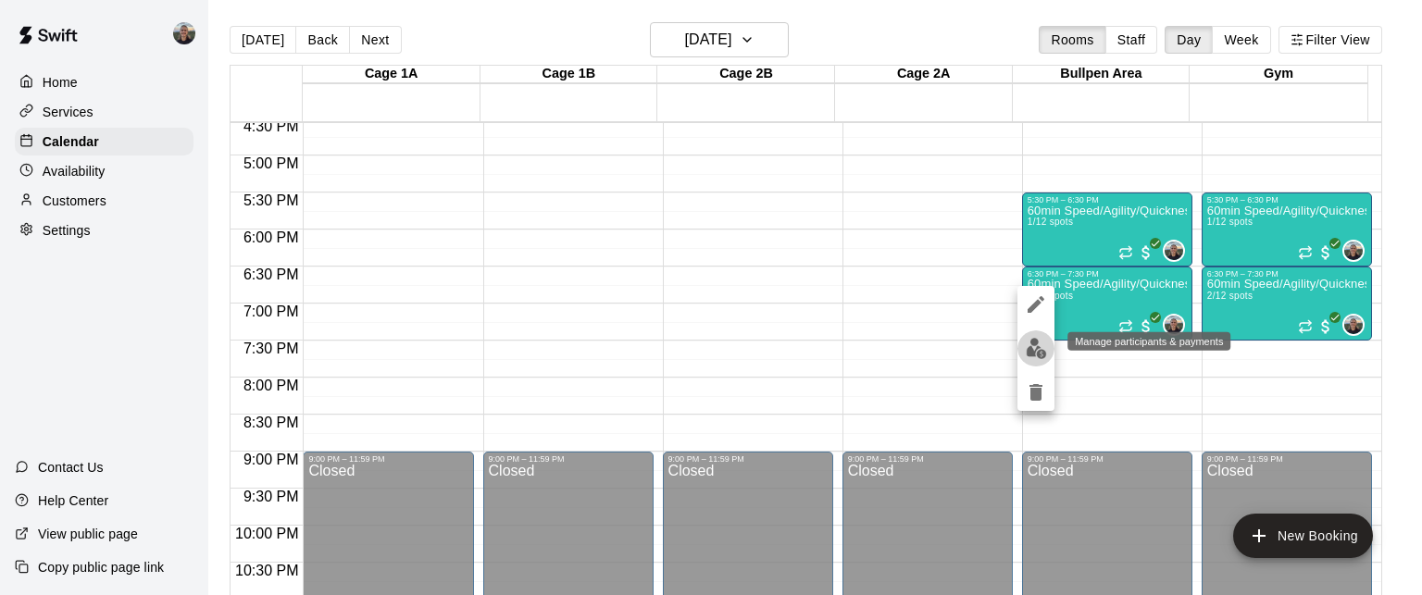
click at [1034, 354] on img "edit" at bounding box center [1035, 348] width 21 height 21
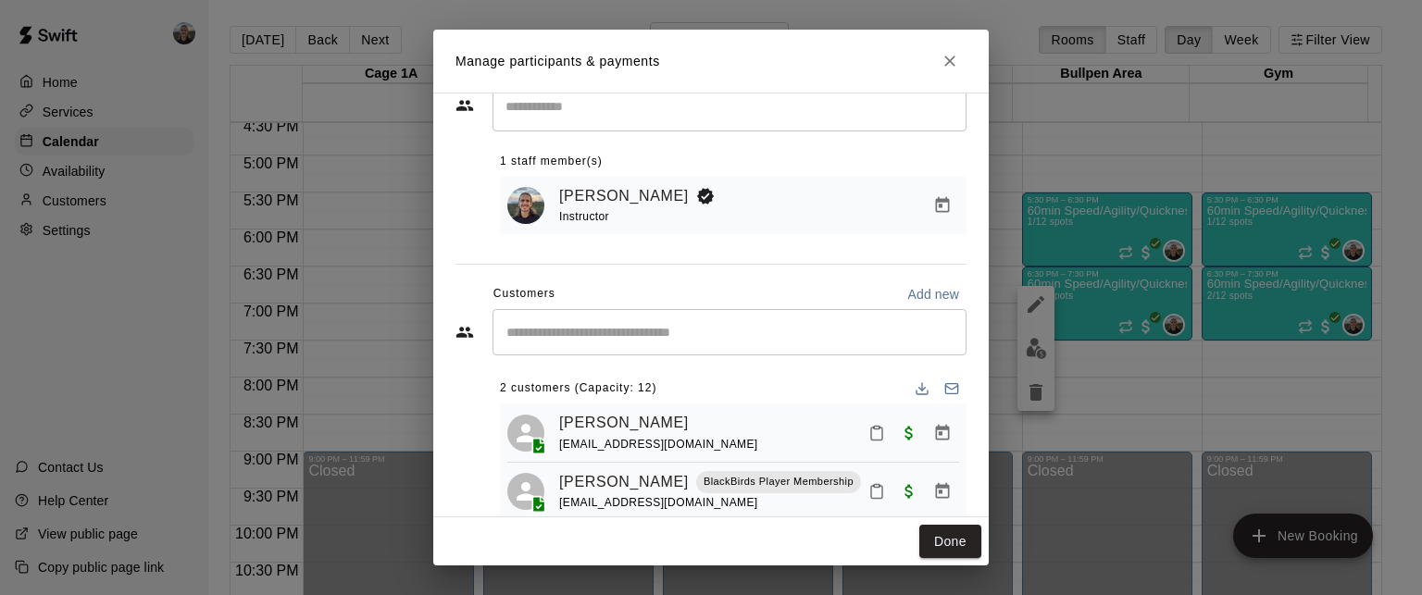
scroll to position [105, 0]
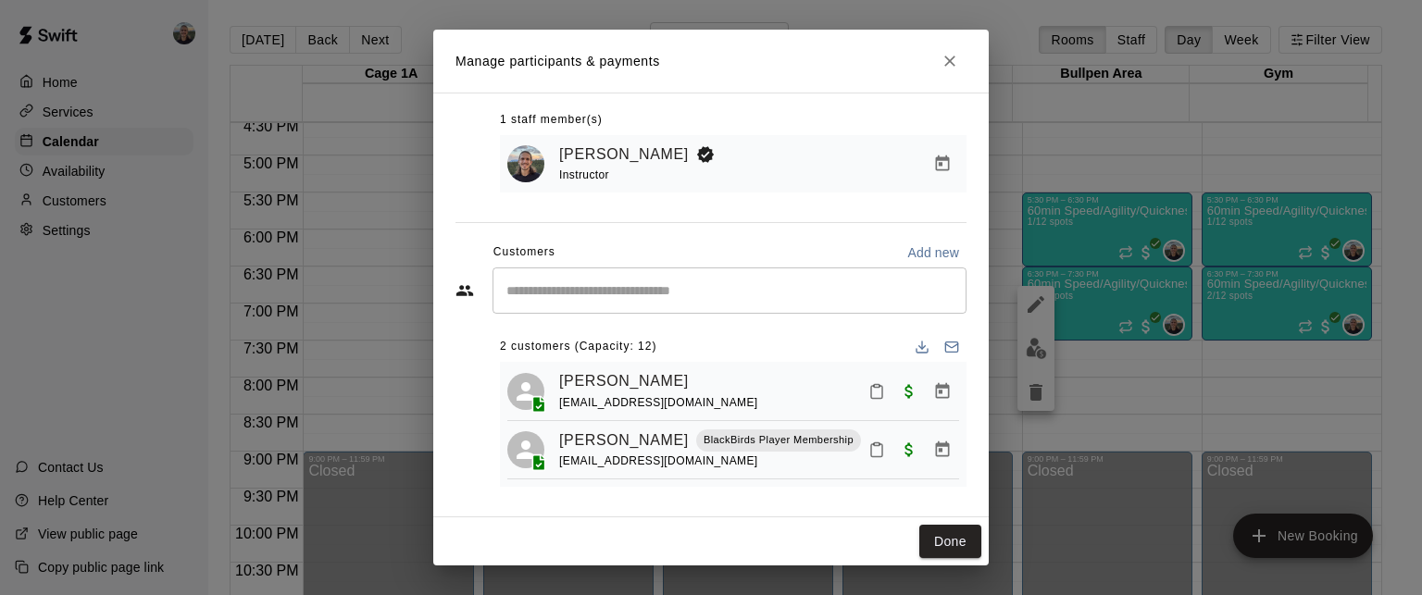
click at [688, 378] on div "[PERSON_NAME] [EMAIL_ADDRESS][DOMAIN_NAME]" at bounding box center [759, 390] width 400 height 43
click at [933, 385] on icon "Manage bookings & payment" at bounding box center [942, 391] width 19 height 19
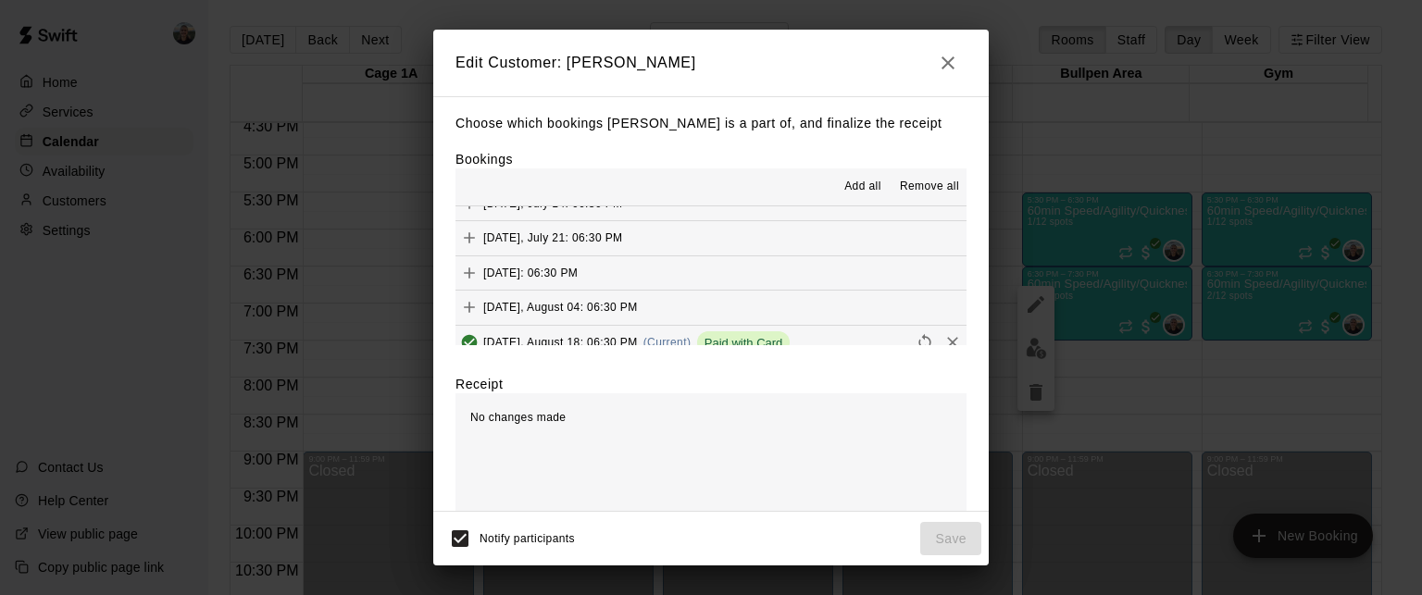
scroll to position [138, 0]
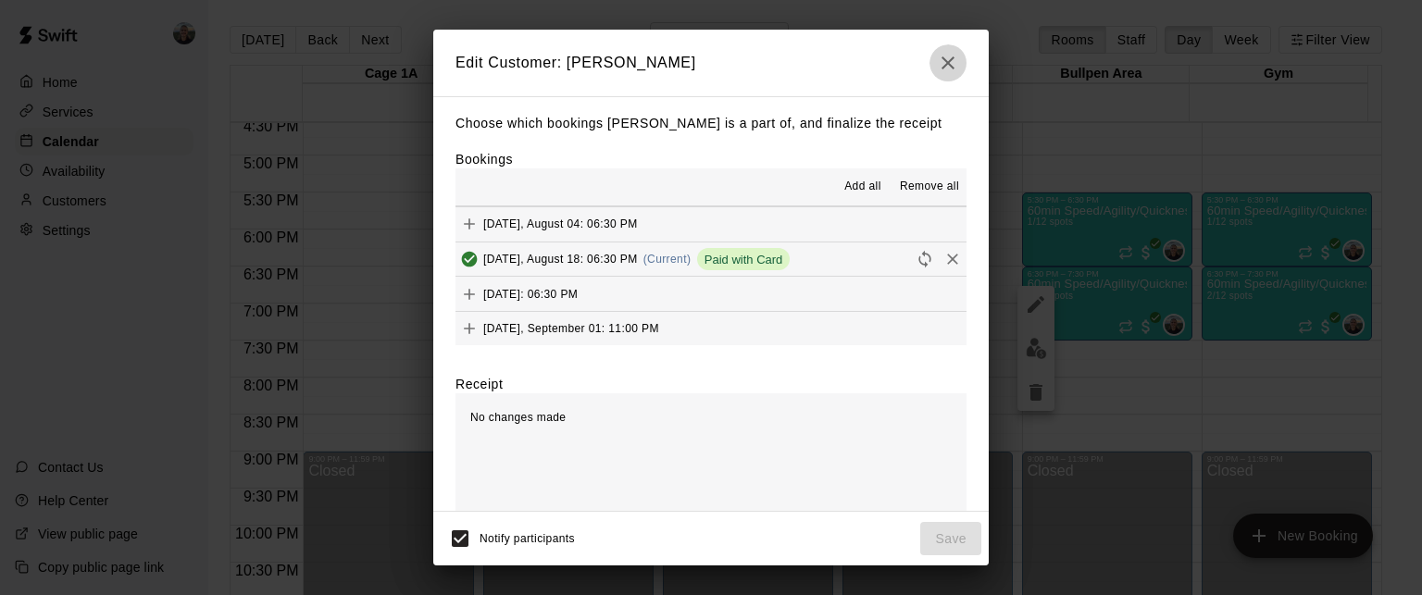
click at [948, 58] on icon "button" at bounding box center [948, 63] width 22 height 22
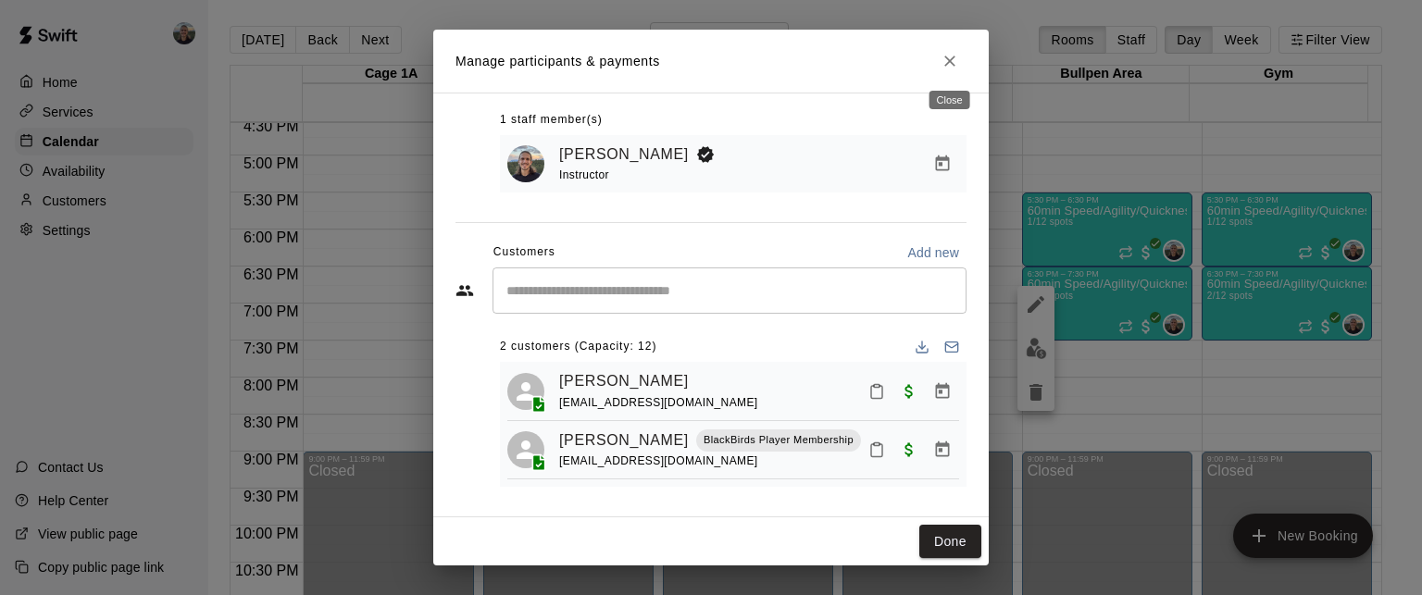
click at [951, 56] on icon "Close" at bounding box center [949, 61] width 19 height 19
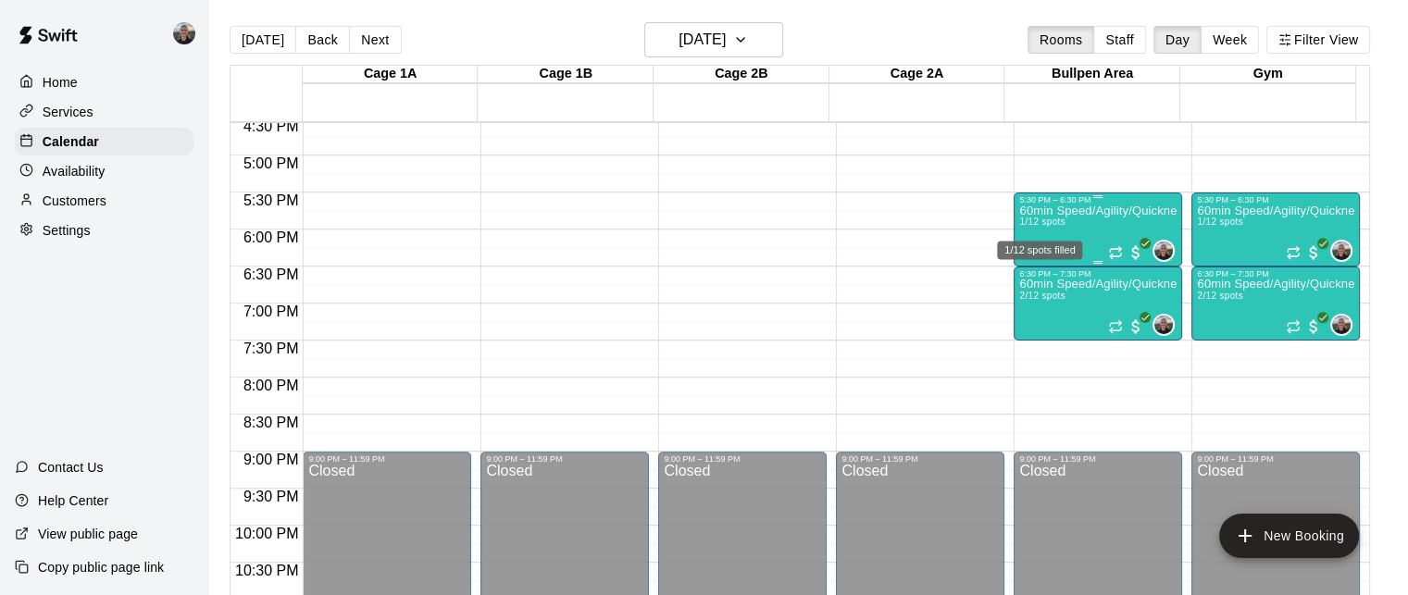
click at [1044, 221] on span "1/12 spots" at bounding box center [1041, 222] width 45 height 10
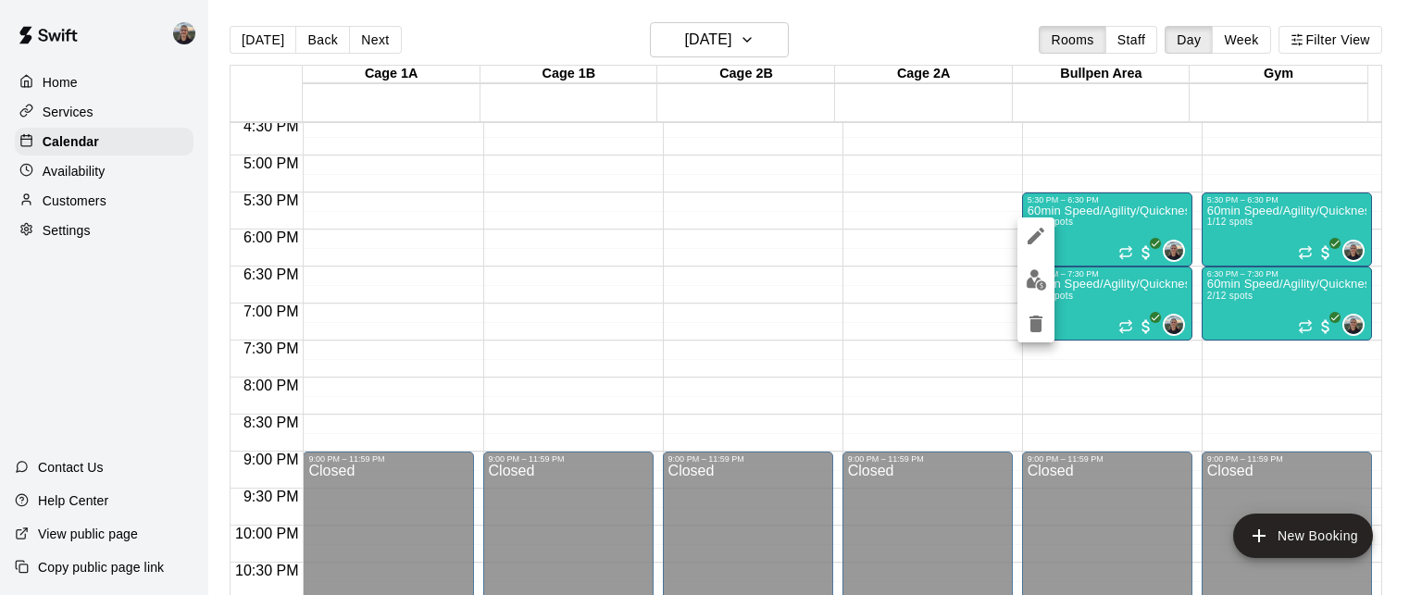
click at [590, 40] on div at bounding box center [711, 297] width 1422 height 595
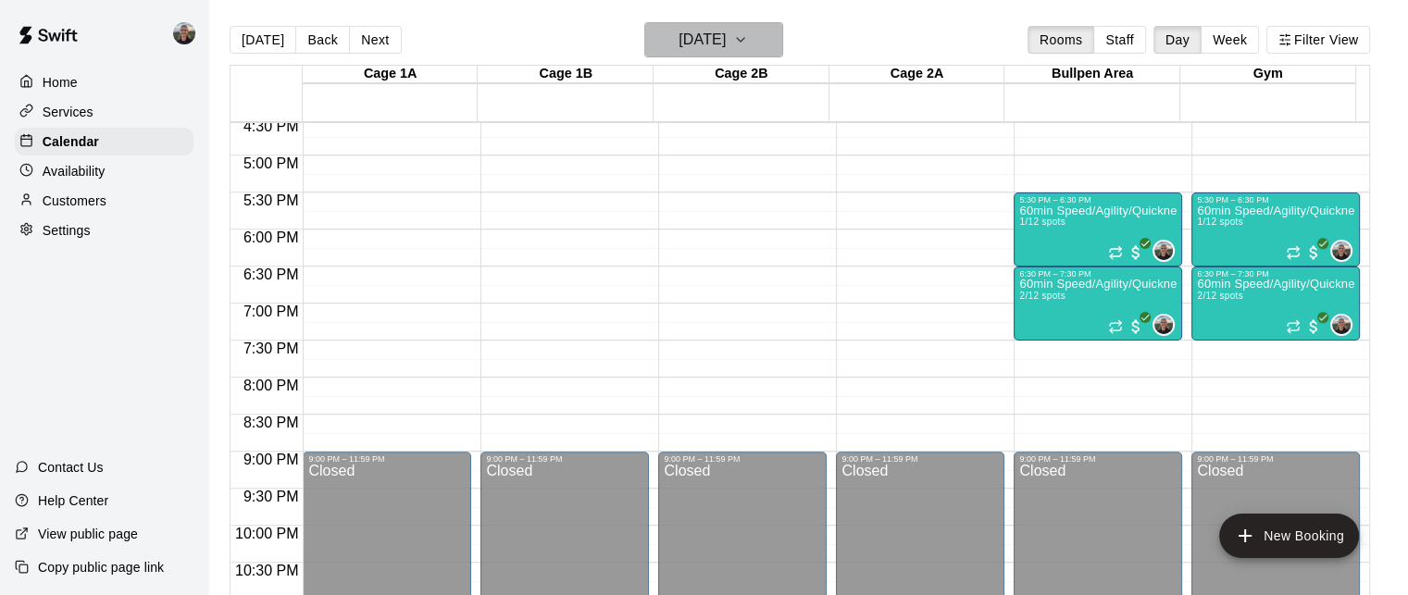
click at [684, 33] on h6 "[DATE]" at bounding box center [701, 40] width 47 height 26
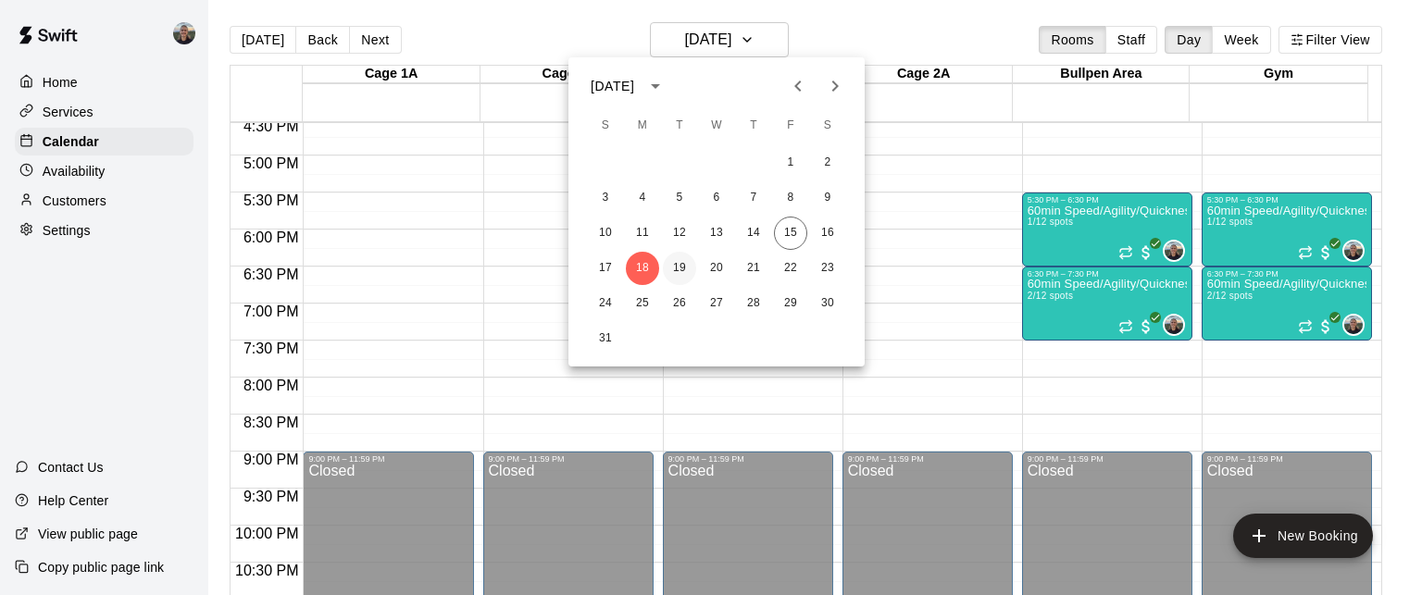
click at [681, 264] on button "19" at bounding box center [679, 268] width 33 height 33
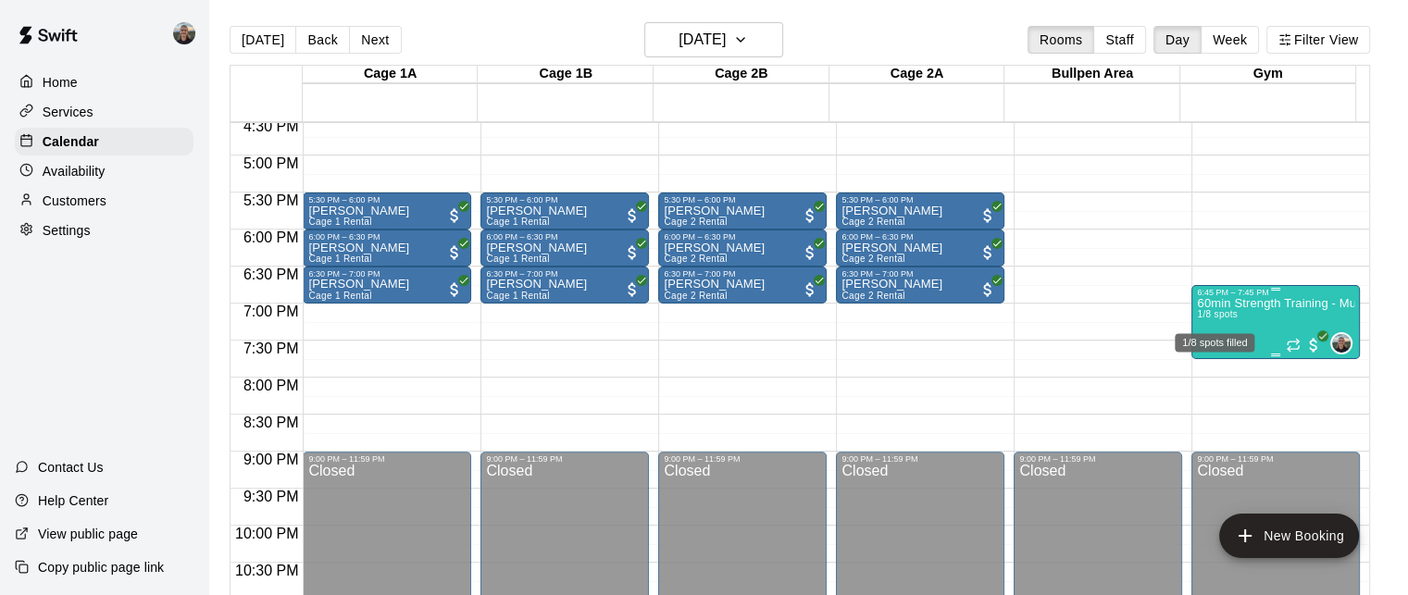
click at [1216, 314] on span "1/8 spots" at bounding box center [1217, 314] width 41 height 10
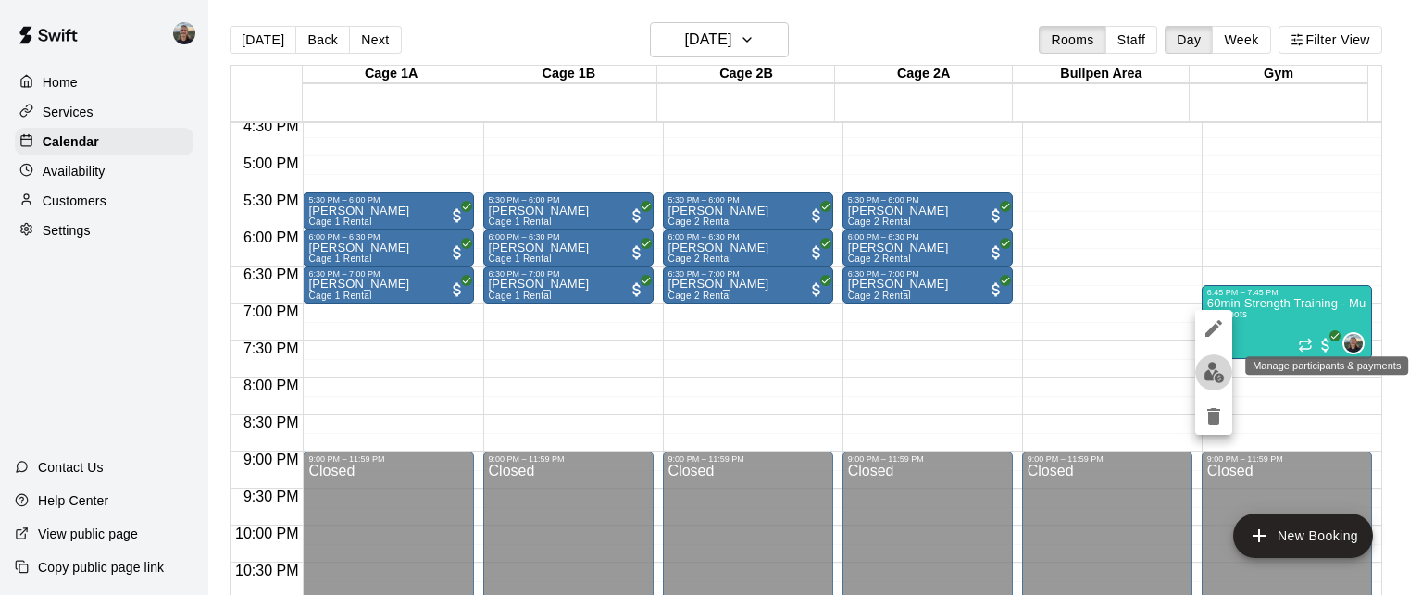
click at [1207, 369] on img "edit" at bounding box center [1213, 372] width 21 height 21
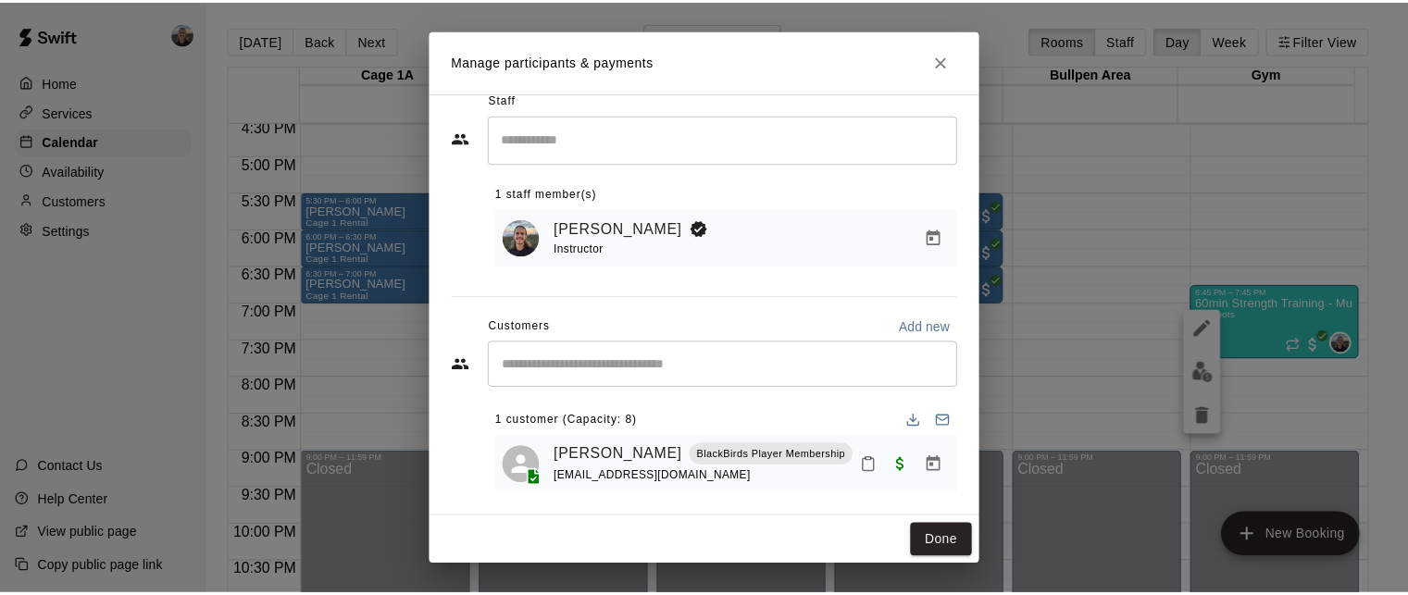
scroll to position [36, 0]
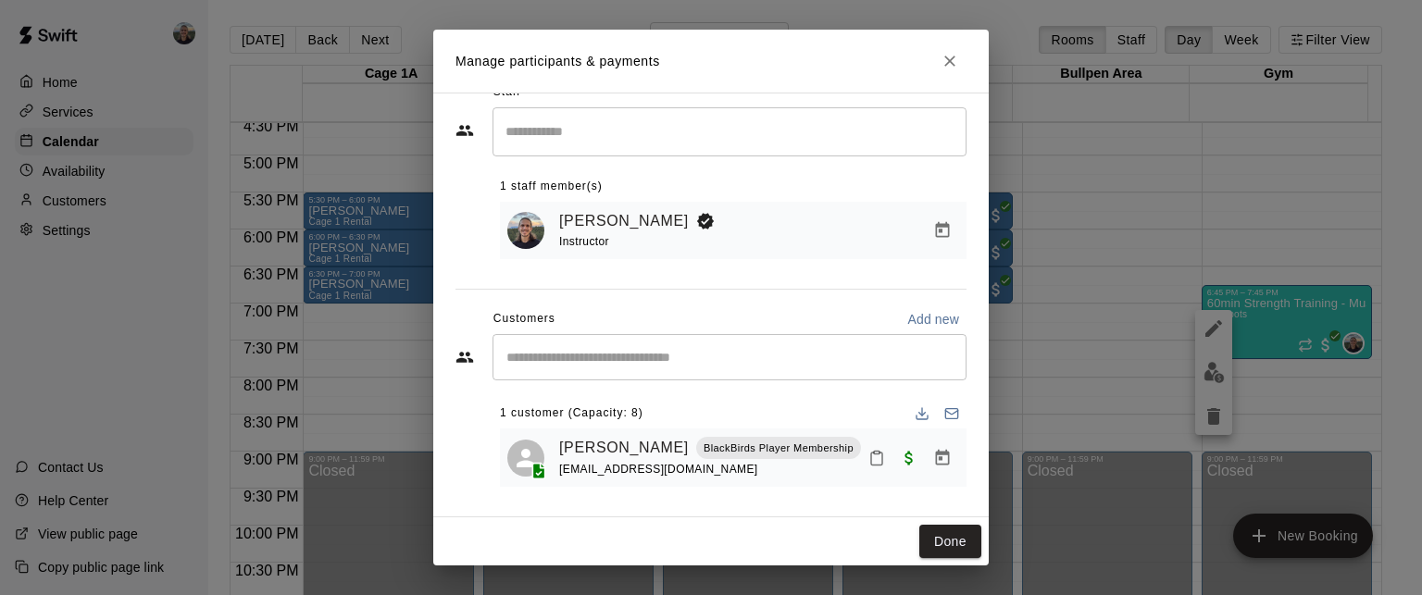
click at [948, 66] on icon "Close" at bounding box center [949, 61] width 19 height 19
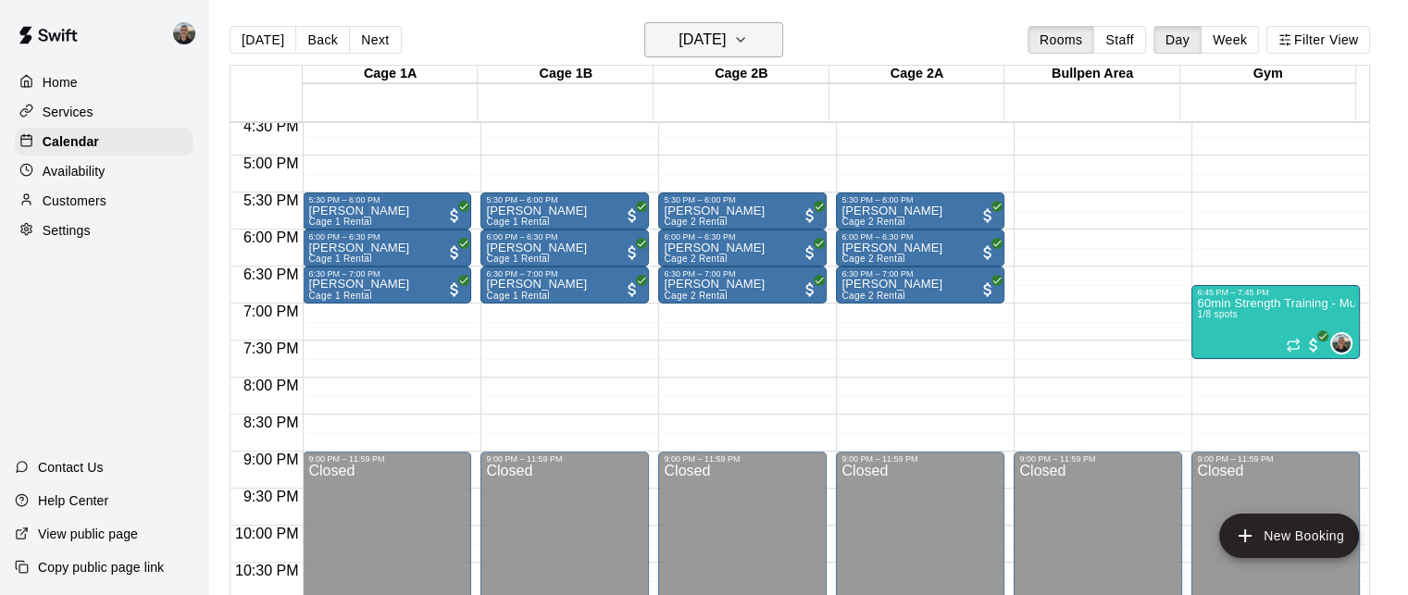
click at [678, 40] on h6 "[DATE]" at bounding box center [701, 40] width 47 height 26
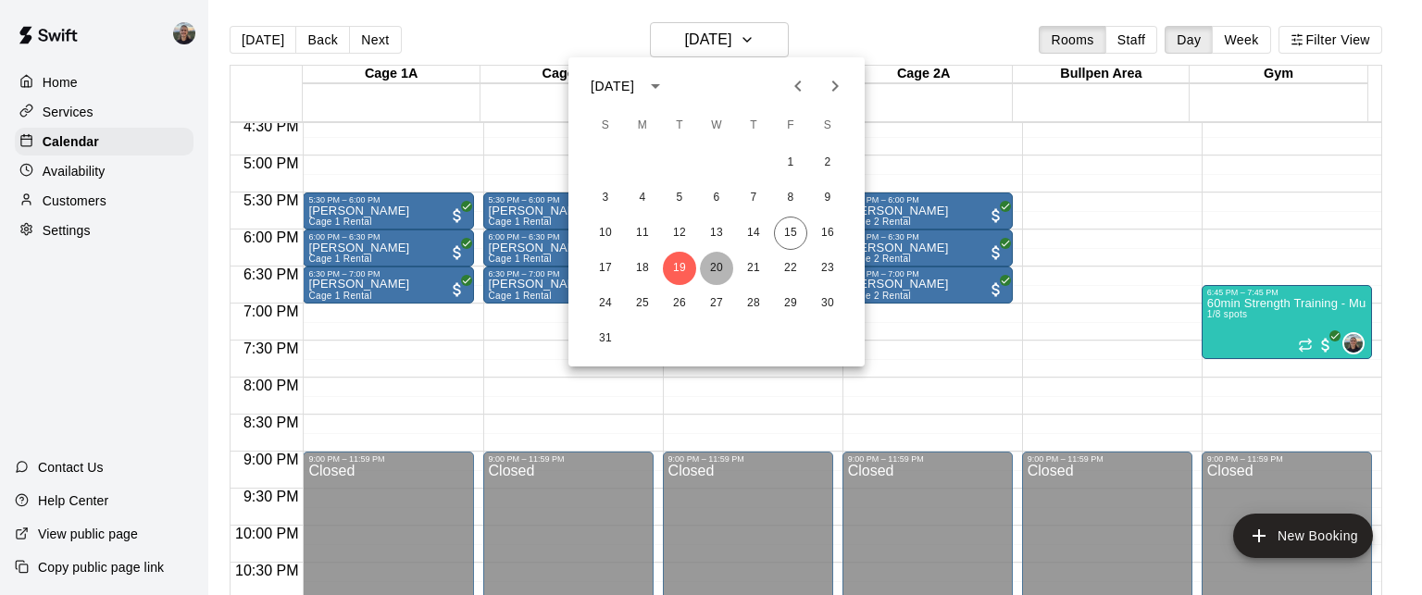
click at [719, 268] on button "20" at bounding box center [716, 268] width 33 height 33
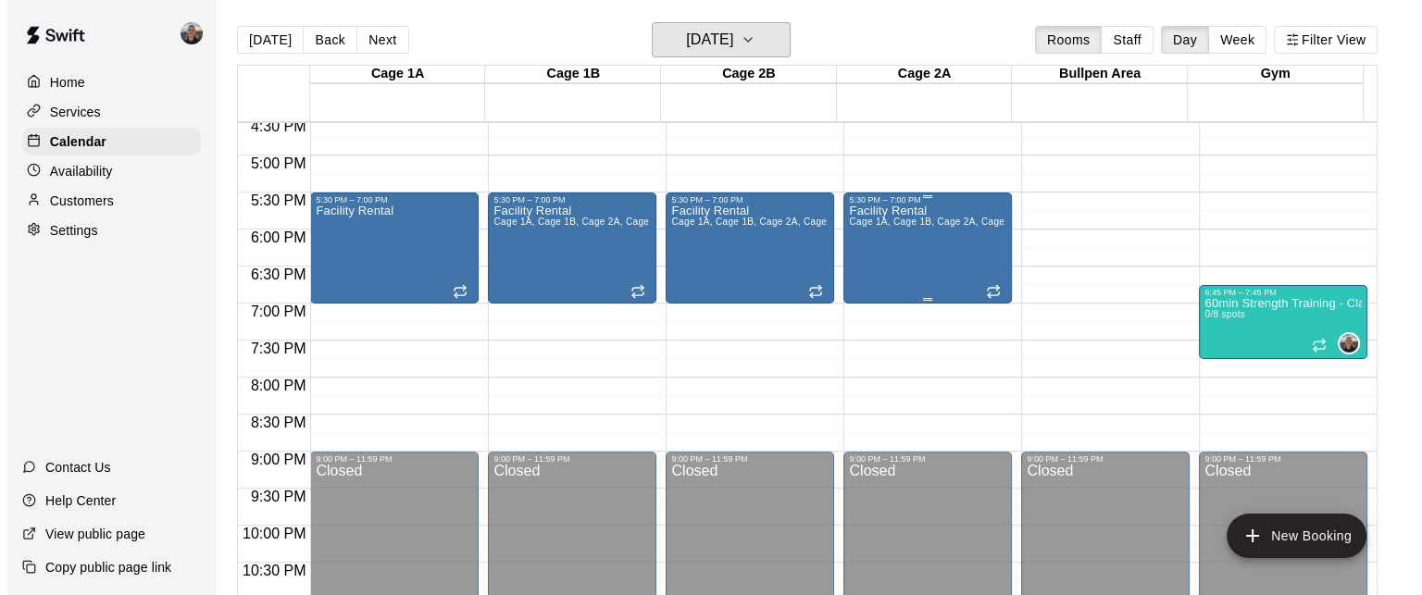
scroll to position [1283, 0]
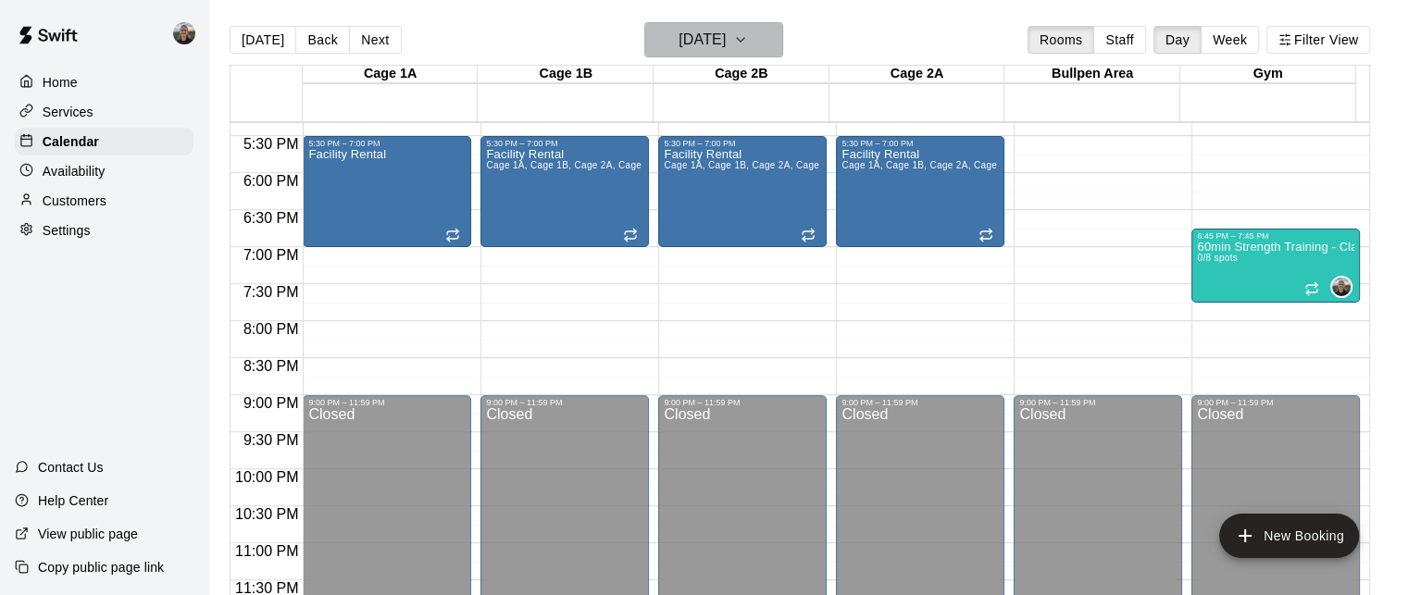
click at [717, 43] on h6 "[DATE]" at bounding box center [701, 40] width 47 height 26
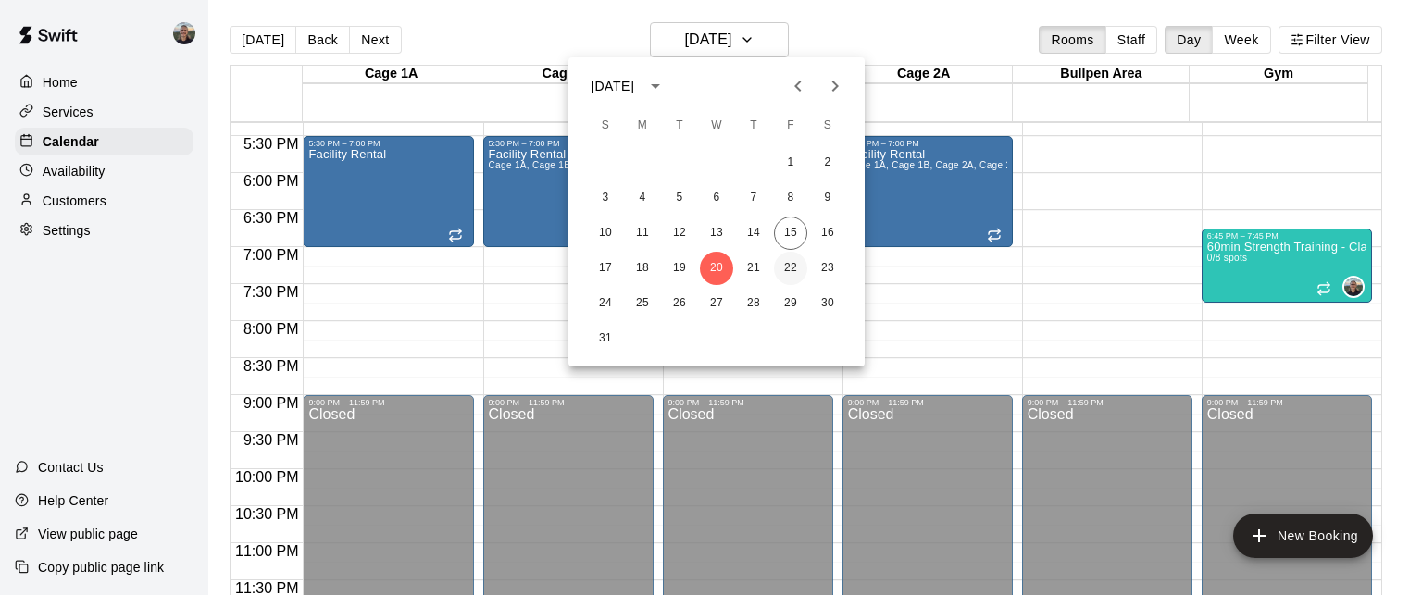
click at [800, 269] on button "22" at bounding box center [790, 268] width 33 height 33
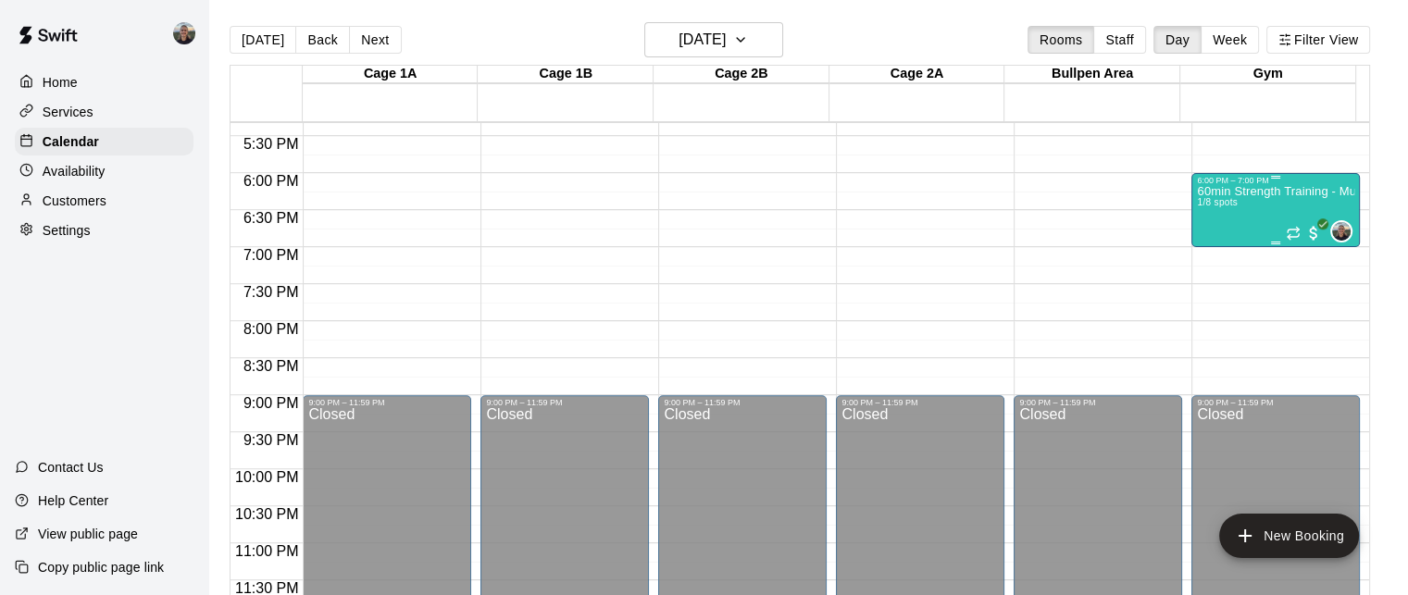
click at [1210, 210] on div "60min Strength Training - Muscular Endurance/Hypertrophy 1/8 spots" at bounding box center [1275, 482] width 157 height 595
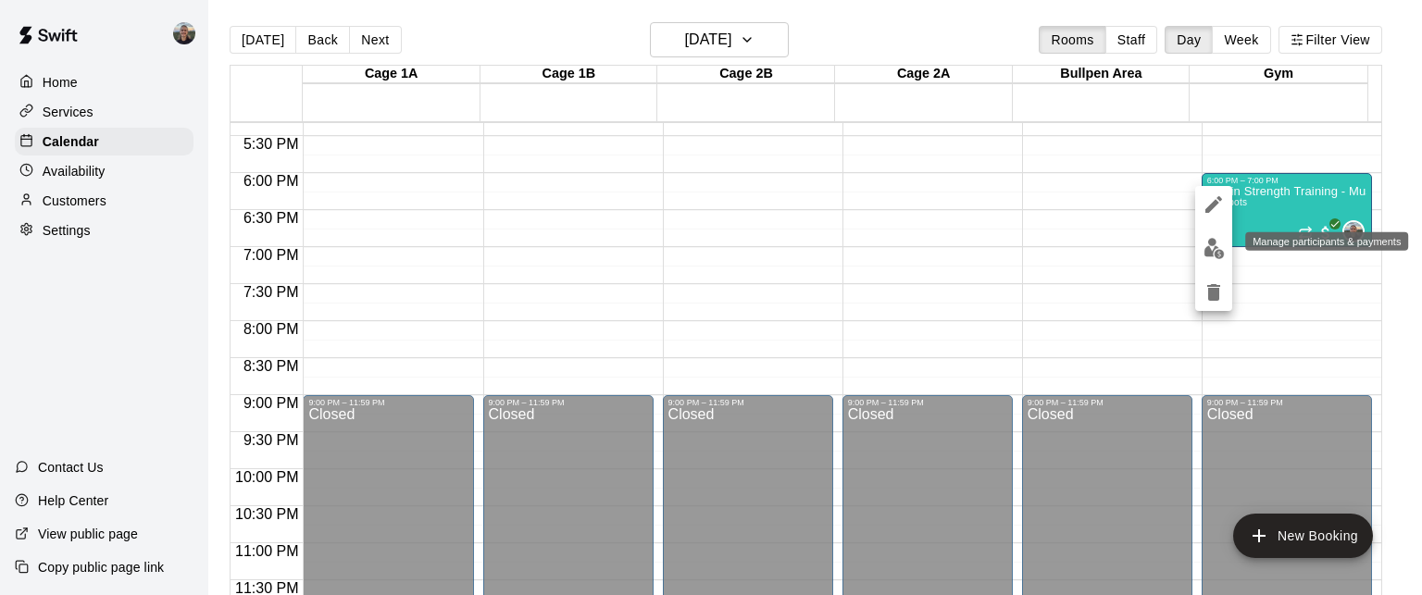
click at [1211, 250] on img "edit" at bounding box center [1213, 248] width 21 height 21
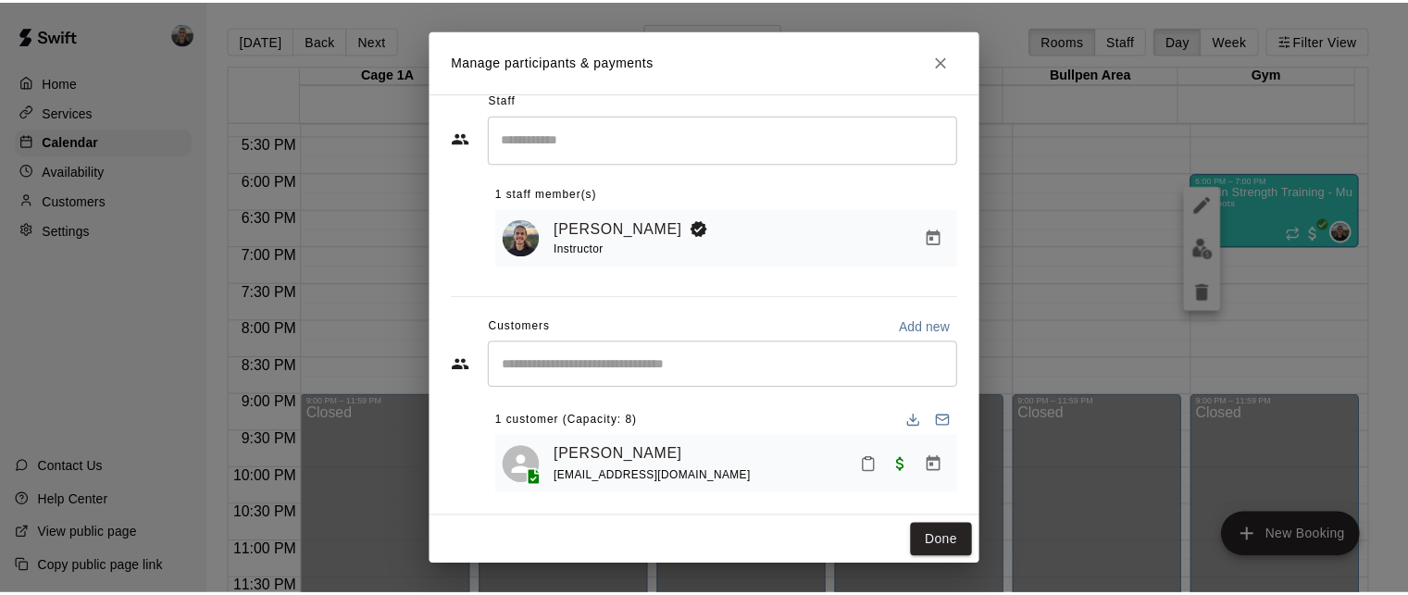
scroll to position [36, 0]
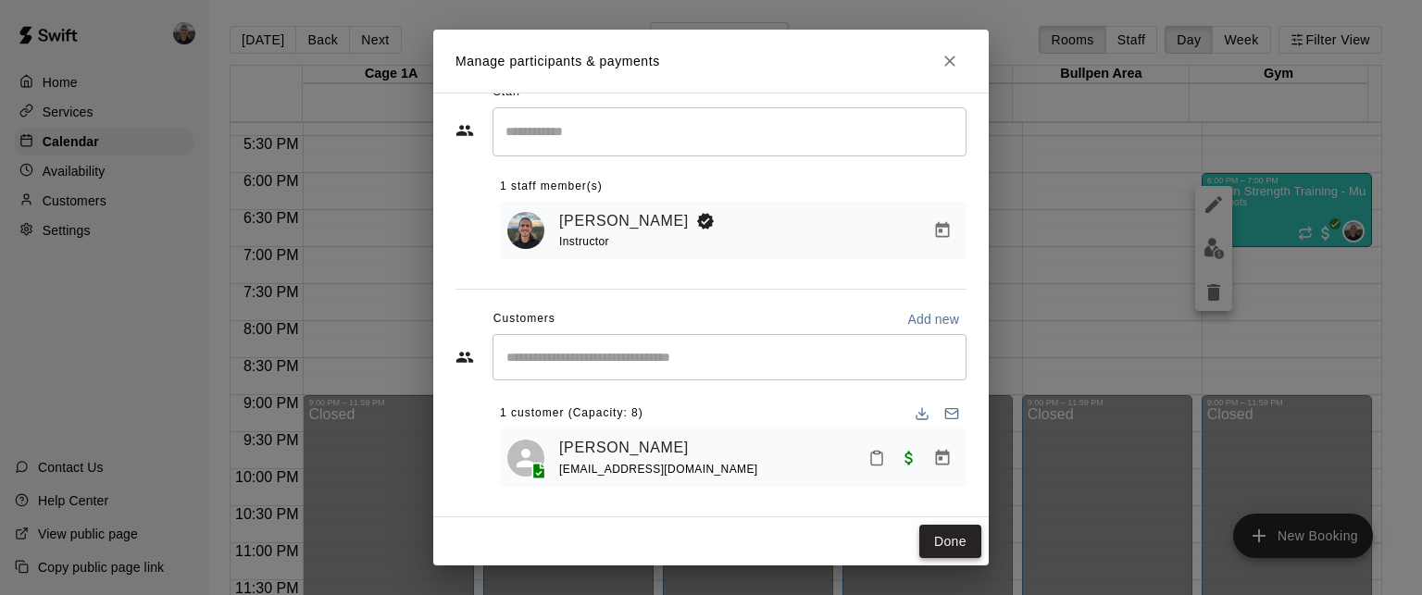
click at [943, 537] on button "Done" at bounding box center [950, 542] width 62 height 34
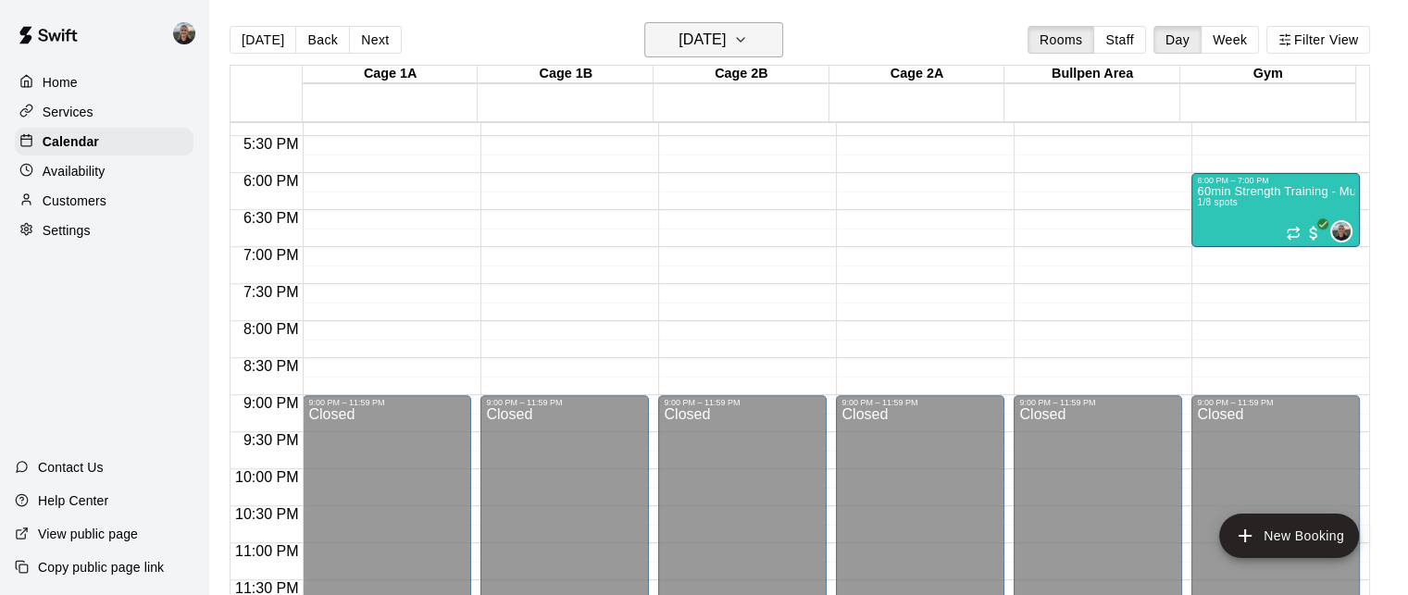
click at [700, 38] on h6 "[DATE]" at bounding box center [701, 40] width 47 height 26
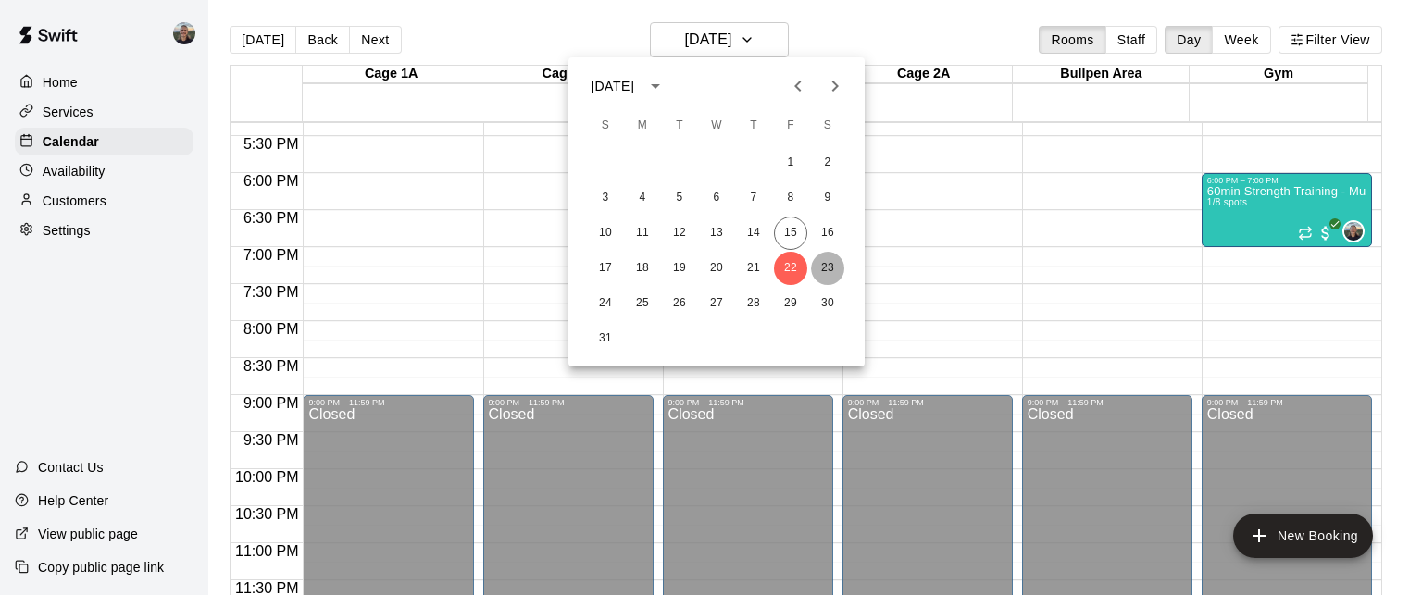
click at [824, 268] on button "23" at bounding box center [827, 268] width 33 height 33
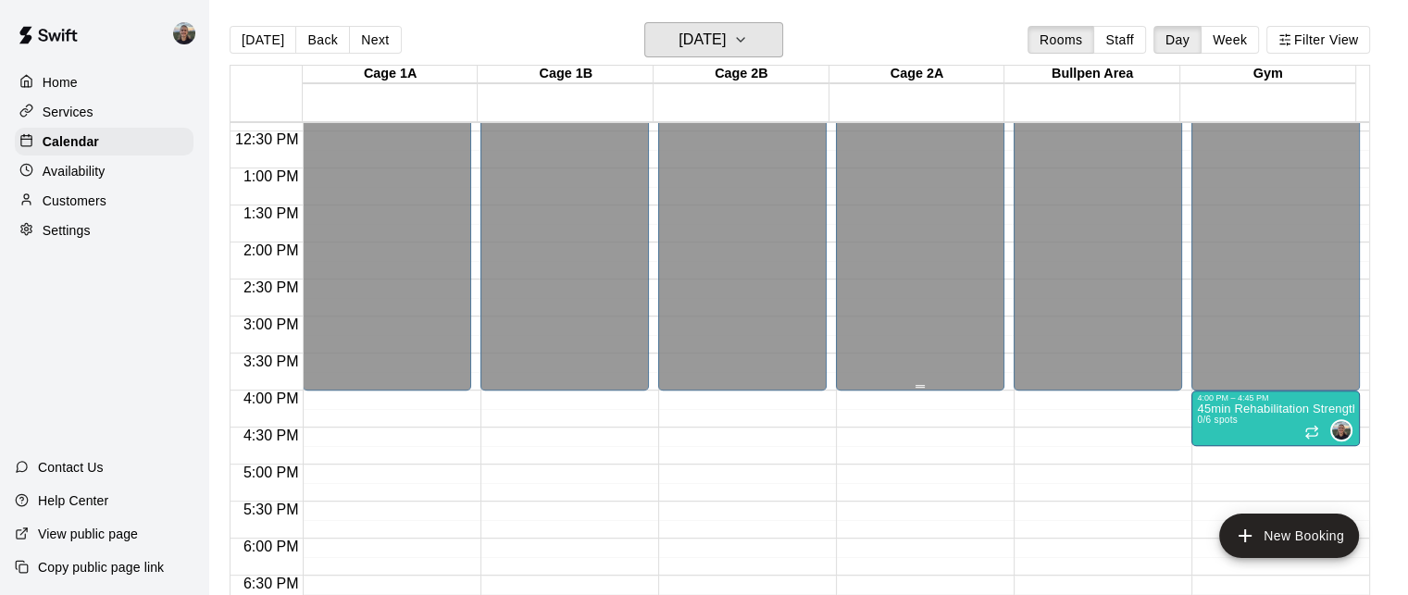
scroll to position [1005, 0]
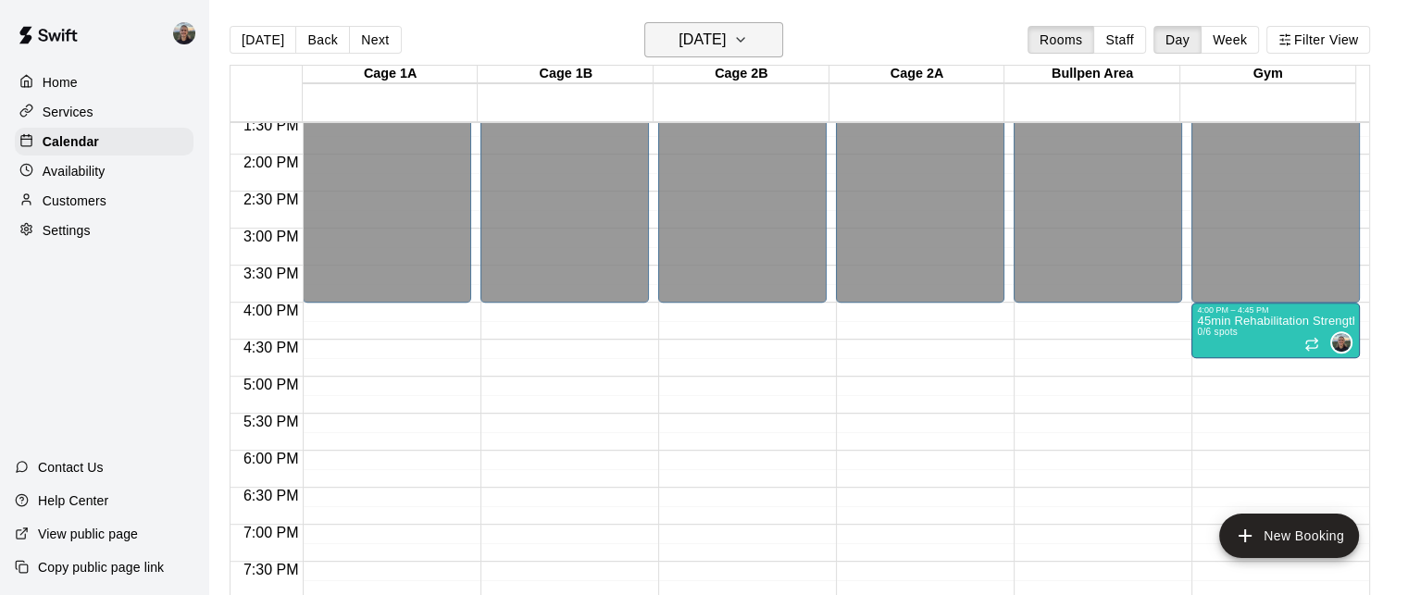
click at [726, 39] on h6 "[DATE]" at bounding box center [701, 40] width 47 height 26
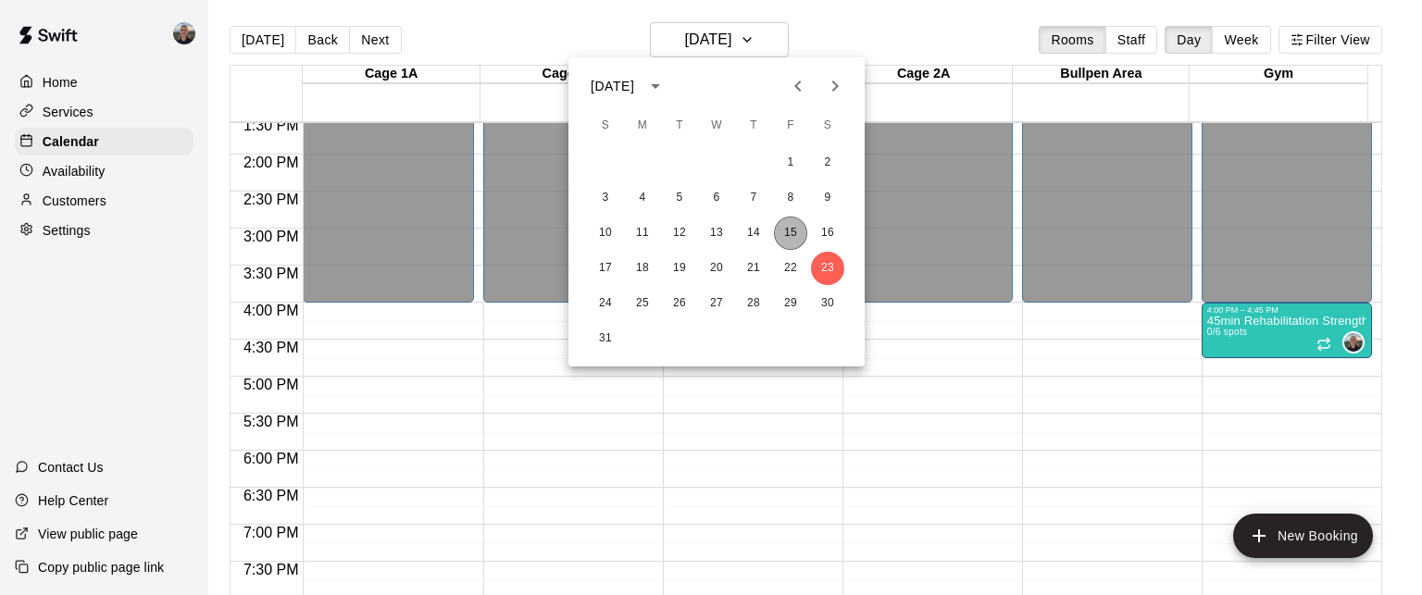
click at [794, 236] on button "15" at bounding box center [790, 233] width 33 height 33
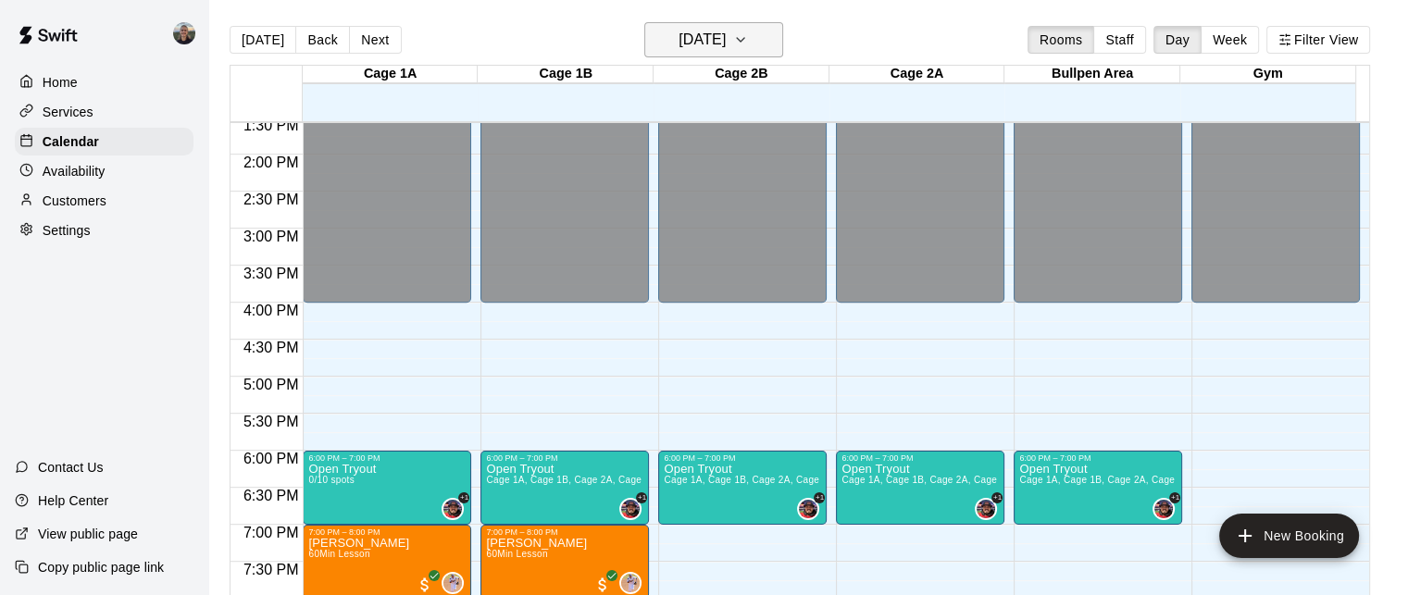
click at [726, 28] on h6 "[DATE]" at bounding box center [701, 40] width 47 height 26
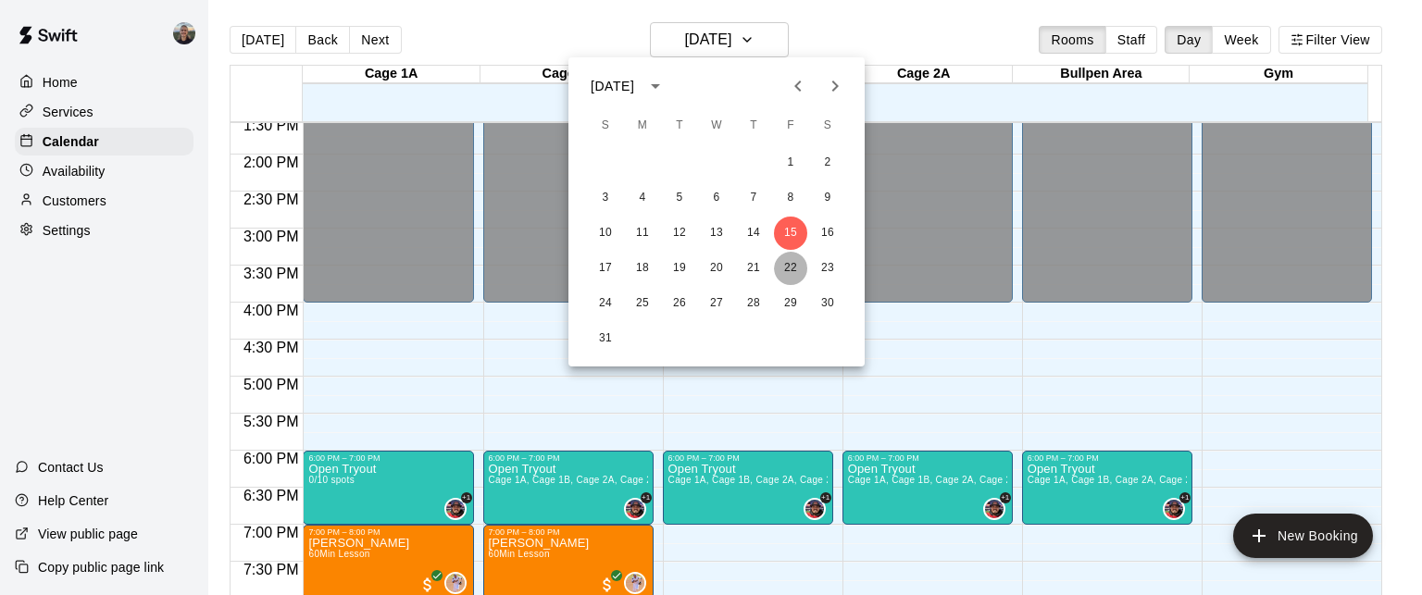
click at [789, 260] on button "22" at bounding box center [790, 268] width 33 height 33
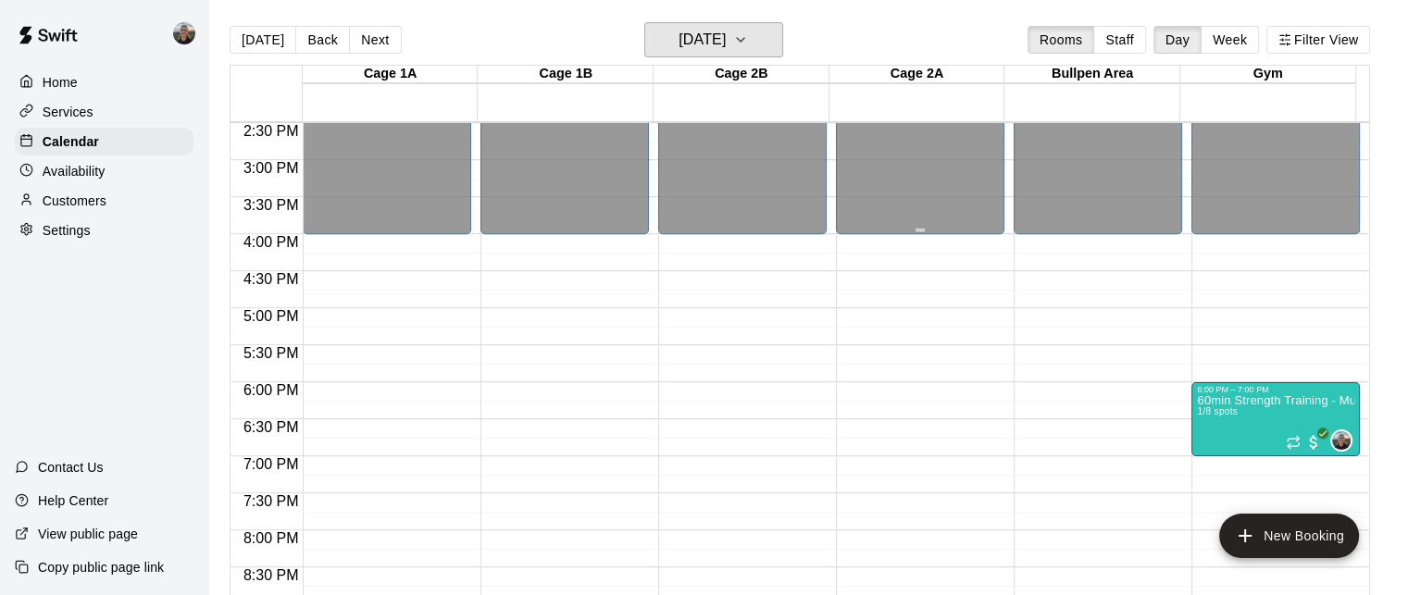
scroll to position [1190, 0]
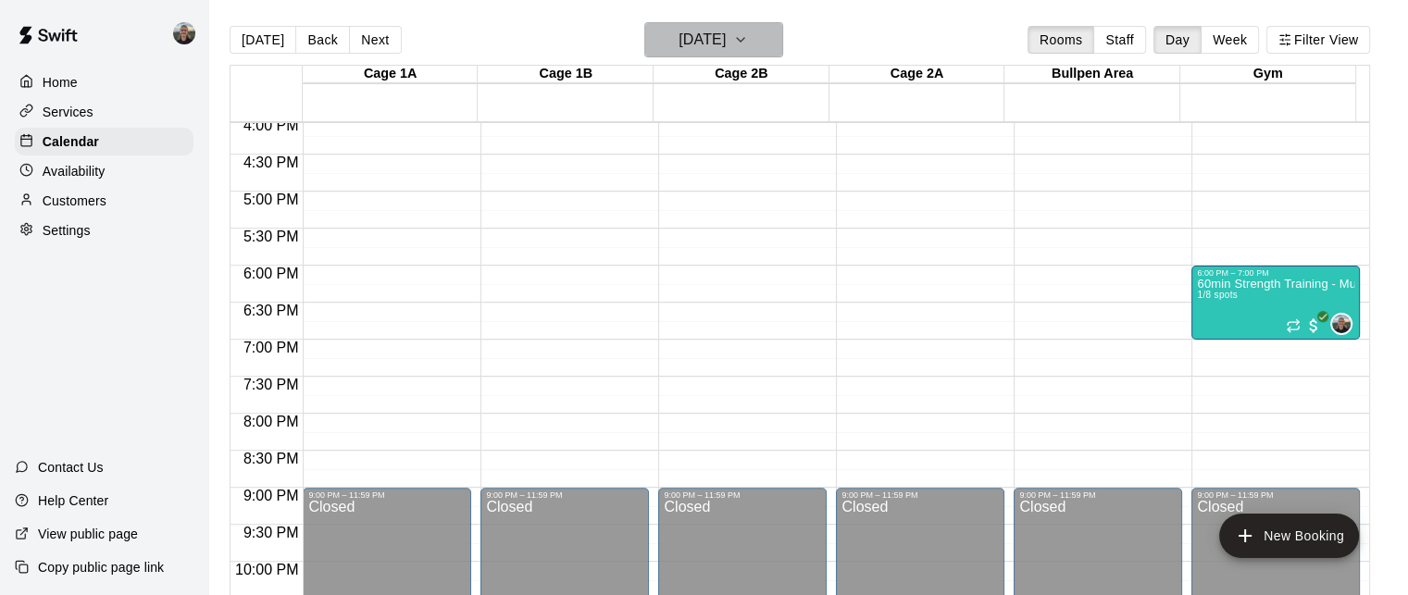
click at [715, 40] on h6 "[DATE]" at bounding box center [701, 40] width 47 height 26
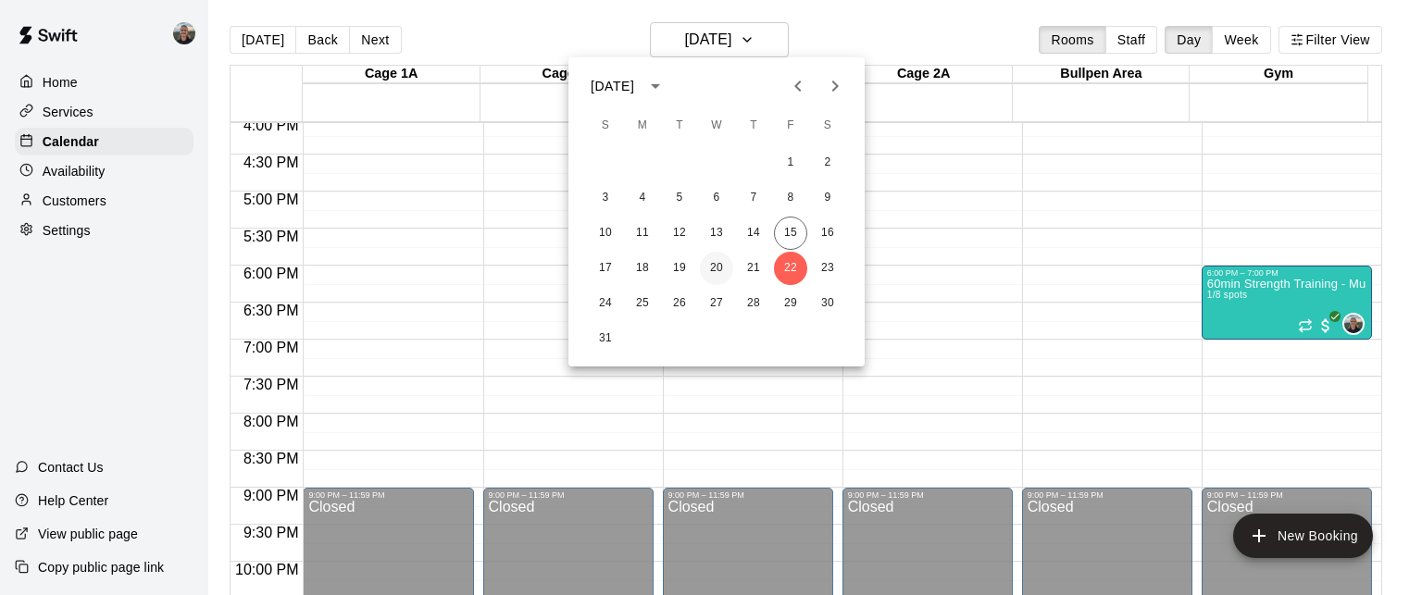
click at [714, 267] on button "20" at bounding box center [716, 268] width 33 height 33
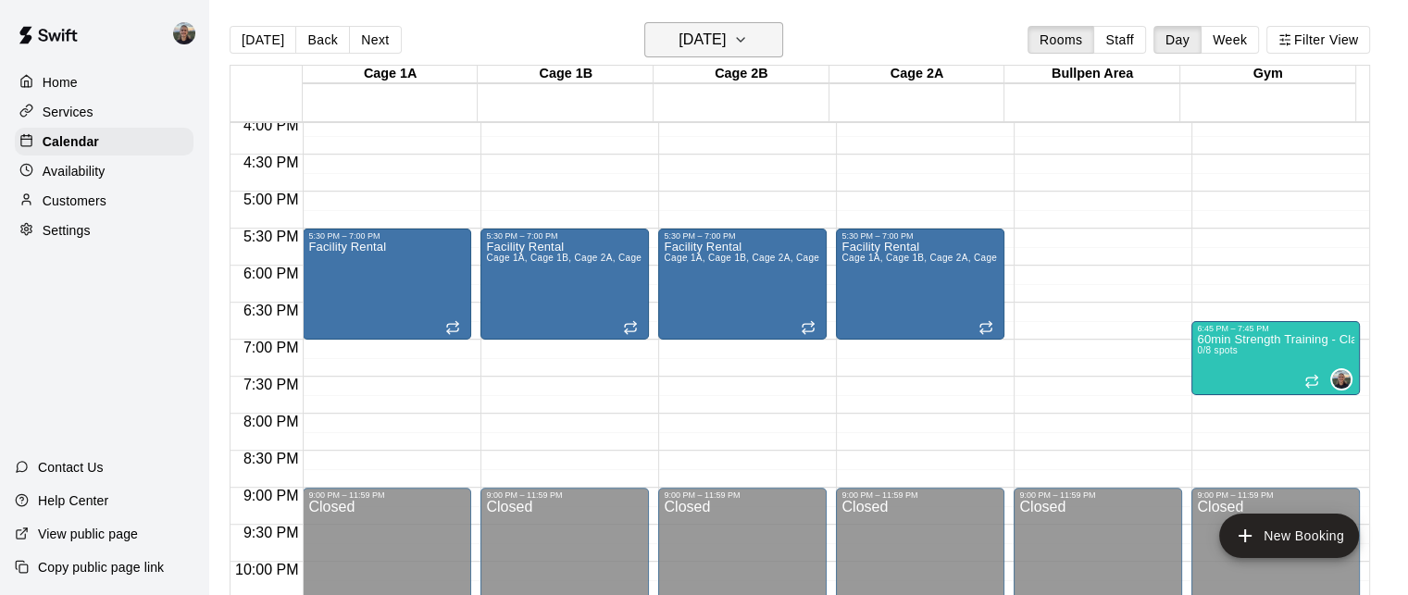
click at [690, 35] on h6 "[DATE]" at bounding box center [701, 40] width 47 height 26
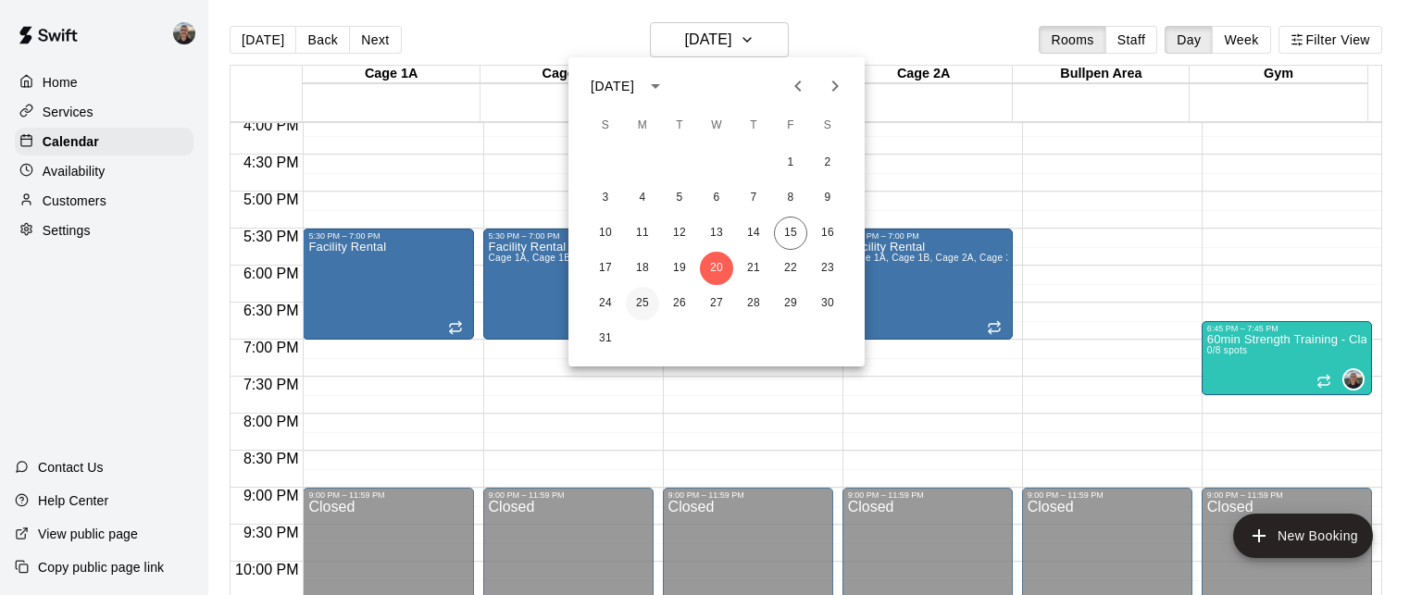
click at [644, 297] on button "25" at bounding box center [642, 303] width 33 height 33
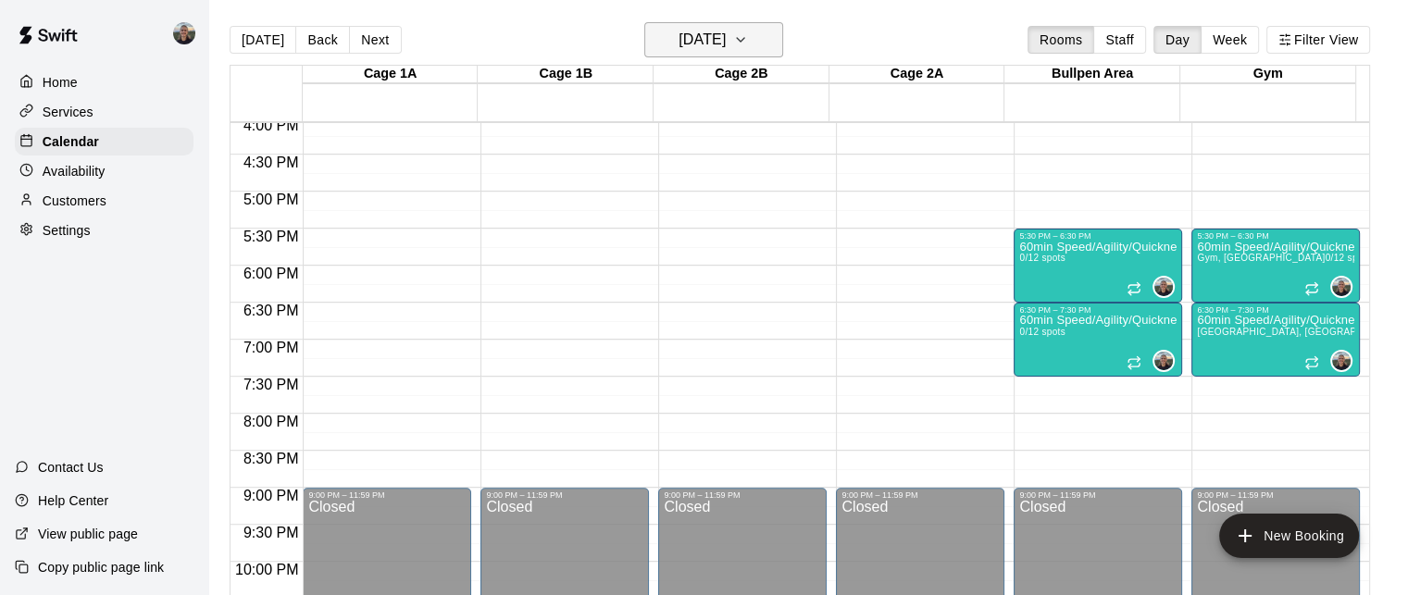
click at [685, 39] on h6 "[DATE]" at bounding box center [701, 40] width 47 height 26
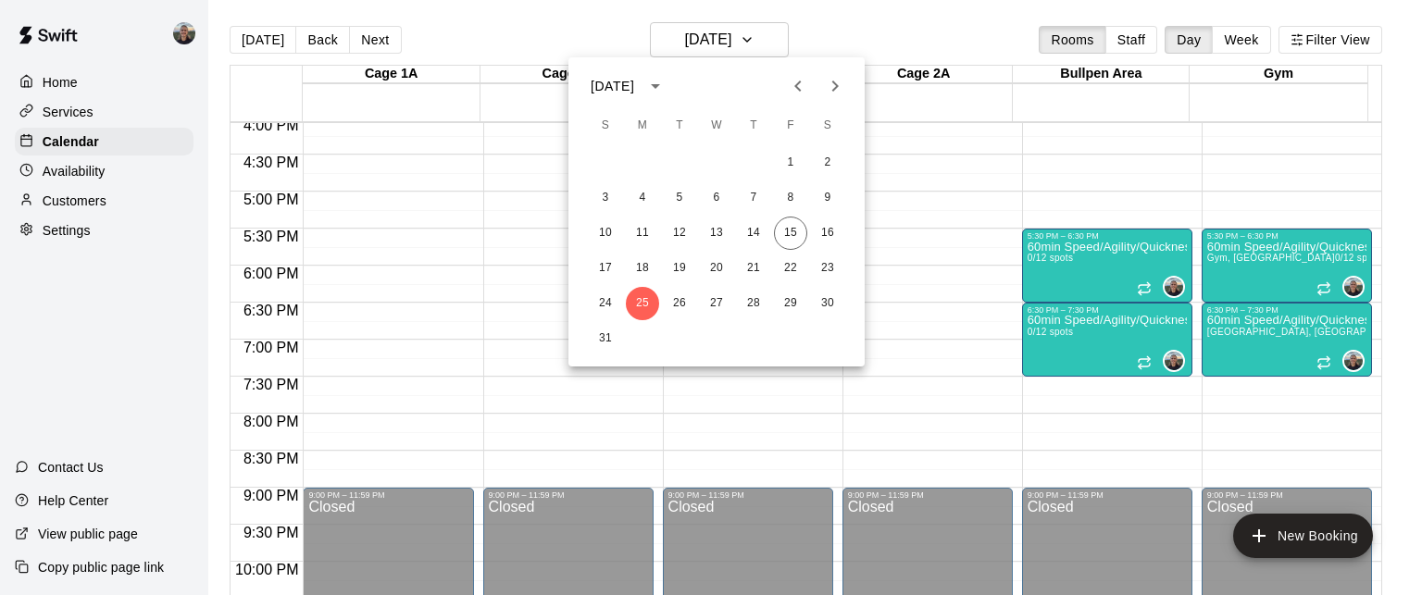
click at [828, 87] on icon "Next month" at bounding box center [835, 86] width 22 height 22
click at [637, 164] on button "1" at bounding box center [642, 162] width 33 height 33
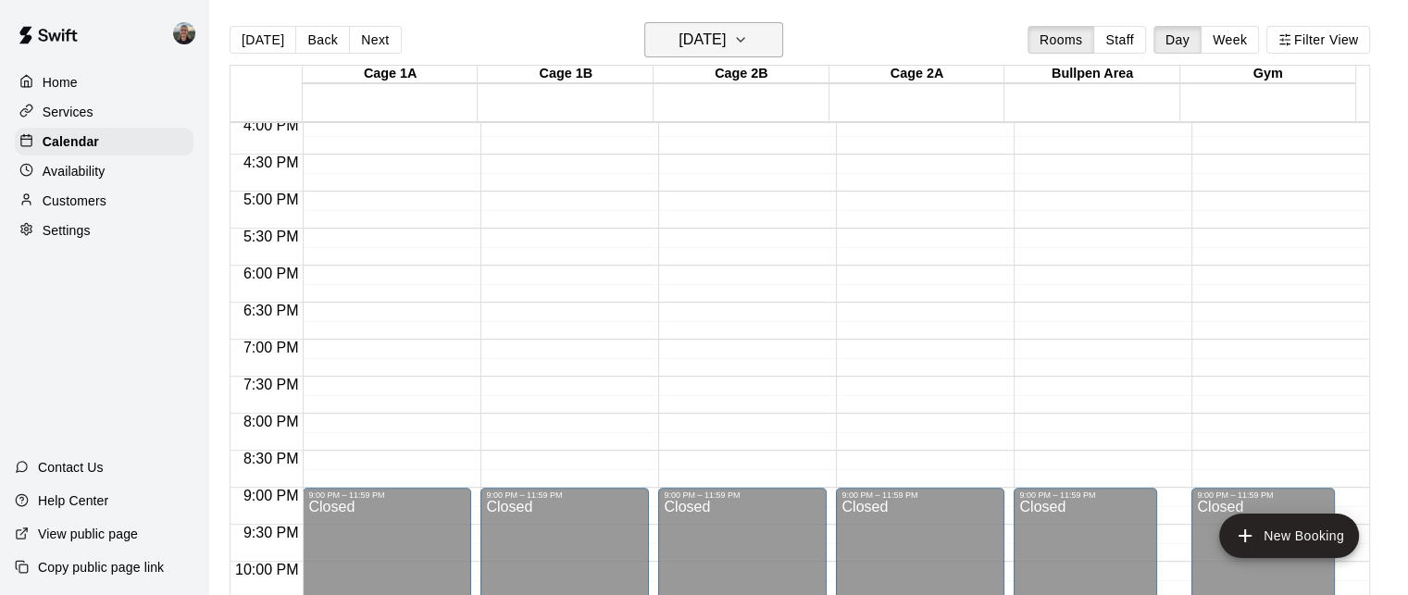
click at [726, 35] on h6 "[DATE]" at bounding box center [701, 40] width 47 height 26
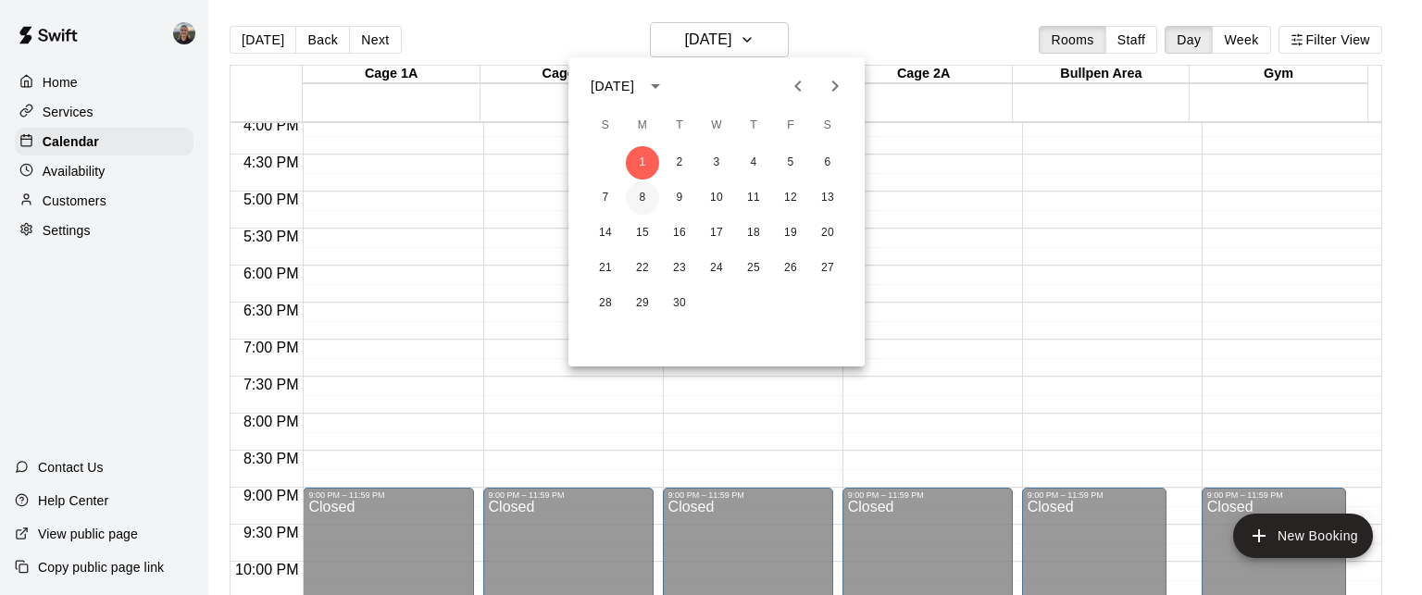
click at [645, 192] on button "8" at bounding box center [642, 197] width 33 height 33
